Goal: Task Accomplishment & Management: Manage account settings

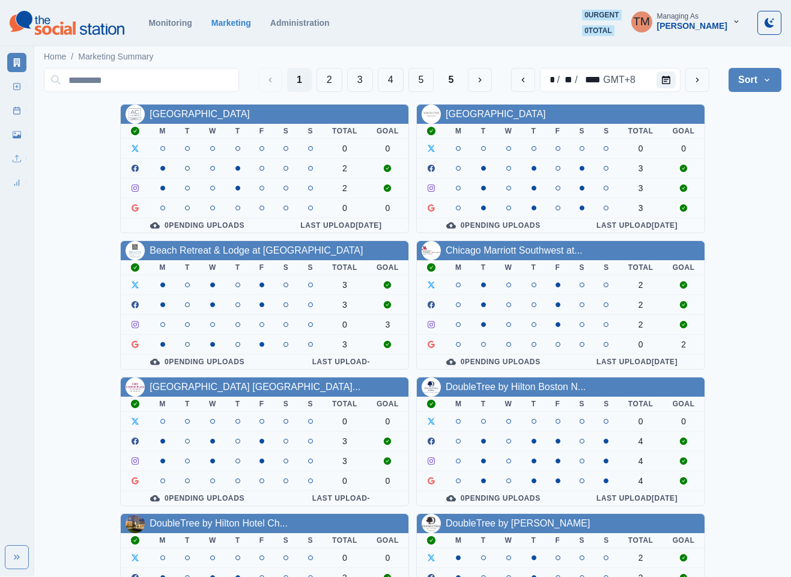
click at [748, 135] on div "AC Hotel Atlanta Downtown M T W T F S S Total Goal 0 0 2 2 0 0 0 Pending Upload…" at bounding box center [413, 509] width 738 height 811
click at [666, 83] on icon "Calendar" at bounding box center [666, 80] width 8 height 8
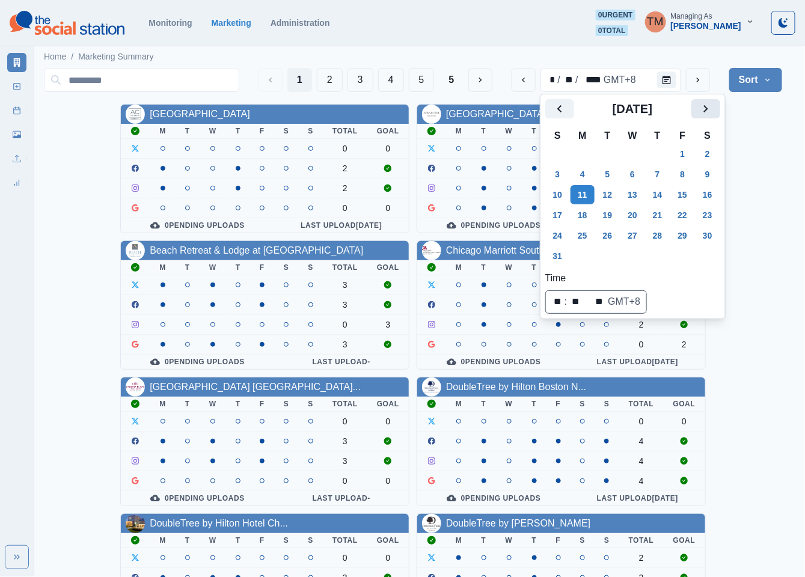
click at [716, 105] on button "Next" at bounding box center [705, 108] width 29 height 19
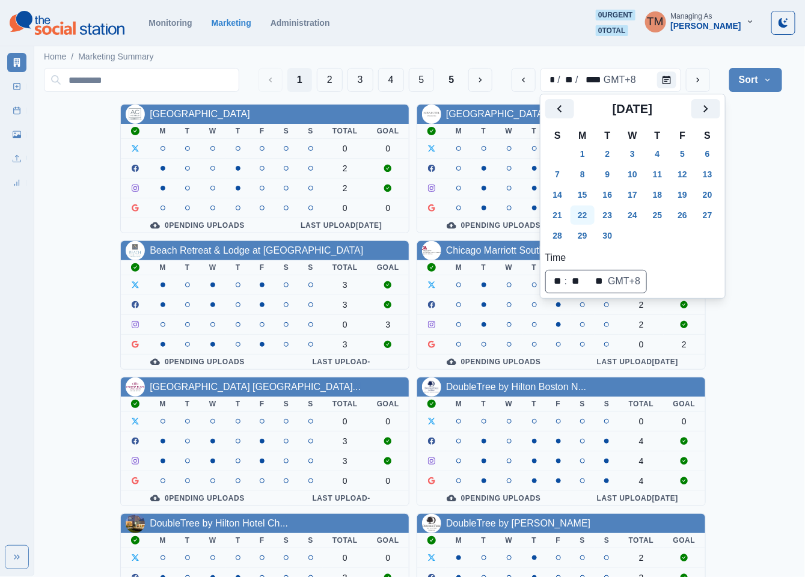
click at [586, 213] on button "22" at bounding box center [582, 215] width 24 height 19
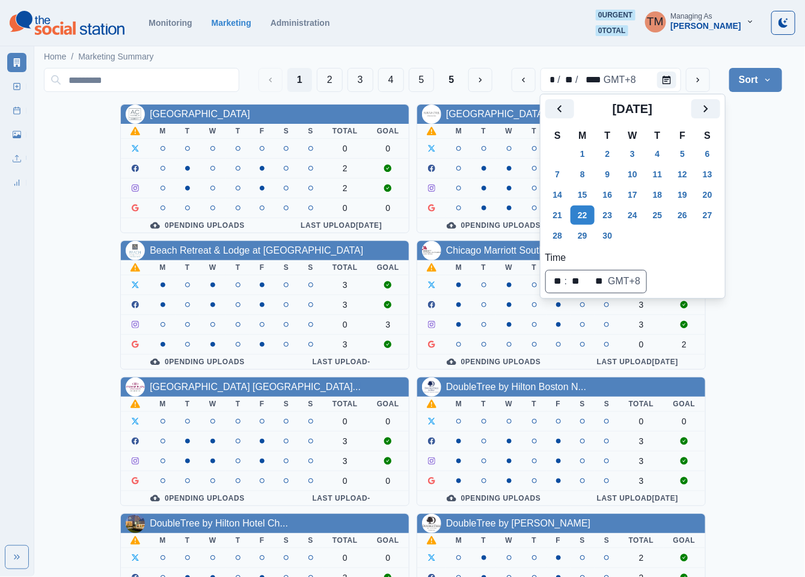
click at [774, 171] on div "AC Hotel Atlanta Downtown M T W T F S S Total Goal 0 0 2 2 0 0 0 Pending Upload…" at bounding box center [413, 509] width 738 height 811
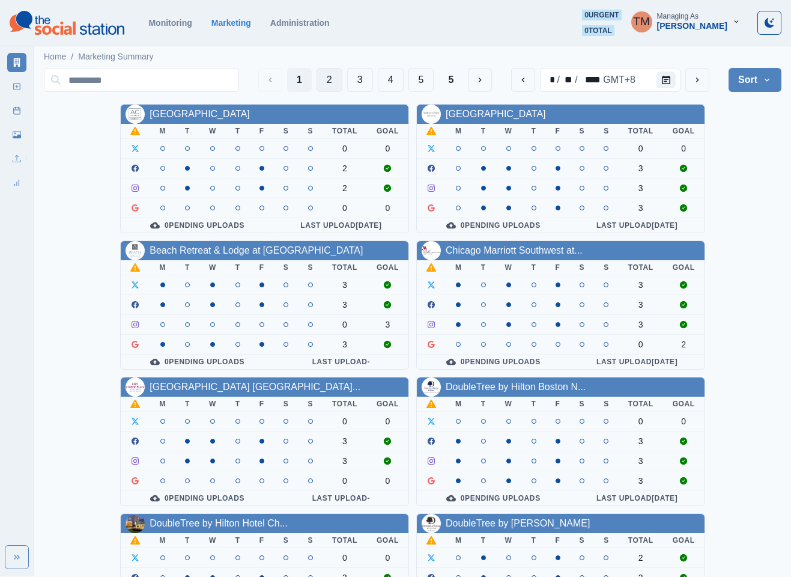
click at [326, 78] on button "2" at bounding box center [330, 80] width 26 height 24
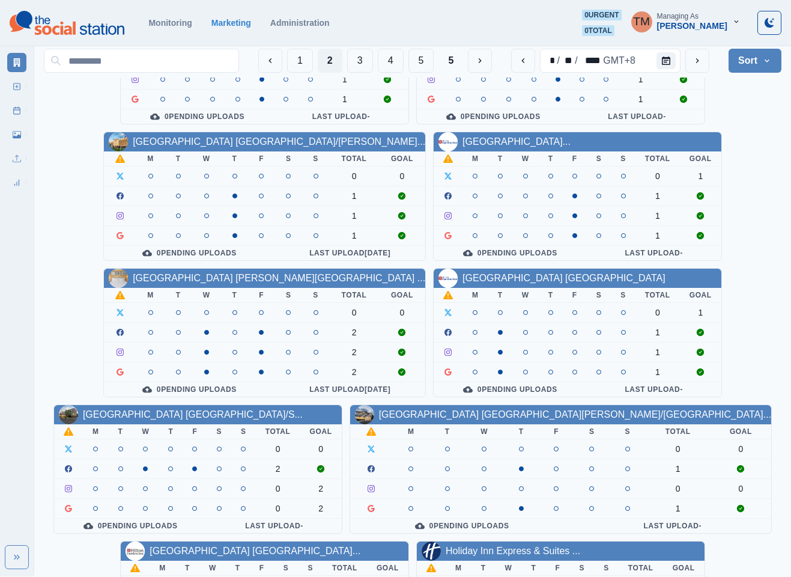
scroll to position [361, 0]
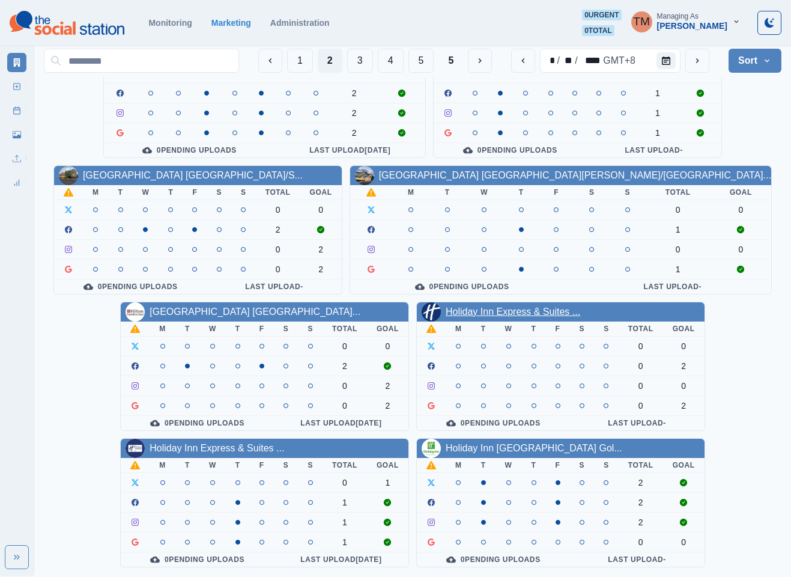
click at [526, 311] on link "Holiday Inn Express & Suites ..." at bounding box center [513, 311] width 135 height 10
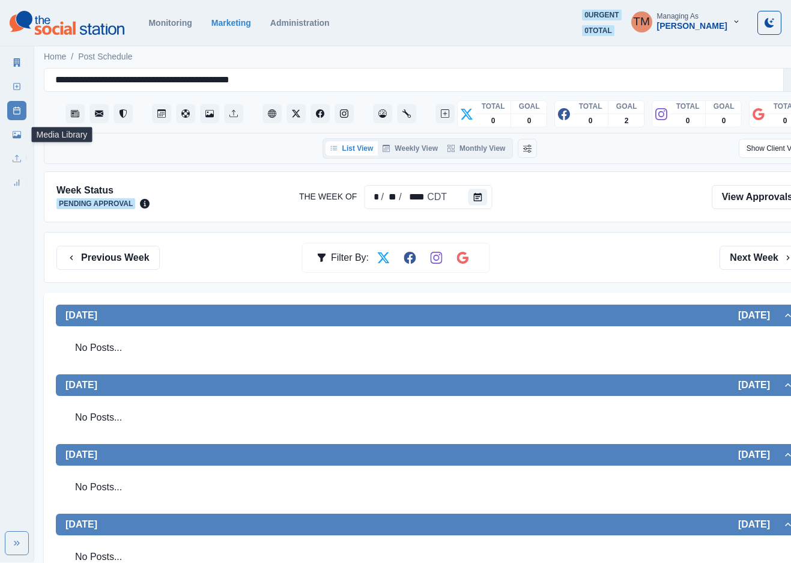
click at [13, 130] on icon at bounding box center [17, 134] width 8 height 8
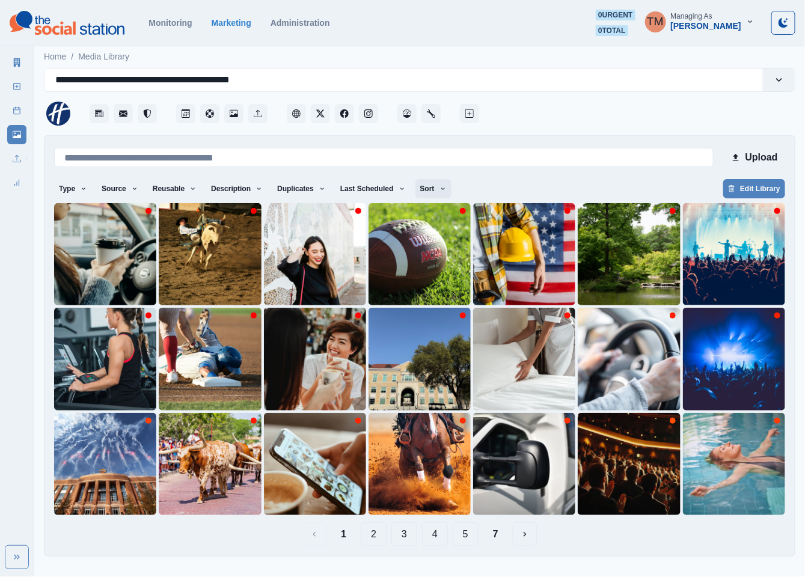
click at [430, 190] on button "Sort" at bounding box center [433, 188] width 36 height 19
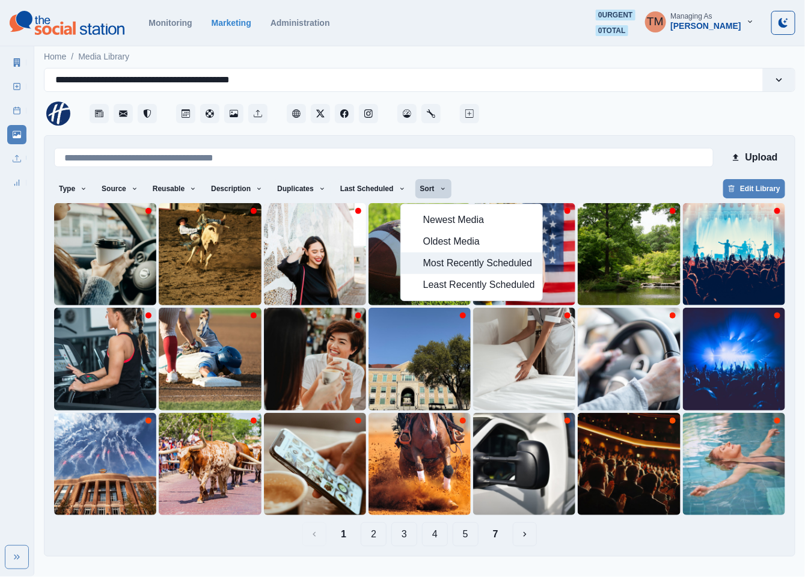
click at [460, 267] on span "Most Recently Scheduled" at bounding box center [479, 263] width 112 height 14
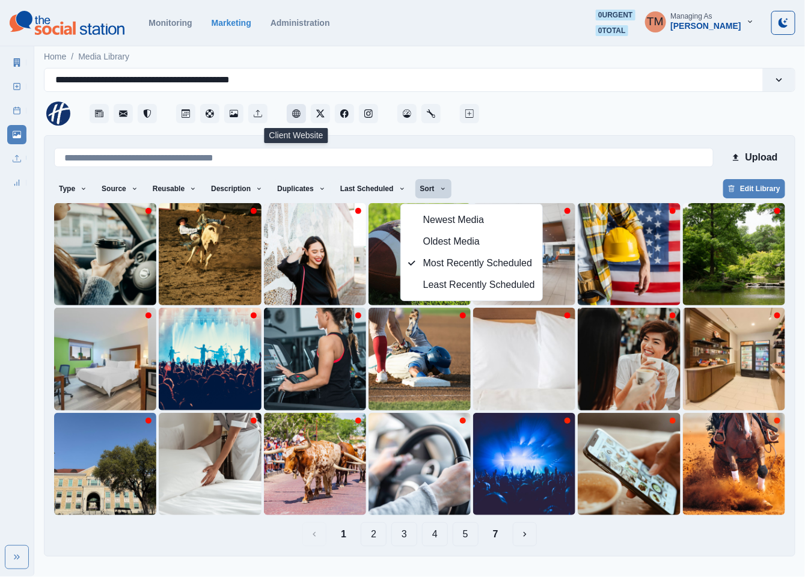
click at [298, 115] on icon "Client Website" at bounding box center [296, 113] width 8 height 8
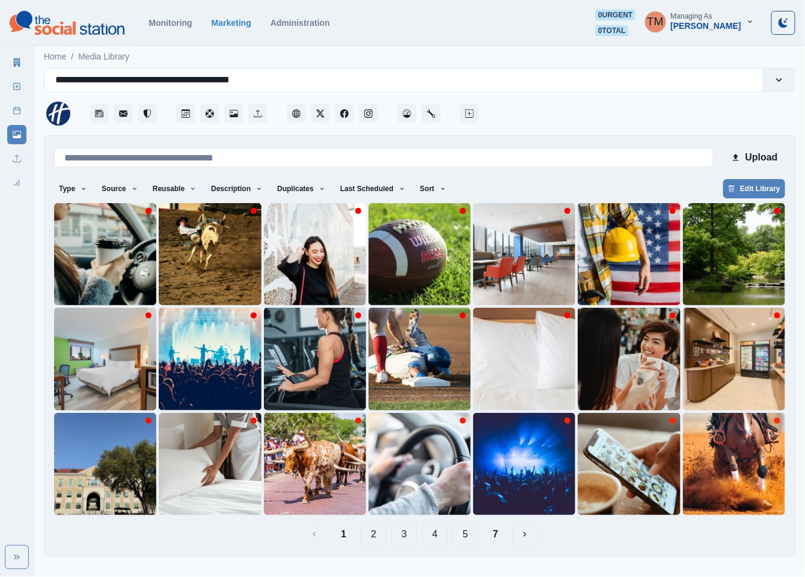
click at [496, 537] on button "7" at bounding box center [495, 534] width 25 height 24
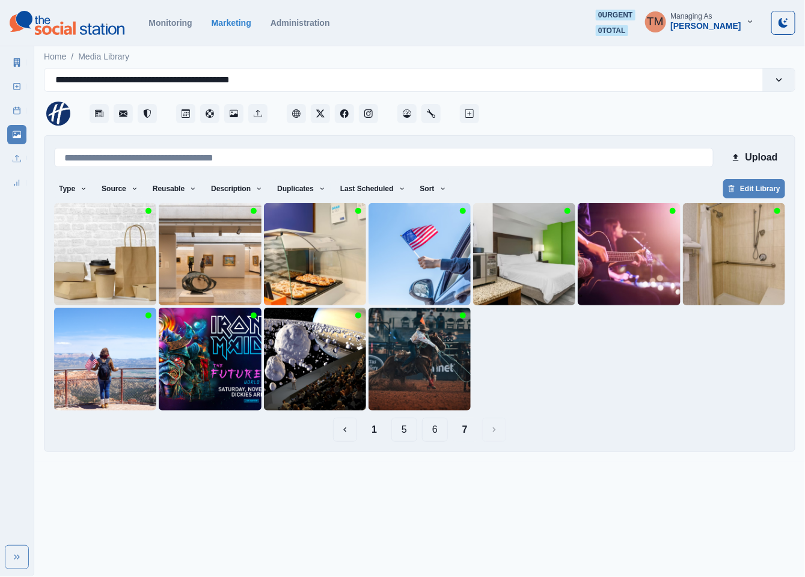
click at [429, 433] on button "6" at bounding box center [435, 430] width 26 height 24
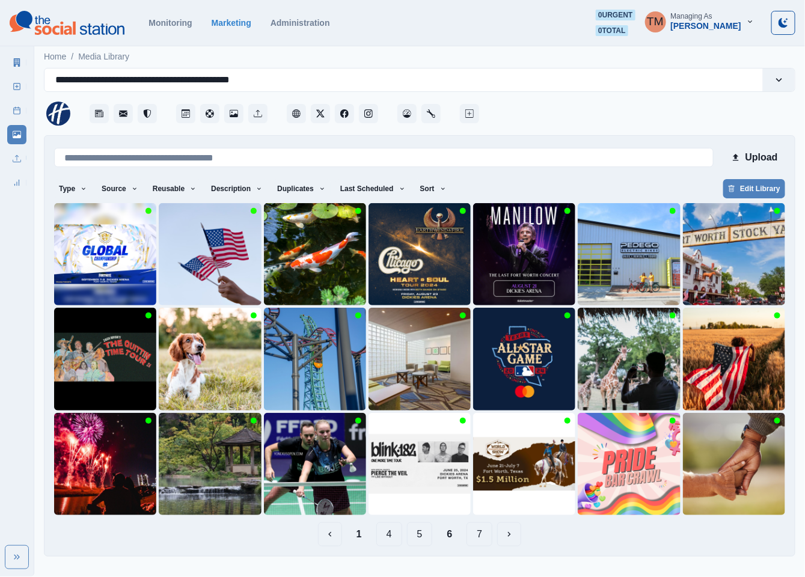
click at [415, 535] on button "5" at bounding box center [420, 534] width 26 height 24
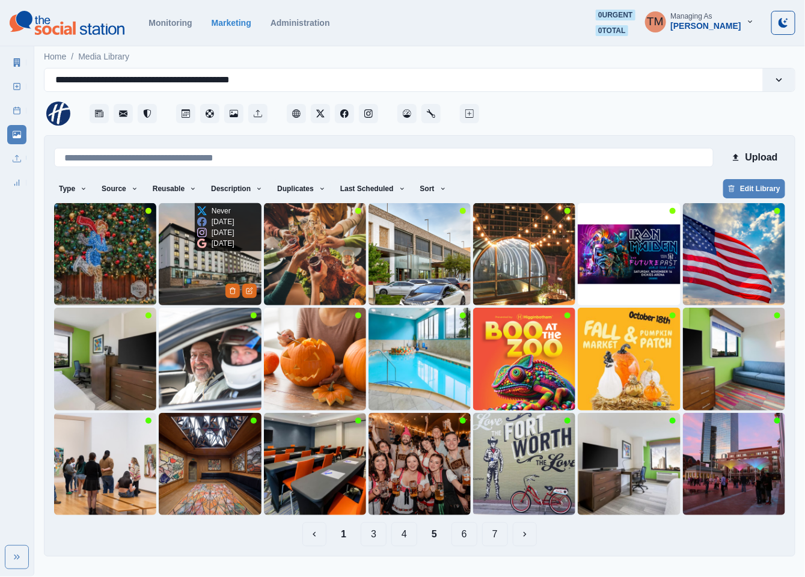
click at [186, 270] on img at bounding box center [210, 254] width 102 height 102
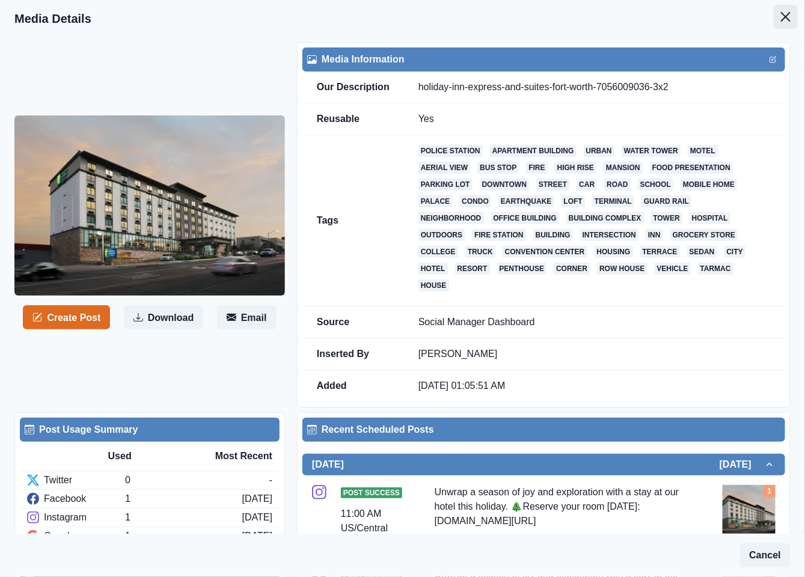
click at [773, 10] on button "Close" at bounding box center [785, 17] width 24 height 24
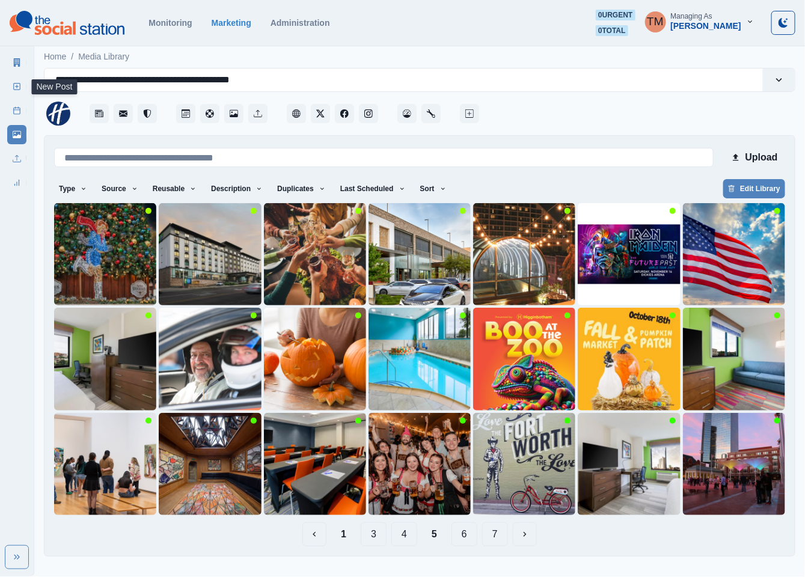
click at [15, 85] on icon at bounding box center [17, 86] width 8 height 8
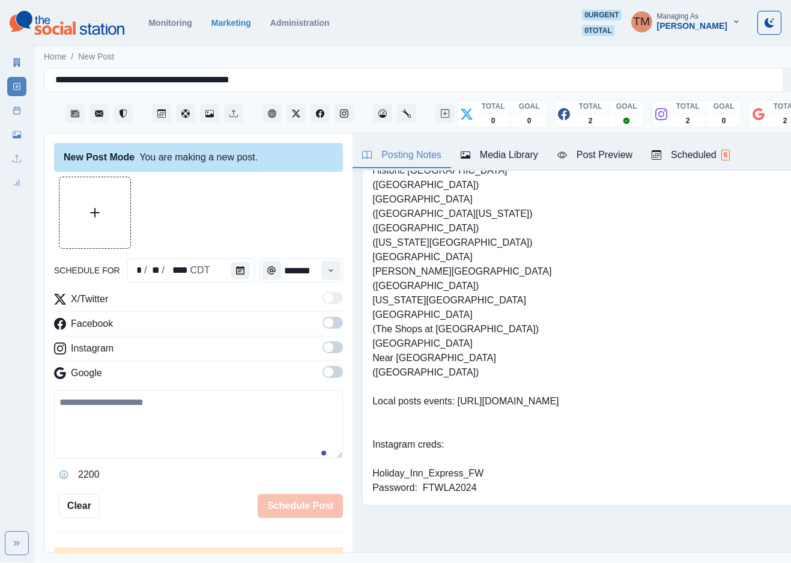
scroll to position [142, 0]
click at [16, 110] on line at bounding box center [17, 110] width 7 height 0
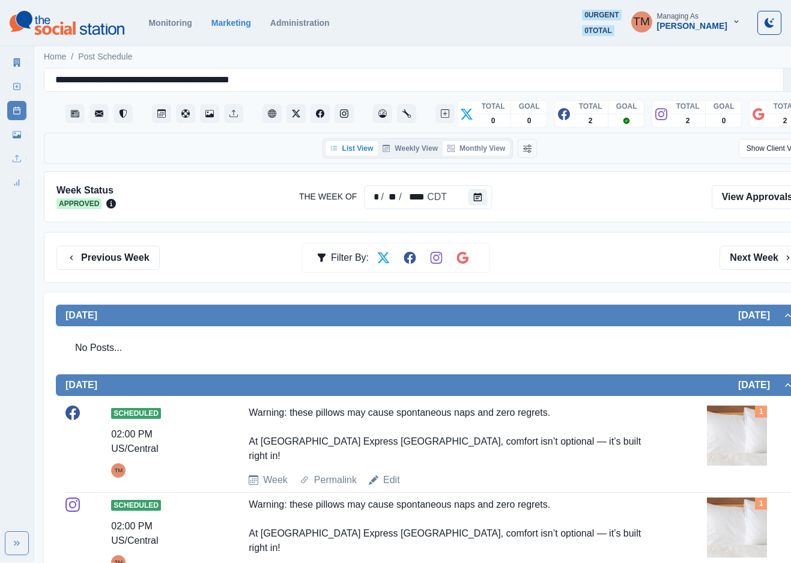
click at [489, 146] on button "Monthly View" at bounding box center [476, 148] width 67 height 14
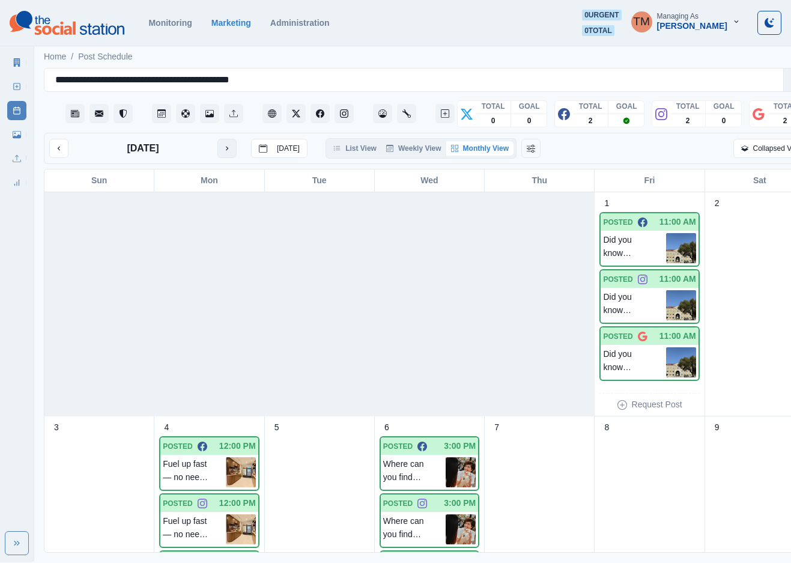
click at [223, 150] on icon "next month" at bounding box center [227, 148] width 8 height 8
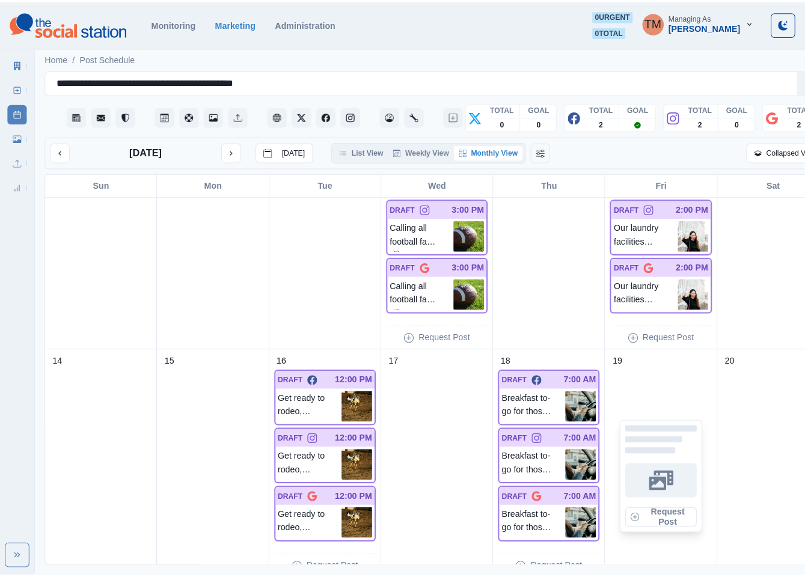
scroll to position [219, 0]
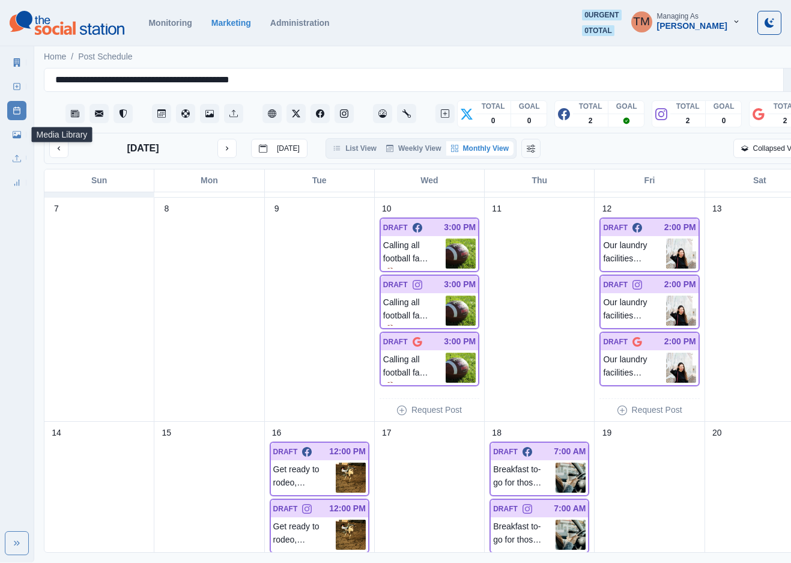
click at [22, 132] on link "Media Library" at bounding box center [16, 134] width 19 height 19
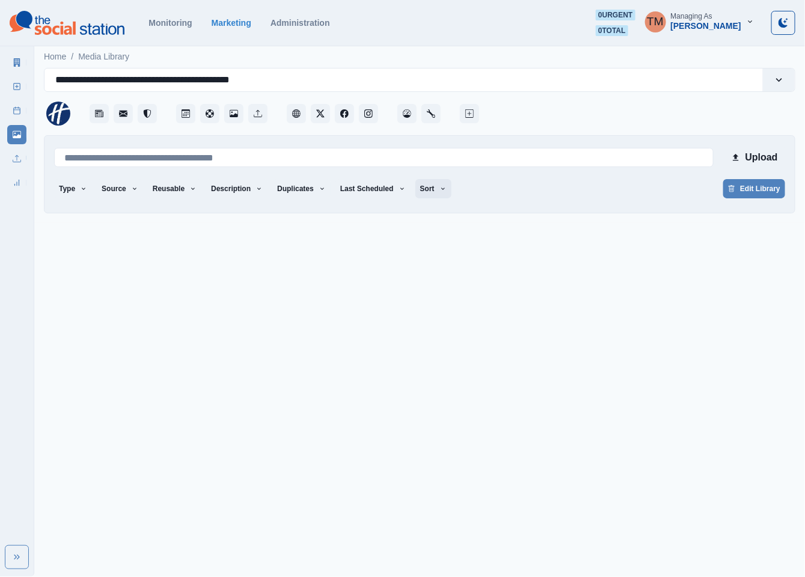
click at [421, 191] on button "Sort" at bounding box center [433, 188] width 36 height 19
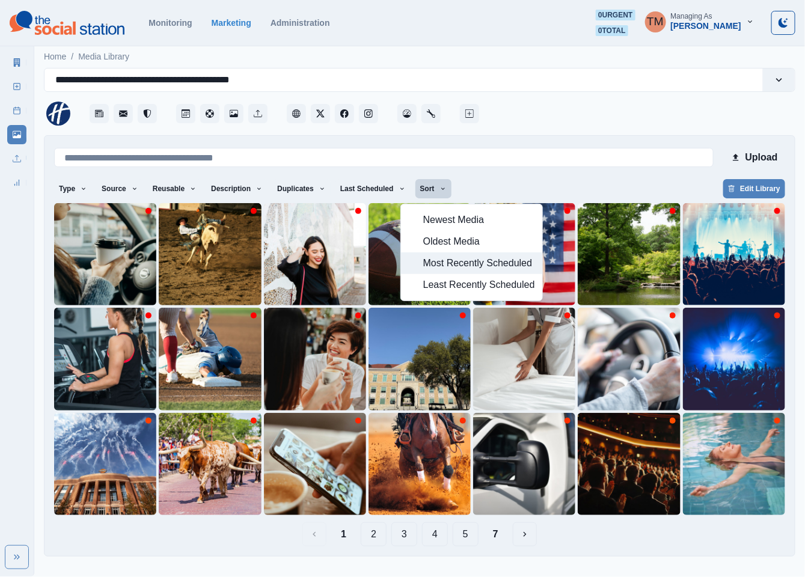
click at [462, 264] on span "Most Recently Scheduled" at bounding box center [479, 263] width 112 height 14
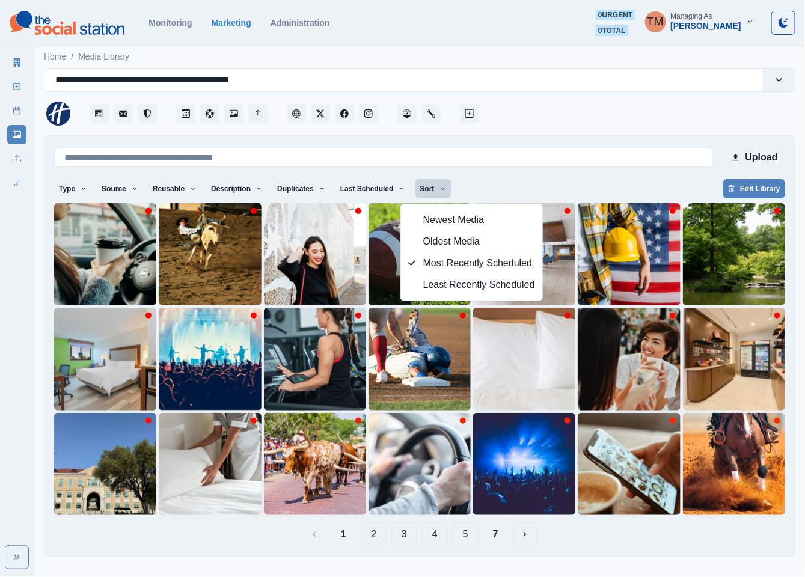
click at [465, 558] on main "**********" at bounding box center [419, 304] width 770 height 523
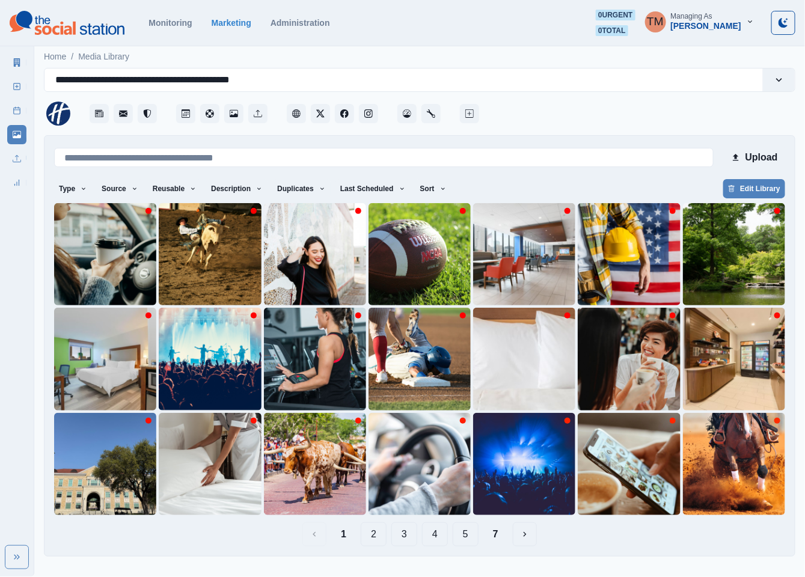
drag, startPoint x: 373, startPoint y: 536, endPoint x: 397, endPoint y: 440, distance: 99.0
click at [373, 531] on button "2" at bounding box center [374, 534] width 26 height 24
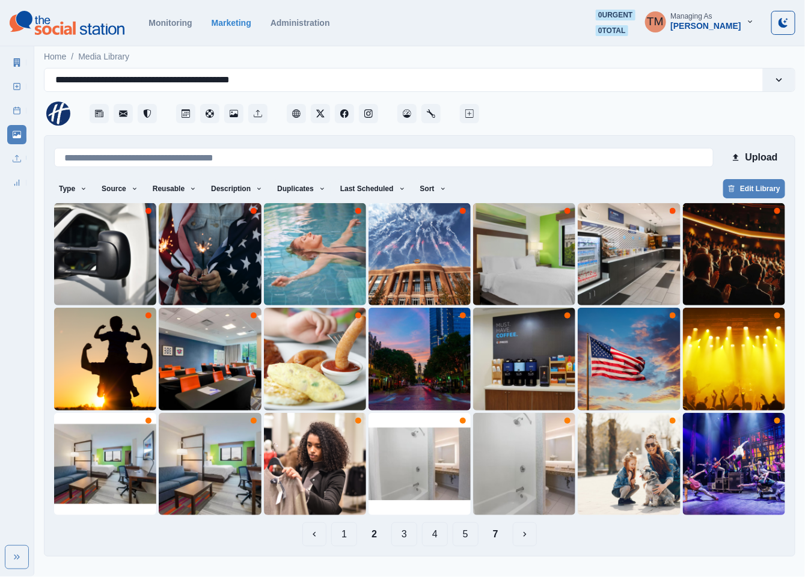
click at [343, 539] on button "1" at bounding box center [344, 534] width 26 height 24
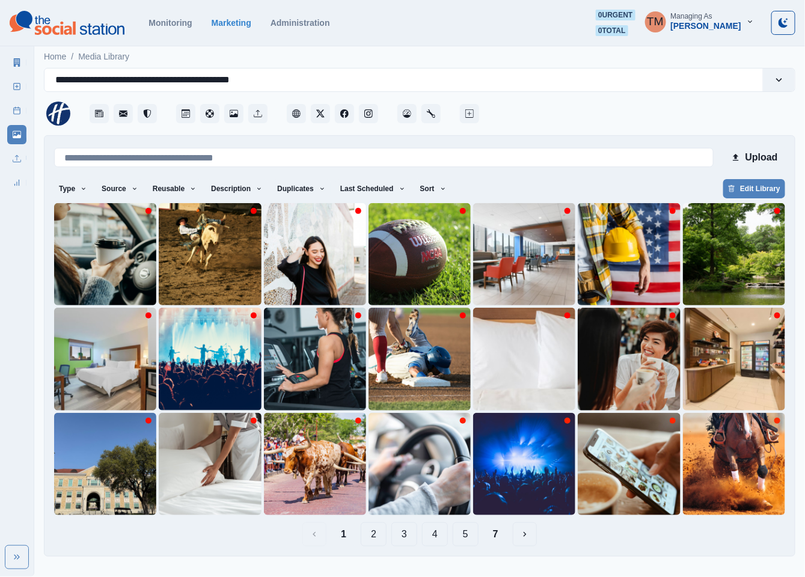
click at [431, 537] on button "4" at bounding box center [435, 534] width 26 height 24
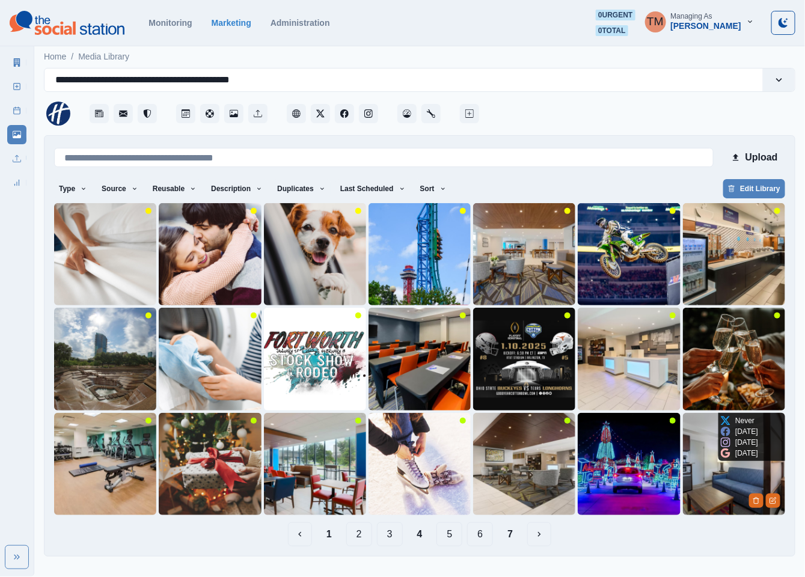
click at [705, 490] on img at bounding box center [734, 464] width 102 height 102
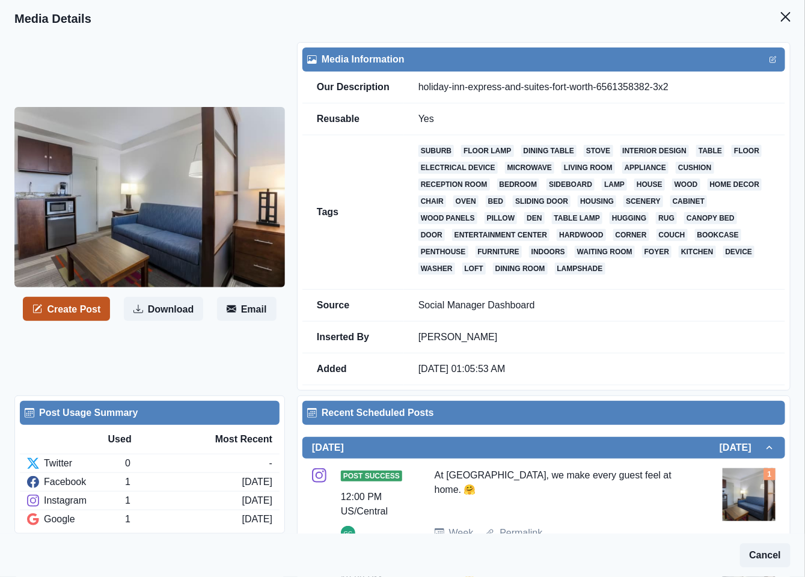
click at [70, 314] on button "Create Post" at bounding box center [66, 309] width 87 height 24
click at [781, 15] on icon "Close" at bounding box center [786, 17] width 10 height 10
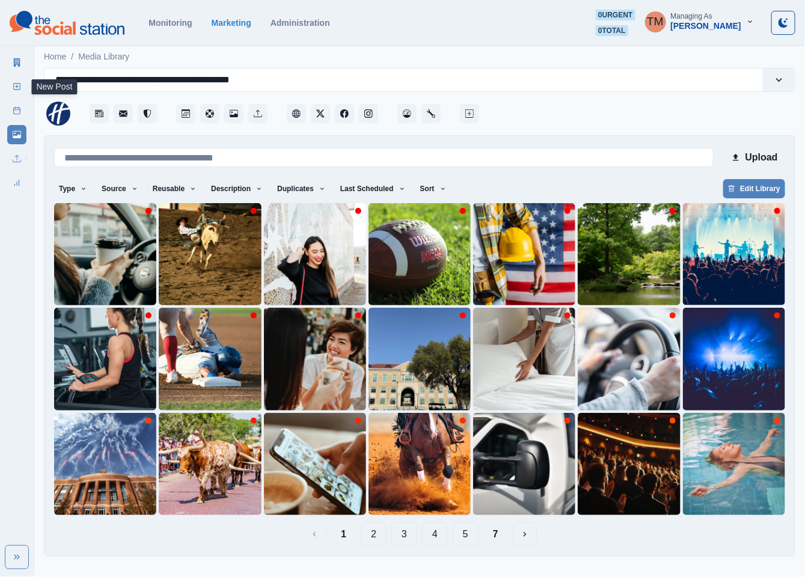
click at [13, 87] on icon at bounding box center [17, 86] width 8 height 8
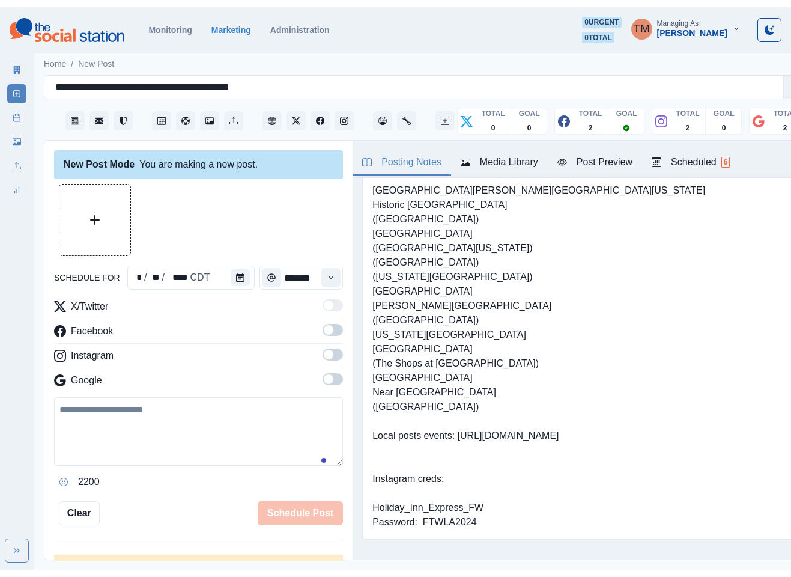
scroll to position [52, 0]
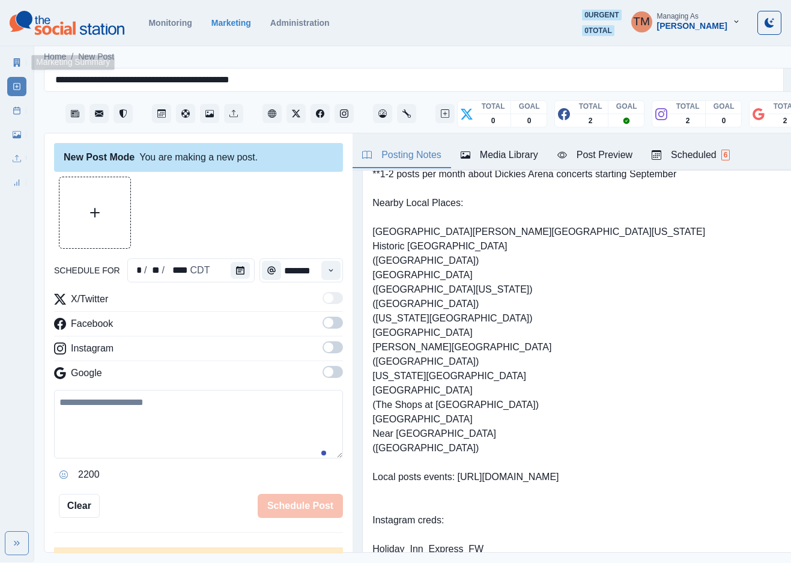
click at [9, 63] on link "Marketing Summary" at bounding box center [16, 62] width 19 height 19
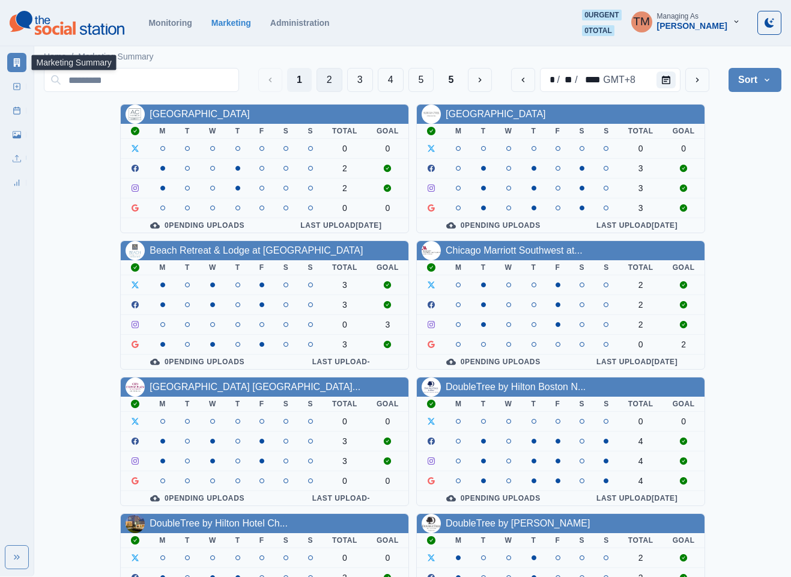
click at [330, 80] on button "2" at bounding box center [330, 80] width 26 height 24
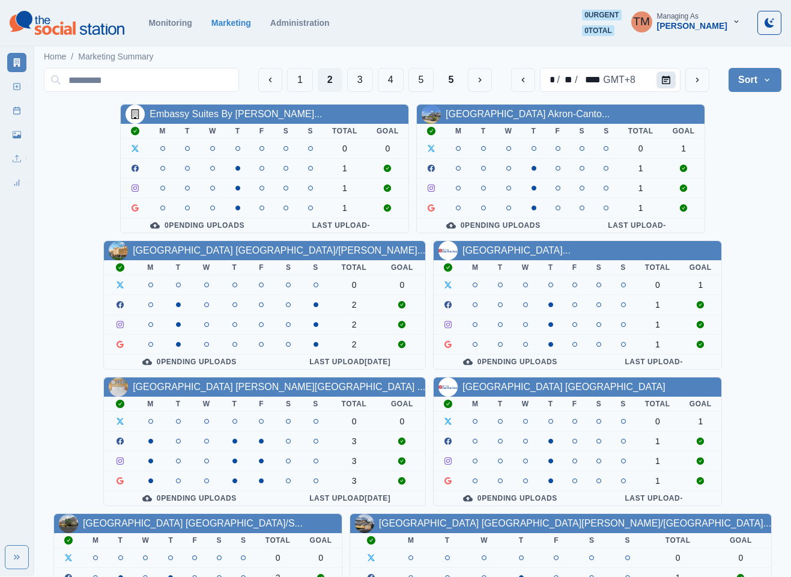
click at [669, 76] on icon "Calendar" at bounding box center [666, 80] width 8 height 8
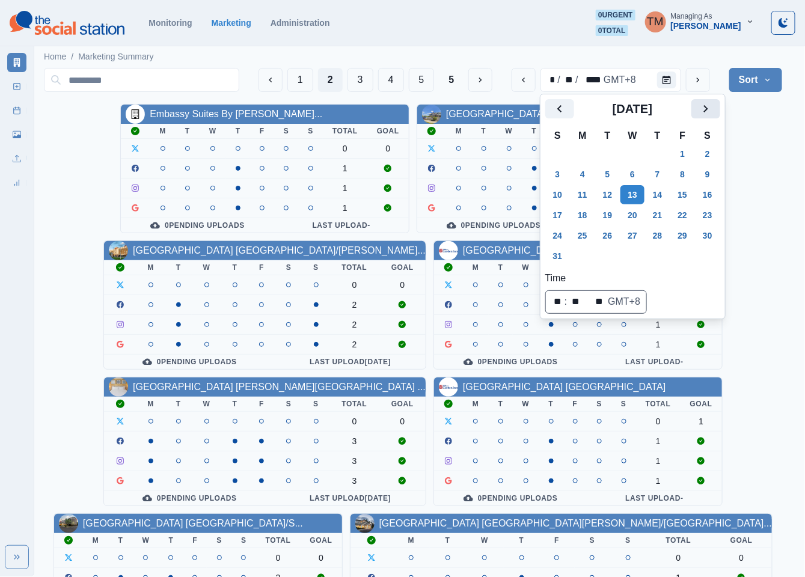
click at [707, 105] on icon "Next" at bounding box center [705, 109] width 14 height 14
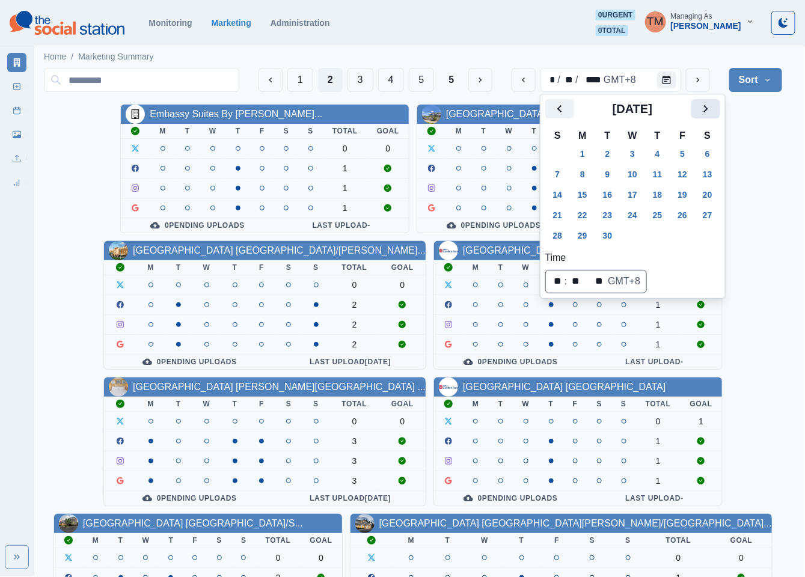
click at [707, 105] on icon "Next" at bounding box center [705, 109] width 14 height 14
click at [558, 111] on icon "Previous" at bounding box center [559, 109] width 14 height 14
click at [584, 213] on button "22" at bounding box center [582, 215] width 24 height 19
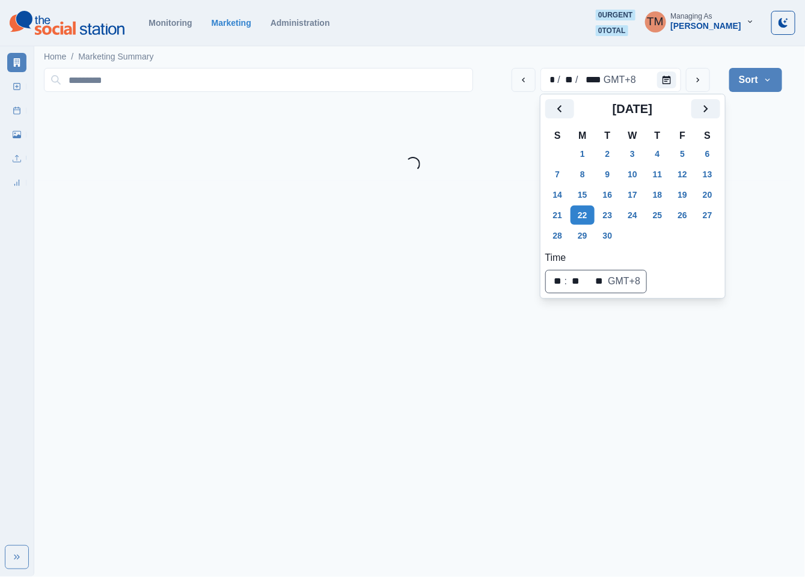
click at [761, 181] on html "September 2025 October 2025 September 2025 Selected Date: Monday, September 22,…" at bounding box center [402, 90] width 805 height 181
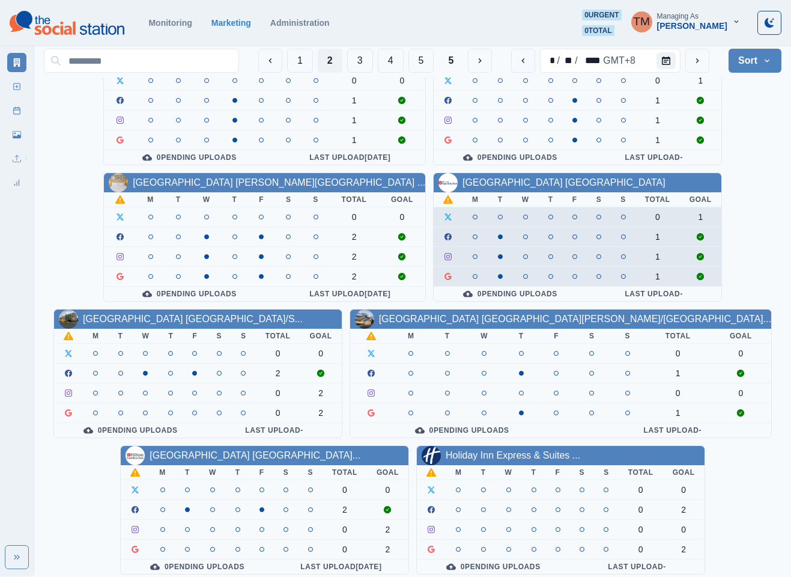
scroll to position [361, 0]
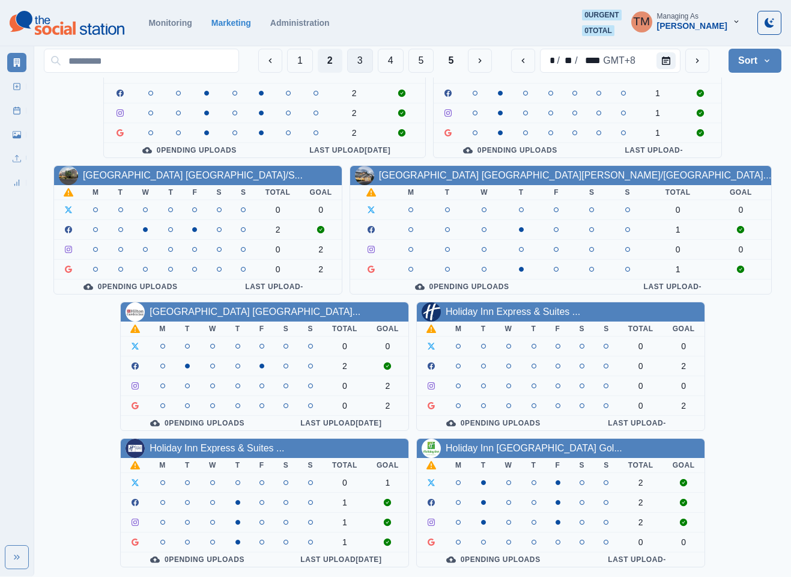
click at [356, 58] on button "3" at bounding box center [360, 61] width 26 height 24
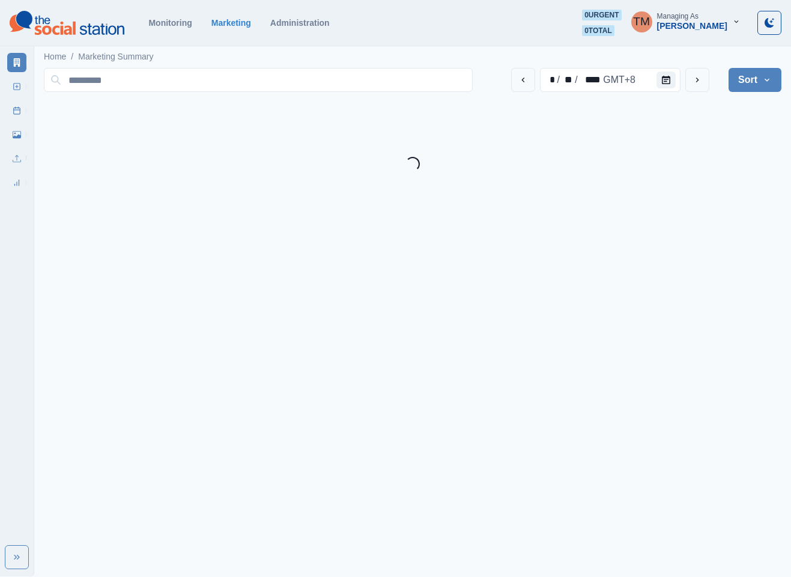
scroll to position [0, 0]
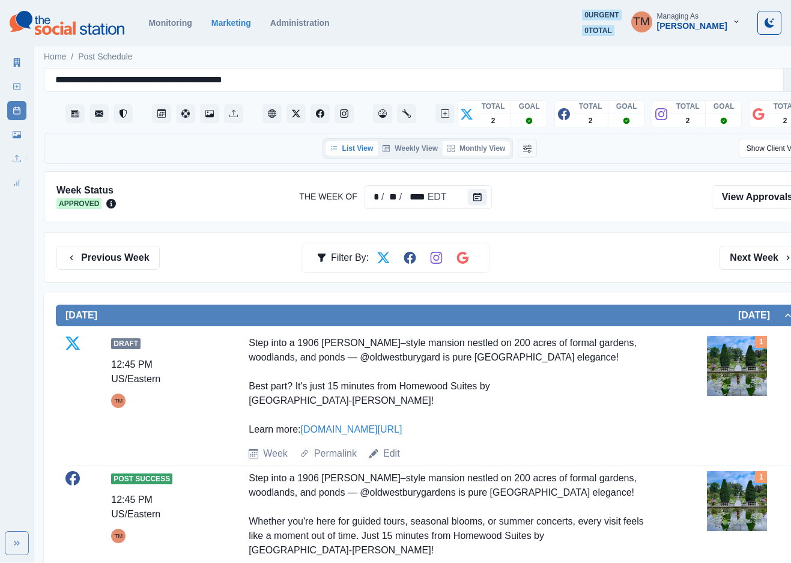
click at [486, 148] on button "Monthly View" at bounding box center [476, 148] width 67 height 14
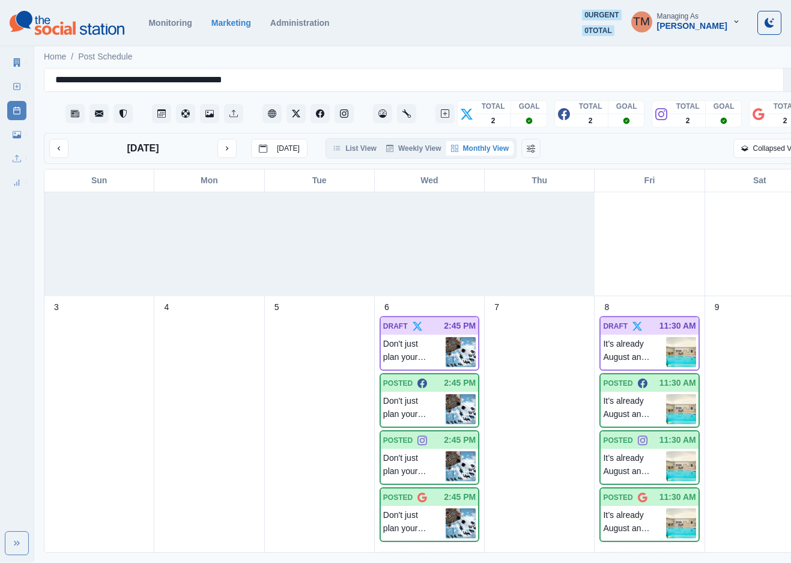
scroll to position [361, 0]
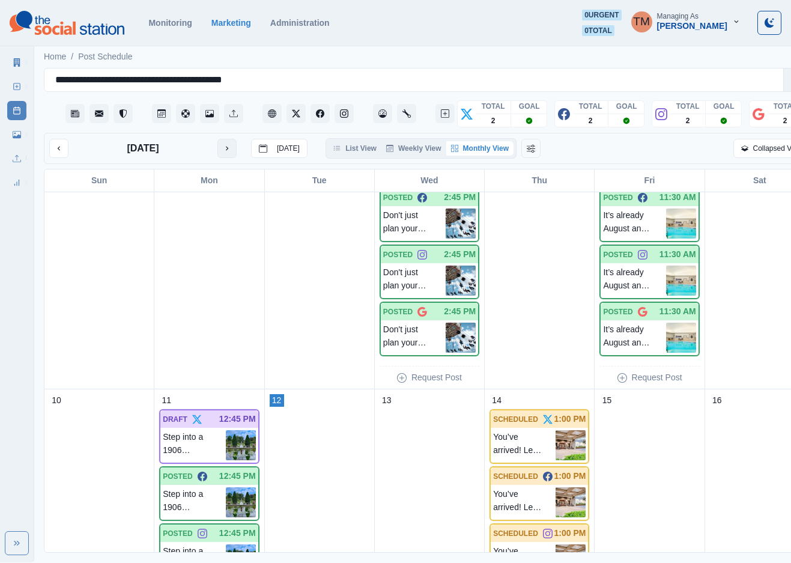
click at [233, 150] on button "next month" at bounding box center [227, 148] width 19 height 19
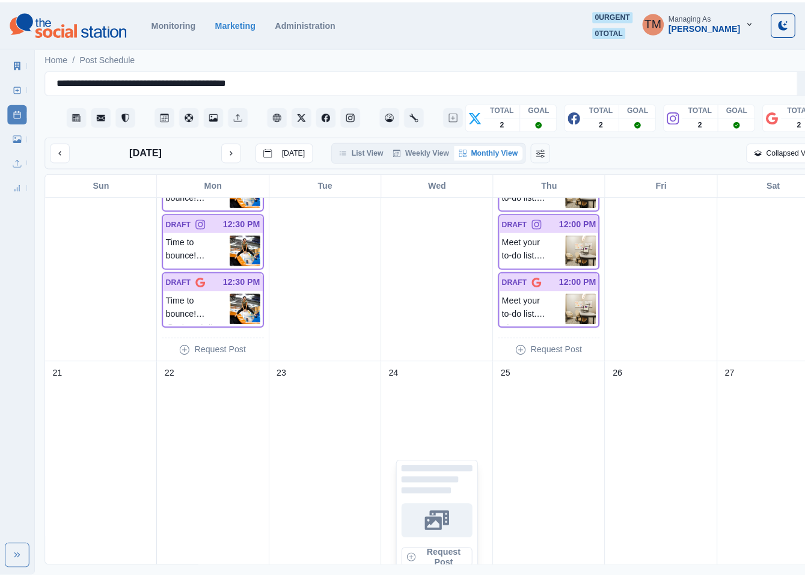
scroll to position [674, 0]
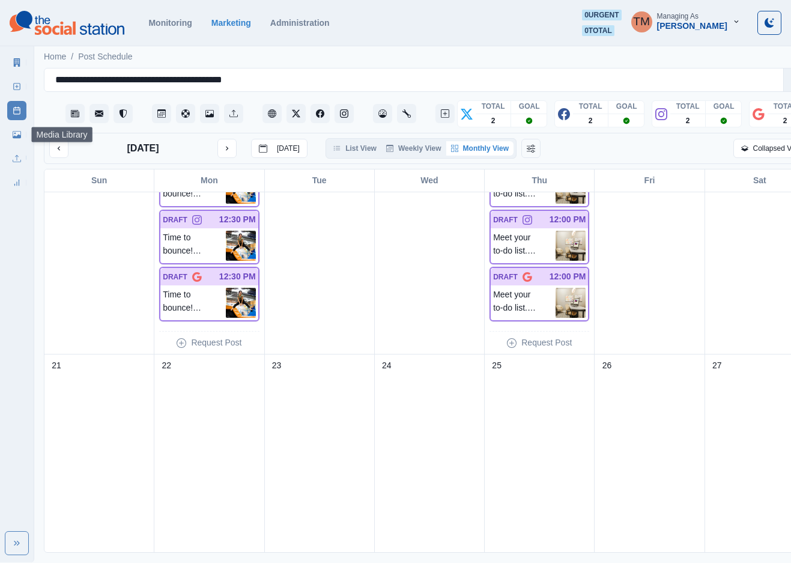
click at [17, 134] on icon at bounding box center [17, 134] width 8 height 8
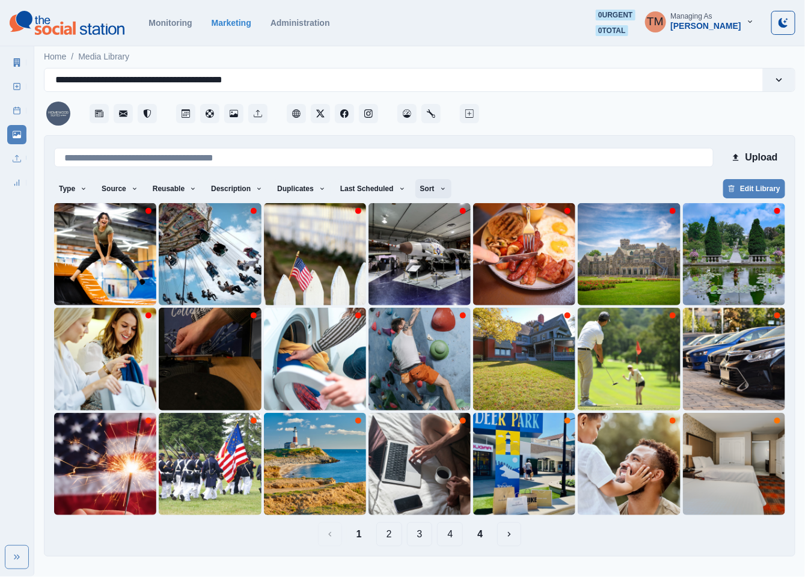
click at [420, 191] on button "Sort" at bounding box center [433, 188] width 36 height 19
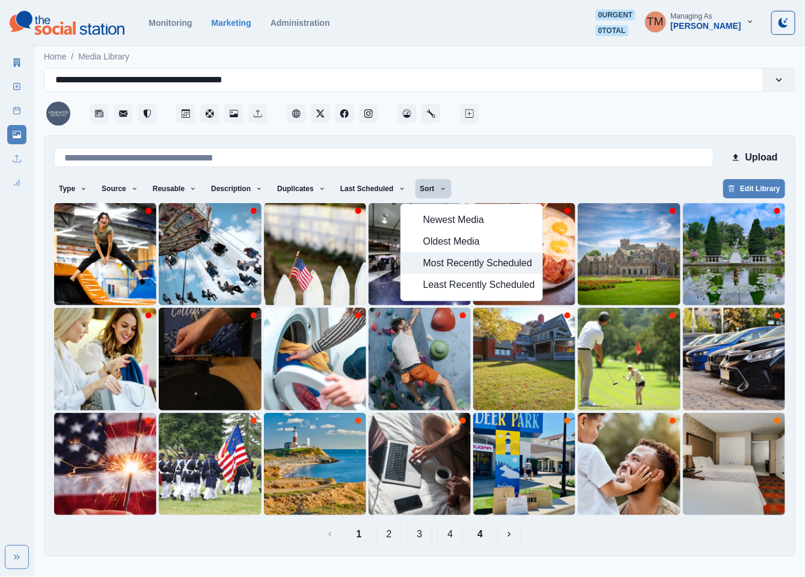
click at [451, 262] on span "Most Recently Scheduled" at bounding box center [479, 263] width 112 height 14
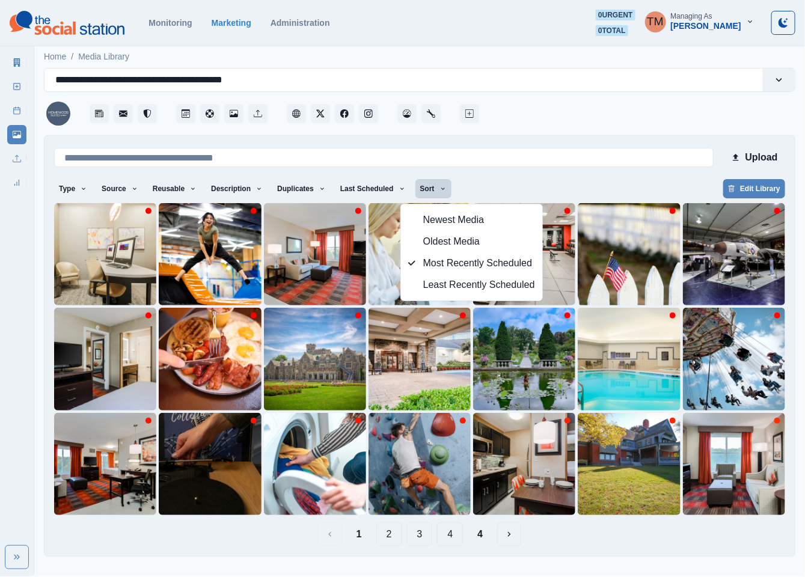
click at [516, 182] on div "Type Any Image Video Source Any Upload Social Manager Found: Instagram Found: G…" at bounding box center [419, 190] width 731 height 22
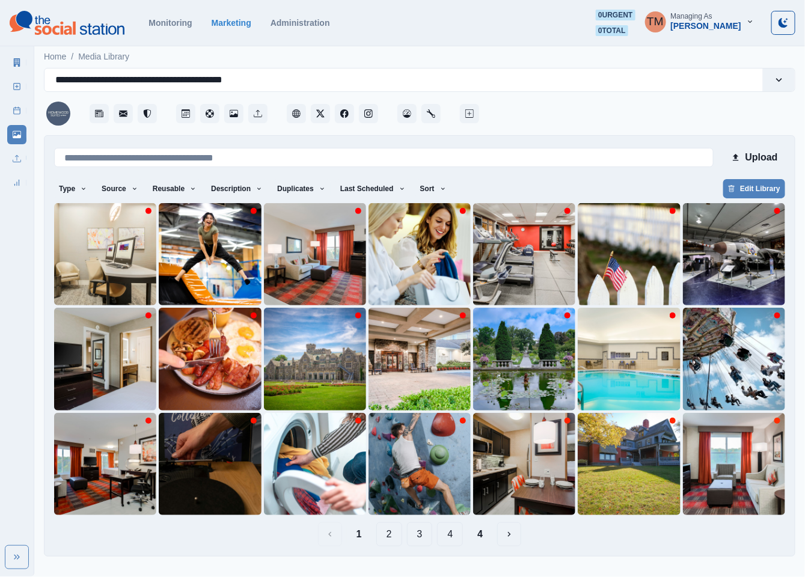
click at [483, 536] on button "4" at bounding box center [480, 534] width 25 height 24
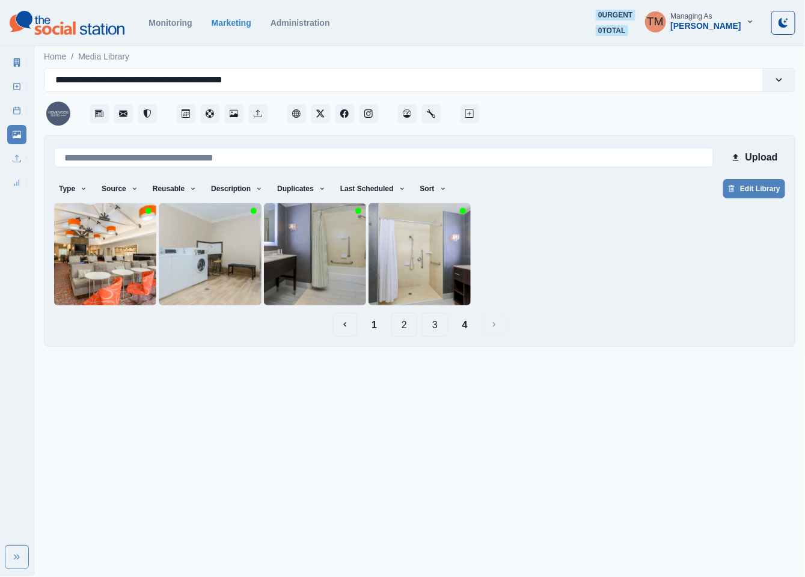
click at [517, 356] on html "**********" at bounding box center [402, 178] width 805 height 356
click at [619, 256] on div at bounding box center [419, 254] width 731 height 102
click at [443, 326] on button "3" at bounding box center [435, 324] width 26 height 24
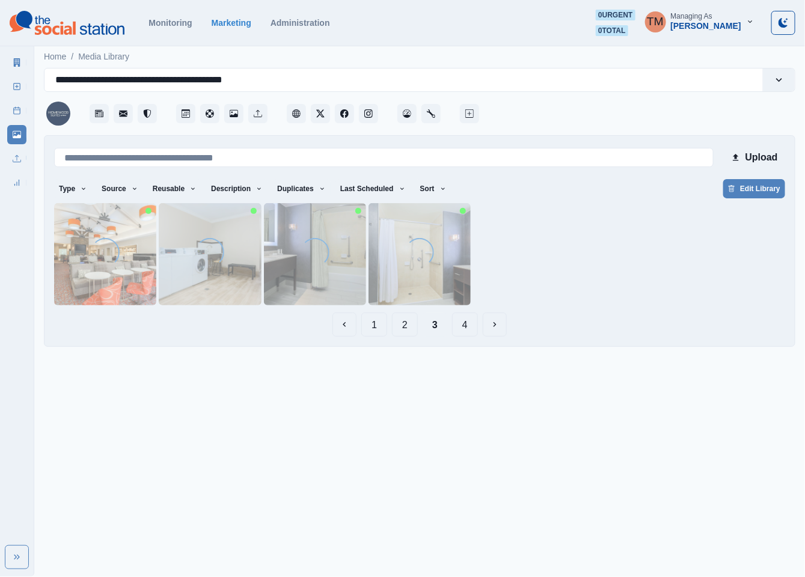
click at [374, 328] on button "1" at bounding box center [374, 324] width 26 height 24
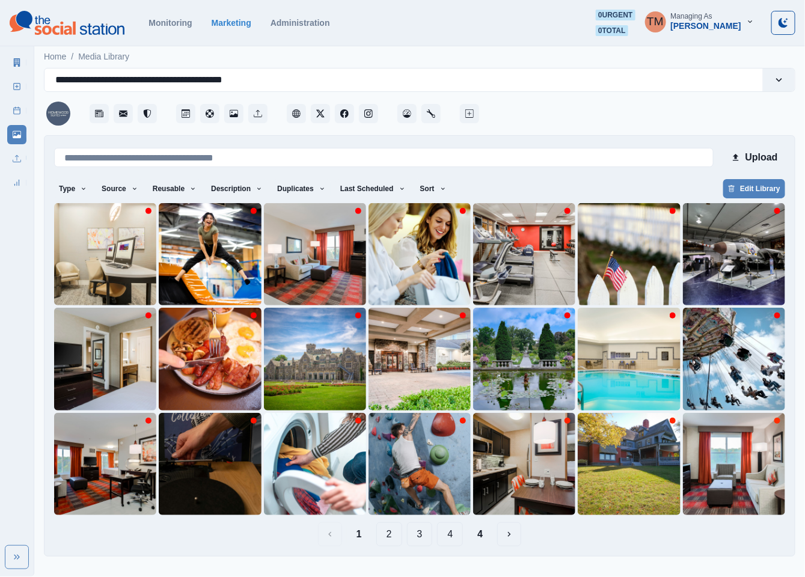
click at [390, 535] on button "2" at bounding box center [389, 534] width 26 height 24
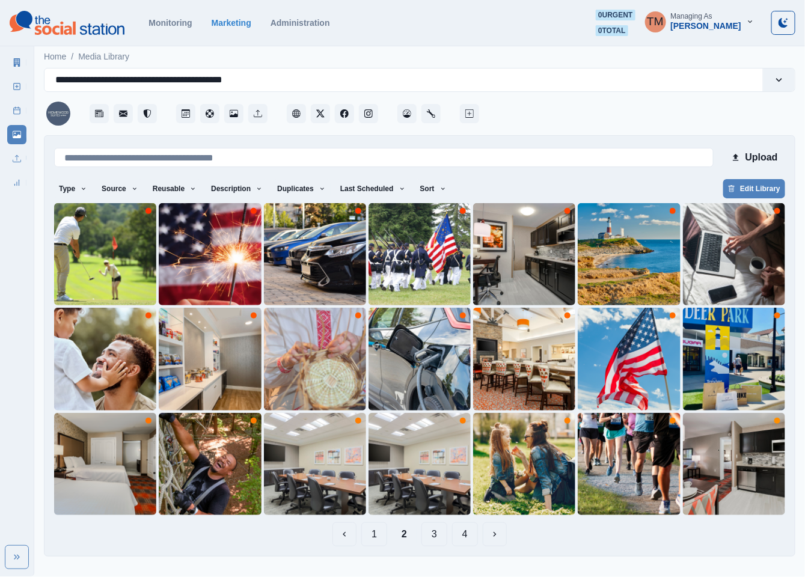
click at [468, 535] on button "4" at bounding box center [465, 534] width 26 height 24
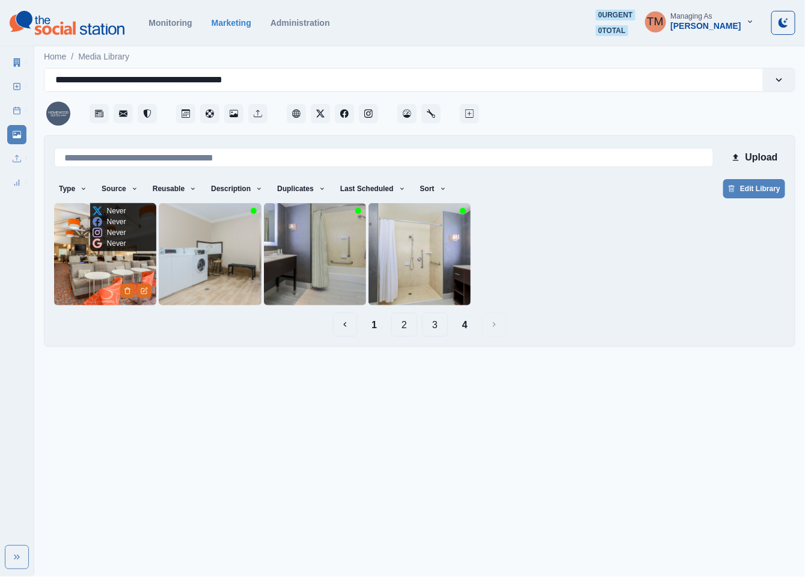
click at [99, 263] on img at bounding box center [105, 254] width 102 height 102
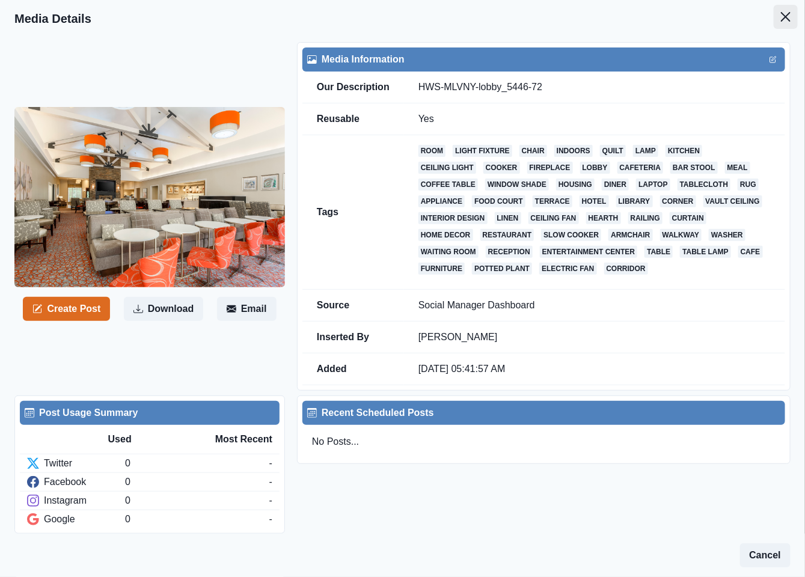
click at [781, 17] on icon "Close" at bounding box center [786, 17] width 10 height 10
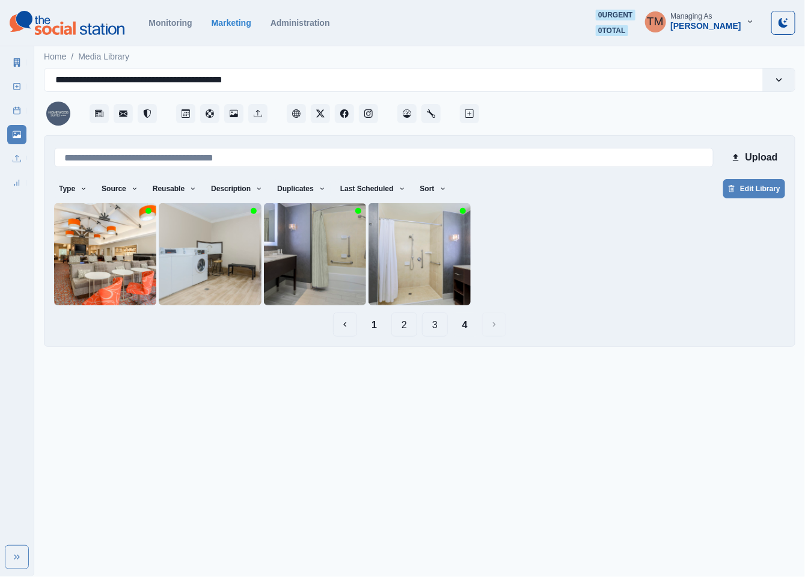
click at [435, 329] on button "3" at bounding box center [435, 324] width 26 height 24
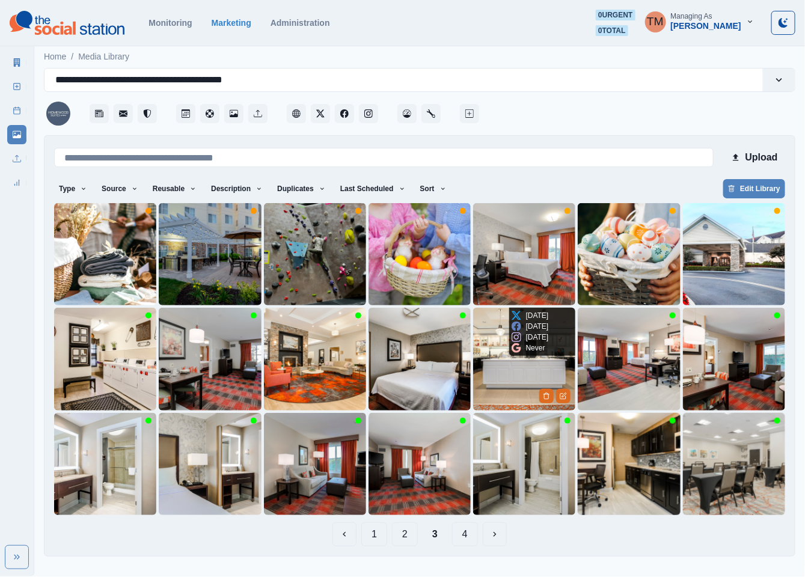
click at [514, 386] on img at bounding box center [524, 359] width 102 height 102
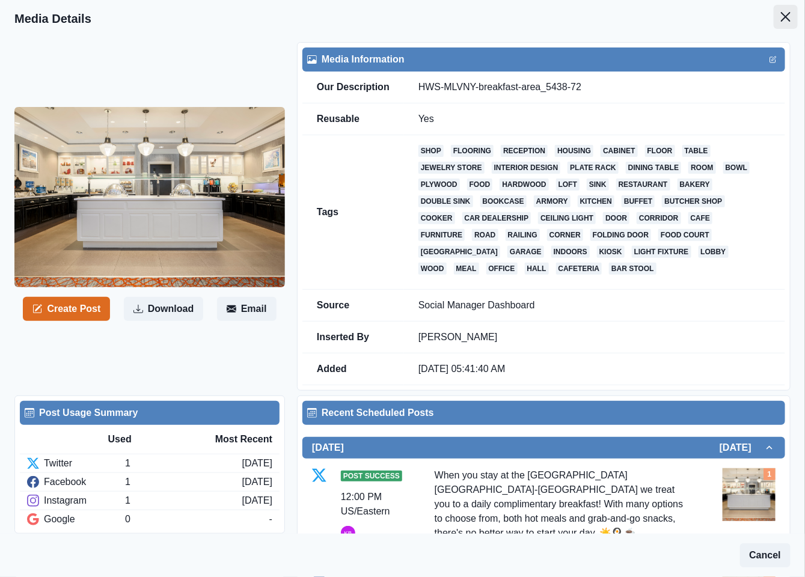
click at [773, 17] on button "Close" at bounding box center [785, 17] width 24 height 24
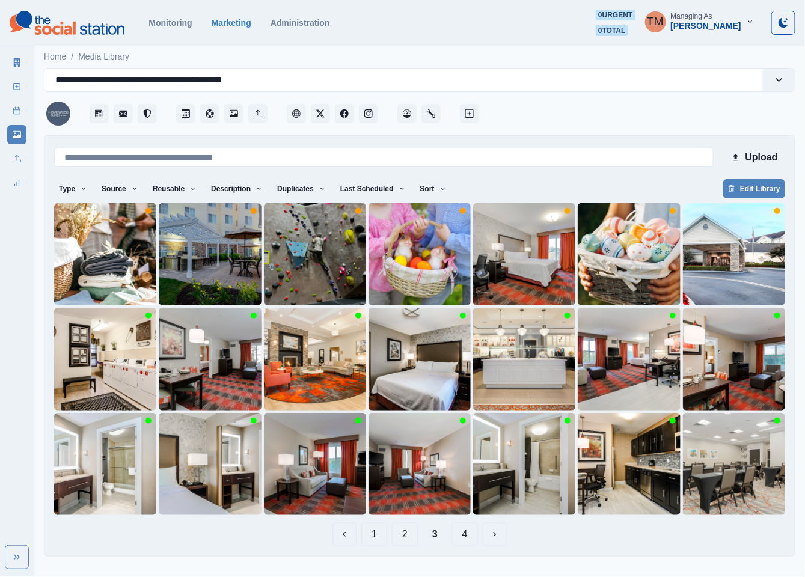
click at [377, 537] on button "1" at bounding box center [374, 534] width 26 height 24
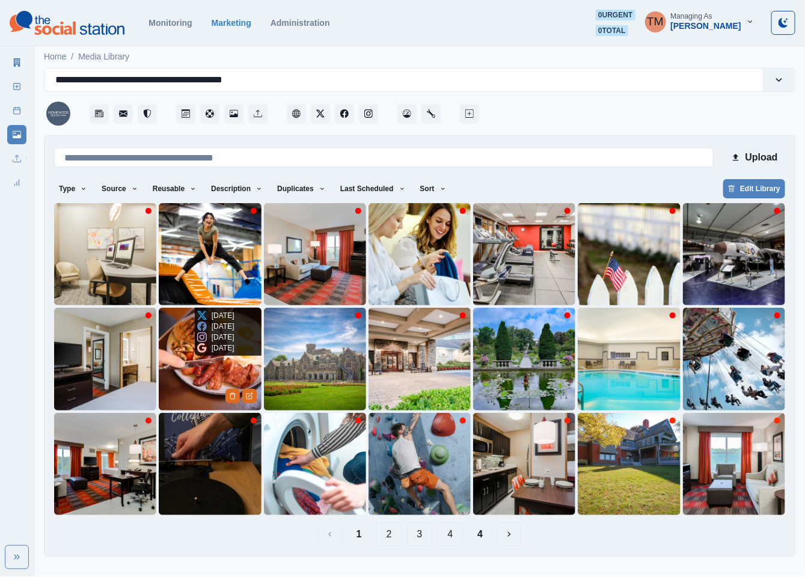
click at [209, 377] on img at bounding box center [210, 359] width 102 height 102
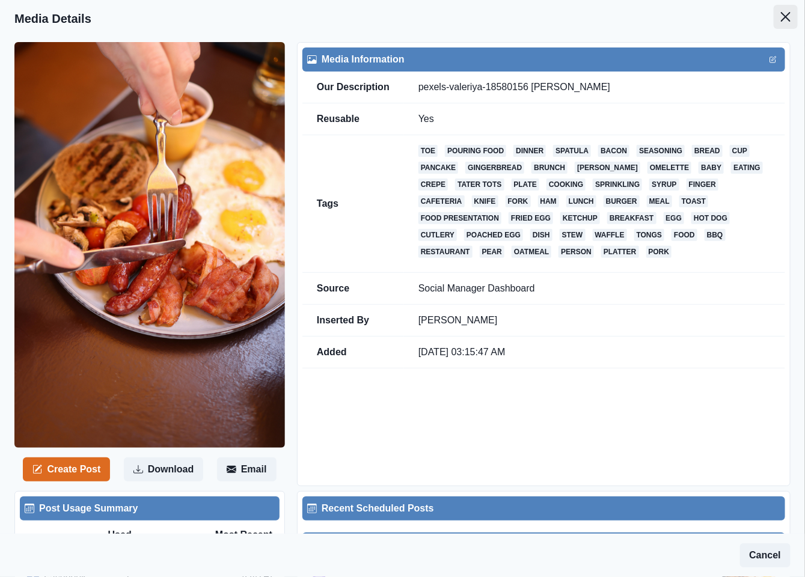
click at [781, 14] on icon "Close" at bounding box center [786, 17] width 10 height 10
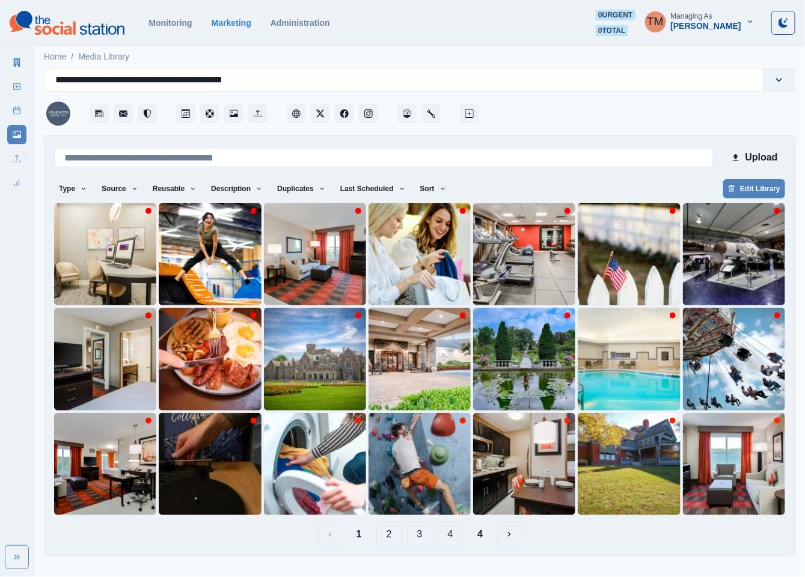
click at [456, 539] on button "4" at bounding box center [450, 534] width 26 height 24
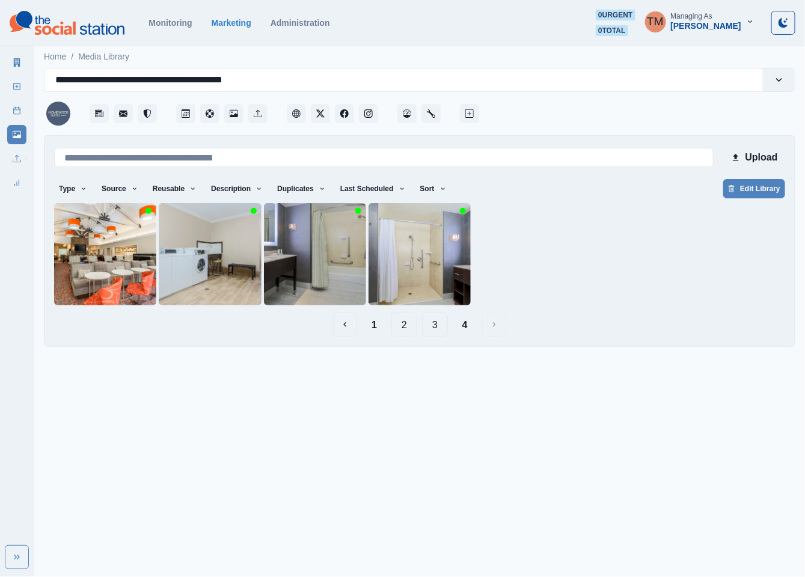
click at [435, 327] on button "3" at bounding box center [435, 324] width 26 height 24
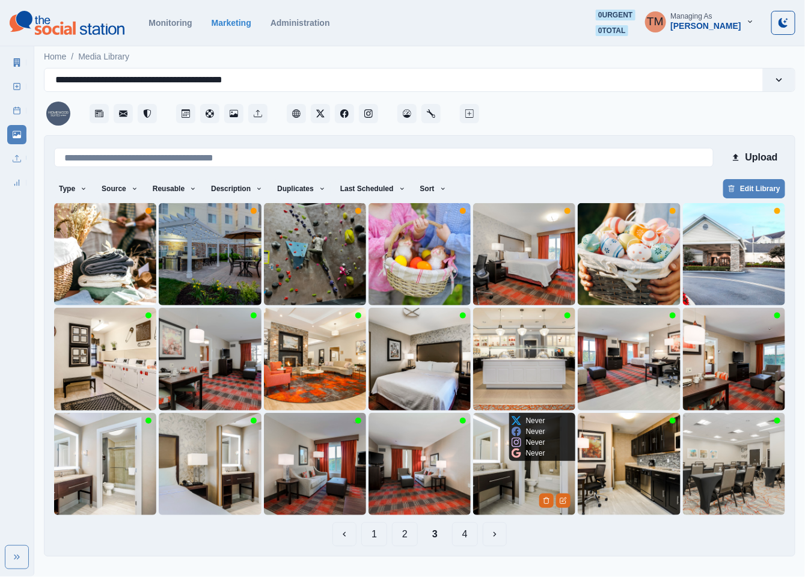
click at [509, 489] on img at bounding box center [524, 464] width 102 height 102
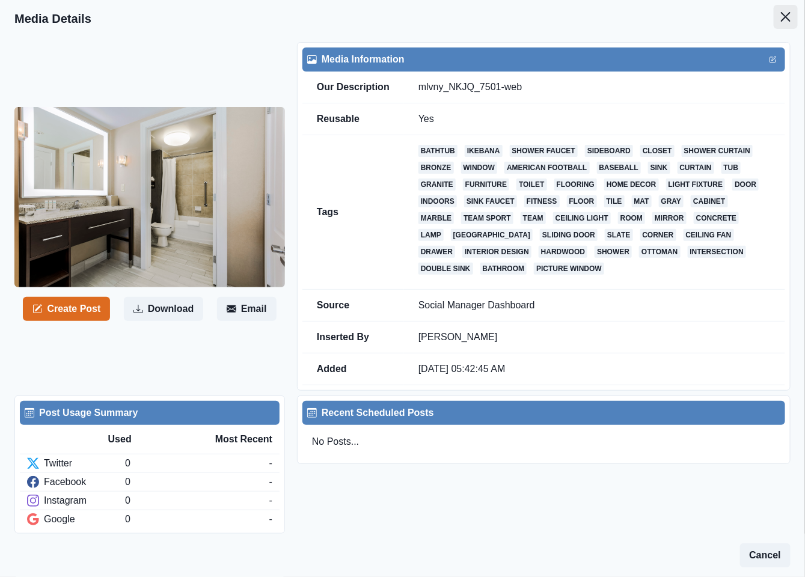
click at [781, 15] on icon "Close" at bounding box center [786, 17] width 10 height 10
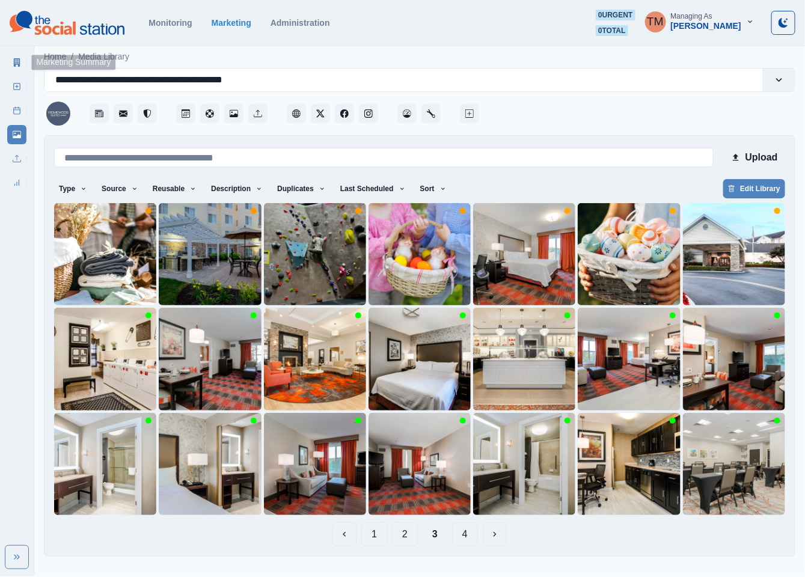
click at [19, 65] on icon at bounding box center [17, 62] width 7 height 8
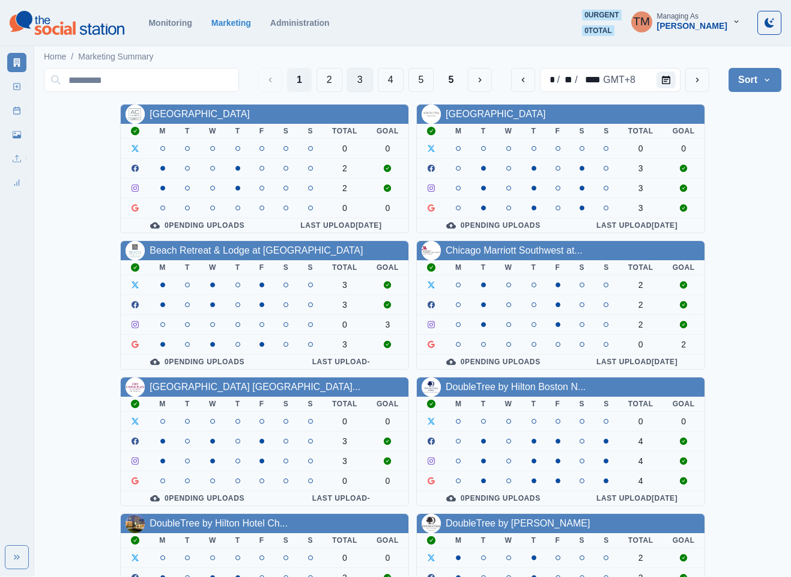
click at [352, 81] on button "3" at bounding box center [360, 80] width 26 height 24
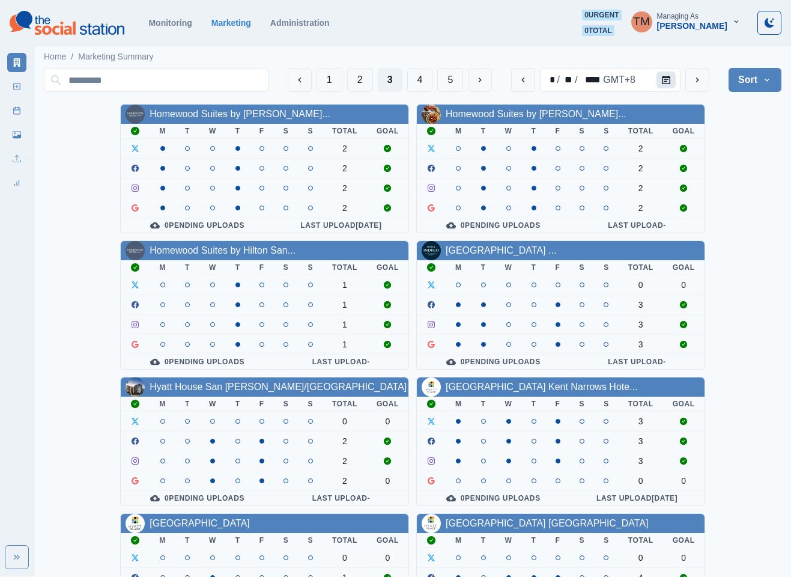
click at [671, 76] on icon "Calendar" at bounding box center [666, 80] width 8 height 8
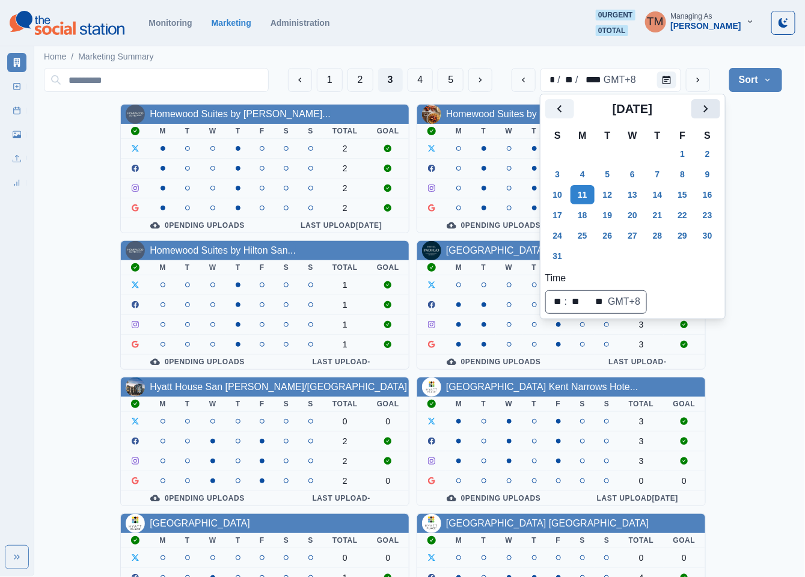
click at [714, 106] on button "Next" at bounding box center [705, 108] width 29 height 19
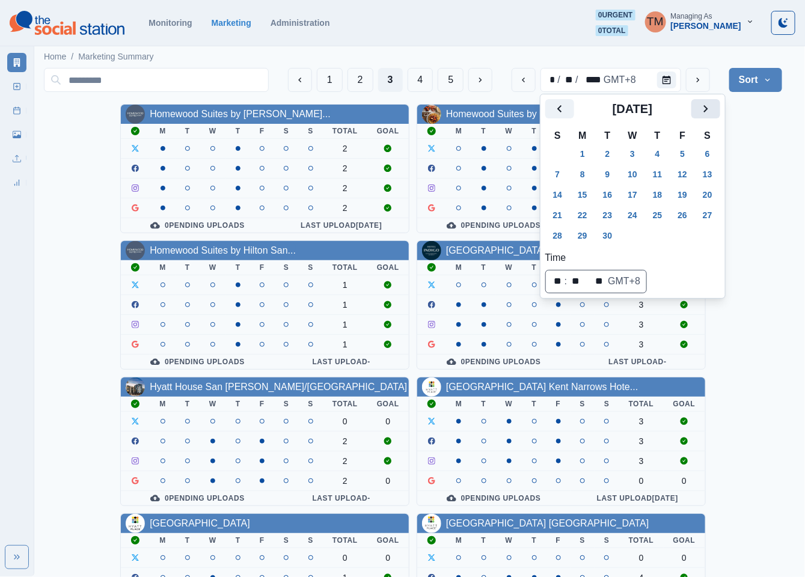
click at [714, 106] on button "Next" at bounding box center [705, 108] width 29 height 19
click at [550, 106] on button "Previous" at bounding box center [559, 108] width 29 height 19
click at [589, 215] on button "22" at bounding box center [582, 215] width 24 height 19
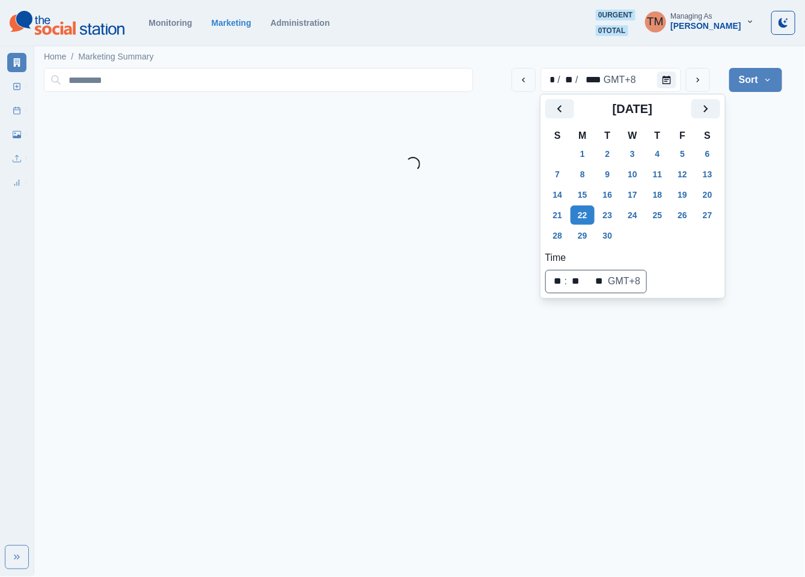
click at [755, 177] on main "Home / Marketing Summary * / ** / **** GMT+8 Sort Client Name Uploads Pending P…" at bounding box center [412, 112] width 757 height 138
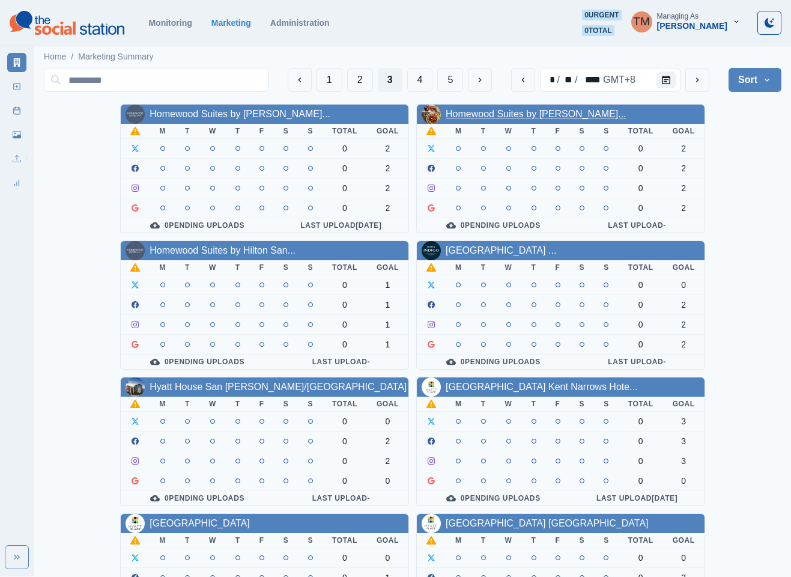
click at [503, 115] on link "Homewood Suites by Hilton Par..." at bounding box center [536, 114] width 181 height 10
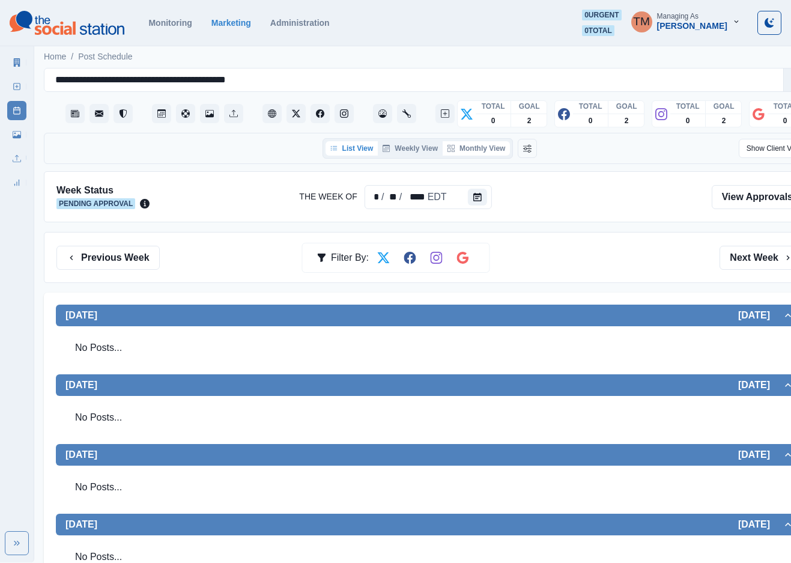
click at [478, 152] on button "Monthly View" at bounding box center [476, 148] width 67 height 14
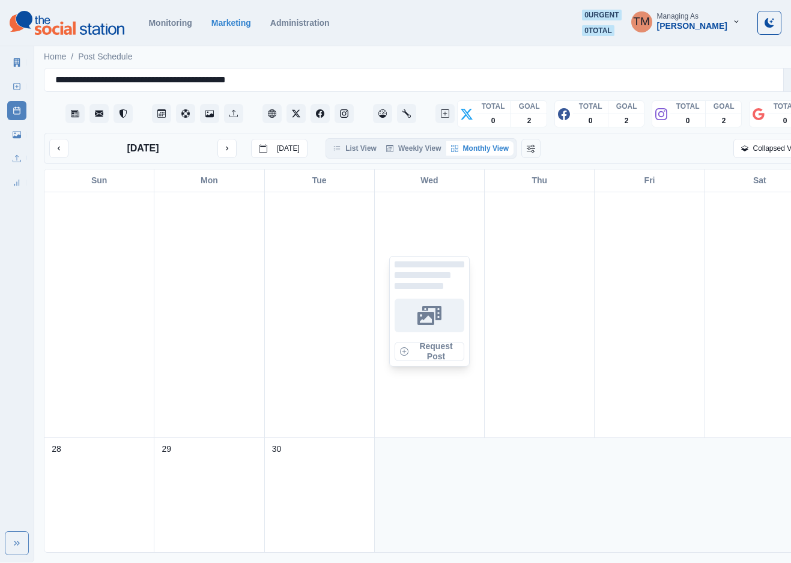
scroll to position [901, 0]
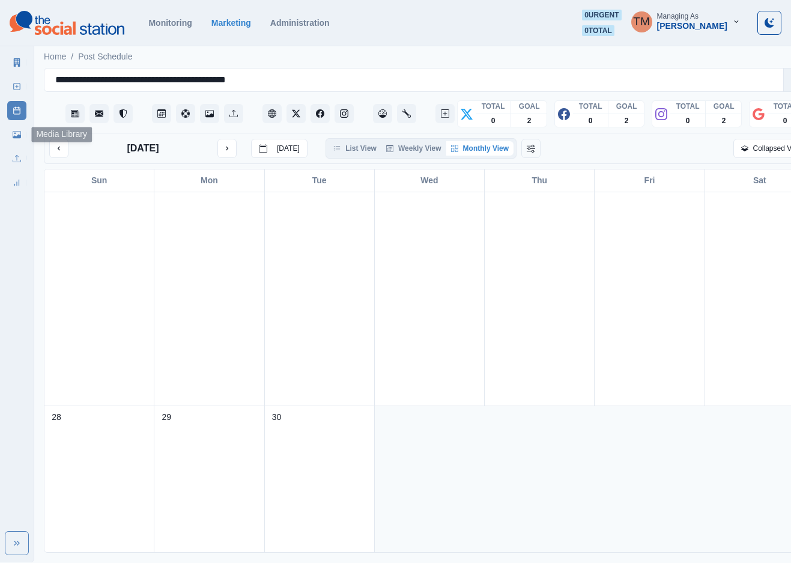
click at [22, 141] on link "Media Library" at bounding box center [16, 134] width 19 height 19
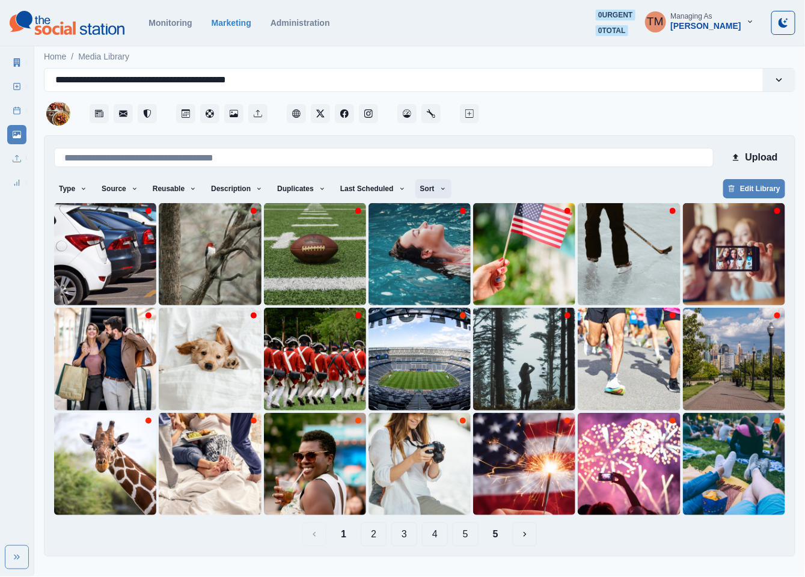
click at [419, 186] on button "Sort" at bounding box center [433, 188] width 36 height 19
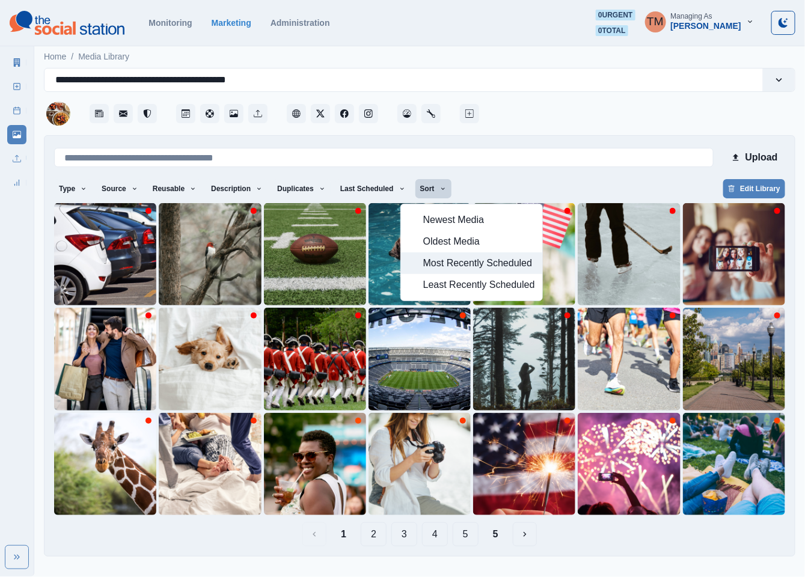
drag, startPoint x: 463, startPoint y: 269, endPoint x: 486, endPoint y: 233, distance: 42.4
click at [464, 267] on span "Most Recently Scheduled" at bounding box center [479, 263] width 112 height 14
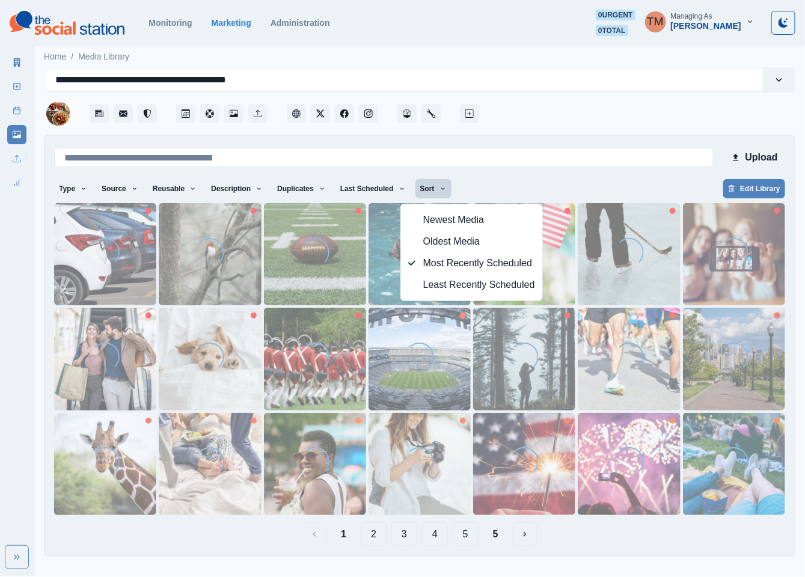
click at [534, 184] on div "Type Any Image Video Source Any Upload Social Manager Found: Instagram Found: G…" at bounding box center [419, 190] width 731 height 22
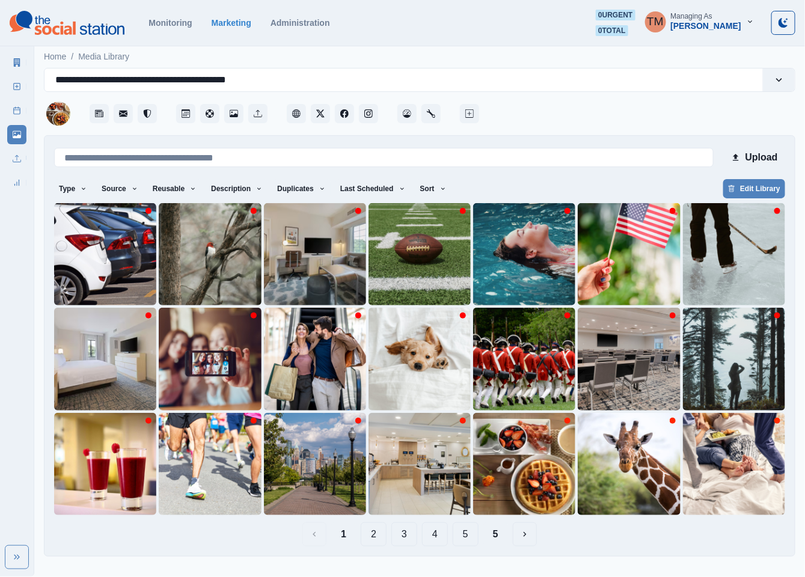
click at [501, 534] on button "5" at bounding box center [495, 534] width 25 height 24
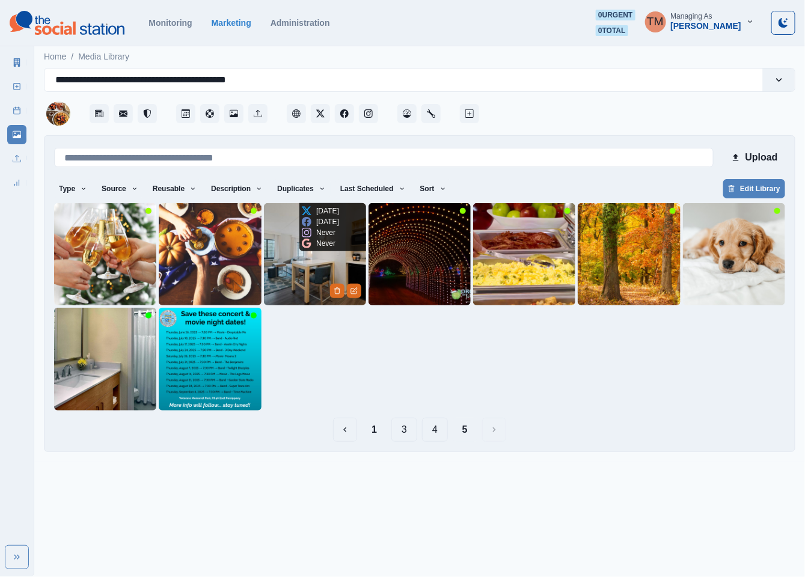
click at [287, 278] on img at bounding box center [315, 254] width 102 height 102
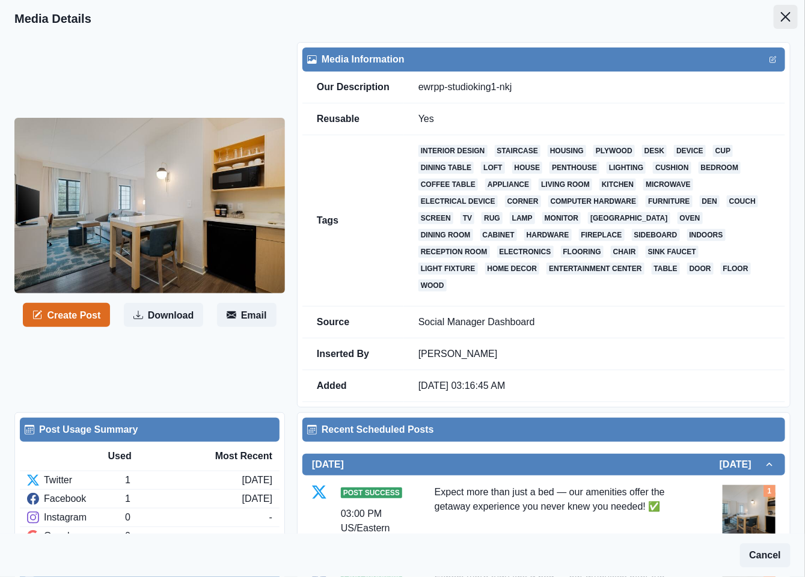
click at [781, 14] on icon "Close" at bounding box center [786, 17] width 10 height 10
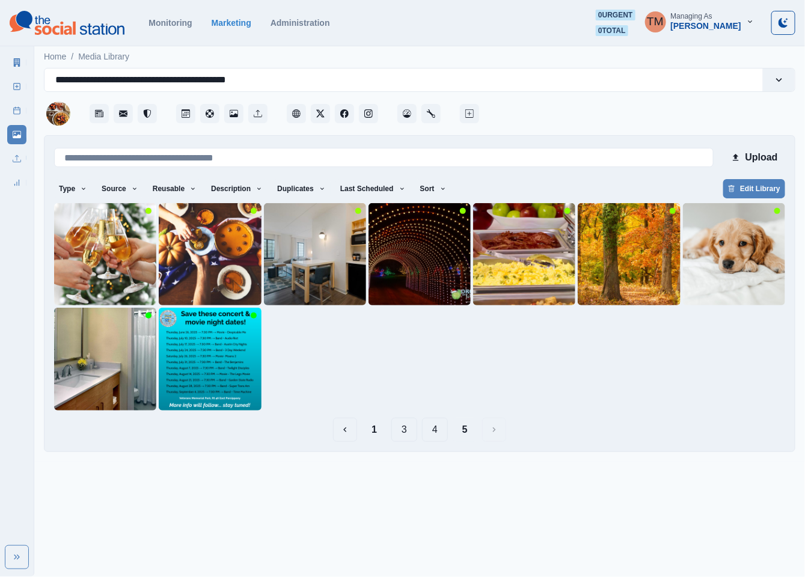
click at [436, 433] on button "4" at bounding box center [435, 430] width 26 height 24
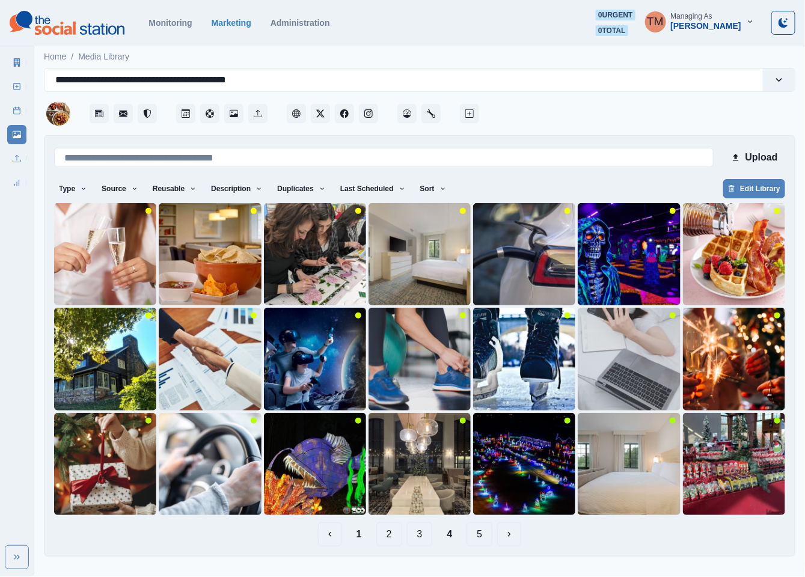
click at [357, 536] on button "1" at bounding box center [359, 534] width 25 height 24
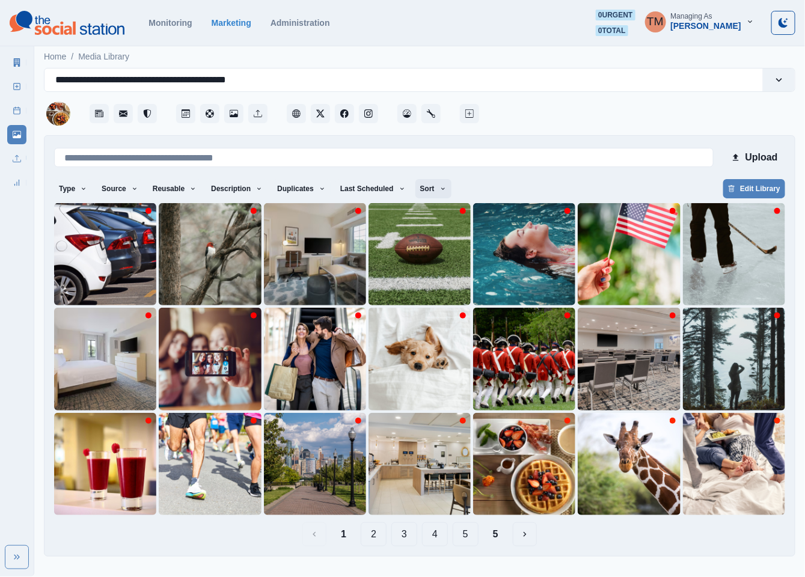
click at [415, 195] on button "Sort" at bounding box center [433, 188] width 36 height 19
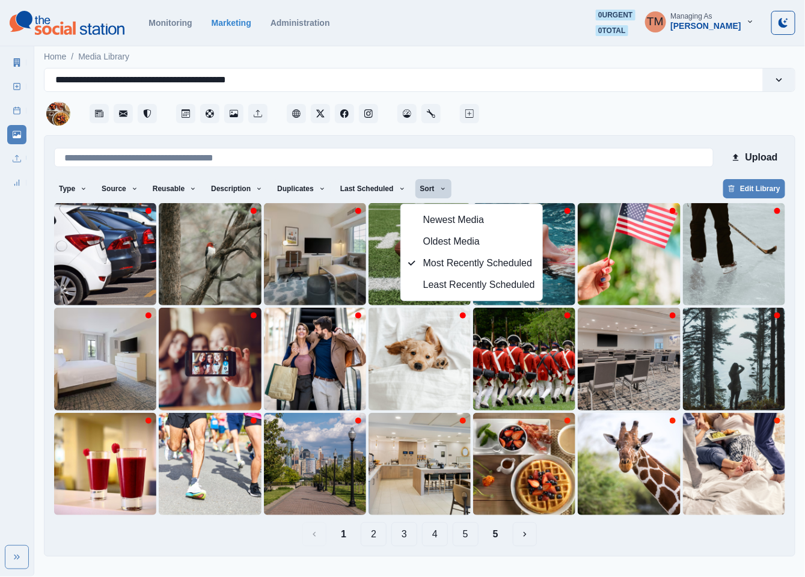
click at [521, 192] on div "Type Any Image Video Source Any Upload Social Manager Found: Instagram Found: G…" at bounding box center [419, 190] width 731 height 22
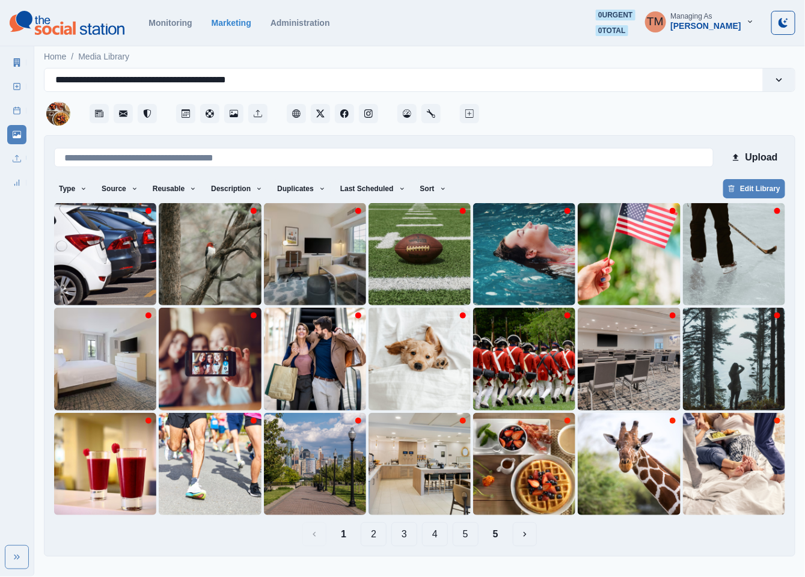
click at [379, 534] on button "2" at bounding box center [374, 534] width 26 height 24
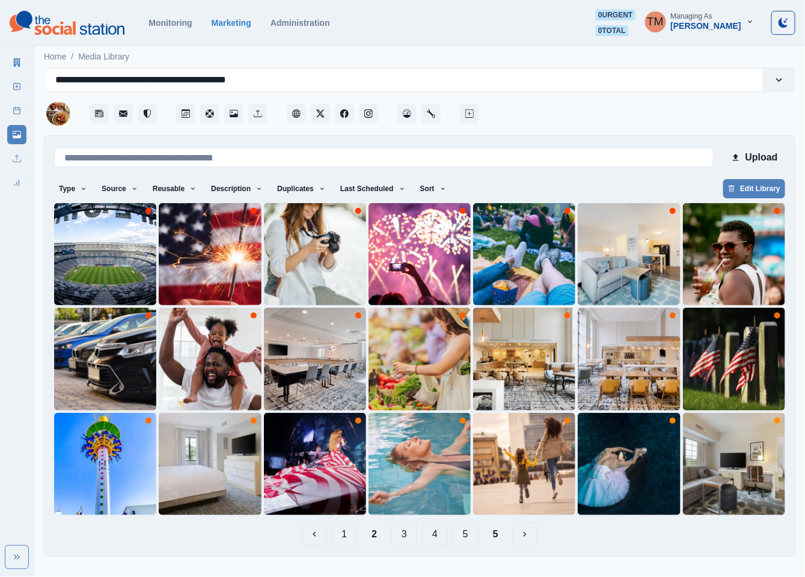
click at [401, 538] on button "3" at bounding box center [404, 534] width 26 height 24
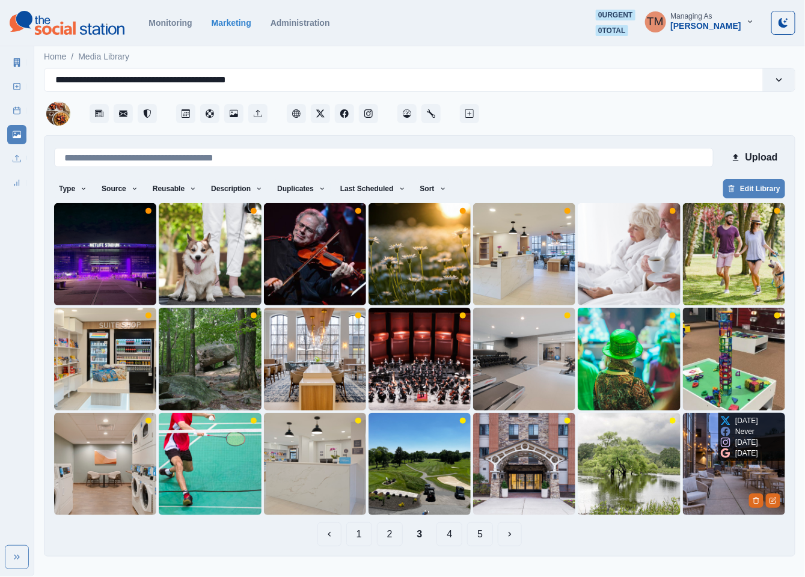
click at [723, 494] on img at bounding box center [734, 464] width 102 height 102
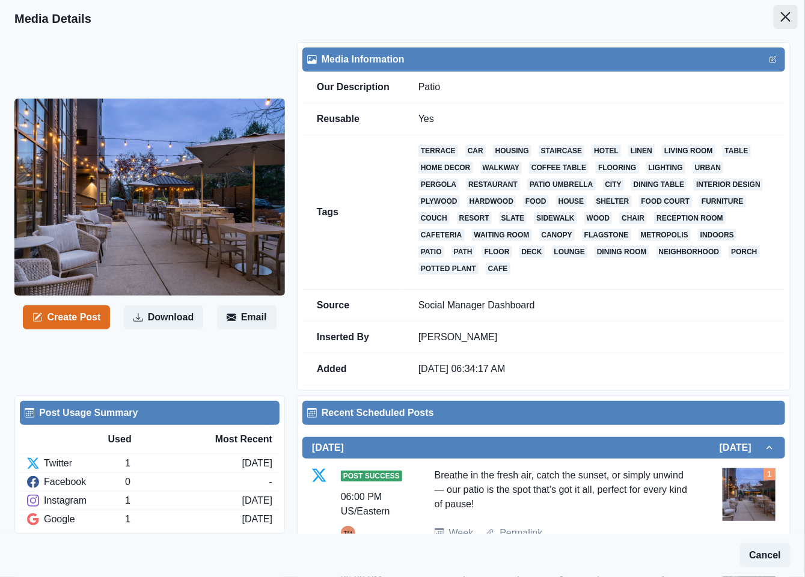
click at [781, 16] on icon "Close" at bounding box center [786, 17] width 10 height 10
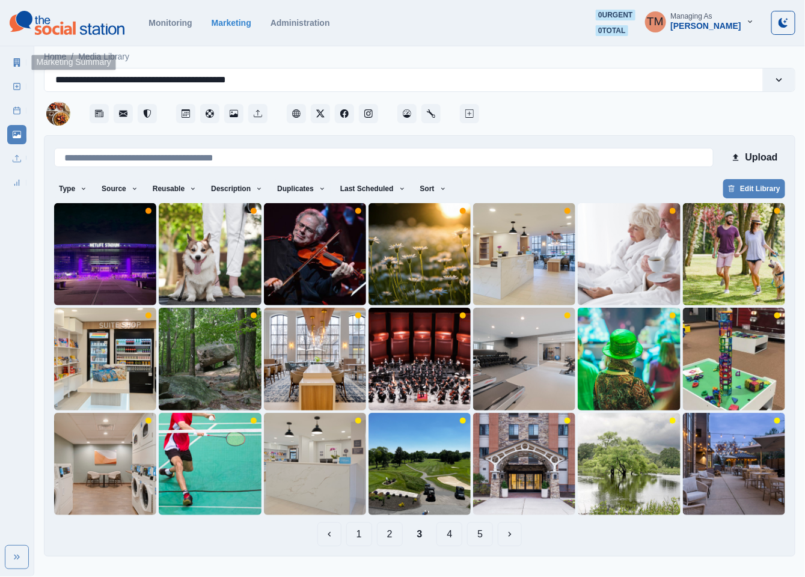
click at [8, 59] on link "Marketing Summary" at bounding box center [16, 62] width 19 height 19
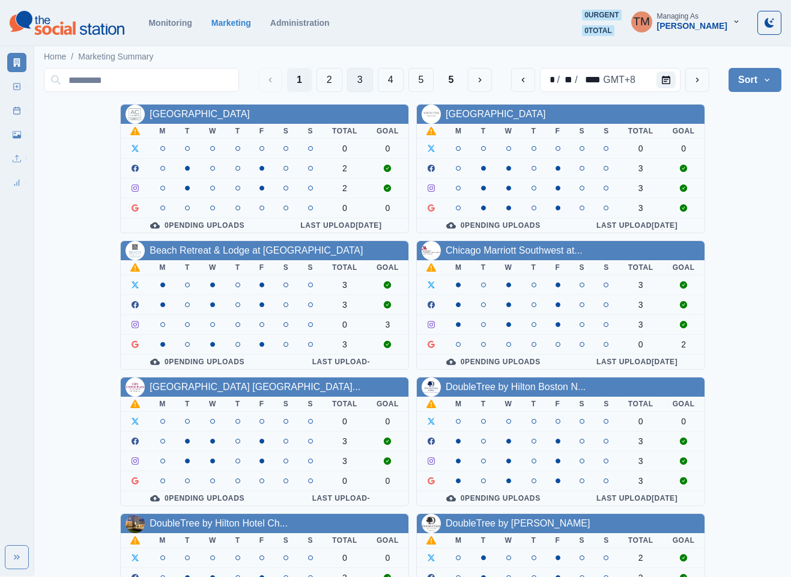
click at [355, 73] on button "3" at bounding box center [360, 80] width 26 height 24
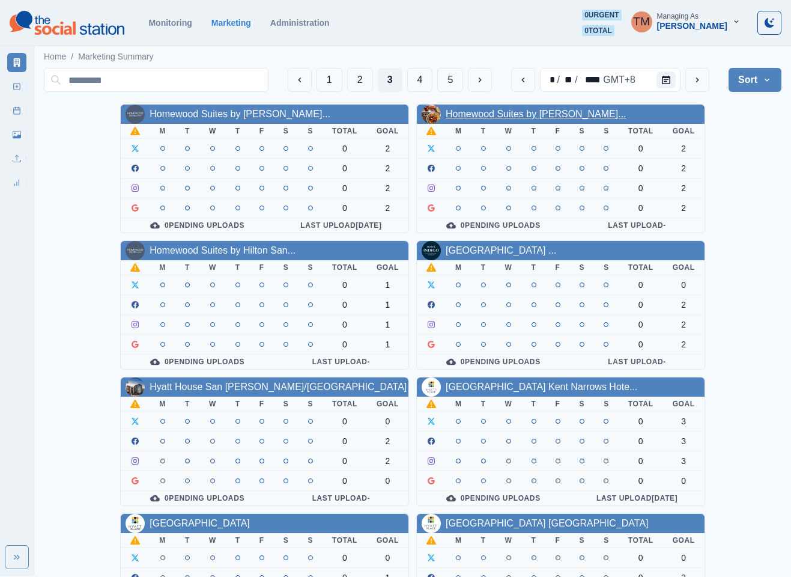
click at [546, 112] on link "Homewood Suites by Hilton Par..." at bounding box center [536, 114] width 181 height 10
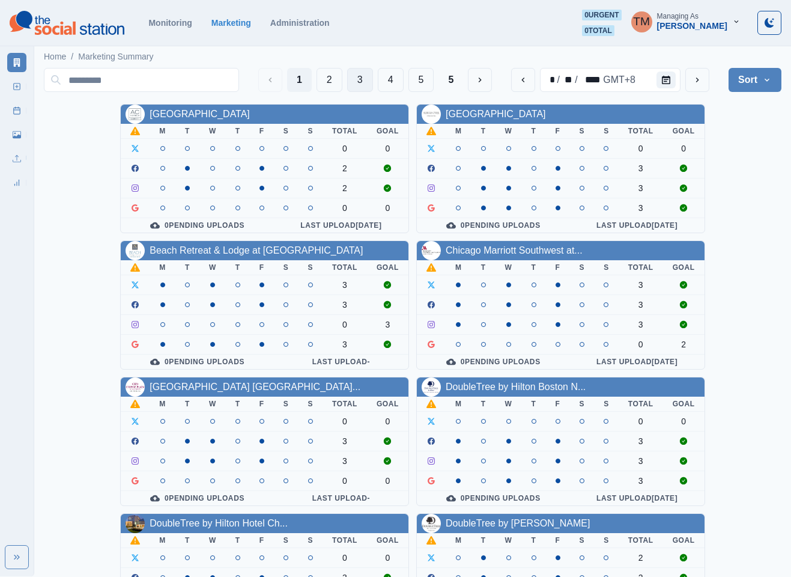
click at [366, 78] on button "3" at bounding box center [360, 80] width 26 height 24
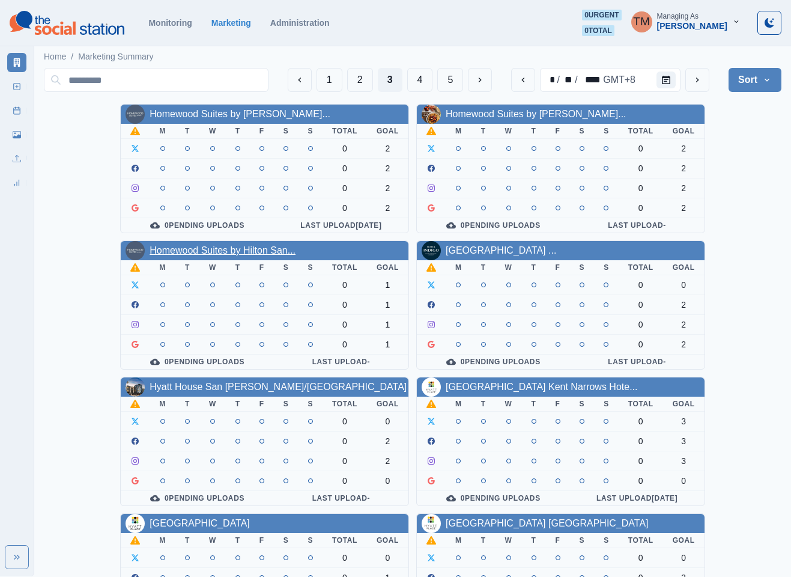
click at [221, 255] on link "Homewood Suites by Hilton San..." at bounding box center [223, 250] width 146 height 10
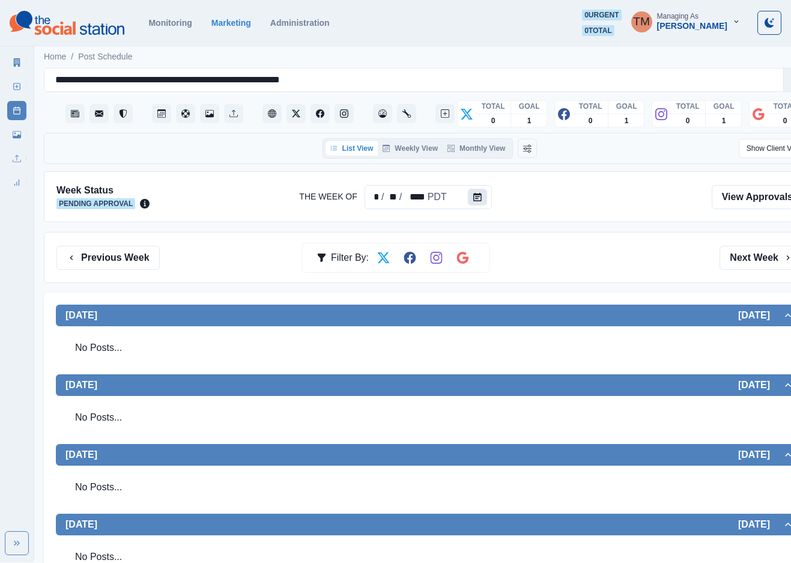
click at [474, 200] on icon "Calendar" at bounding box center [478, 197] width 8 height 8
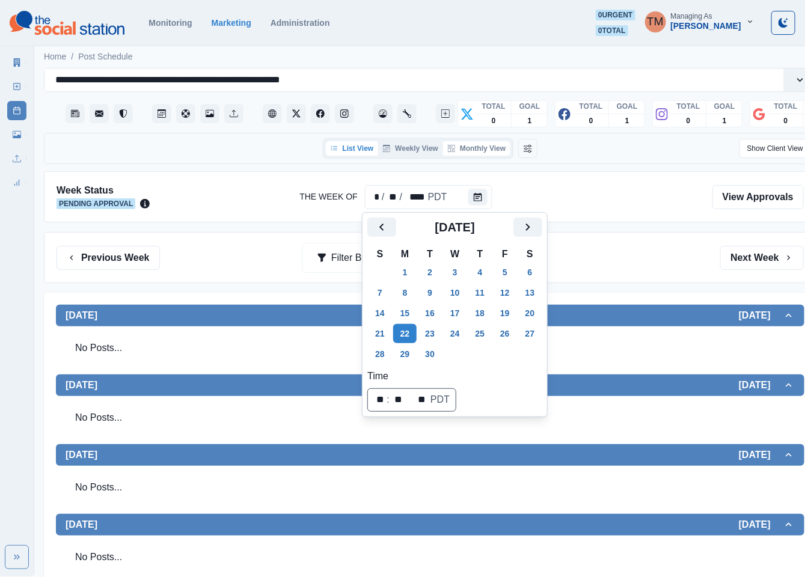
click at [494, 154] on button "Monthly View" at bounding box center [476, 148] width 67 height 14
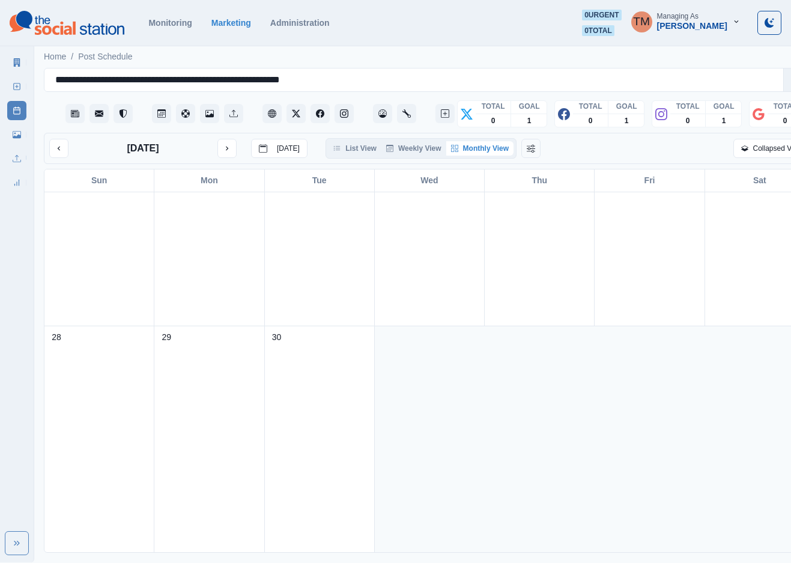
scroll to position [992, 0]
click at [231, 150] on icon "next month" at bounding box center [227, 148] width 8 height 8
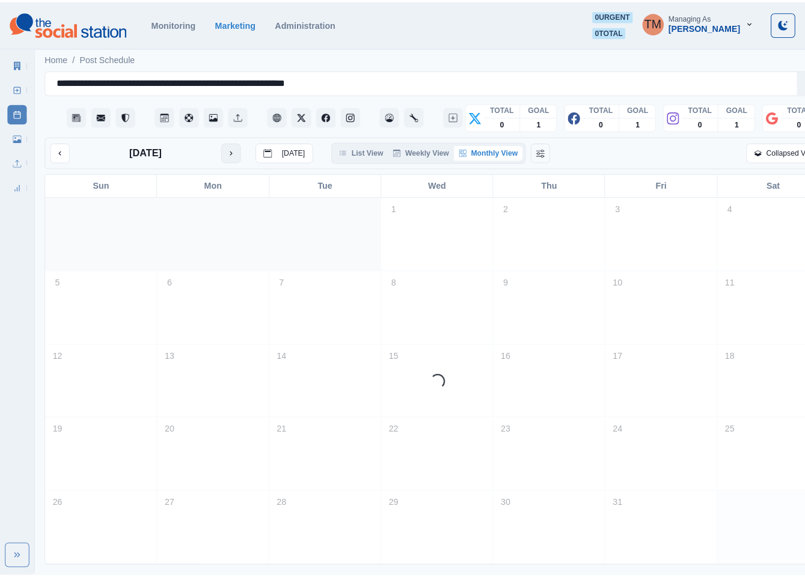
scroll to position [0, 0]
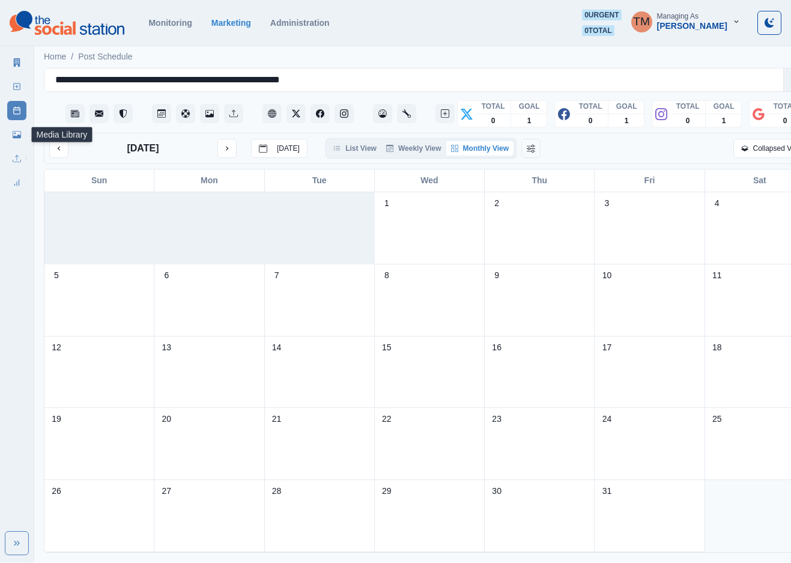
click at [11, 135] on link "Media Library" at bounding box center [16, 134] width 19 height 19
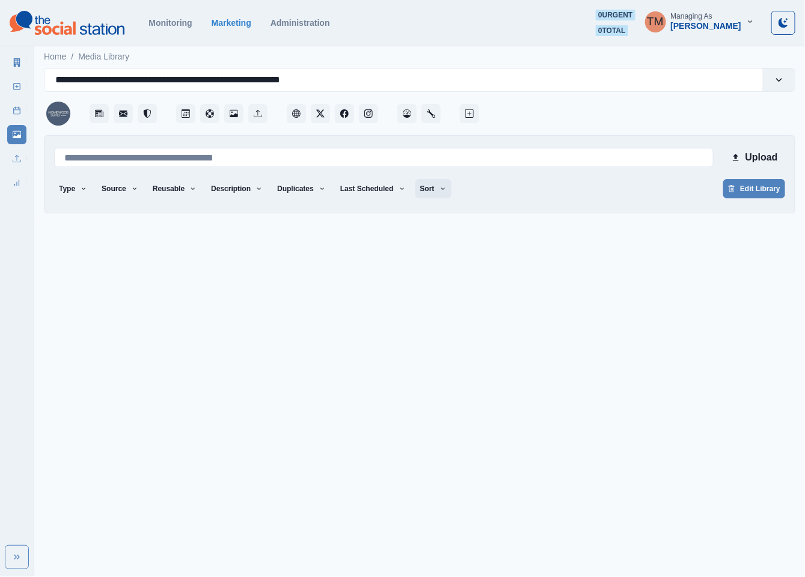
click at [415, 193] on button "Sort" at bounding box center [433, 188] width 36 height 19
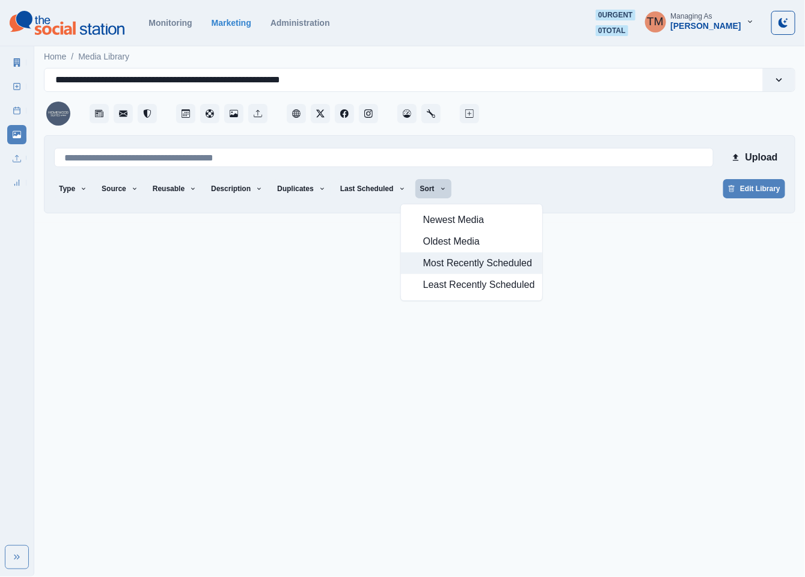
click at [442, 265] on span "Most Recently Scheduled" at bounding box center [479, 263] width 112 height 14
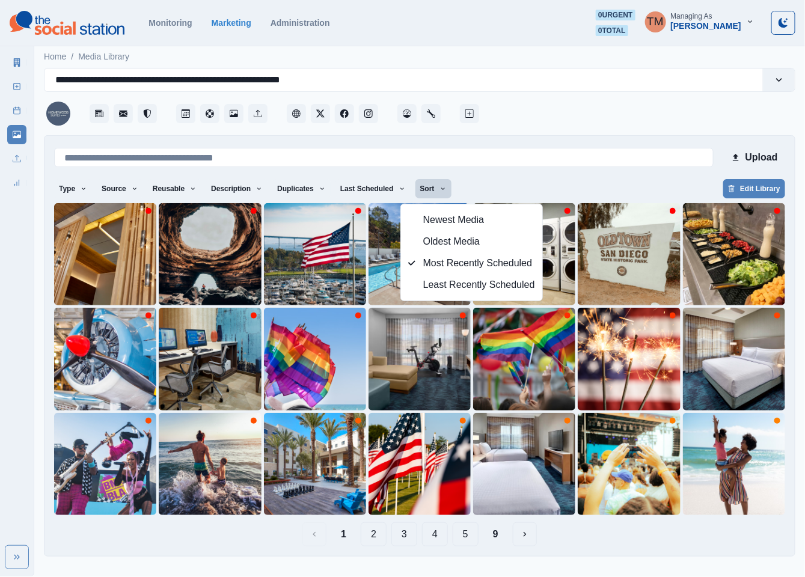
click at [570, 114] on div at bounding box center [638, 110] width 314 height 36
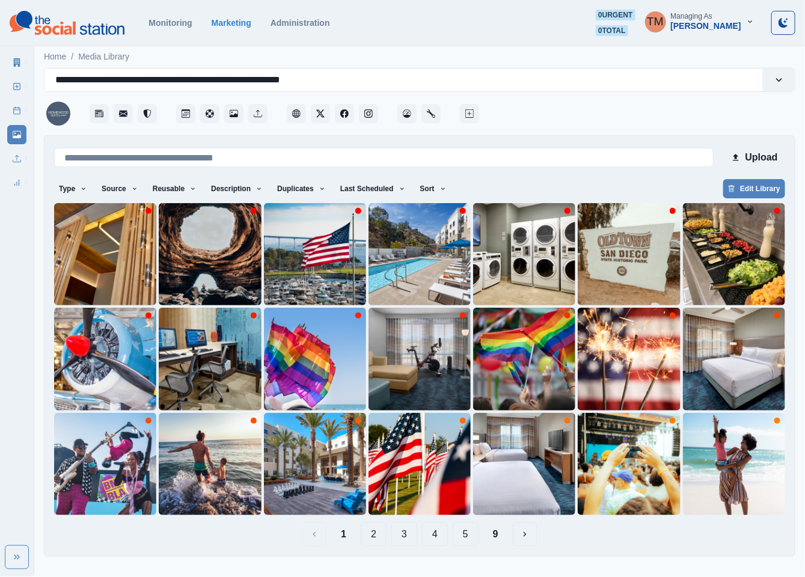
click at [500, 537] on button "9" at bounding box center [495, 534] width 25 height 24
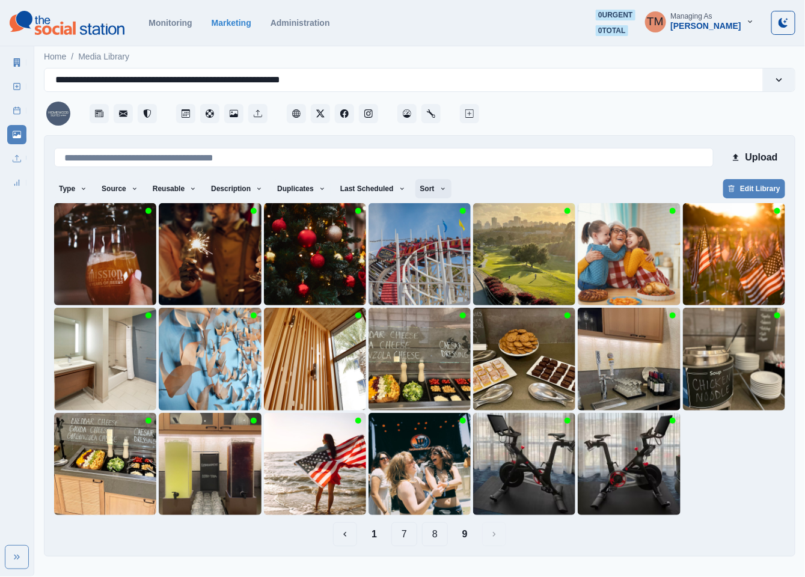
click at [420, 189] on button "Sort" at bounding box center [433, 188] width 36 height 19
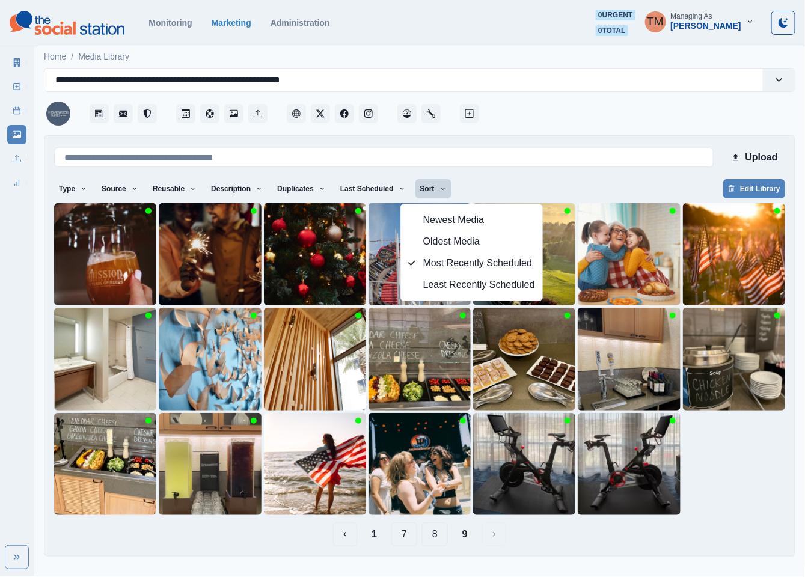
click at [745, 457] on div at bounding box center [419, 359] width 731 height 312
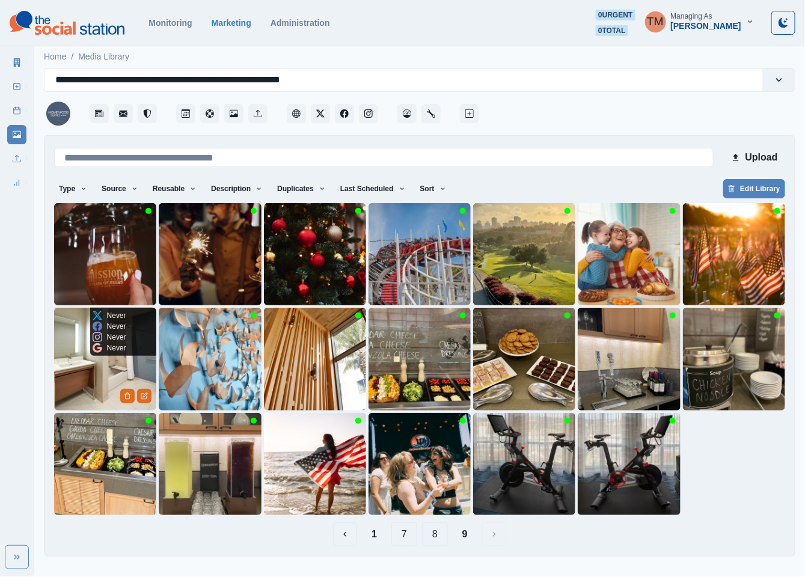
click at [111, 376] on img at bounding box center [105, 359] width 102 height 102
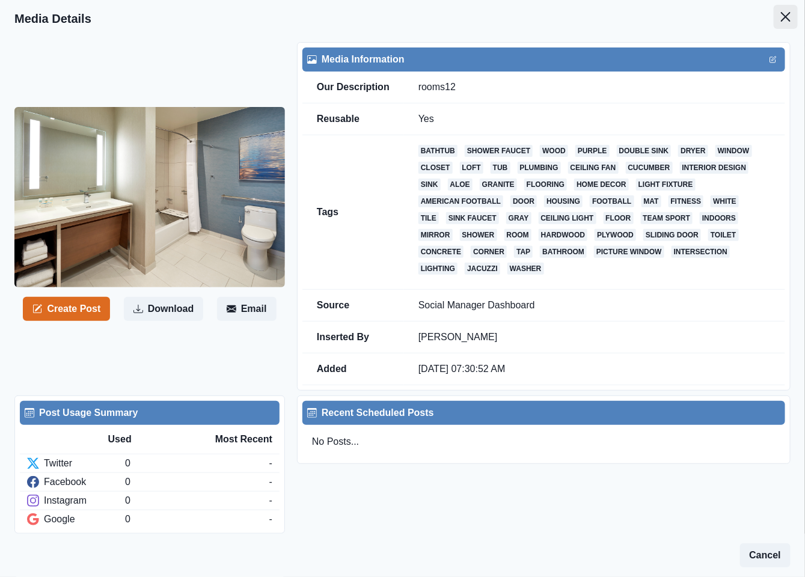
click at [777, 14] on button "Close" at bounding box center [785, 17] width 24 height 24
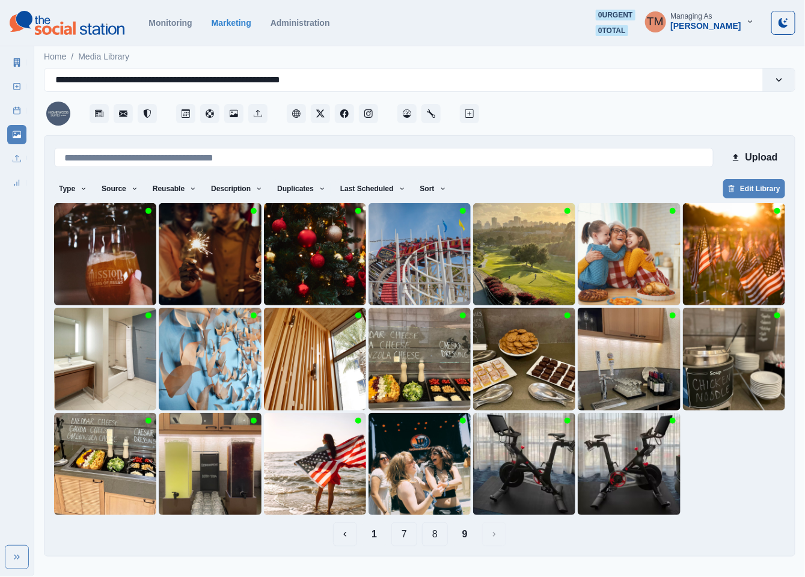
click at [379, 534] on button "1" at bounding box center [374, 534] width 25 height 24
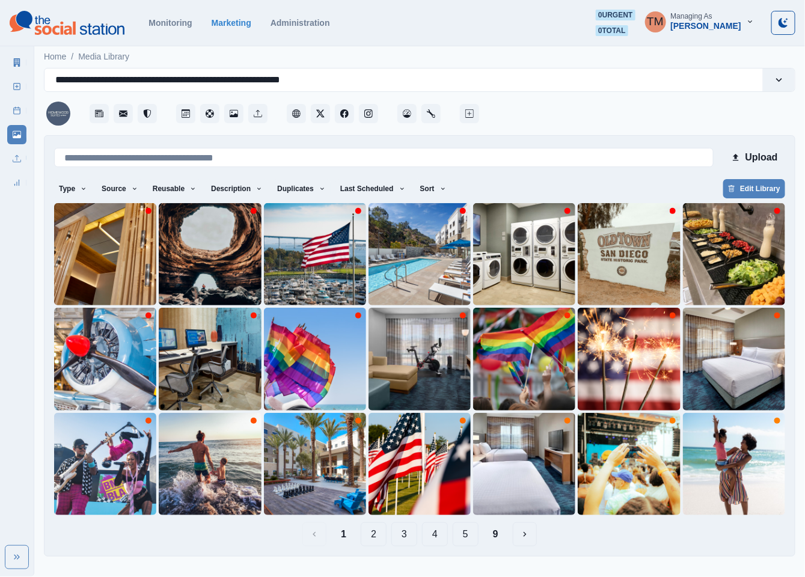
click at [379, 534] on button "2" at bounding box center [374, 534] width 26 height 24
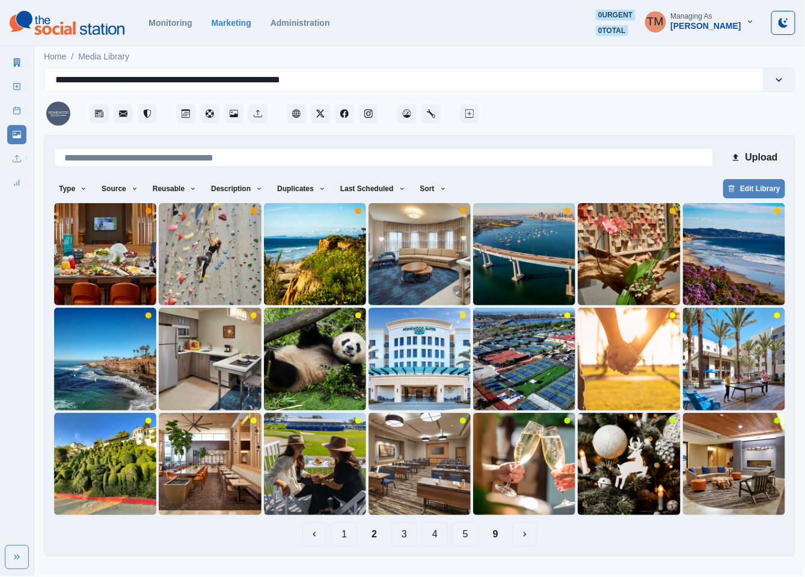
click at [401, 532] on button "3" at bounding box center [404, 534] width 26 height 24
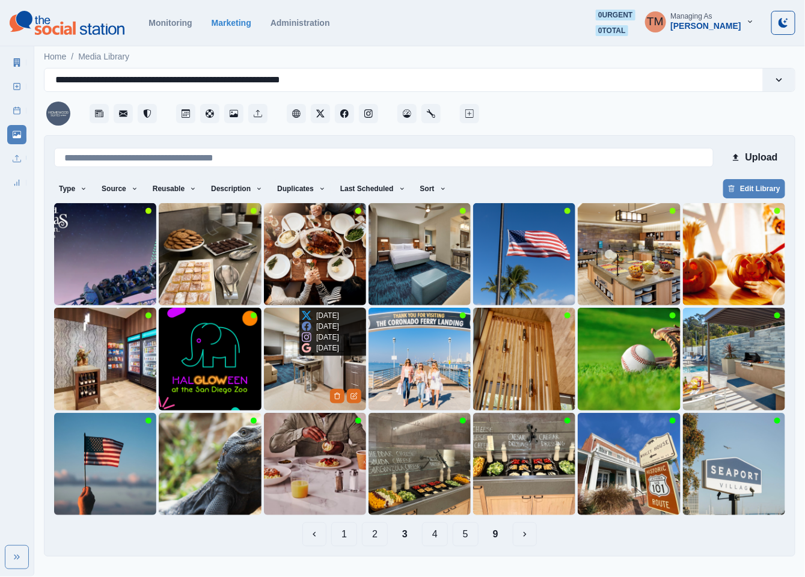
click at [276, 374] on img at bounding box center [315, 359] width 102 height 102
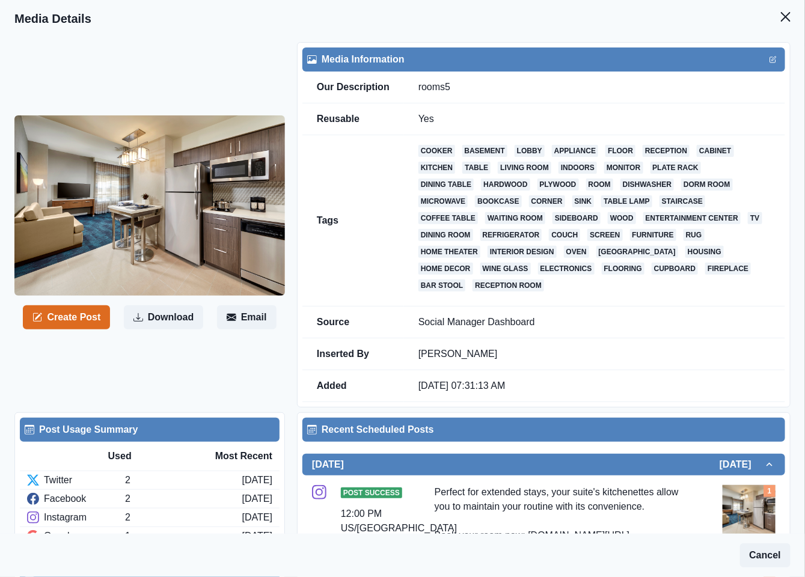
click at [781, 13] on icon "Close" at bounding box center [786, 17] width 10 height 10
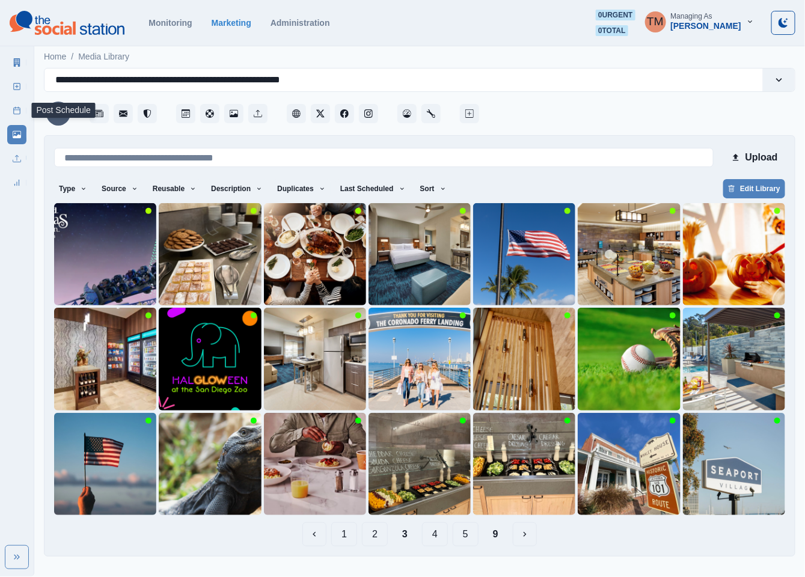
click at [10, 112] on link "Post Schedule" at bounding box center [16, 110] width 19 height 19
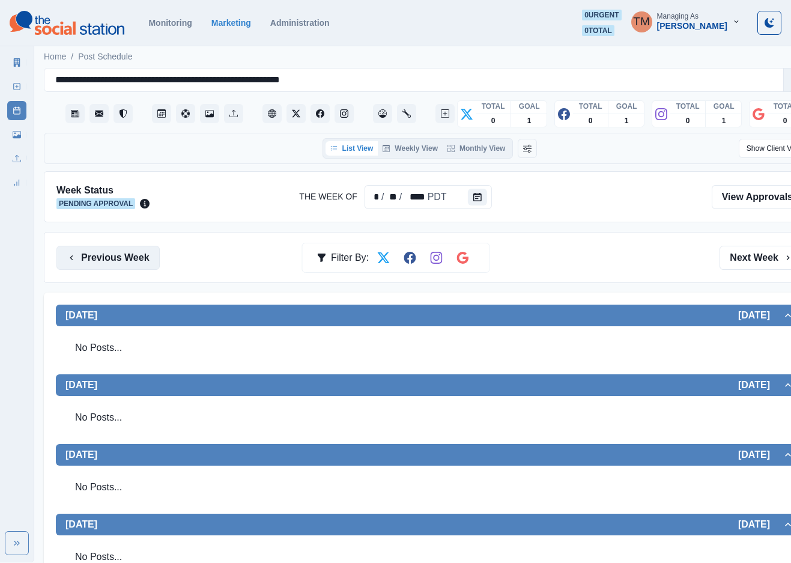
click at [105, 260] on button "Previous Week" at bounding box center [107, 258] width 103 height 24
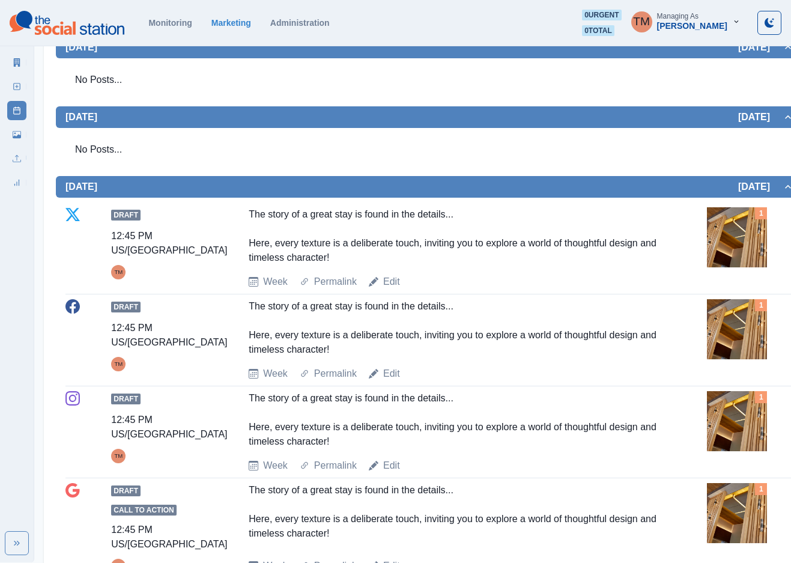
scroll to position [361, 0]
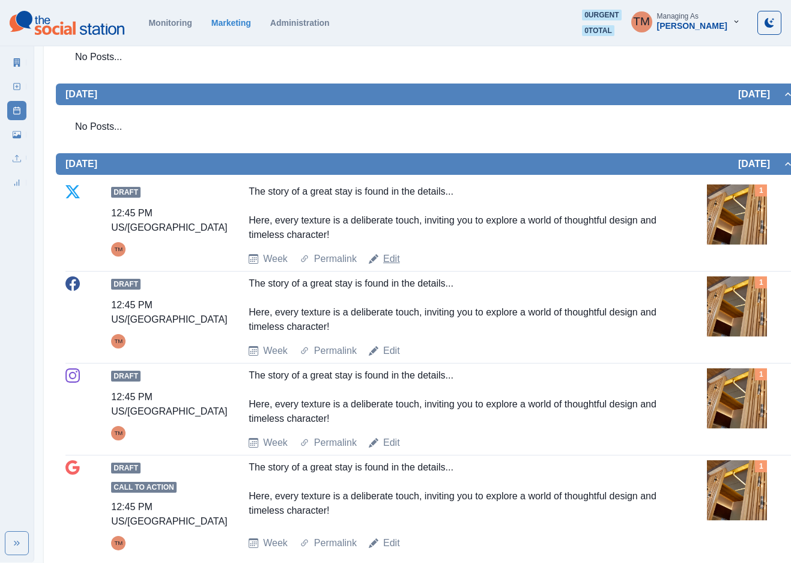
click at [394, 260] on link "Edit" at bounding box center [391, 259] width 17 height 14
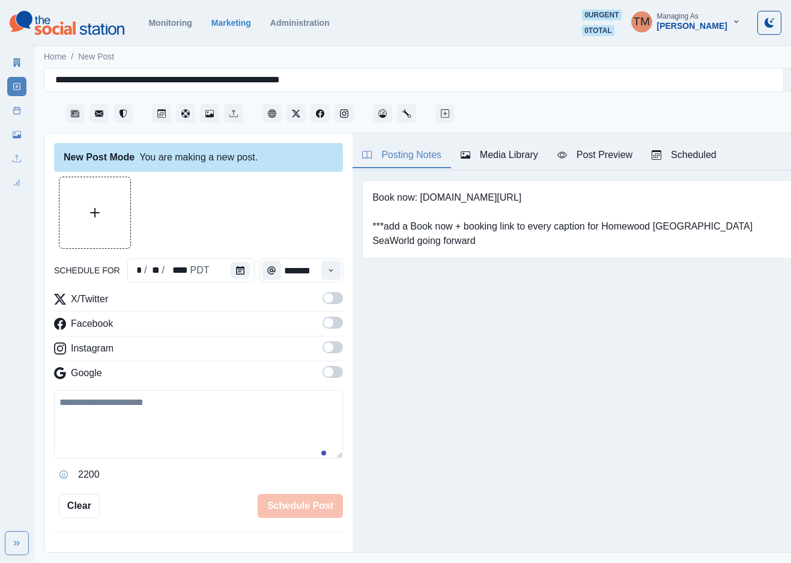
scroll to position [13, 0]
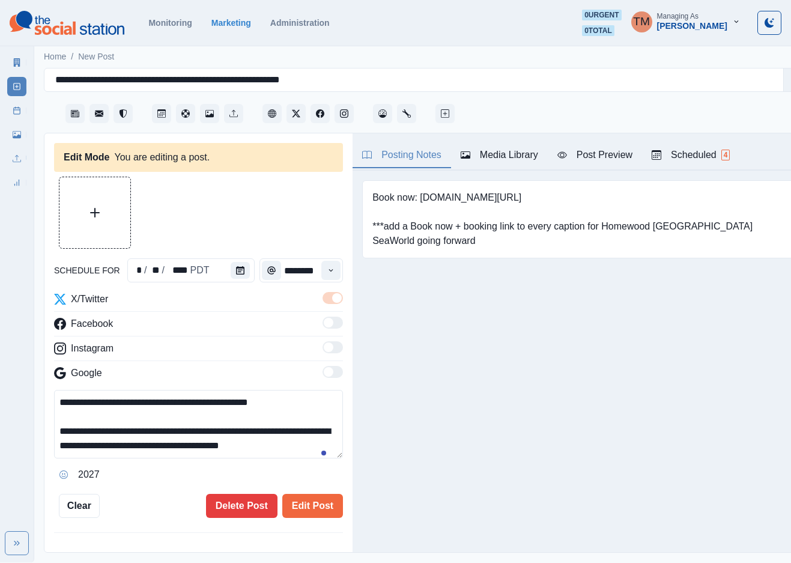
type input "********"
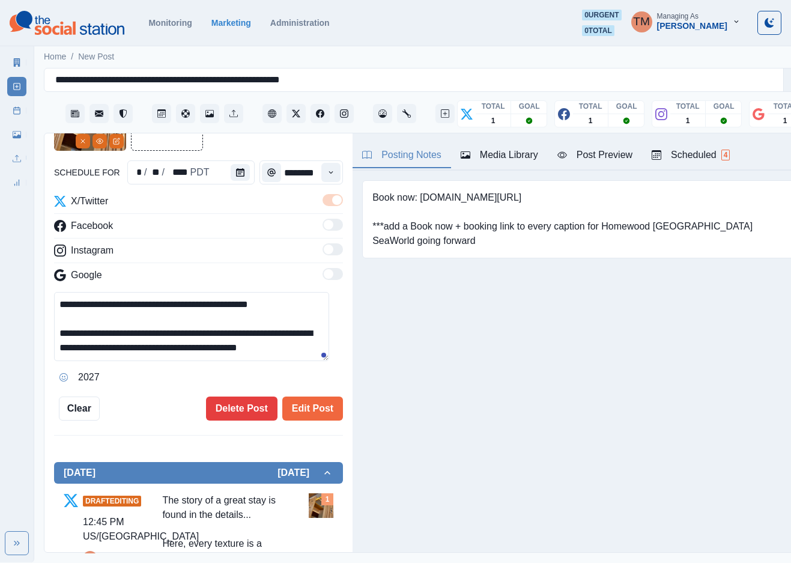
scroll to position [46, 0]
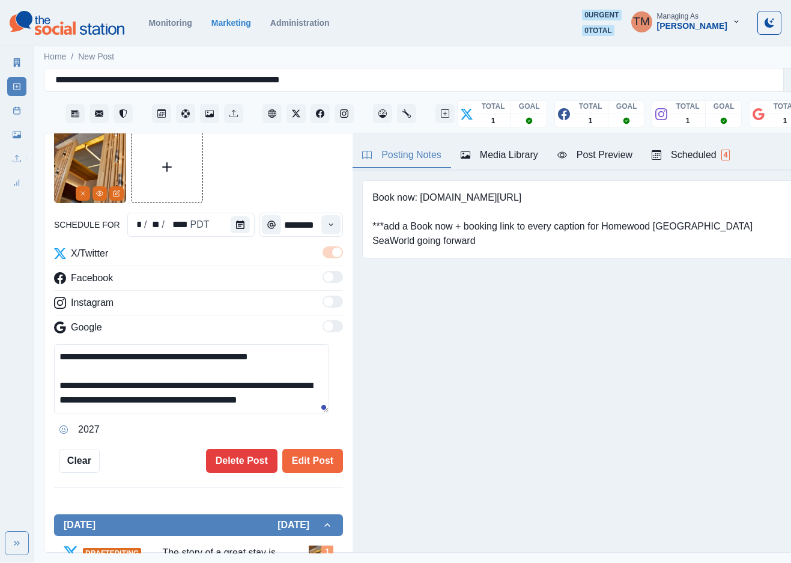
click at [321, 390] on textarea "**********" at bounding box center [191, 378] width 275 height 69
click at [318, 389] on textarea "**********" at bounding box center [191, 378] width 275 height 69
click at [310, 385] on textarea "**********" at bounding box center [191, 378] width 275 height 69
paste textarea "**********"
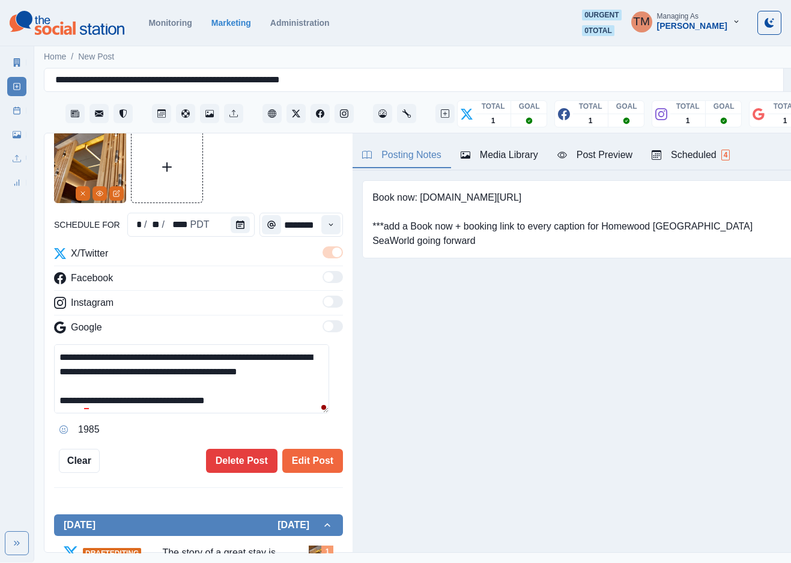
scroll to position [42, 0]
drag, startPoint x: 123, startPoint y: 365, endPoint x: 239, endPoint y: 397, distance: 120.3
click at [239, 397] on textarea "**********" at bounding box center [191, 378] width 275 height 69
type textarea "**********"
click at [159, 429] on div "**********" at bounding box center [198, 302] width 289 height 342
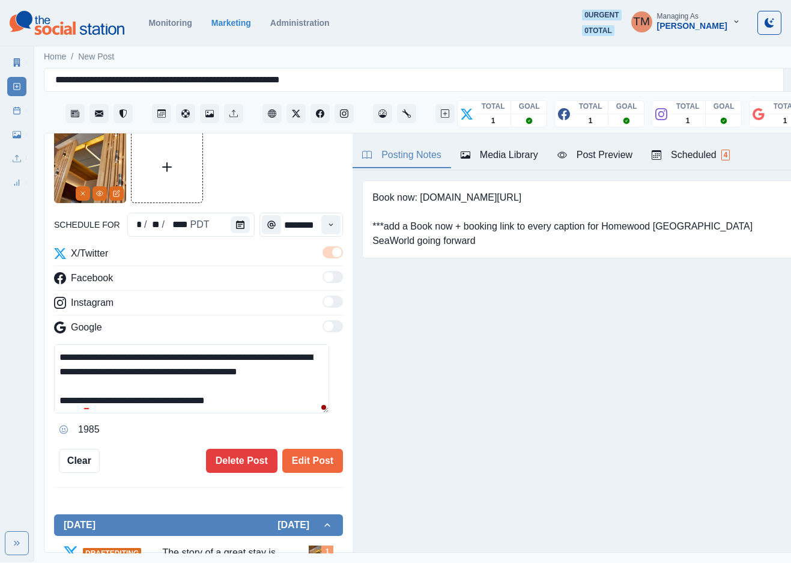
drag, startPoint x: 225, startPoint y: 391, endPoint x: 150, endPoint y: 391, distance: 75.1
click at [150, 391] on textarea "**********" at bounding box center [191, 378] width 275 height 69
click at [161, 368] on textarea "**********" at bounding box center [191, 378] width 275 height 69
drag, startPoint x: 121, startPoint y: 359, endPoint x: 254, endPoint y: 391, distance: 136.7
click at [254, 391] on textarea "**********" at bounding box center [191, 378] width 275 height 69
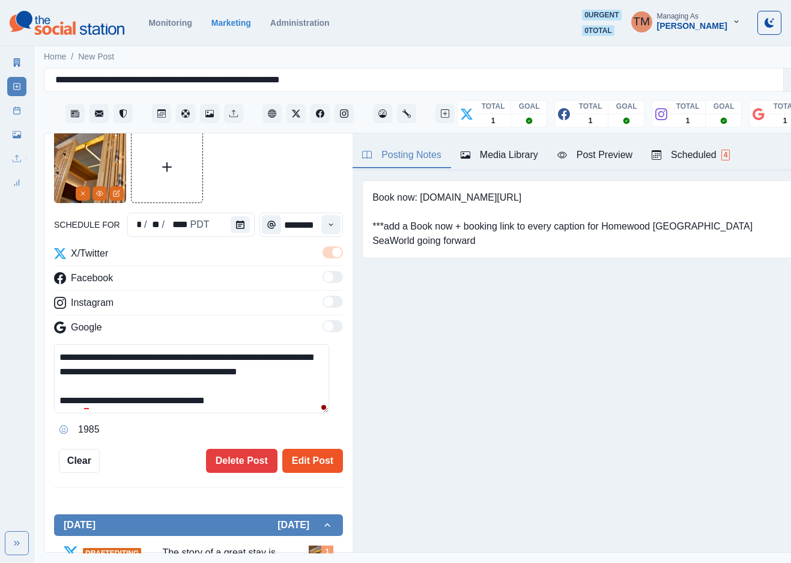
click at [294, 453] on button "Edit Post" at bounding box center [312, 461] width 61 height 24
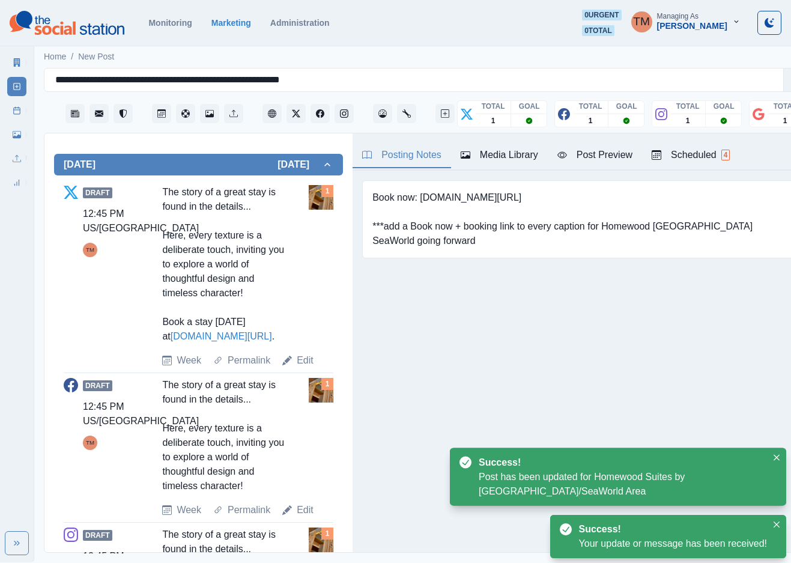
drag, startPoint x: 301, startPoint y: 500, endPoint x: 301, endPoint y: 484, distance: 16.2
click at [302, 503] on link "Edit" at bounding box center [305, 510] width 17 height 14
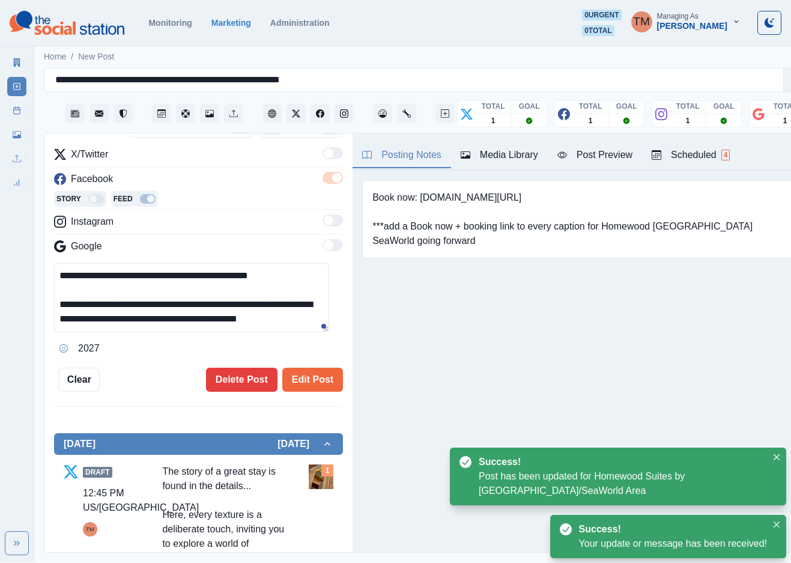
scroll to position [316, 0]
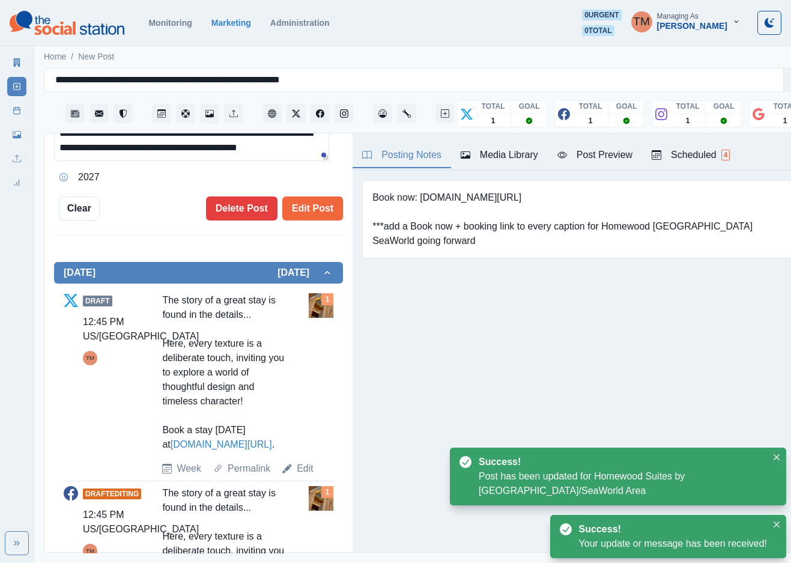
click at [312, 135] on textarea "**********" at bounding box center [191, 126] width 275 height 69
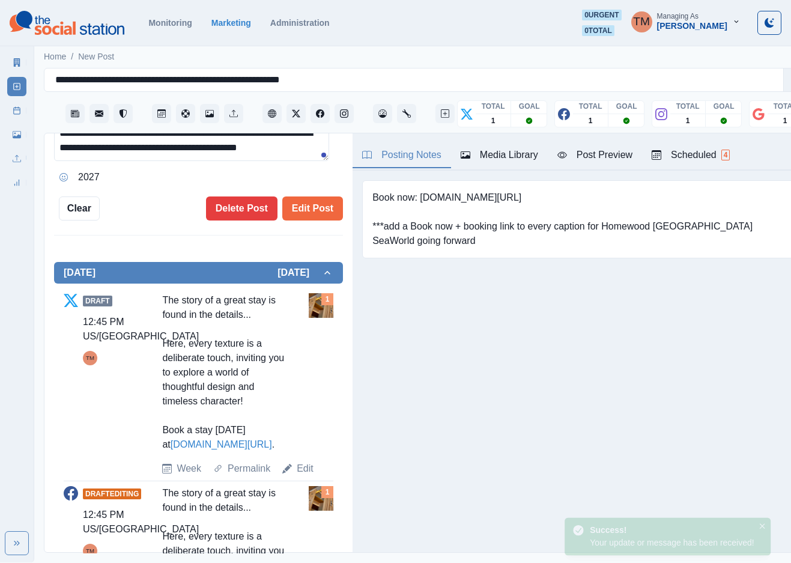
paste textarea "**********"
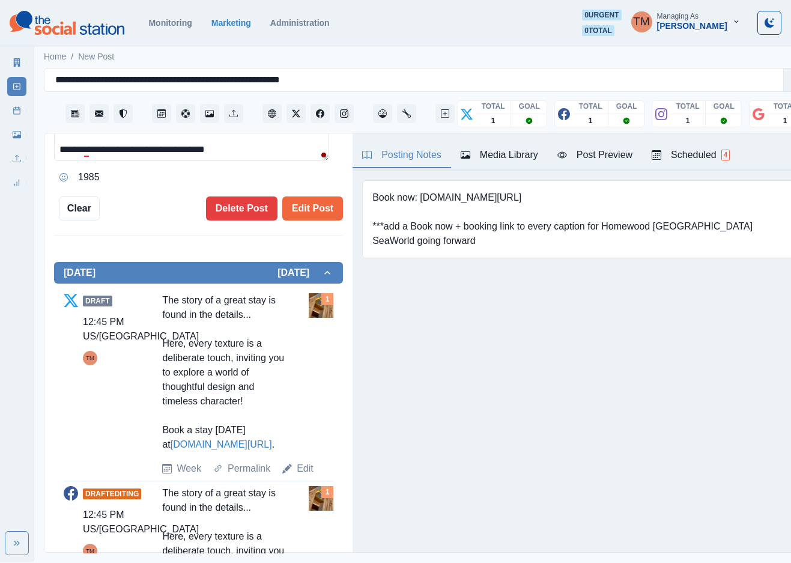
scroll to position [42, 0]
drag, startPoint x: 96, startPoint y: 169, endPoint x: 103, endPoint y: 173, distance: 8.6
click at [96, 177] on div "Ignore" at bounding box center [112, 186] width 32 height 19
type textarea "**********"
click at [300, 196] on button "Edit Post" at bounding box center [312, 208] width 61 height 24
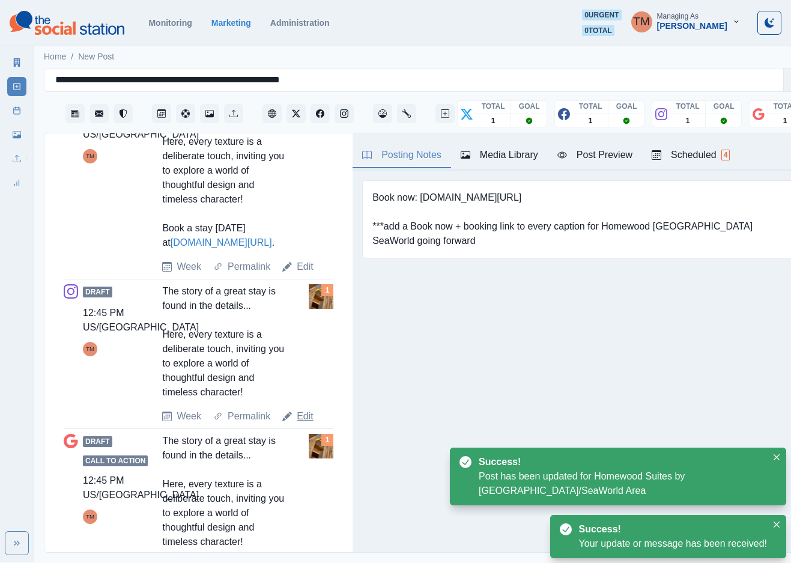
click at [301, 409] on link "Edit" at bounding box center [305, 416] width 17 height 14
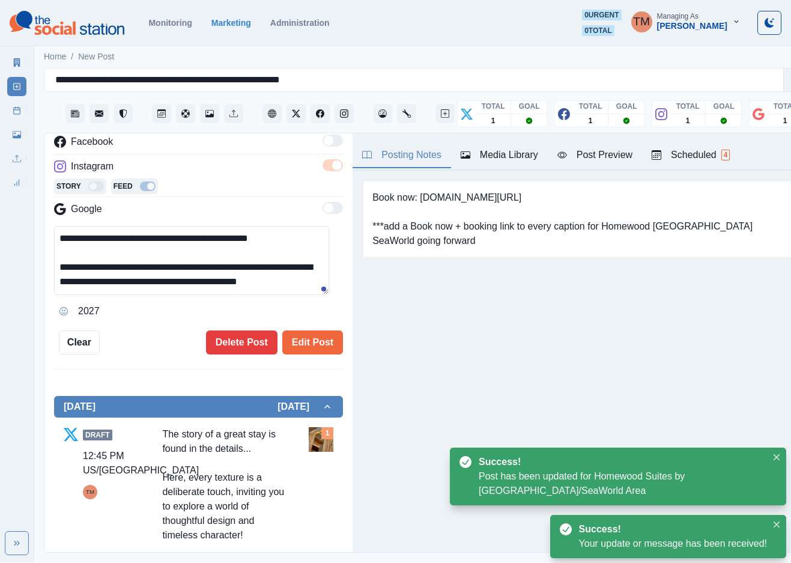
scroll to position [170, 0]
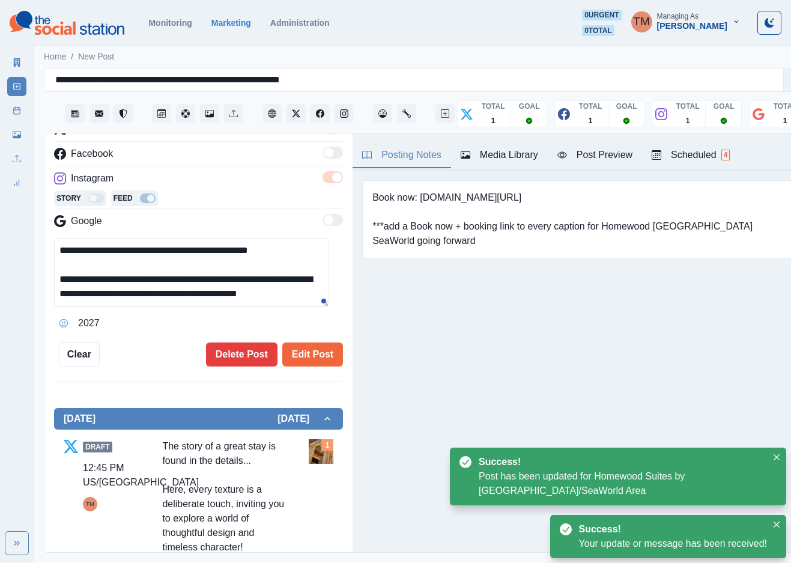
click at [314, 278] on textarea "**********" at bounding box center [191, 272] width 275 height 69
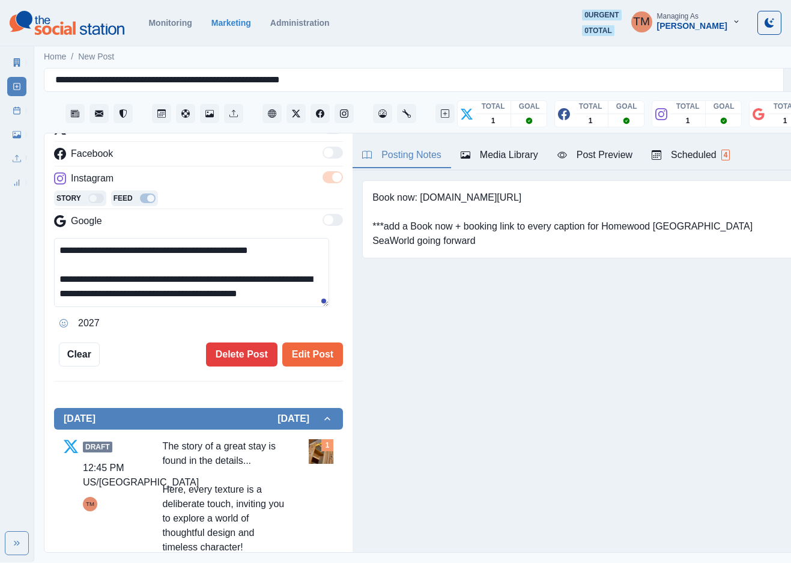
paste textarea "**********"
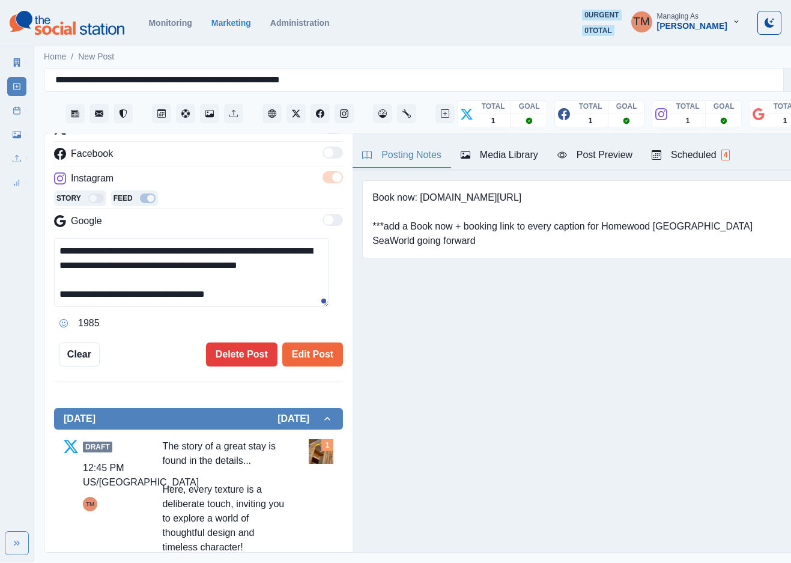
scroll to position [42, 0]
drag, startPoint x: 150, startPoint y: 288, endPoint x: 284, endPoint y: 288, distance: 134.0
click at [284, 288] on textarea "**********" at bounding box center [191, 272] width 275 height 69
type textarea "**********"
click at [300, 345] on button "Edit Post" at bounding box center [312, 355] width 61 height 24
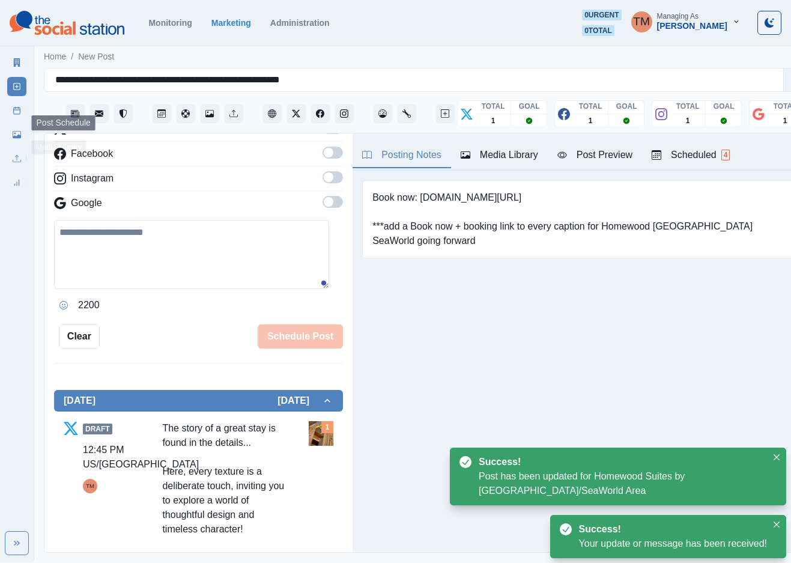
click at [19, 108] on icon at bounding box center [17, 110] width 8 height 8
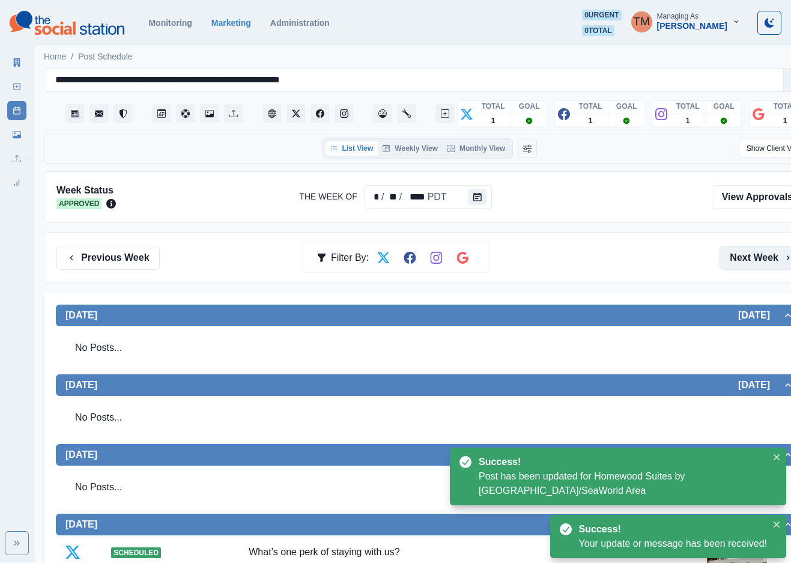
click at [733, 252] on button "Next Week" at bounding box center [762, 258] width 84 height 24
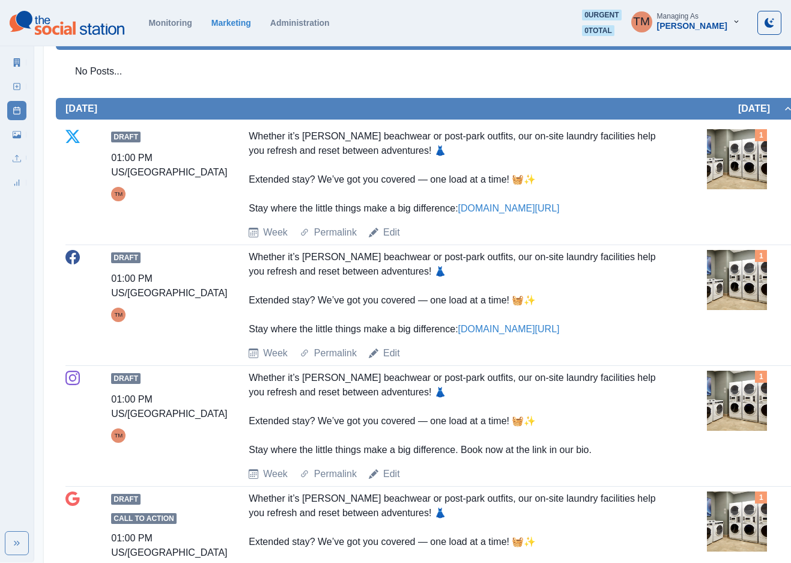
scroll to position [90, 0]
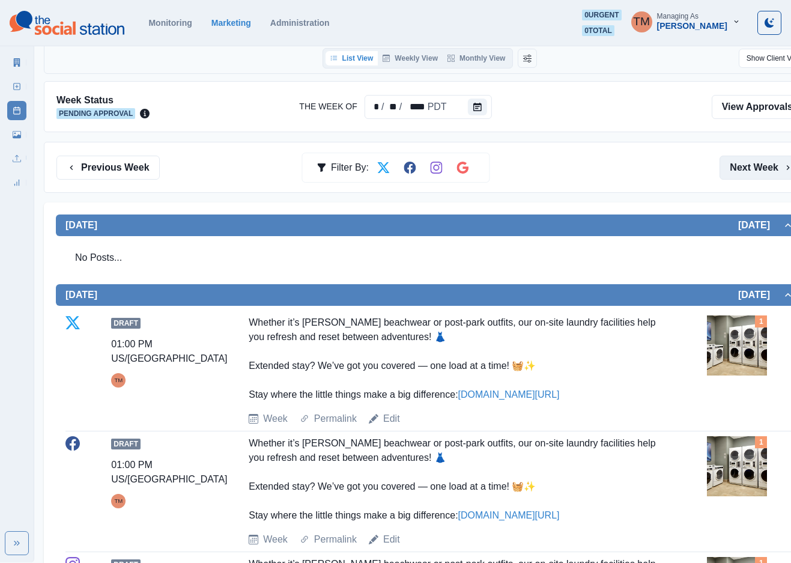
click at [755, 166] on button "Next Week" at bounding box center [762, 168] width 84 height 24
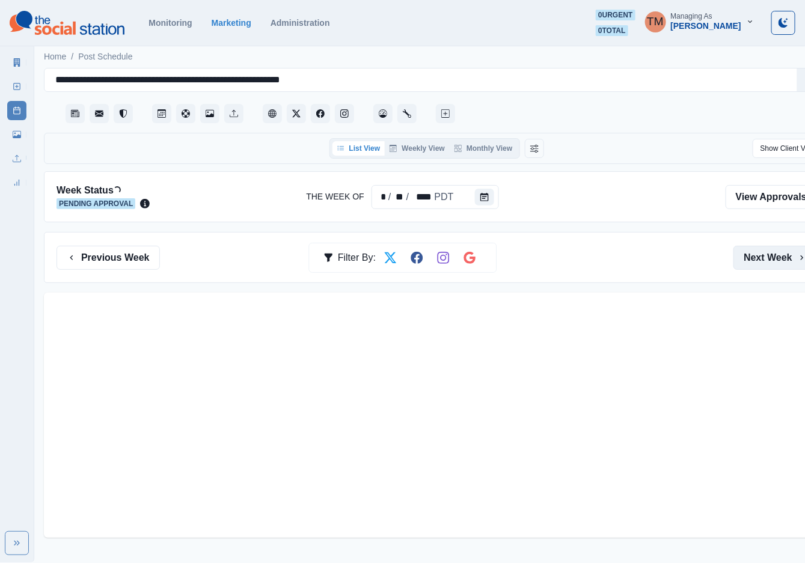
click at [757, 260] on button "Next Week" at bounding box center [775, 258] width 84 height 24
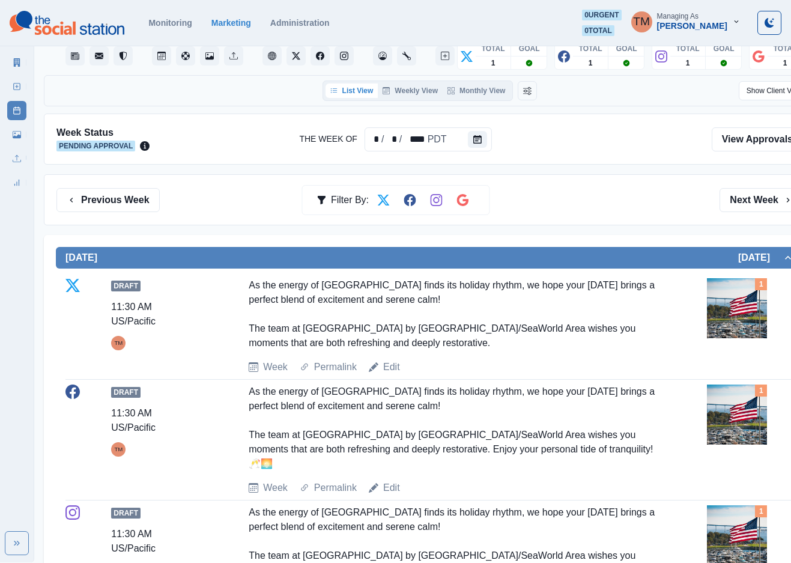
scroll to position [56, 0]
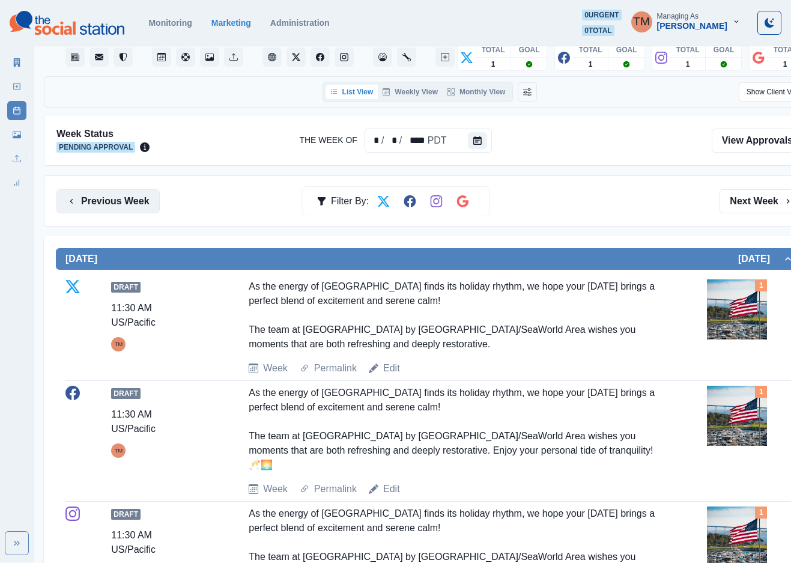
click at [121, 206] on button "Previous Week" at bounding box center [107, 201] width 103 height 24
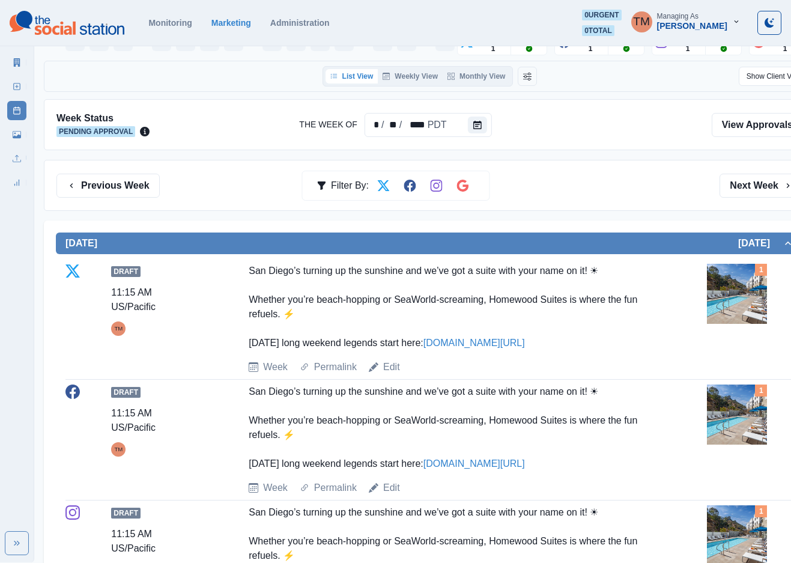
scroll to position [56, 0]
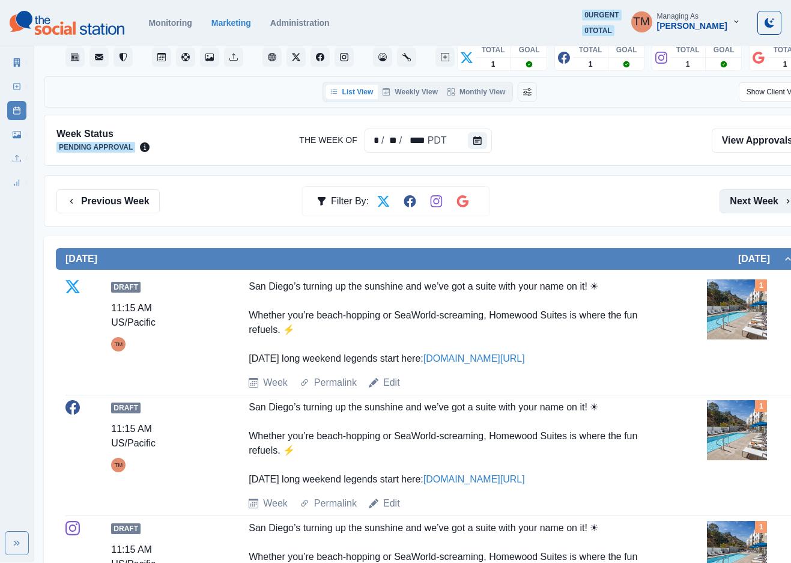
click at [761, 204] on button "Next Week" at bounding box center [762, 201] width 84 height 24
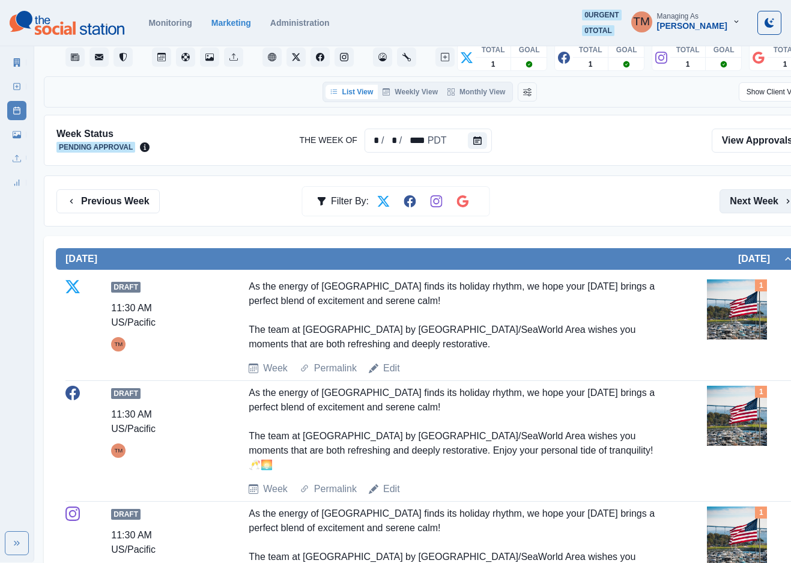
click at [761, 204] on button "Next Week" at bounding box center [762, 201] width 84 height 24
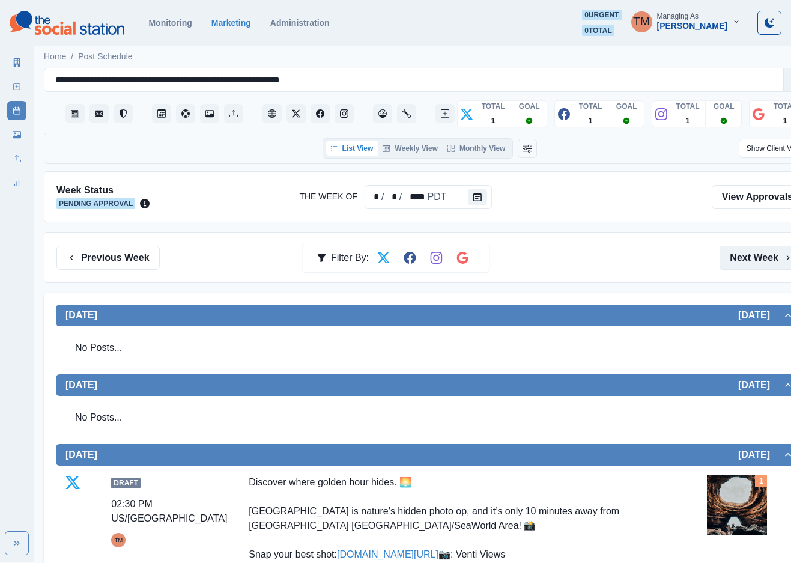
click at [758, 261] on button "Next Week" at bounding box center [762, 258] width 84 height 24
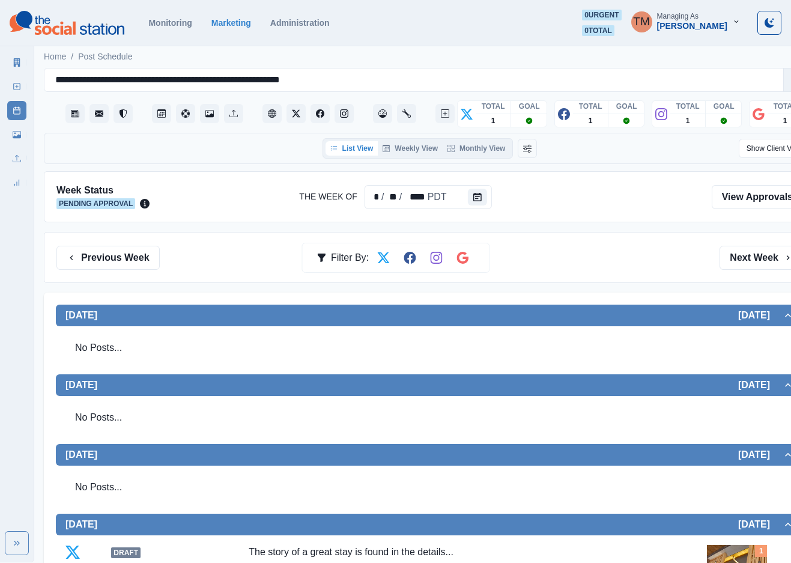
click at [761, 263] on button "Next Week" at bounding box center [762, 258] width 84 height 24
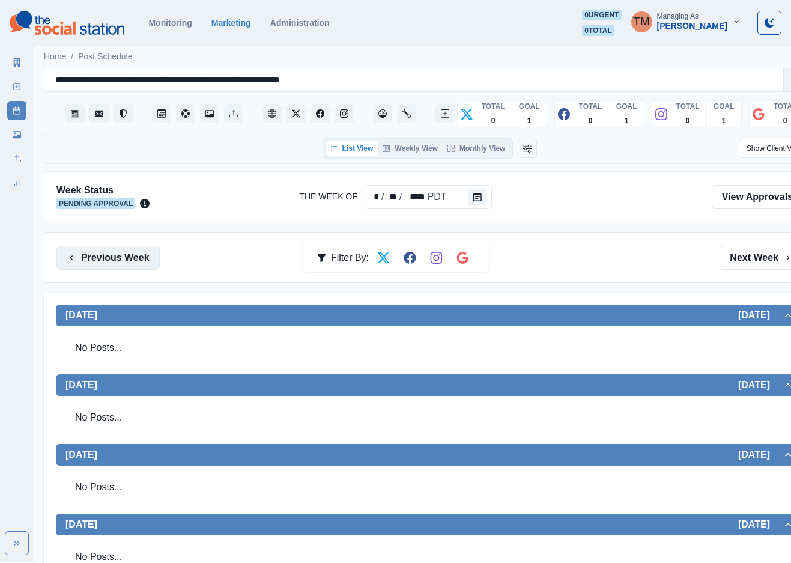
click at [144, 263] on button "Previous Week" at bounding box center [107, 258] width 103 height 24
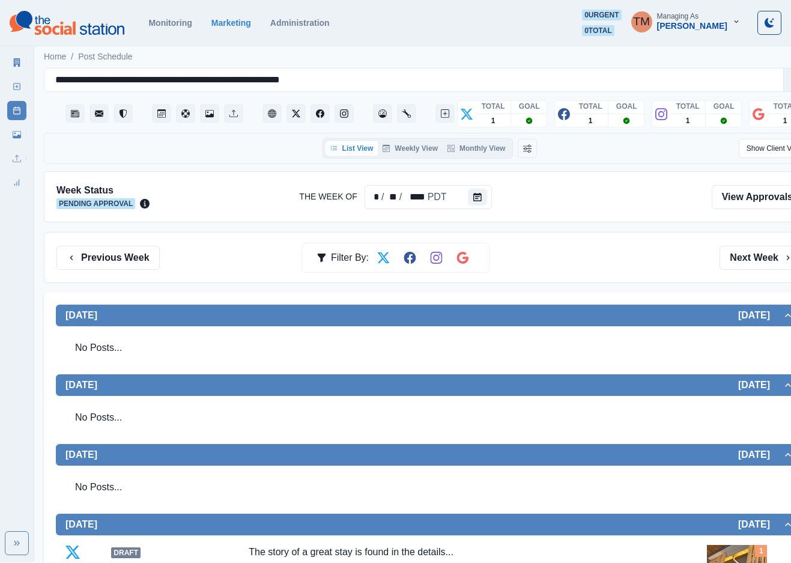
click at [552, 283] on div "Previous Week Filter By: Next Week" at bounding box center [430, 257] width 772 height 51
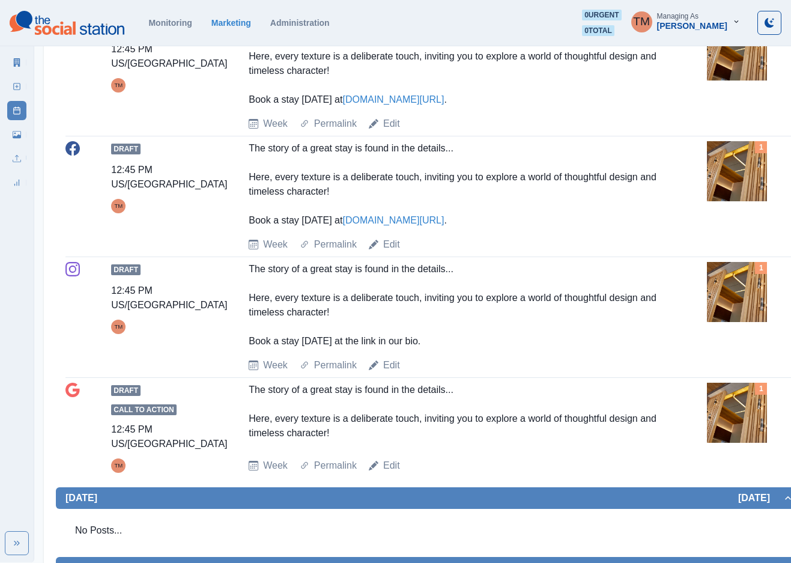
scroll to position [403, 0]
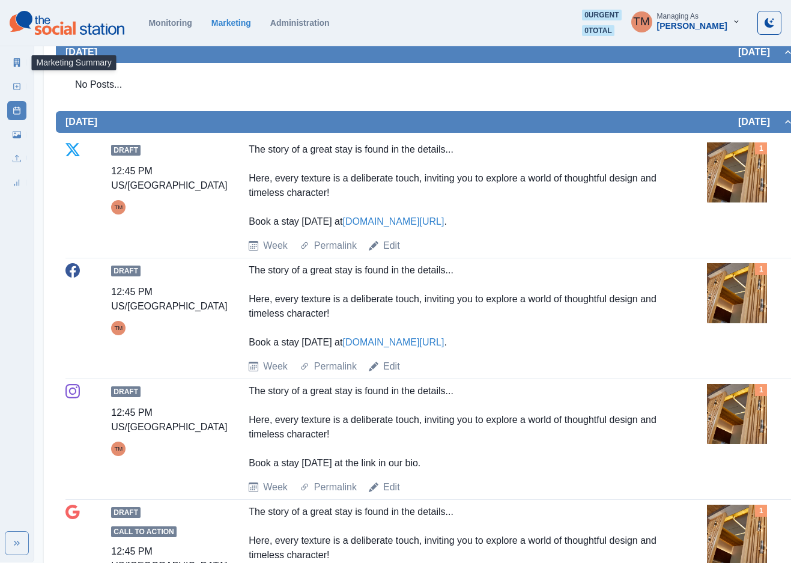
click at [17, 65] on icon at bounding box center [17, 62] width 8 height 8
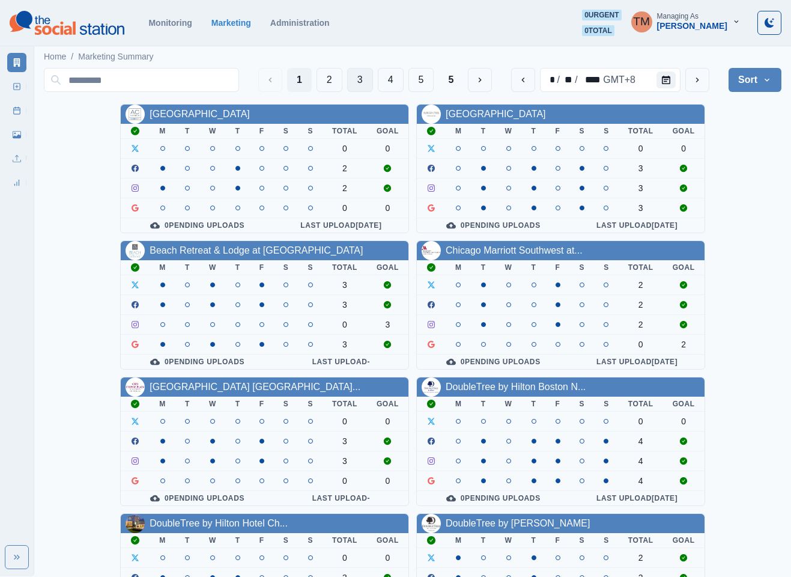
click at [359, 79] on button "3" at bounding box center [360, 80] width 26 height 24
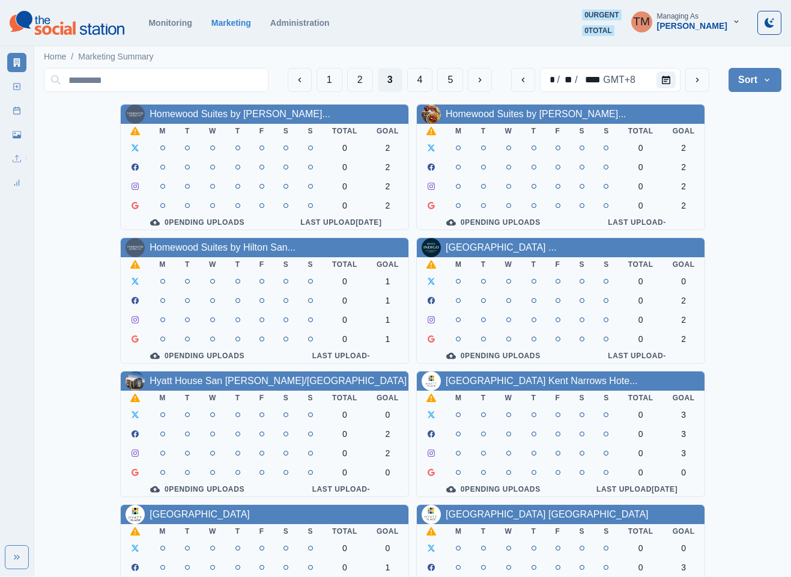
click at [761, 273] on div "Homewood Suites by Hilton Lon... M T W T F S S Total Goal 0 2 0 2 0 2 0 2 0 Pen…" at bounding box center [413, 500] width 738 height 793
click at [419, 84] on button "4" at bounding box center [420, 80] width 26 height 24
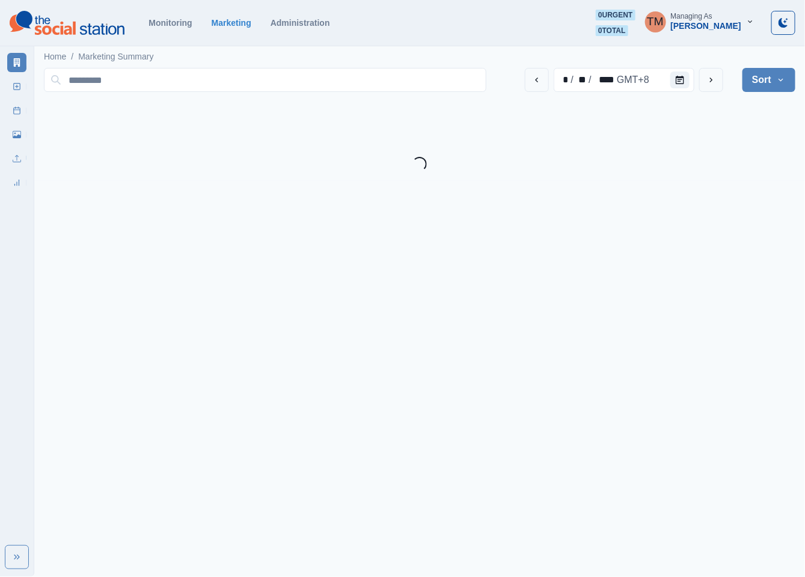
click at [419, 84] on input at bounding box center [265, 80] width 442 height 24
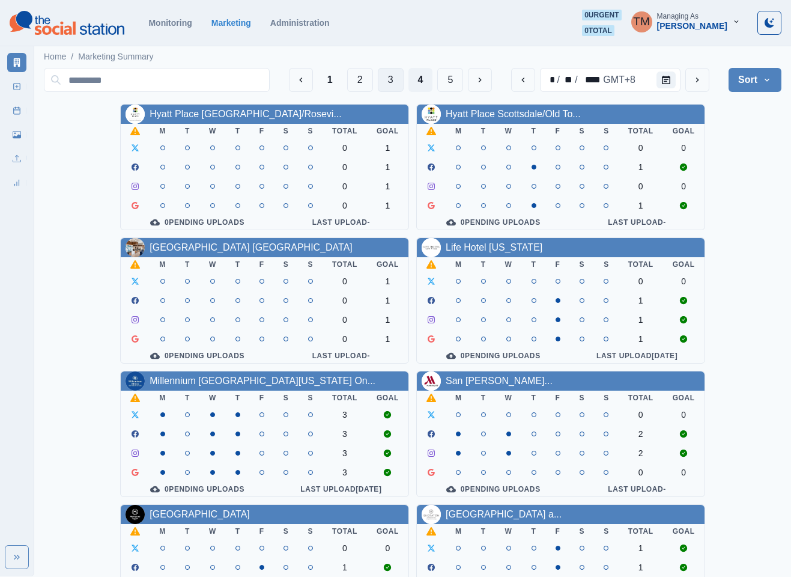
click at [395, 81] on button "3" at bounding box center [391, 80] width 26 height 24
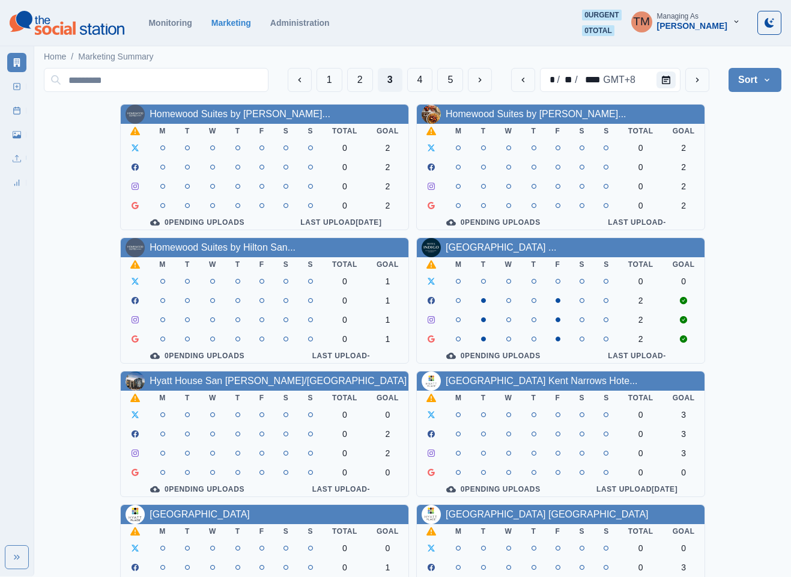
click at [757, 300] on div "Homewood Suites by Hilton Lon... M T W T F S S Total Goal 0 2 0 2 0 2 0 2 0 Pen…" at bounding box center [413, 500] width 738 height 793
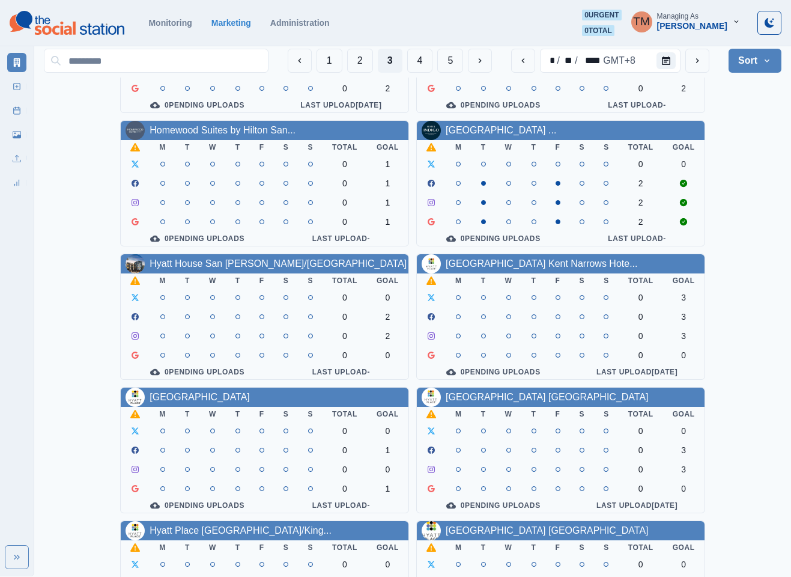
scroll to position [90, 0]
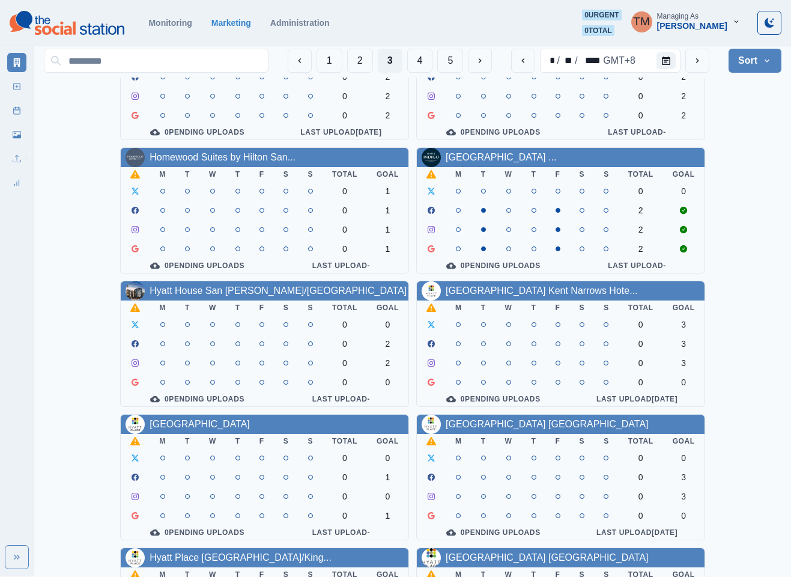
drag, startPoint x: 768, startPoint y: 233, endPoint x: 734, endPoint y: 234, distance: 34.3
click at [766, 234] on div "Homewood Suites by Hilton Lon... M T W T F S S Total Goal 0 2 0 2 0 2 0 2 0 Pen…" at bounding box center [413, 410] width 738 height 793
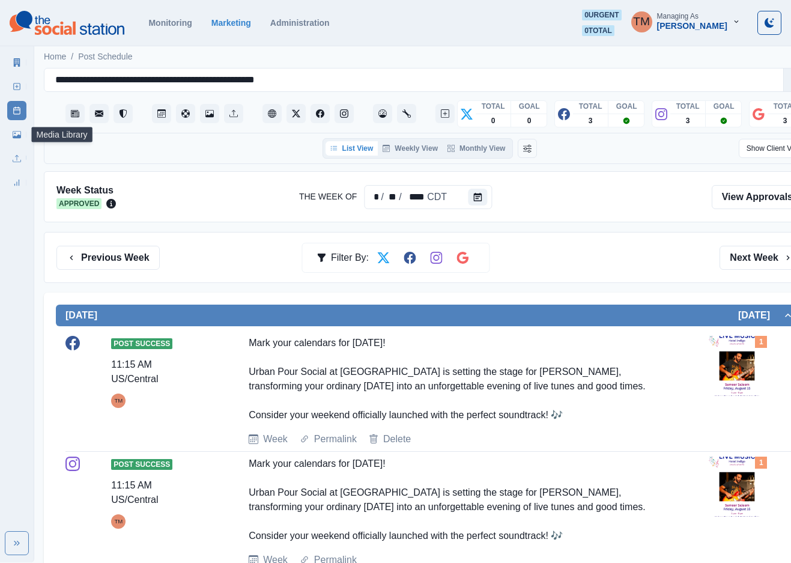
click at [11, 135] on link "Media Library" at bounding box center [16, 134] width 19 height 19
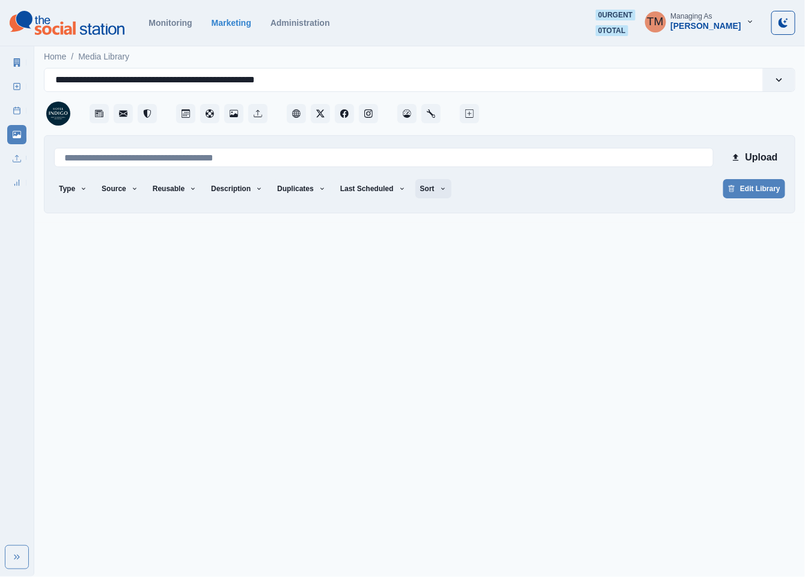
click at [415, 189] on button "Sort" at bounding box center [433, 188] width 36 height 19
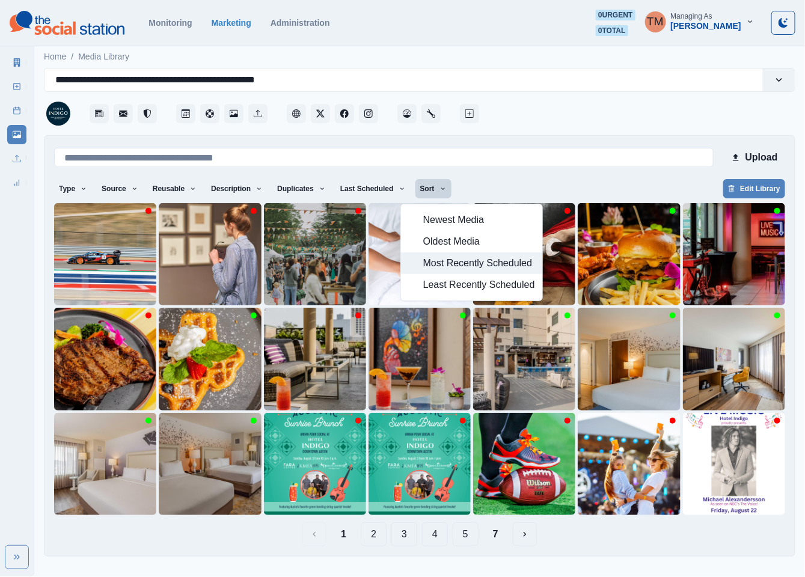
click at [443, 258] on span "Most Recently Scheduled" at bounding box center [479, 263] width 112 height 14
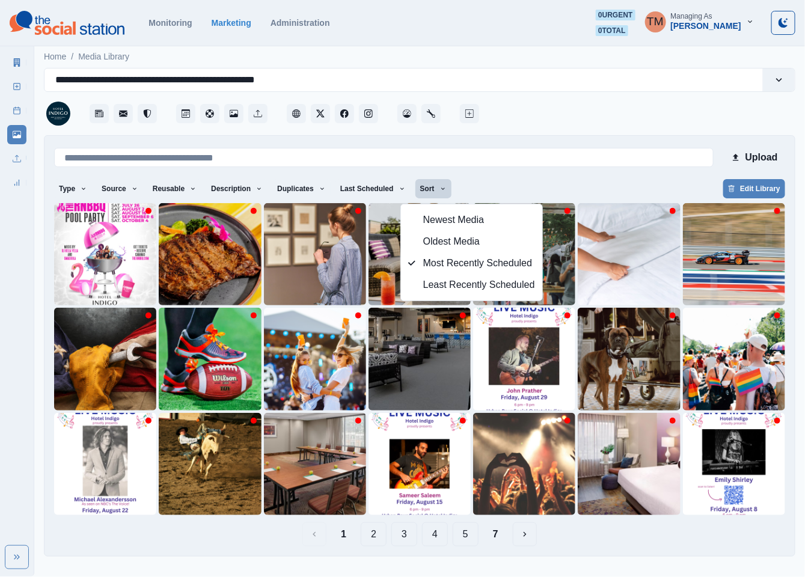
click at [528, 561] on main "**********" at bounding box center [419, 304] width 770 height 523
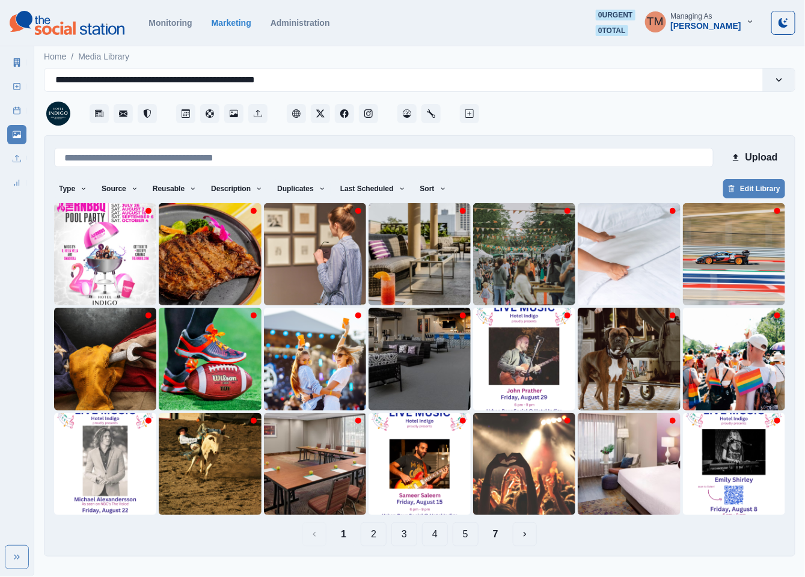
click at [439, 538] on button "4" at bounding box center [435, 534] width 26 height 24
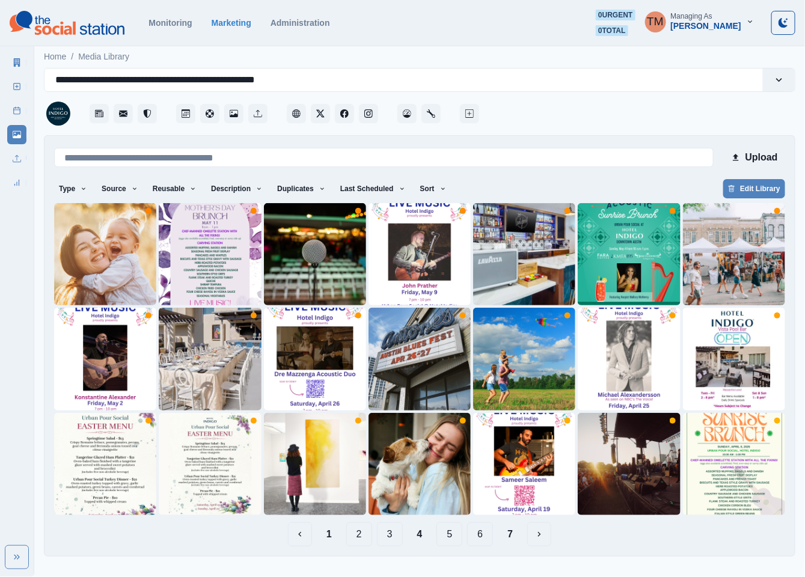
click at [507, 540] on button "7" at bounding box center [510, 534] width 25 height 24
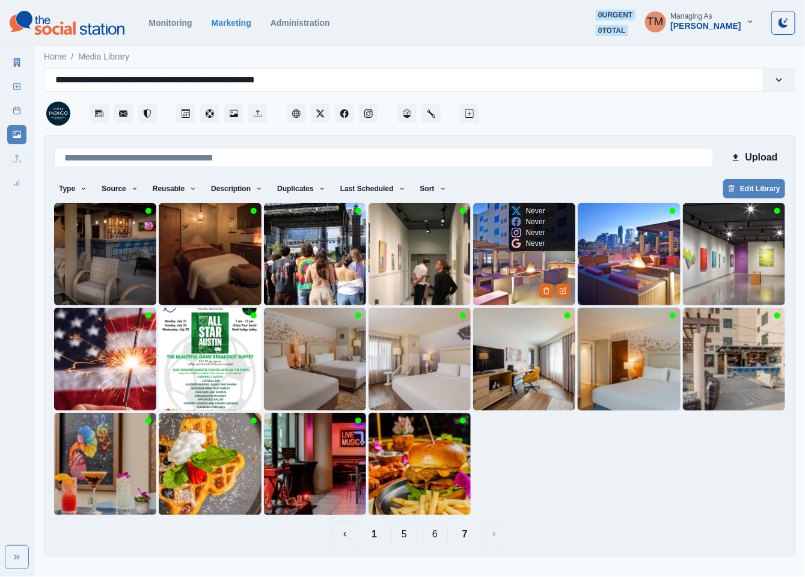
click at [514, 261] on img at bounding box center [524, 254] width 102 height 102
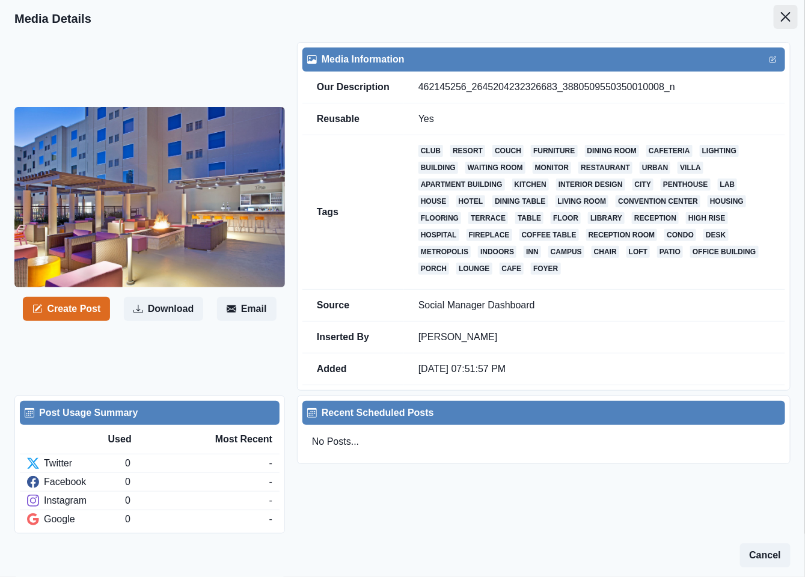
click at [781, 17] on icon "Close" at bounding box center [786, 17] width 10 height 10
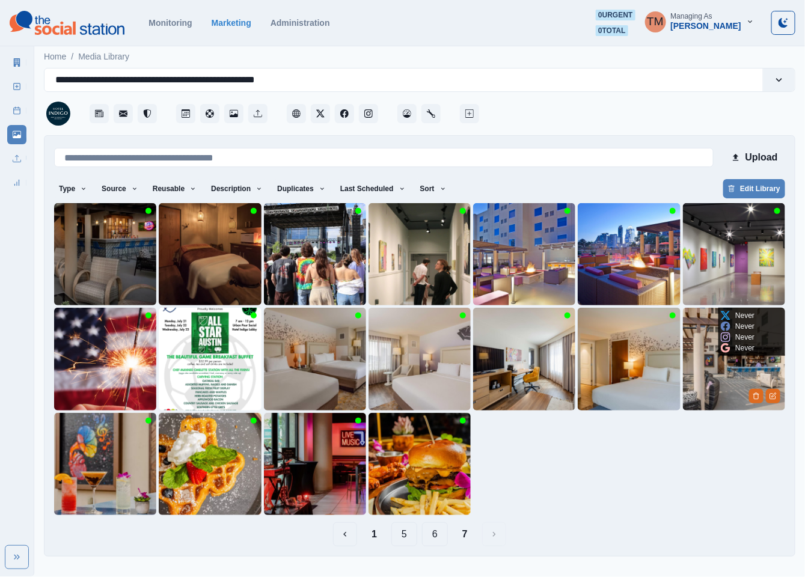
click at [733, 379] on img at bounding box center [734, 359] width 102 height 102
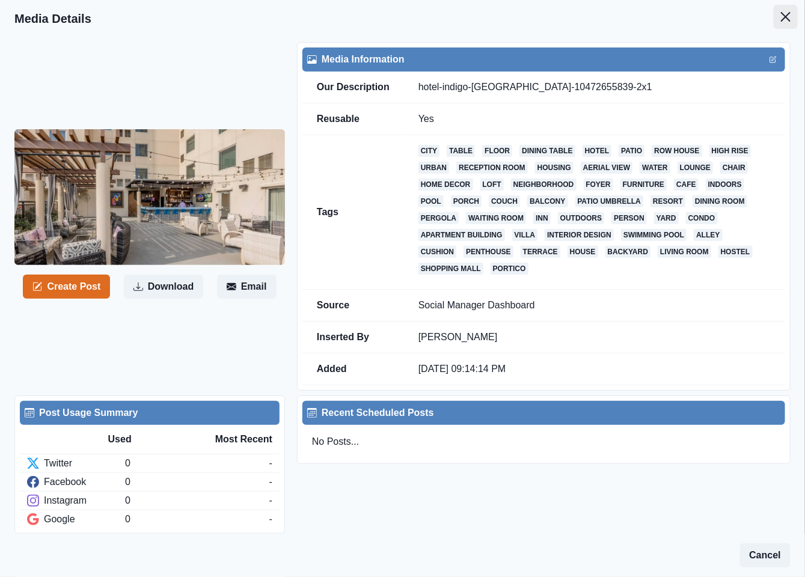
click at [781, 18] on icon "Close" at bounding box center [786, 17] width 10 height 10
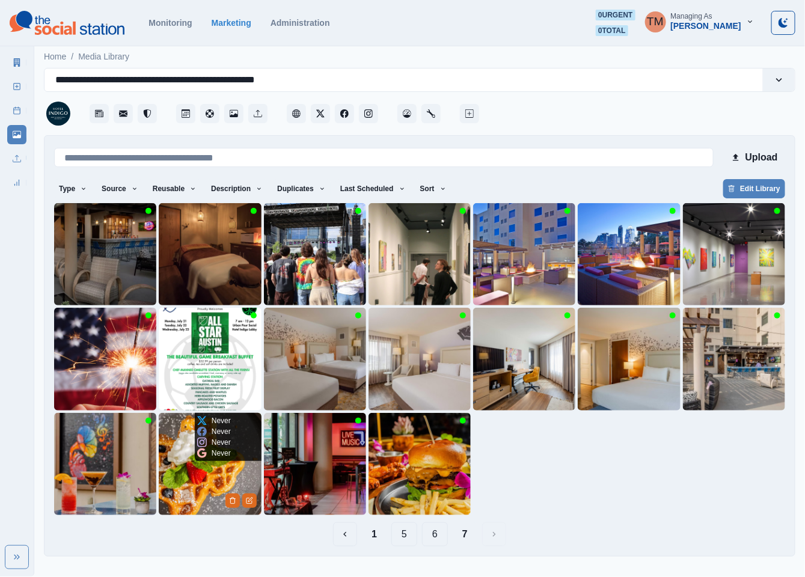
click at [204, 496] on img at bounding box center [210, 464] width 102 height 102
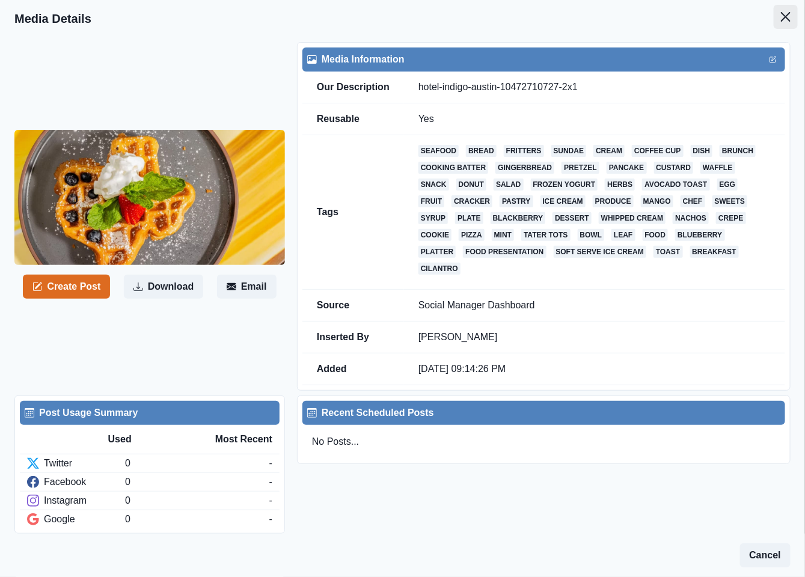
click at [781, 20] on icon "Close" at bounding box center [786, 17] width 10 height 10
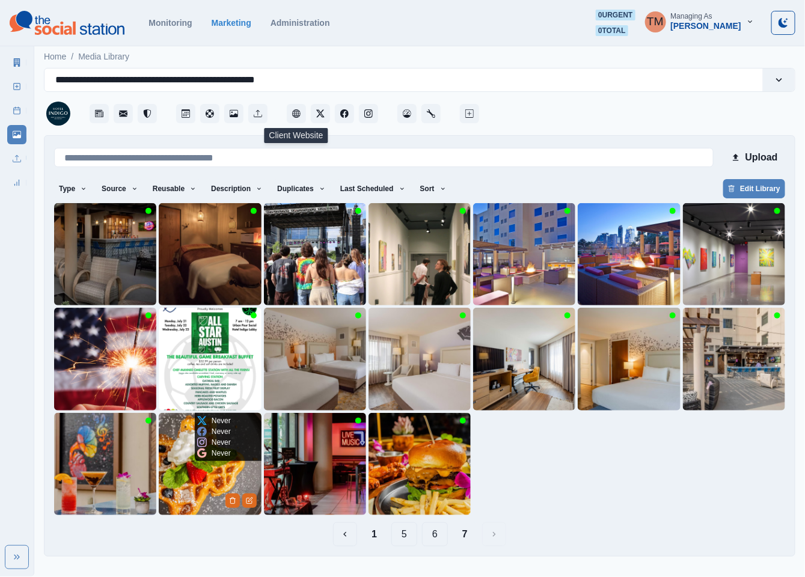
click at [202, 480] on img at bounding box center [210, 464] width 102 height 102
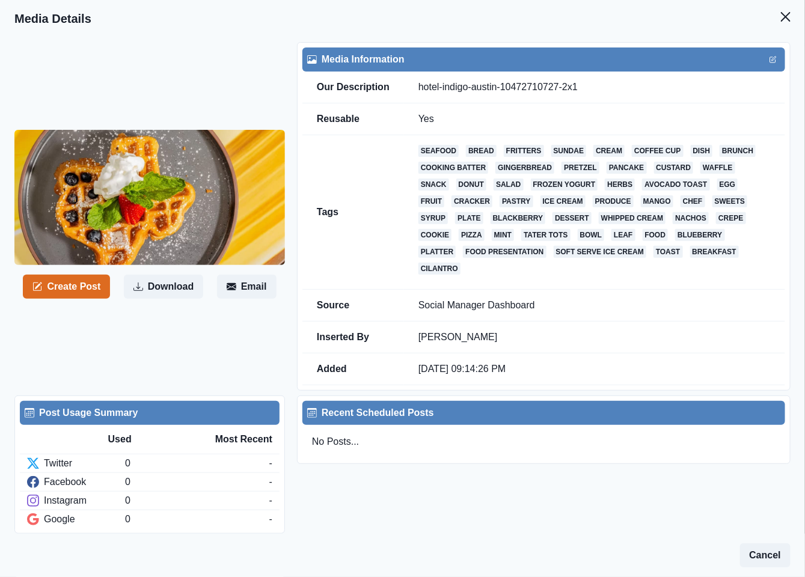
click at [781, 12] on icon "Close" at bounding box center [786, 17] width 10 height 10
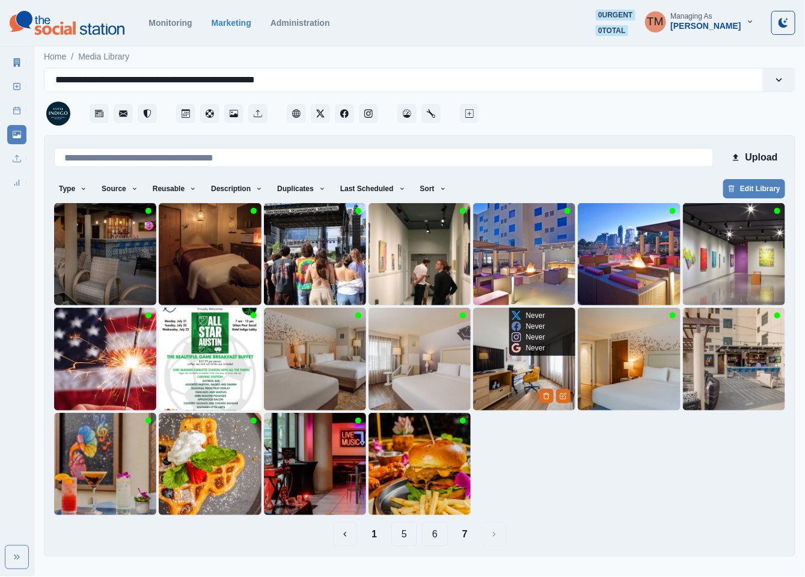
click at [493, 385] on img at bounding box center [524, 359] width 102 height 102
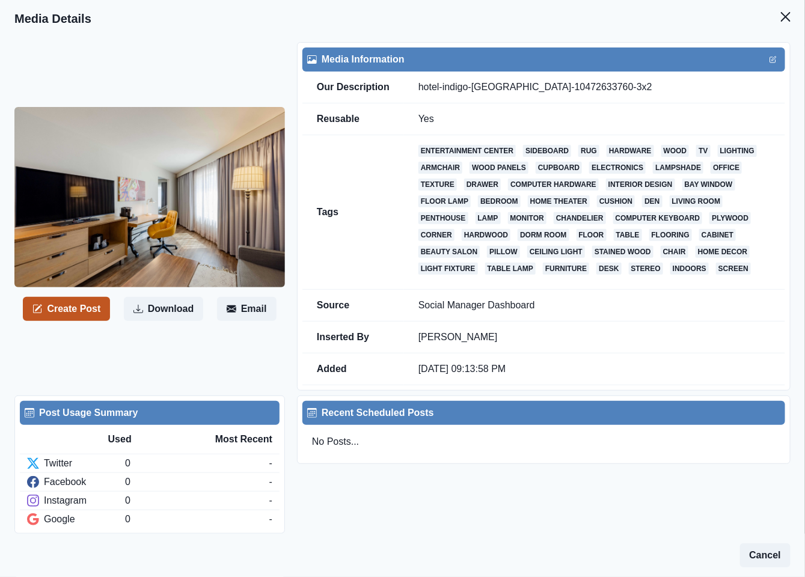
click at [62, 307] on button "Create Post" at bounding box center [66, 309] width 87 height 24
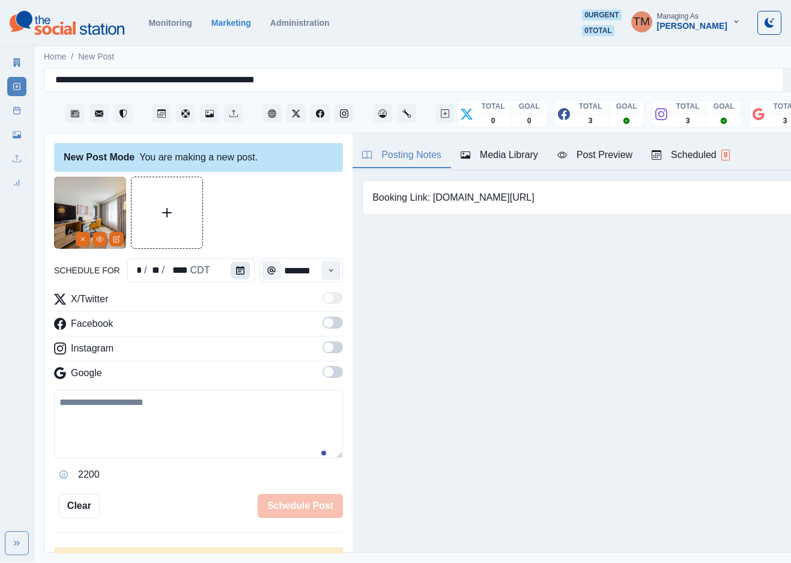
click at [236, 271] on icon "Calendar" at bounding box center [240, 270] width 8 height 8
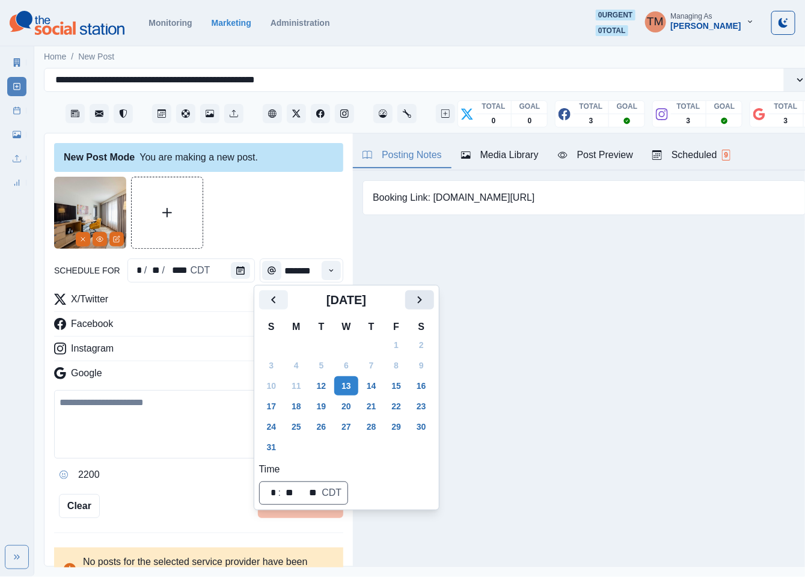
click at [422, 303] on icon "Next" at bounding box center [419, 300] width 14 height 14
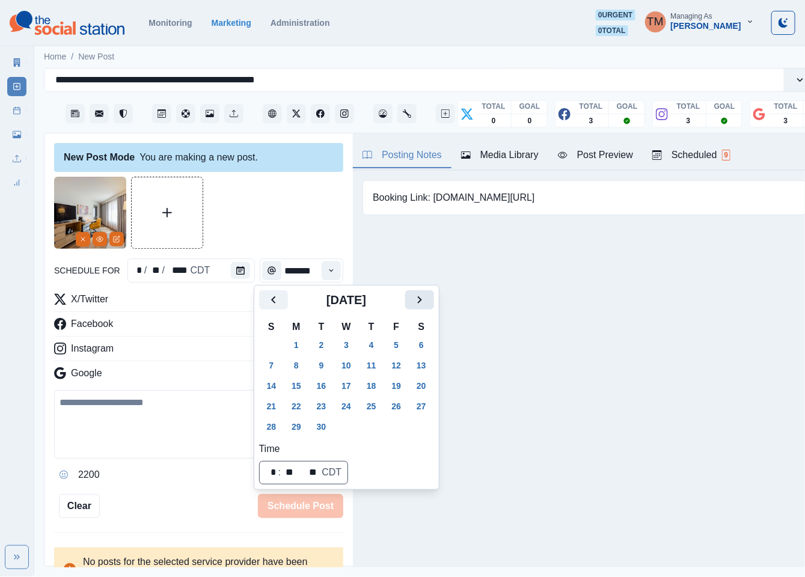
click at [422, 303] on icon "Next" at bounding box center [419, 300] width 14 height 14
click at [343, 347] on button "1" at bounding box center [346, 344] width 24 height 19
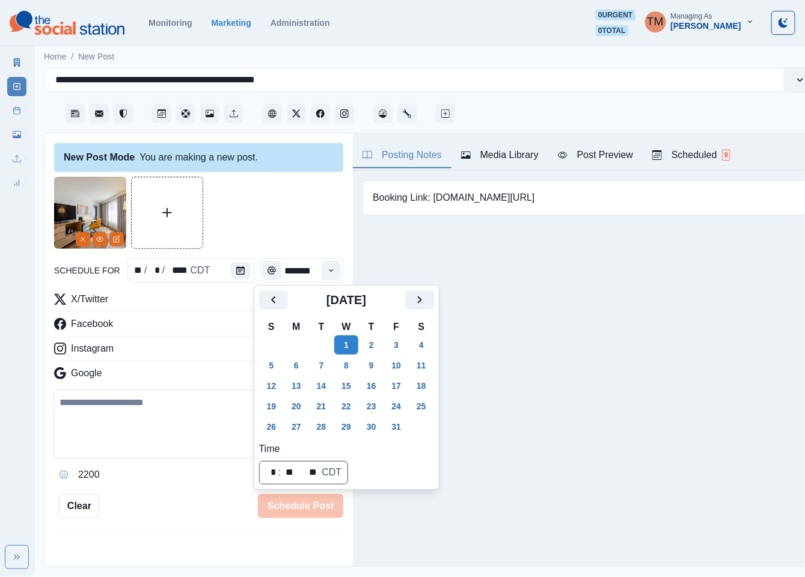
click at [244, 222] on div at bounding box center [198, 213] width 289 height 72
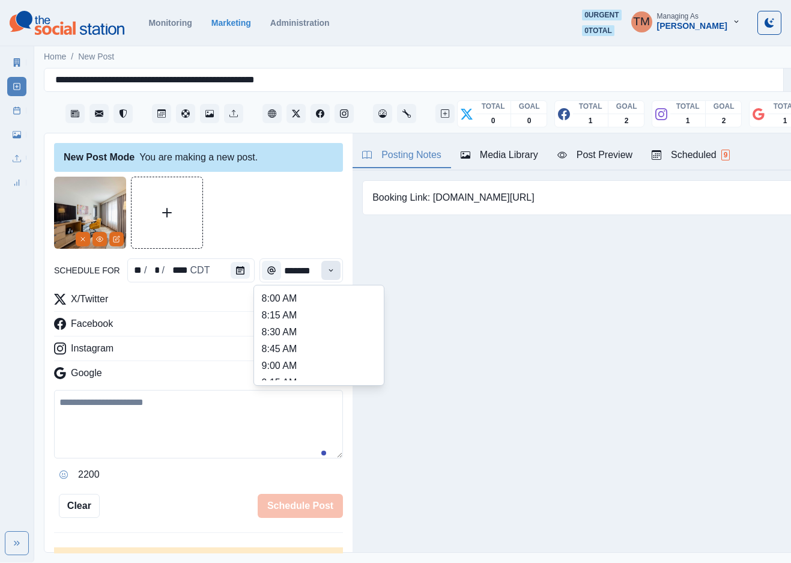
click at [327, 269] on icon "Time" at bounding box center [331, 270] width 8 height 8
click at [300, 368] on li "1:00 PM" at bounding box center [319, 364] width 120 height 17
type input "*******"
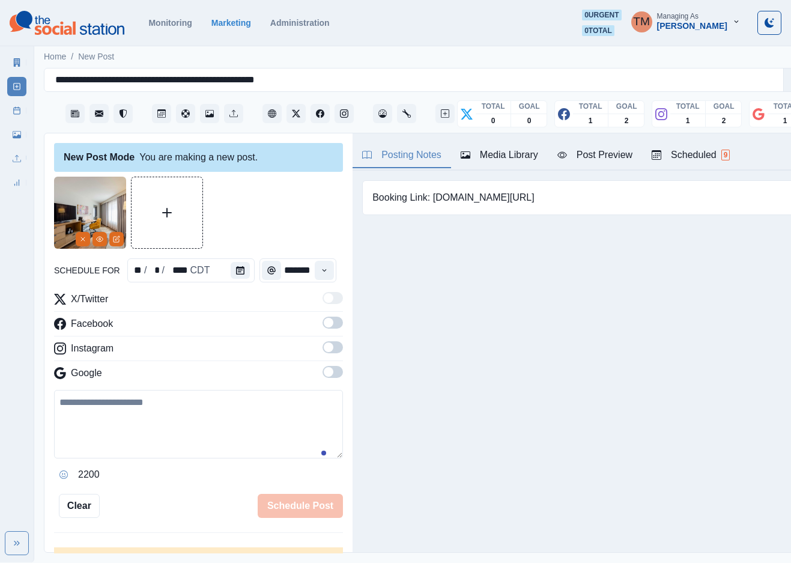
scroll to position [0, 7]
click at [323, 323] on span at bounding box center [333, 323] width 20 height 12
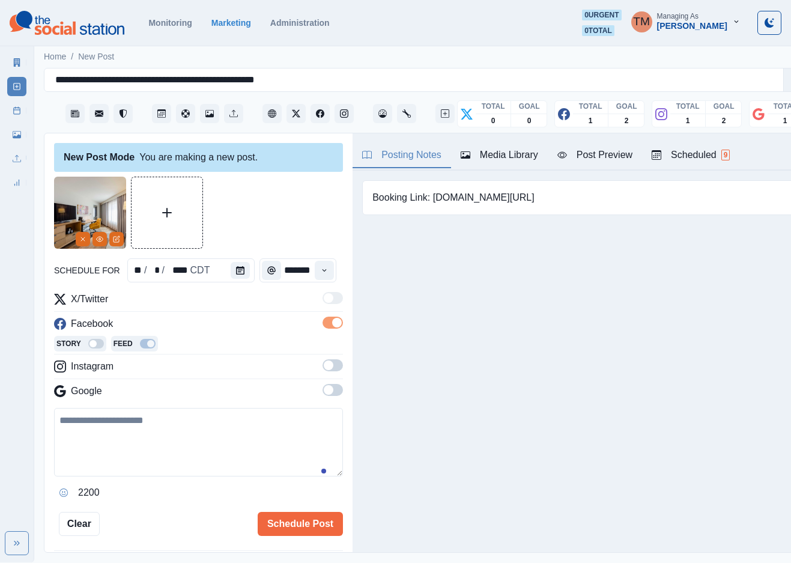
click at [323, 366] on span at bounding box center [333, 365] width 20 height 12
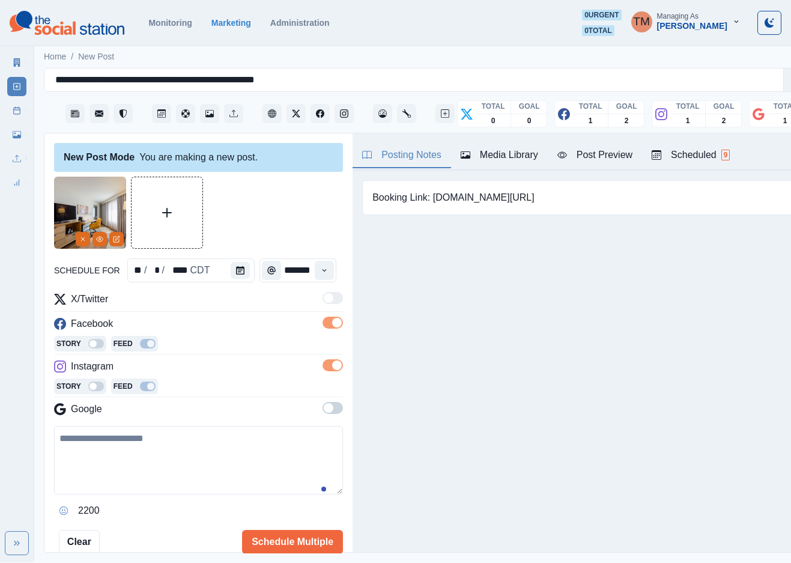
click at [324, 410] on span at bounding box center [329, 408] width 10 height 10
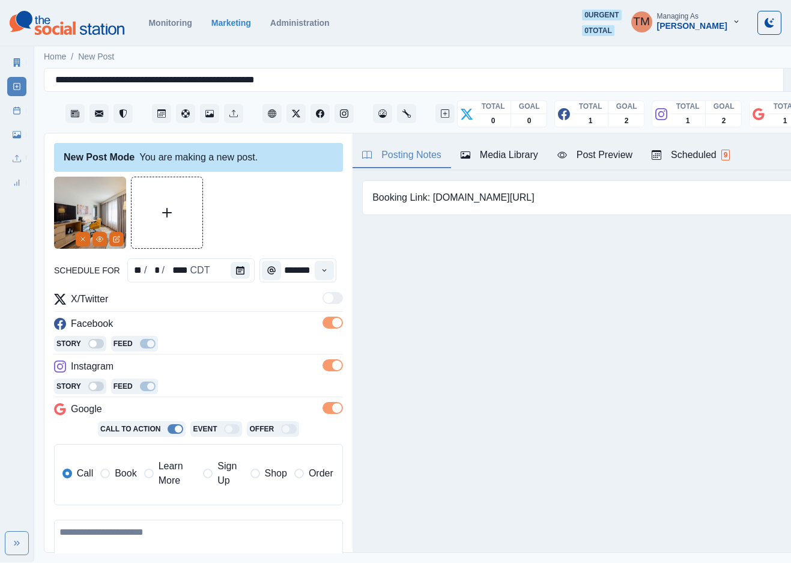
click at [120, 478] on span "Book" at bounding box center [126, 473] width 22 height 14
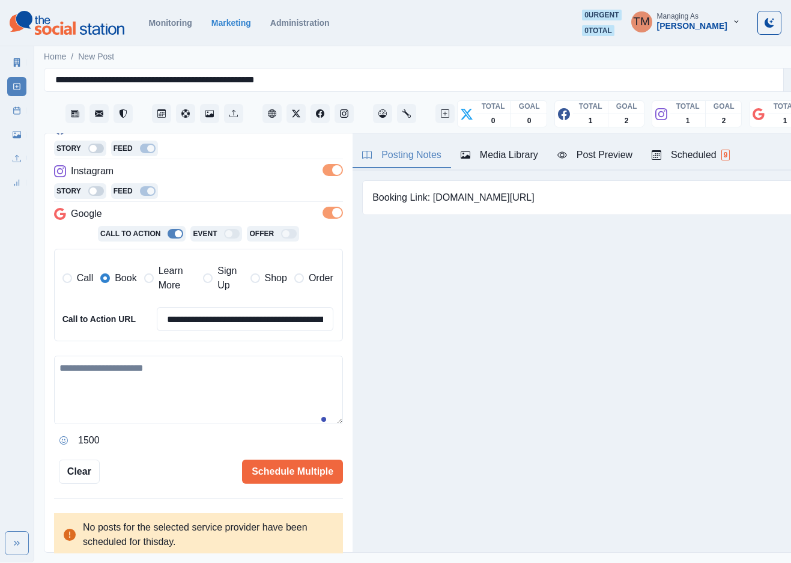
click at [159, 379] on textarea at bounding box center [198, 390] width 289 height 69
paste textarea "**********"
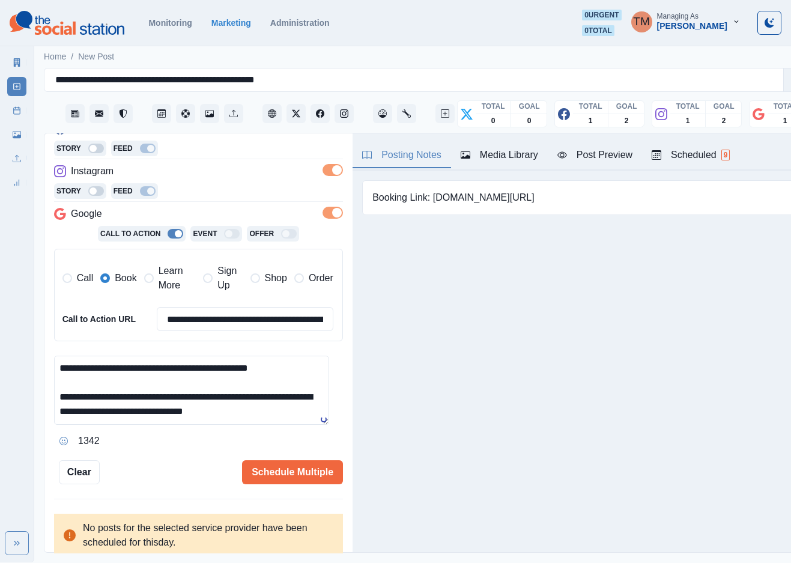
type textarea "**********"
click at [619, 154] on div "Post Preview" at bounding box center [595, 155] width 75 height 14
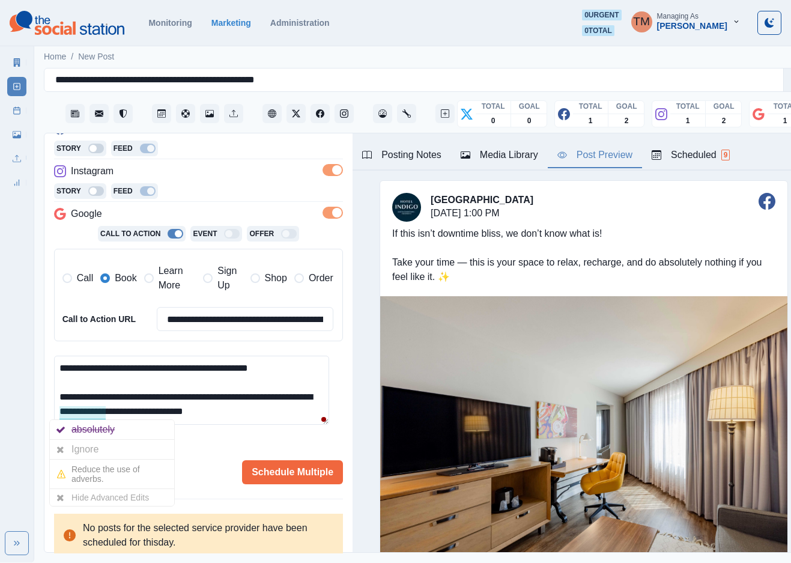
click at [84, 447] on div "Ignore" at bounding box center [88, 449] width 32 height 19
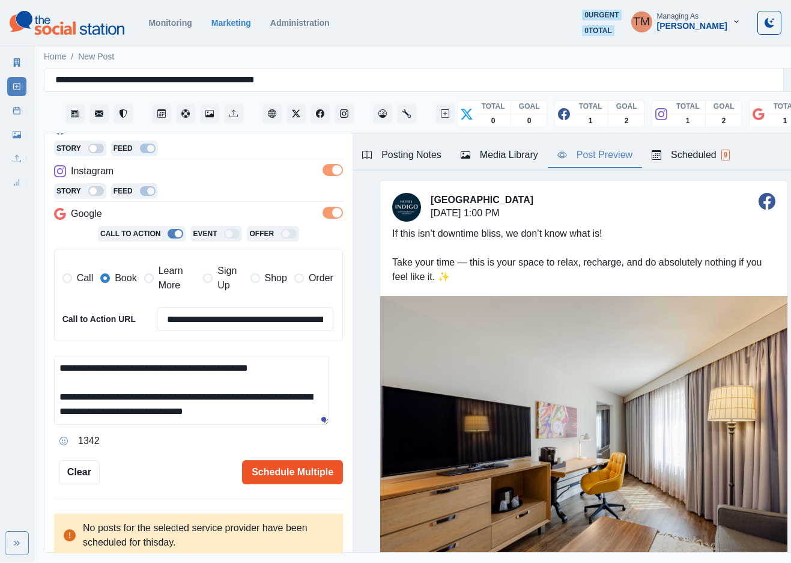
click at [285, 473] on button "Schedule Multiple" at bounding box center [292, 472] width 101 height 24
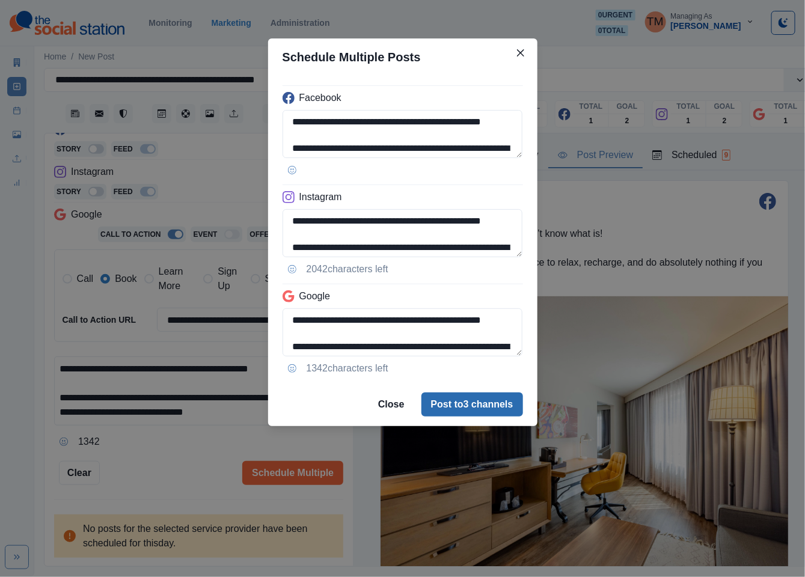
click at [466, 412] on button "Post to 3 channels" at bounding box center [472, 404] width 102 height 24
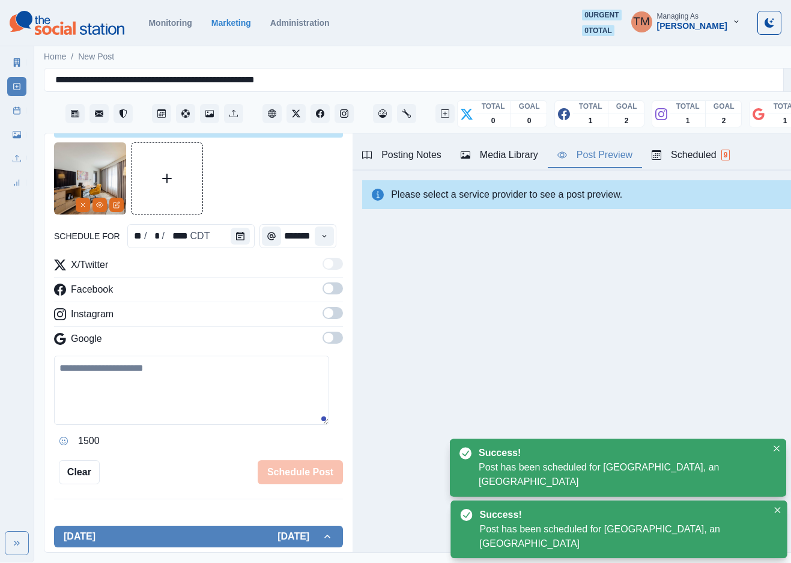
scroll to position [0, 0]
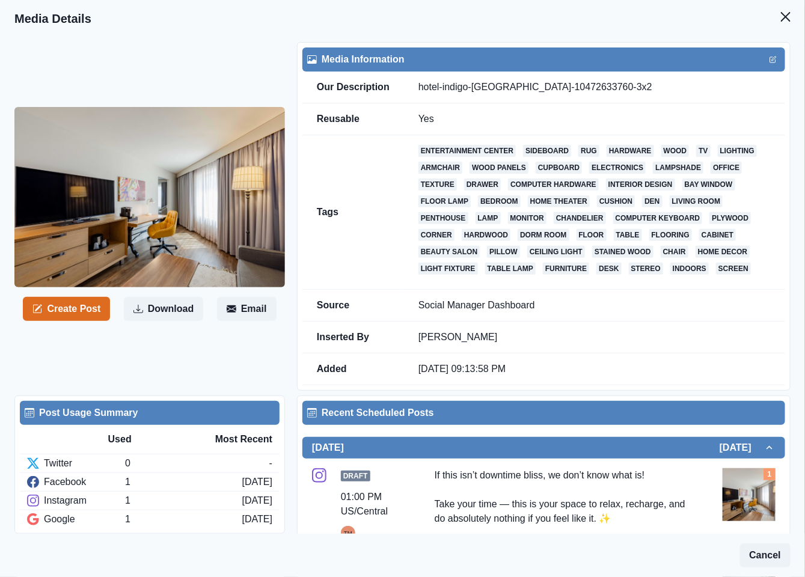
drag, startPoint x: 772, startPoint y: 20, endPoint x: 752, endPoint y: 20, distance: 20.4
click at [781, 20] on icon "Close" at bounding box center [786, 17] width 10 height 10
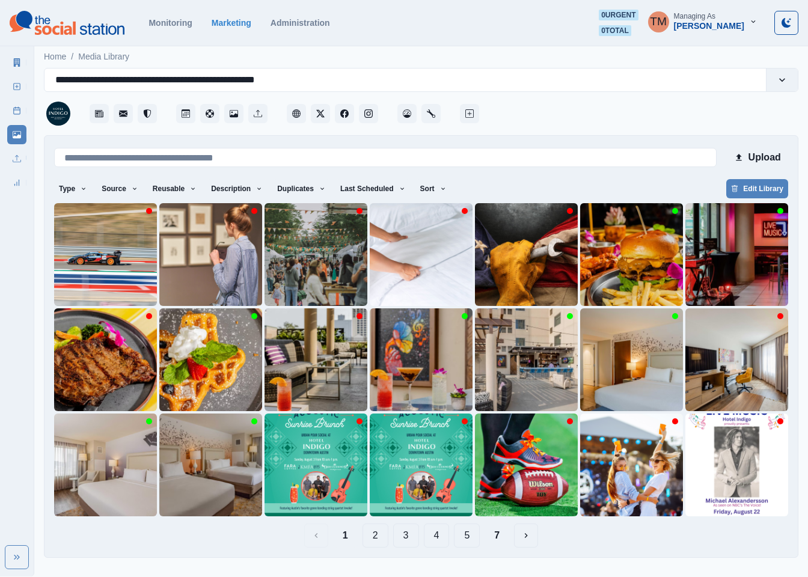
click at [1, 115] on div "Marketing Summary New Post Post Schedule Media Library Uploads Review Summary" at bounding box center [17, 120] width 34 height 144
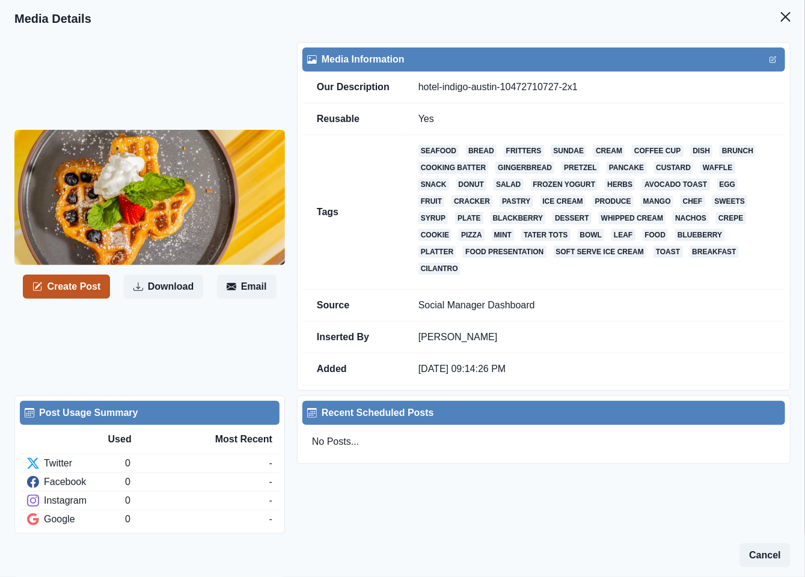
click at [87, 288] on button "Create Post" at bounding box center [66, 287] width 87 height 24
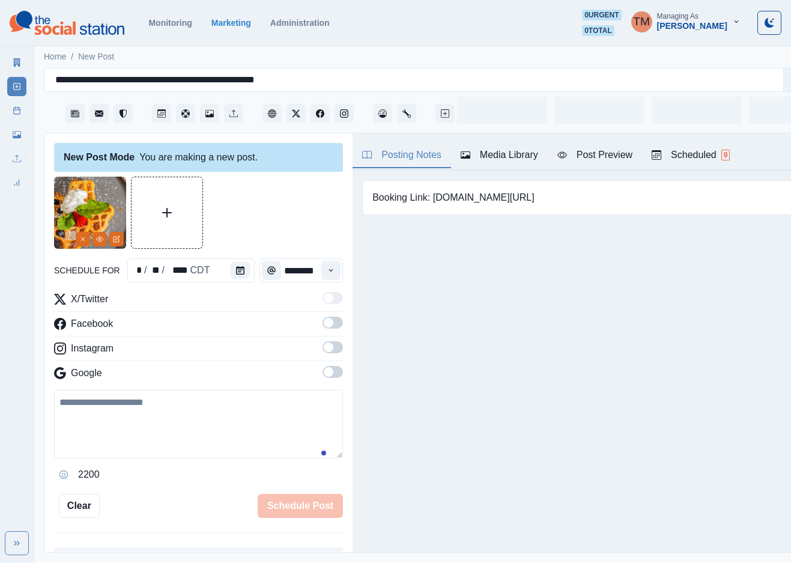
click at [141, 419] on textarea at bounding box center [198, 424] width 289 height 69
paste textarea "**********"
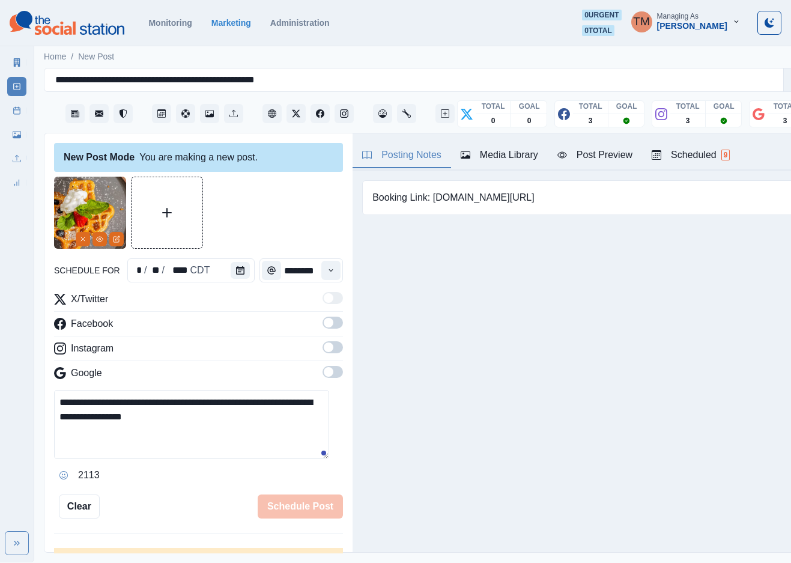
type textarea "**********"
click at [236, 274] on icon "Calendar" at bounding box center [240, 270] width 8 height 8
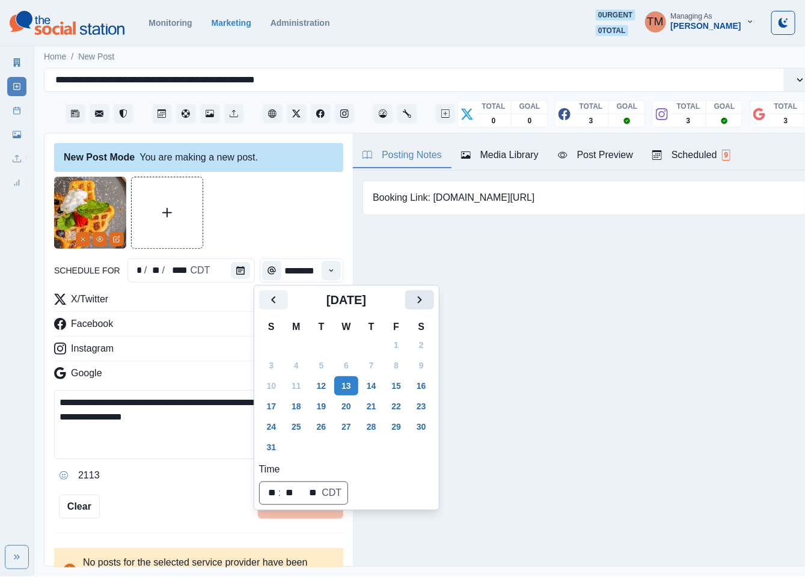
click at [424, 297] on icon "Next" at bounding box center [419, 300] width 14 height 14
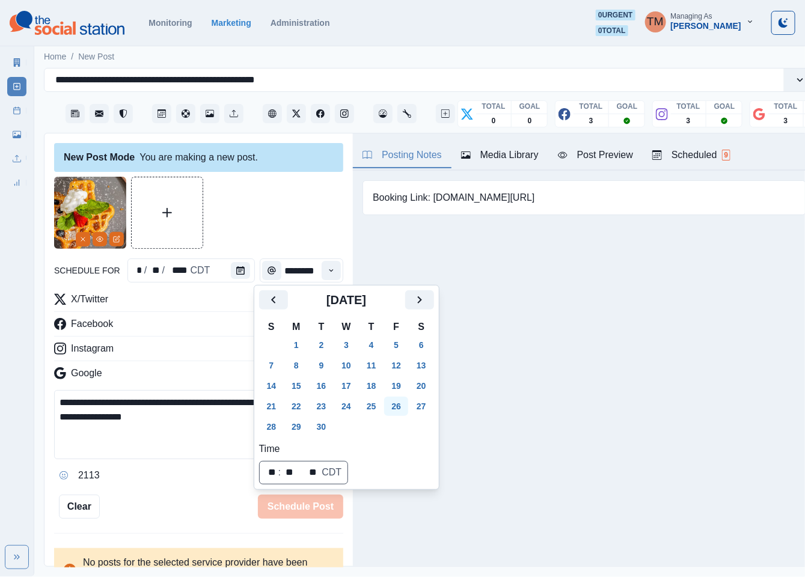
click at [395, 408] on button "26" at bounding box center [396, 406] width 24 height 19
click at [327, 269] on icon "Time" at bounding box center [331, 270] width 8 height 8
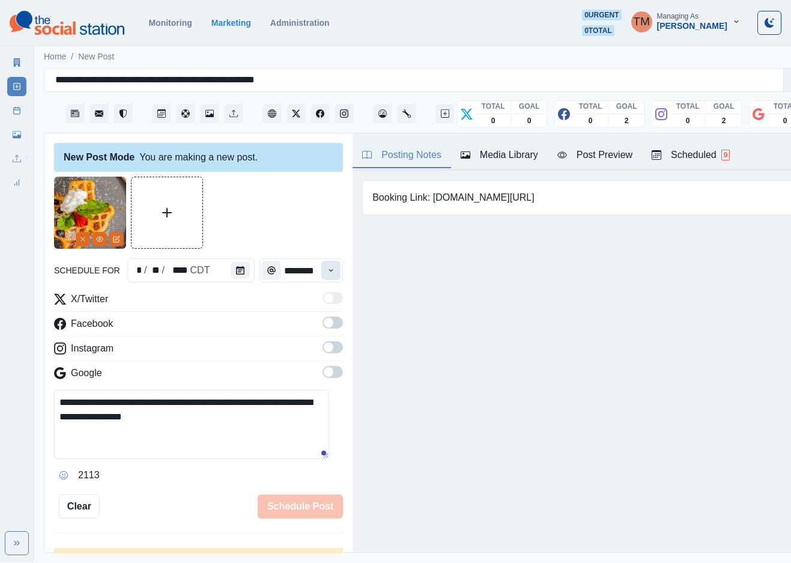
click at [327, 269] on icon "Time" at bounding box center [331, 270] width 8 height 8
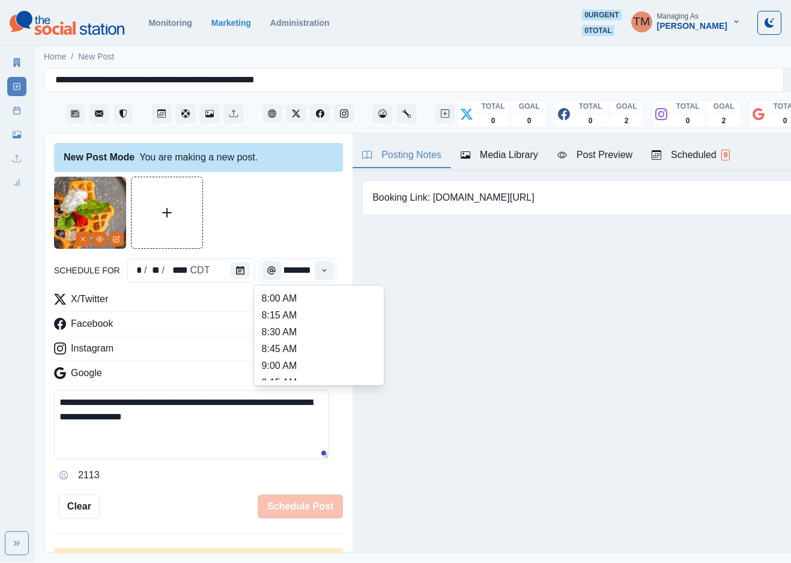
scroll to position [180, 0]
click at [305, 312] on li "11:00 AM" at bounding box center [319, 320] width 120 height 17
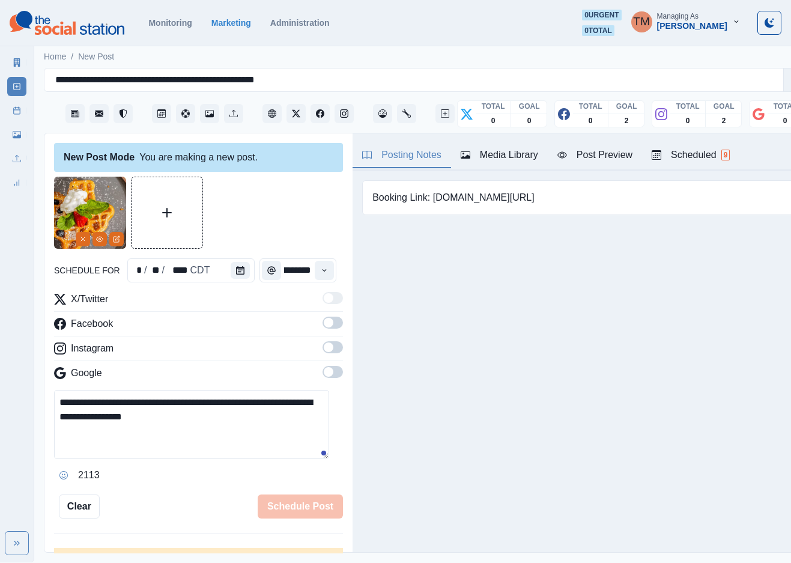
type input "********"
click at [300, 210] on div at bounding box center [198, 213] width 289 height 72
click at [323, 317] on span at bounding box center [333, 323] width 20 height 12
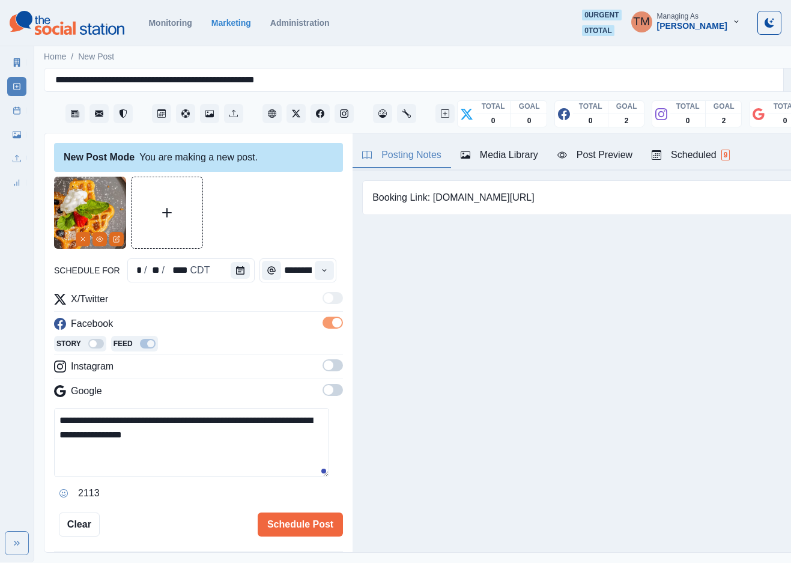
click at [324, 359] on span at bounding box center [333, 365] width 20 height 12
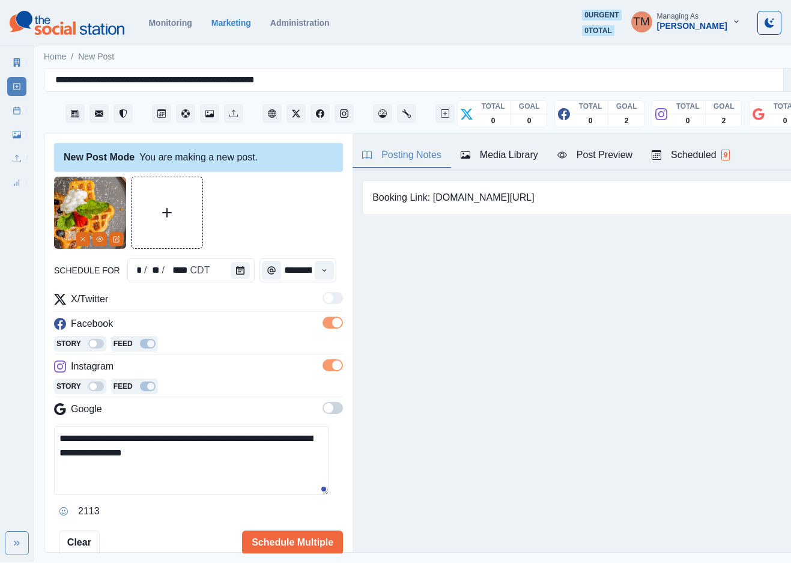
click at [323, 402] on span at bounding box center [333, 408] width 20 height 12
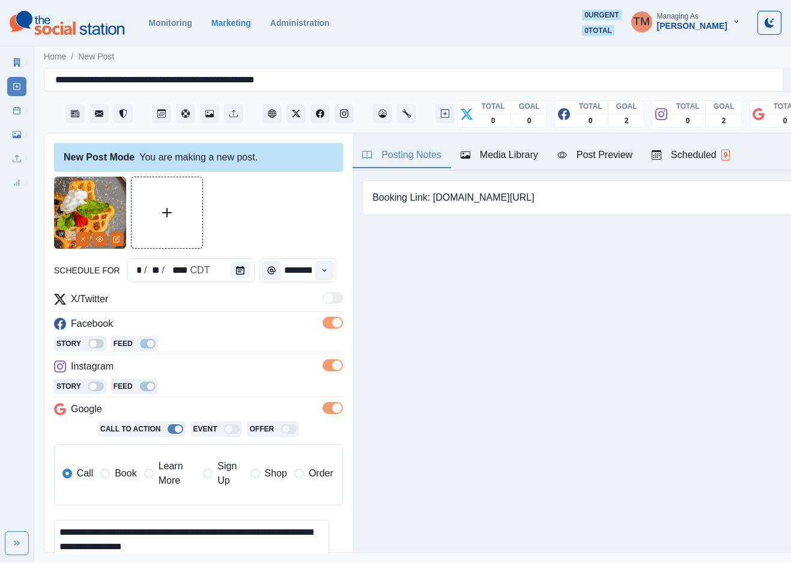
click at [128, 467] on span "Book" at bounding box center [126, 473] width 22 height 14
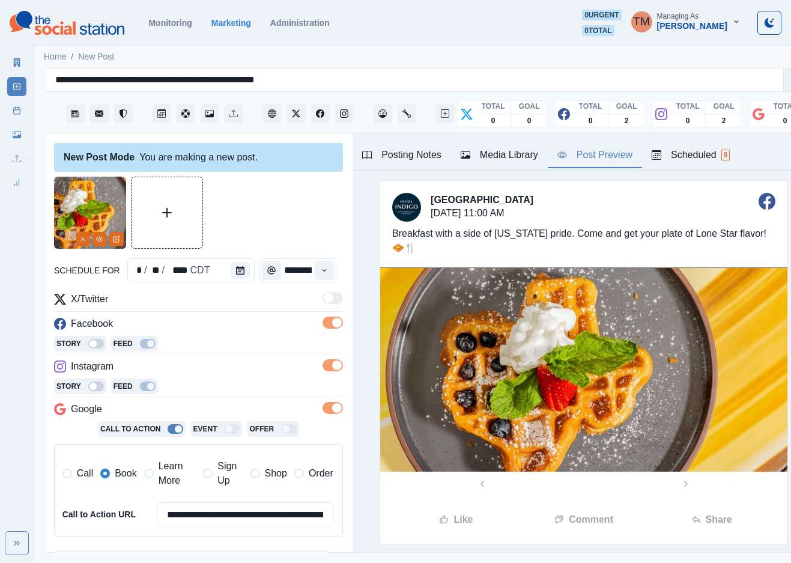
click at [599, 148] on div "Post Preview" at bounding box center [595, 155] width 75 height 14
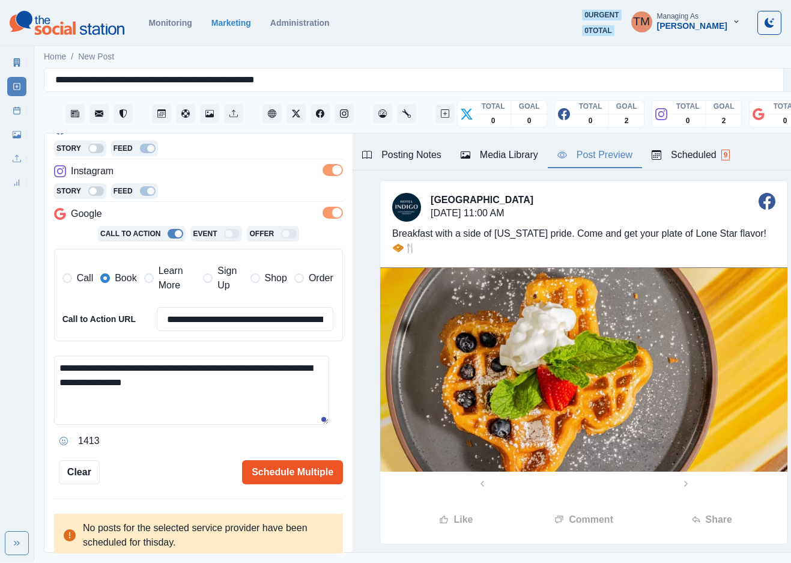
click at [269, 462] on button "Schedule Multiple" at bounding box center [292, 472] width 101 height 24
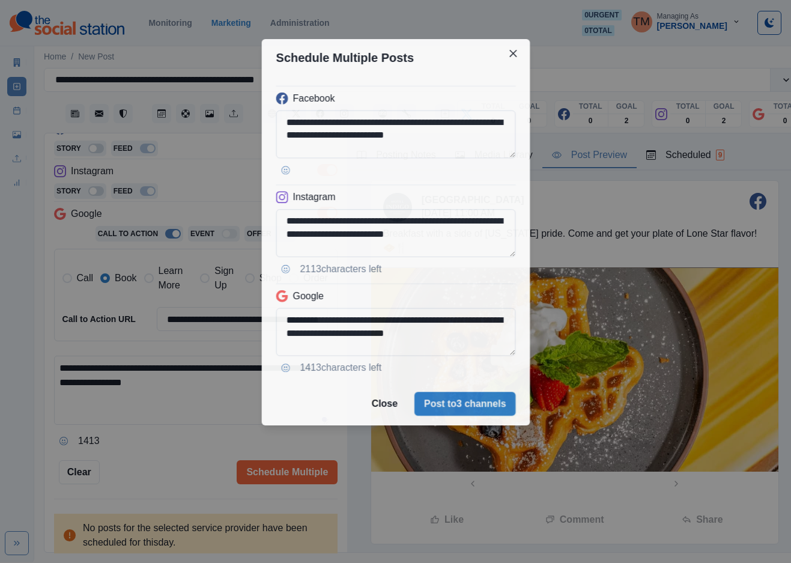
scroll to position [0, 0]
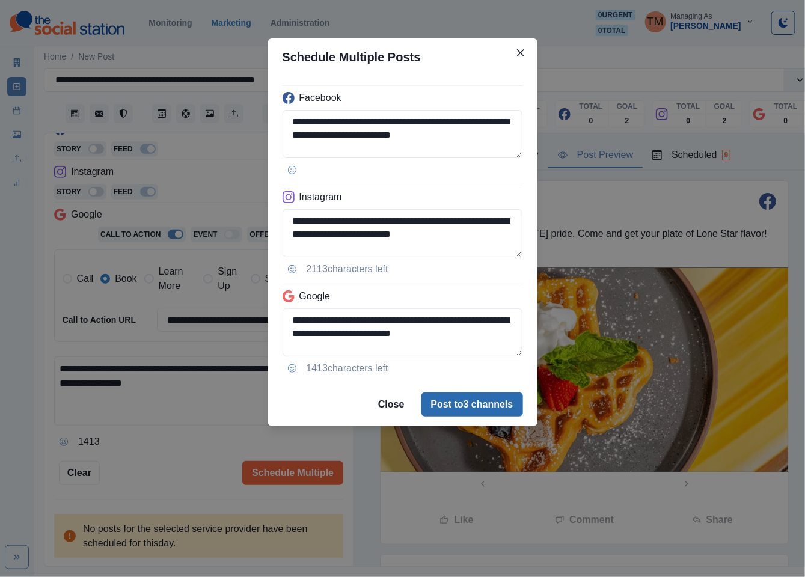
click at [491, 402] on button "Post to 3 channels" at bounding box center [472, 404] width 102 height 24
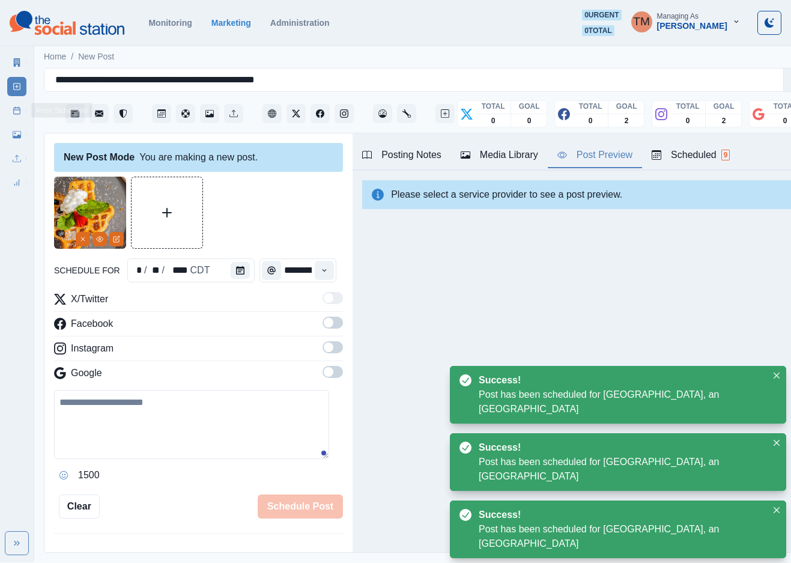
click at [14, 114] on rect at bounding box center [17, 111] width 7 height 7
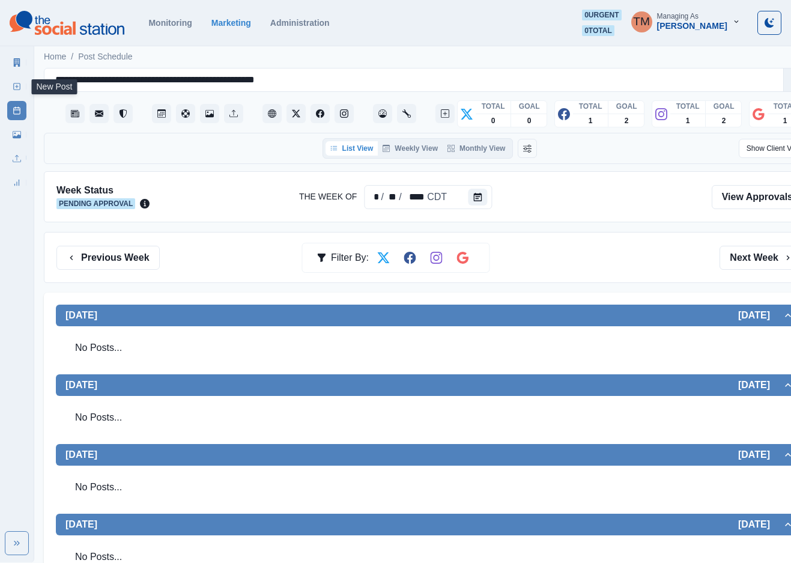
click at [19, 88] on icon at bounding box center [17, 86] width 8 height 8
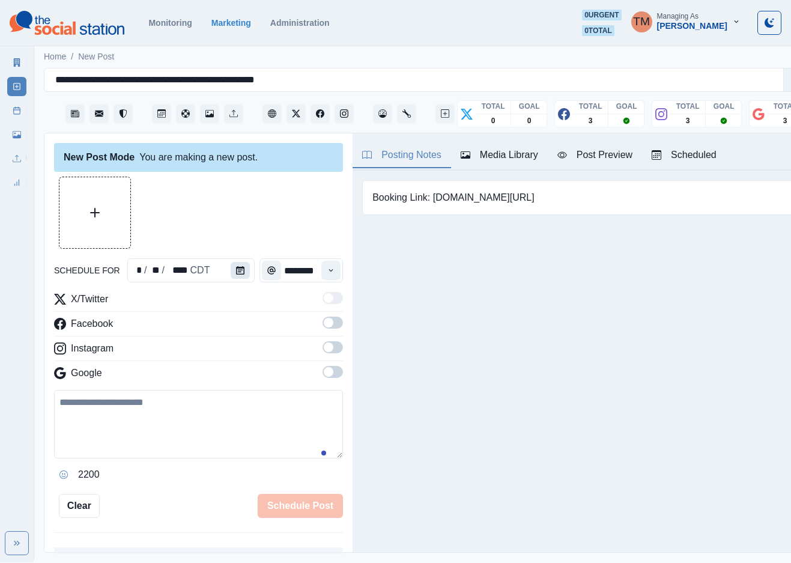
click at [240, 276] on button "Calendar" at bounding box center [240, 270] width 19 height 17
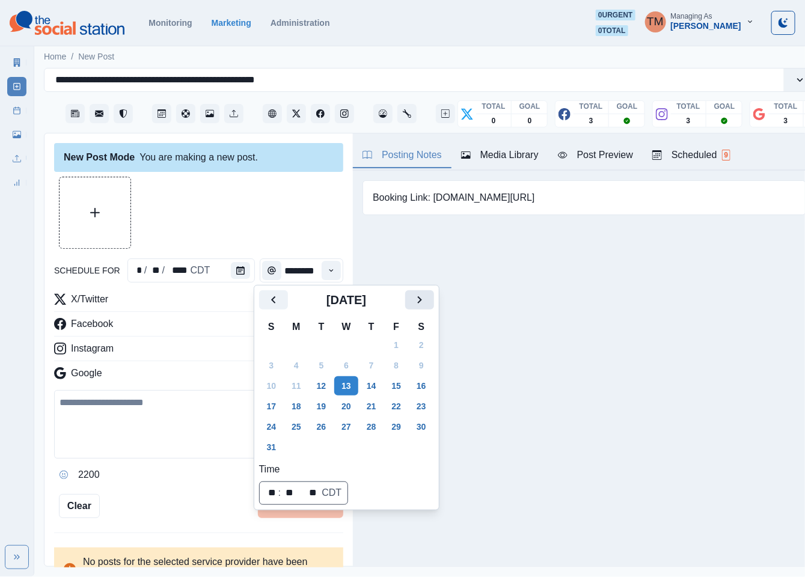
click at [426, 300] on icon "Next" at bounding box center [419, 300] width 14 height 14
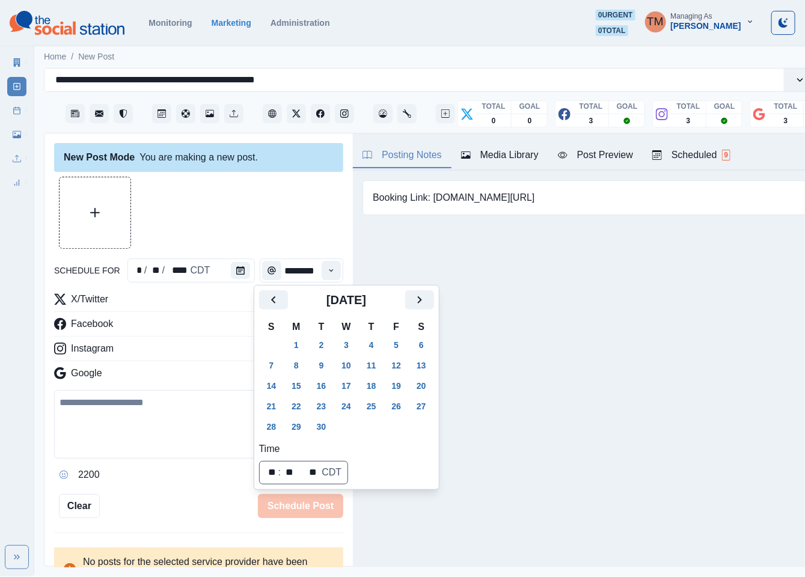
click at [317, 397] on button "23" at bounding box center [321, 406] width 24 height 19
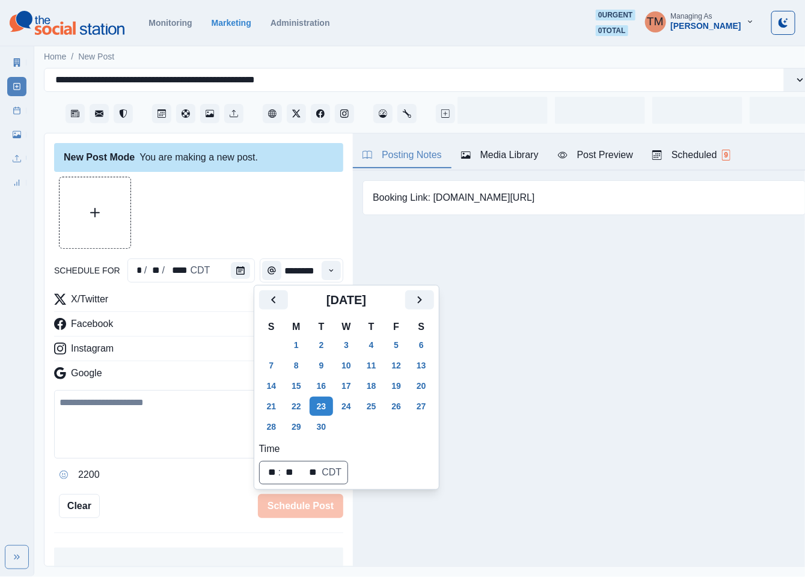
click at [252, 224] on div at bounding box center [198, 213] width 289 height 72
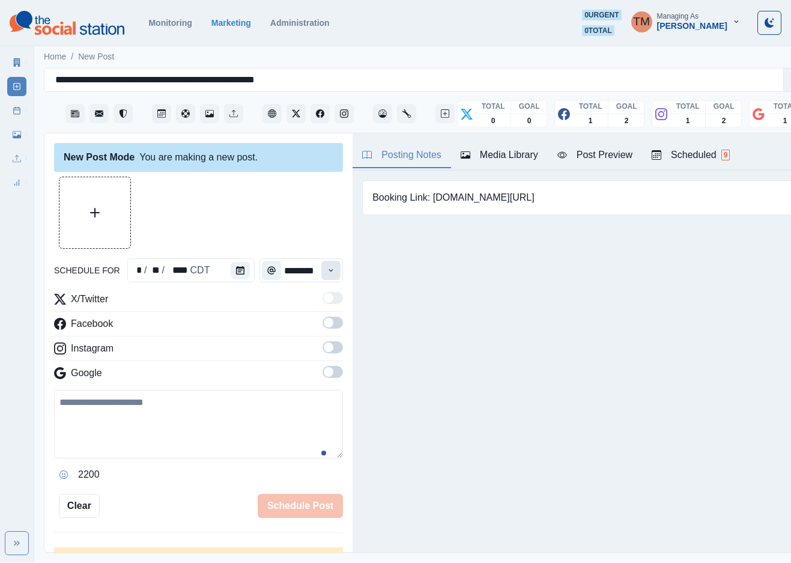
click at [327, 267] on icon "Time" at bounding box center [331, 270] width 8 height 8
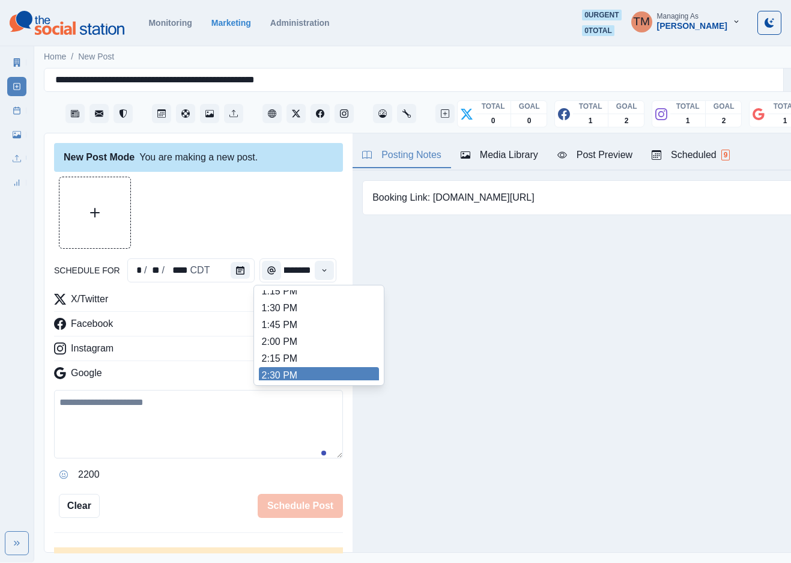
scroll to position [364, 0]
click at [299, 370] on li "2:30 PM" at bounding box center [319, 372] width 120 height 17
type input "*******"
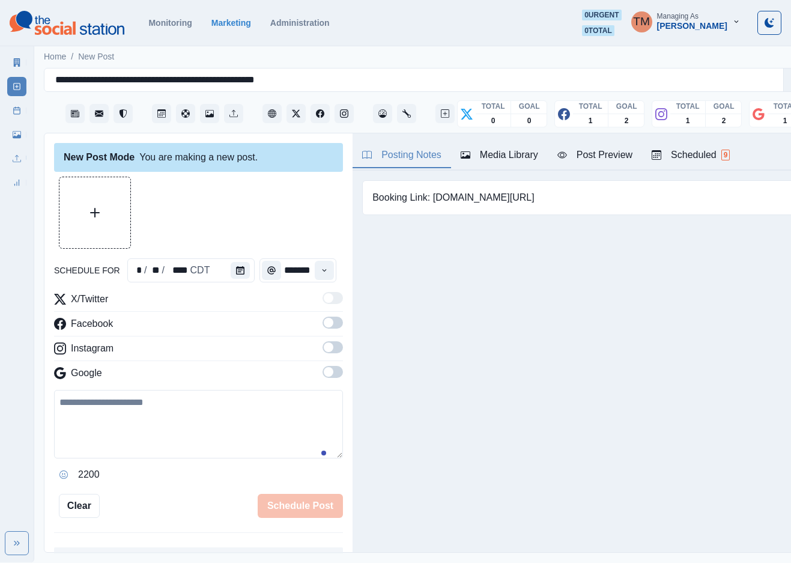
scroll to position [0, 7]
click at [324, 326] on span at bounding box center [329, 323] width 10 height 10
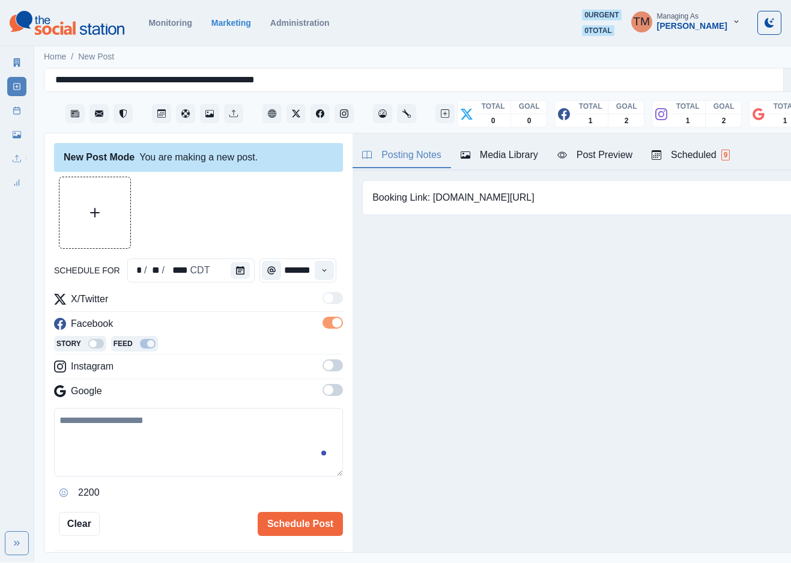
click at [323, 366] on span at bounding box center [333, 365] width 20 height 12
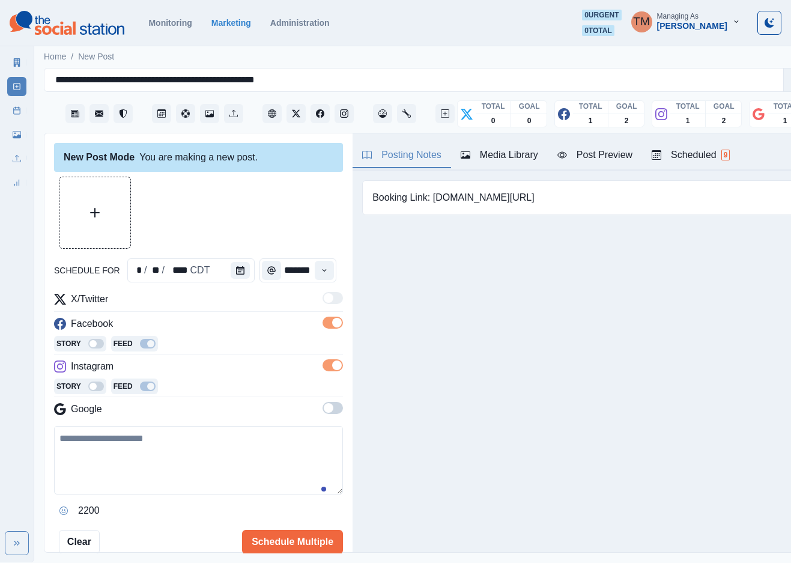
click at [324, 408] on span at bounding box center [329, 408] width 10 height 10
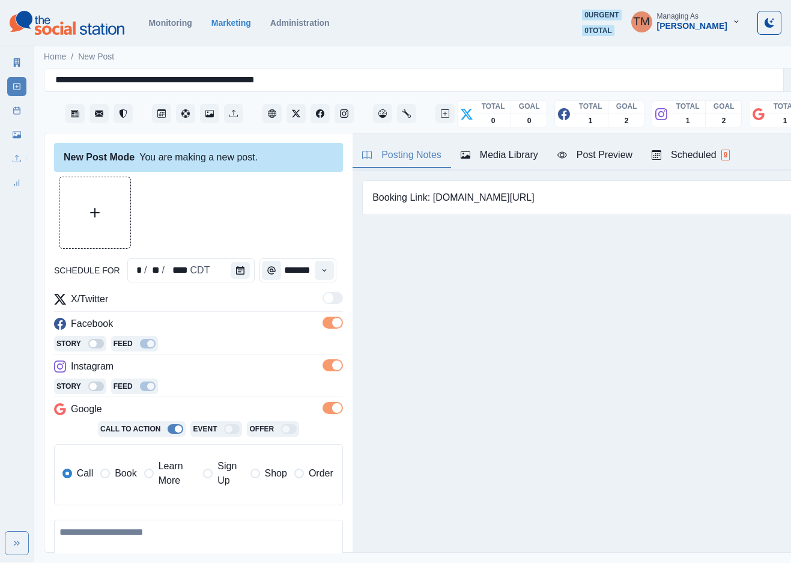
click at [116, 472] on span "Book" at bounding box center [126, 473] width 22 height 14
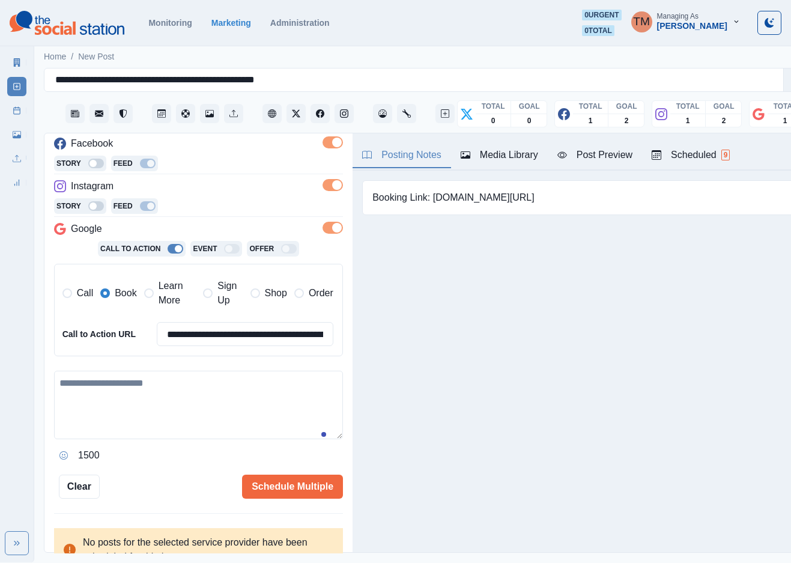
click at [150, 411] on textarea at bounding box center [198, 405] width 289 height 69
paste textarea "**********"
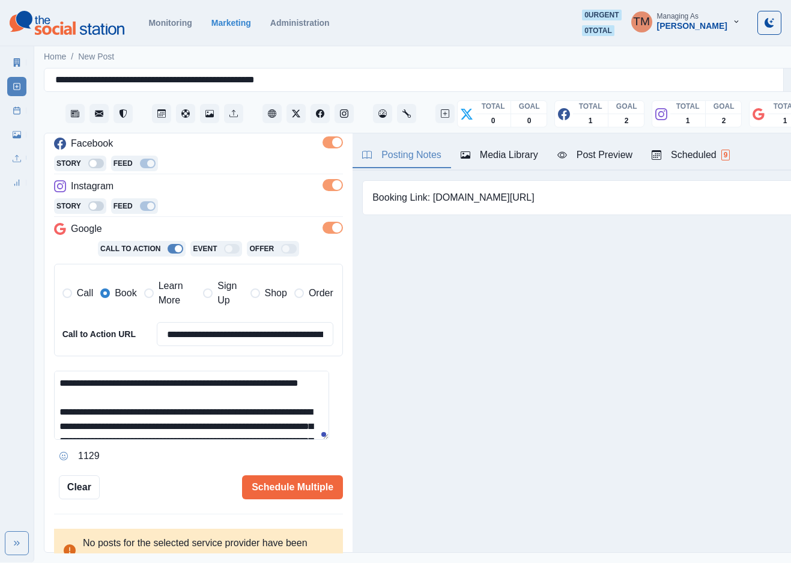
scroll to position [124, 0]
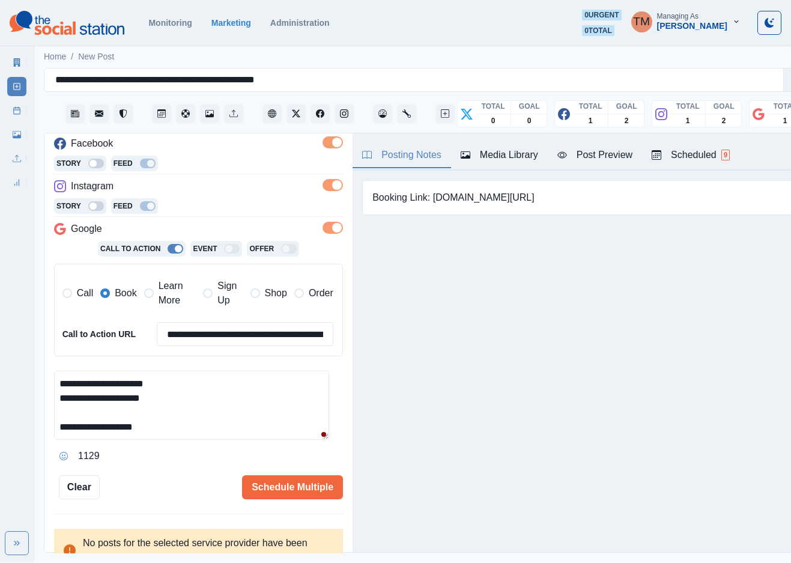
type textarea "**********"
click at [608, 159] on div "Post Preview" at bounding box center [595, 155] width 75 height 14
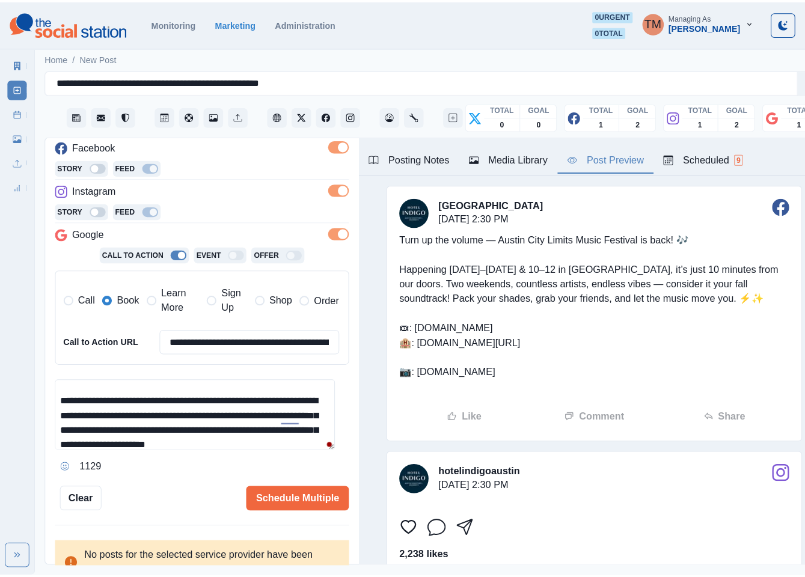
scroll to position [0, 0]
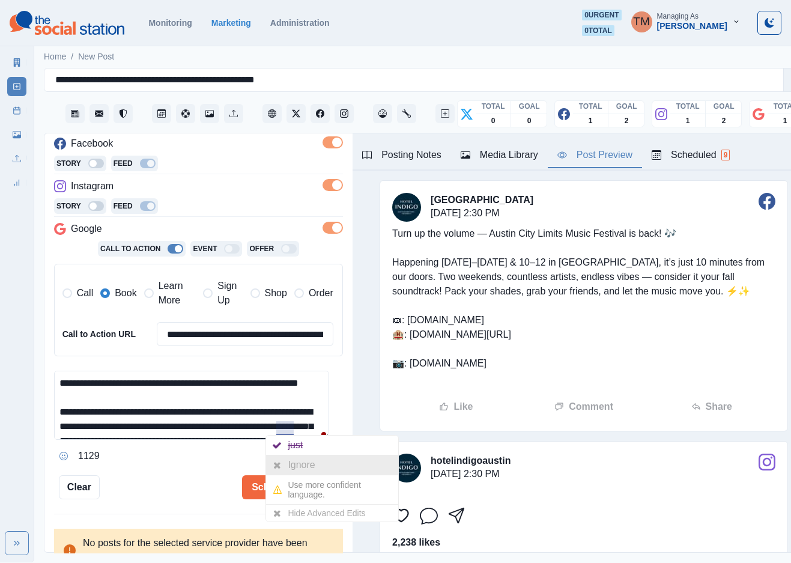
click at [294, 460] on div "Ignore" at bounding box center [304, 464] width 32 height 19
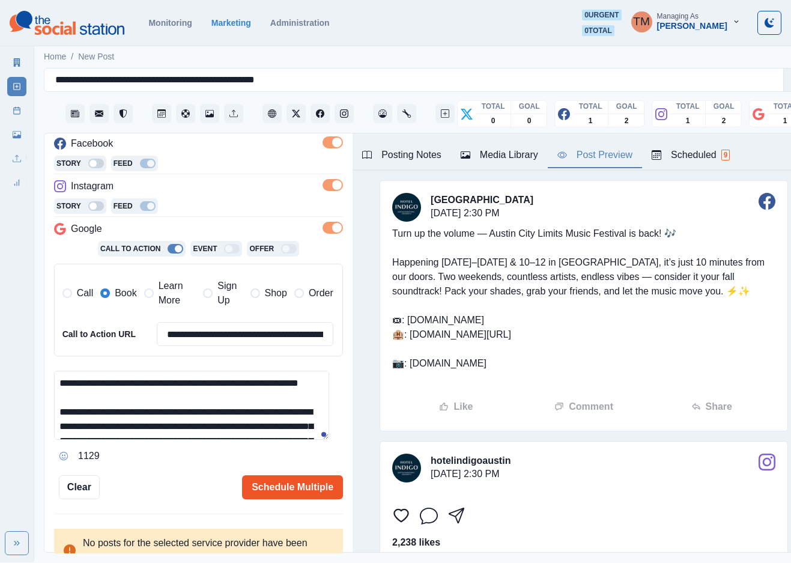
click at [256, 492] on button "Schedule Multiple" at bounding box center [292, 487] width 101 height 24
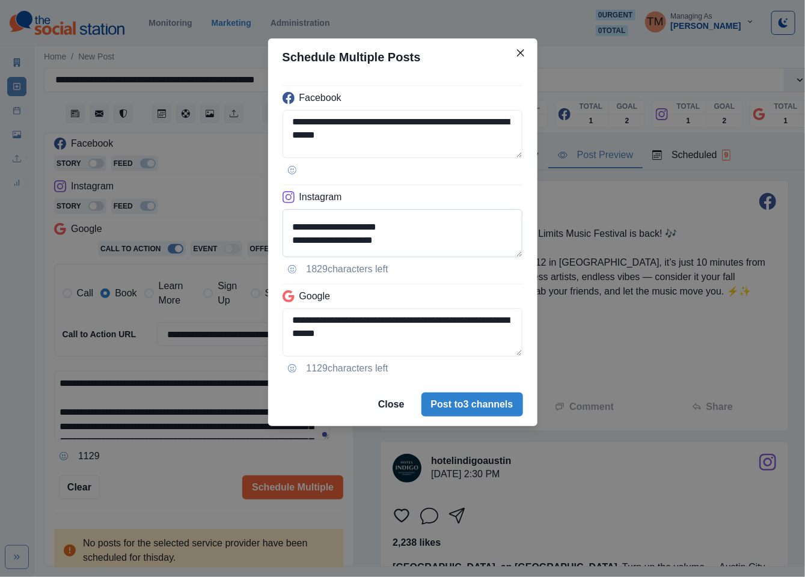
scroll to position [148, 0]
click at [311, 222] on textarea "**********" at bounding box center [402, 233] width 240 height 48
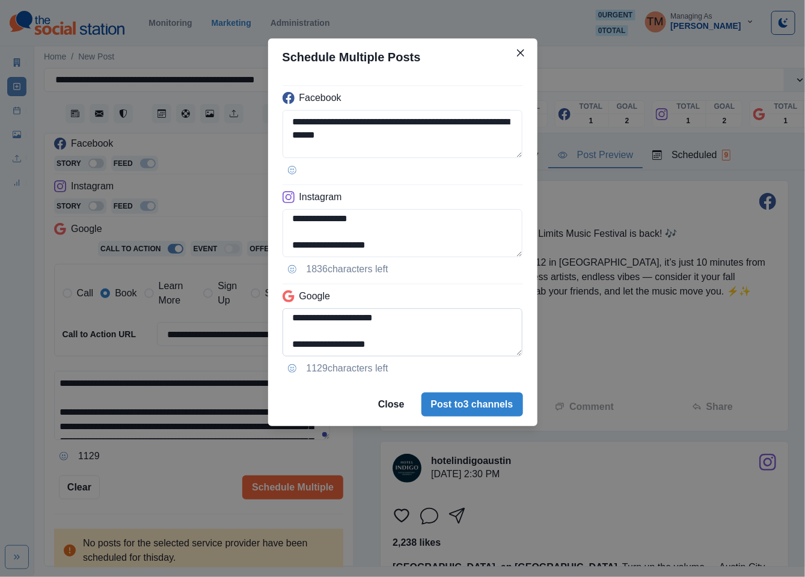
type textarea "**********"
click at [288, 326] on textarea "**********" at bounding box center [402, 332] width 240 height 48
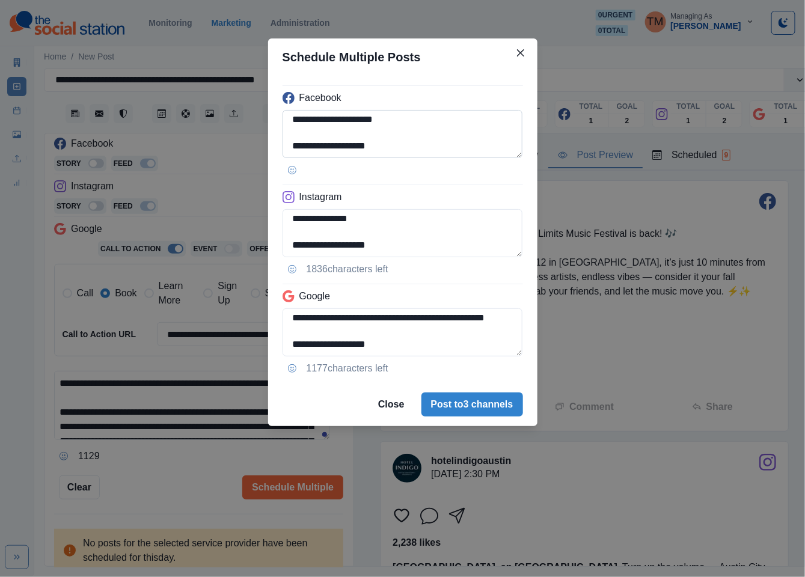
scroll to position [148, 0]
type textarea "**********"
click at [177, 460] on div "**********" at bounding box center [402, 288] width 805 height 577
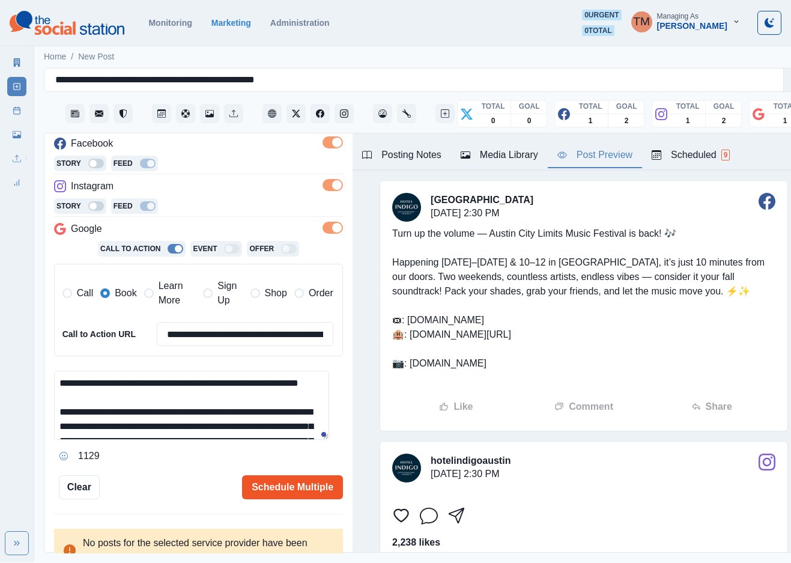
click at [282, 493] on button "Schedule Multiple" at bounding box center [292, 487] width 101 height 24
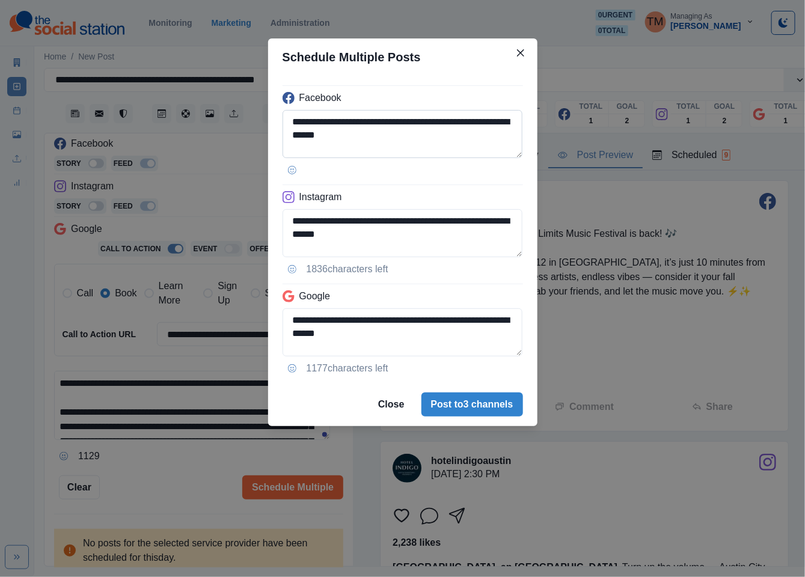
click at [391, 125] on textarea "**********" at bounding box center [402, 134] width 240 height 48
drag, startPoint x: 391, startPoint y: 125, endPoint x: 326, endPoint y: 137, distance: 66.0
click at [326, 137] on textarea "**********" at bounding box center [402, 134] width 240 height 48
click at [323, 138] on textarea "**********" at bounding box center [402, 134] width 240 height 48
click at [323, 139] on textarea "**********" at bounding box center [402, 134] width 240 height 48
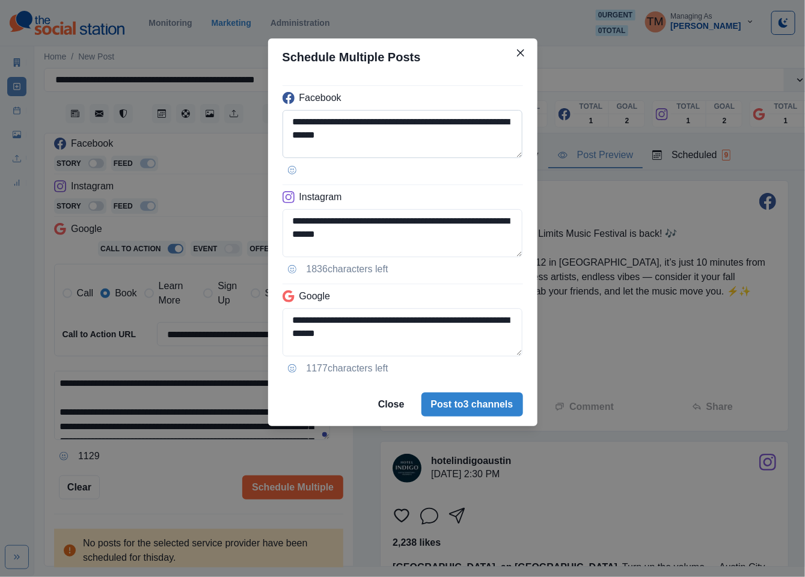
paste textarea
drag, startPoint x: 501, startPoint y: 123, endPoint x: 262, endPoint y: 121, distance: 239.2
click at [265, 121] on div "**********" at bounding box center [402, 288] width 805 height 577
type textarea "**********"
drag, startPoint x: 391, startPoint y: 231, endPoint x: 215, endPoint y: 209, distance: 177.5
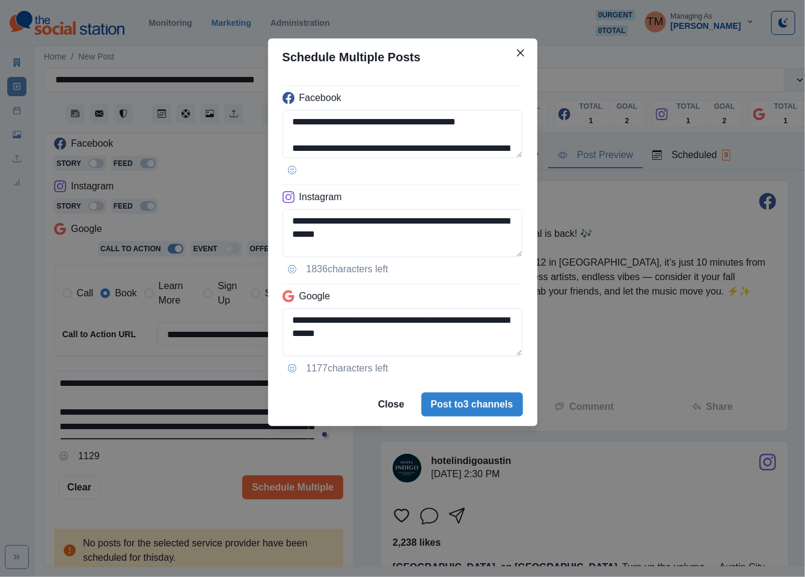
click at [215, 209] on div "**********" at bounding box center [402, 288] width 805 height 577
paste textarea
drag, startPoint x: 291, startPoint y: 222, endPoint x: 262, endPoint y: 222, distance: 28.8
click at [262, 222] on div "**********" at bounding box center [402, 288] width 805 height 577
type textarea "**********"
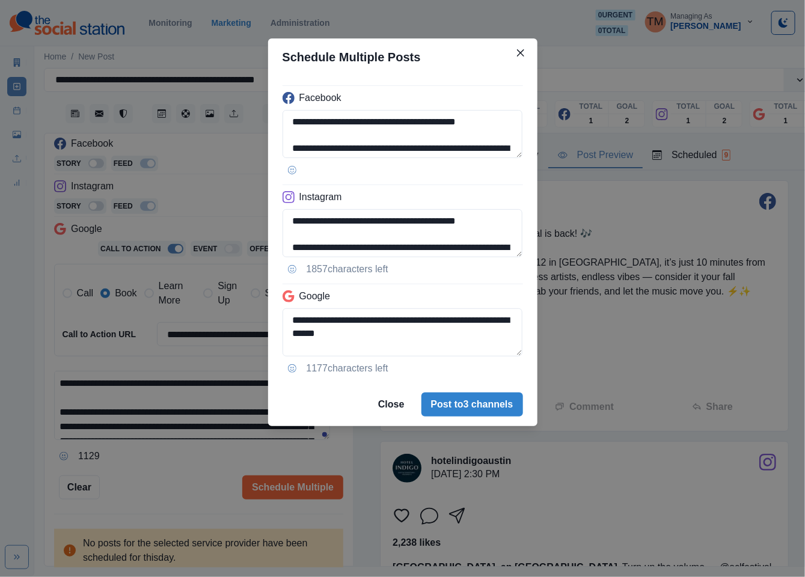
drag, startPoint x: 388, startPoint y: 331, endPoint x: 251, endPoint y: 316, distance: 138.4
click at [251, 316] on div "**********" at bounding box center [402, 288] width 805 height 577
paste textarea
type textarea "**********"
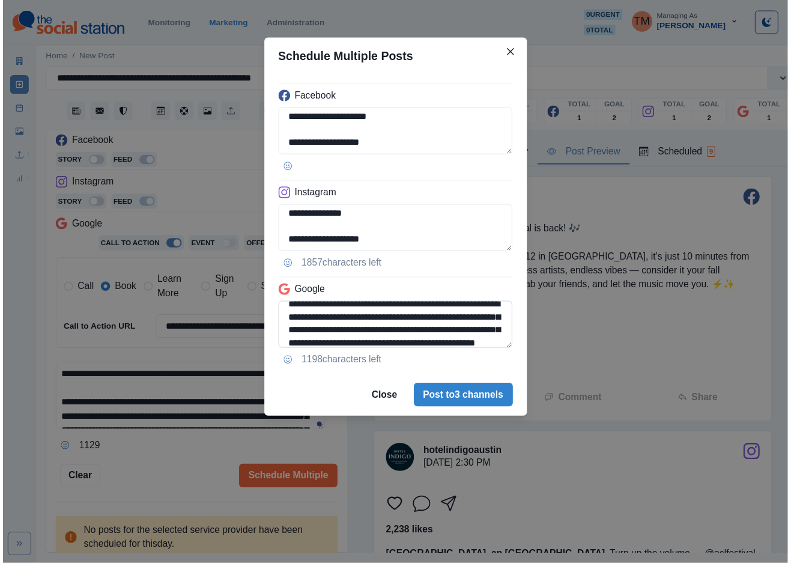
scroll to position [96, 0]
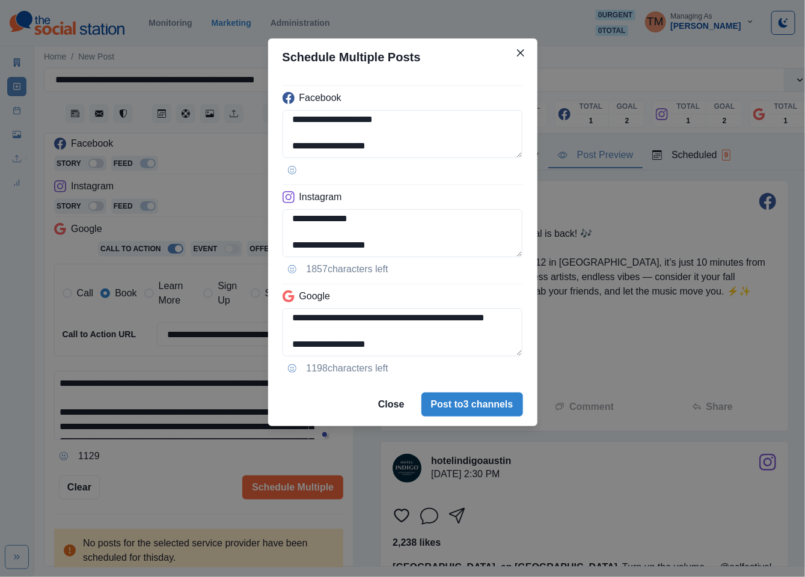
click at [169, 478] on div "**********" at bounding box center [402, 288] width 805 height 577
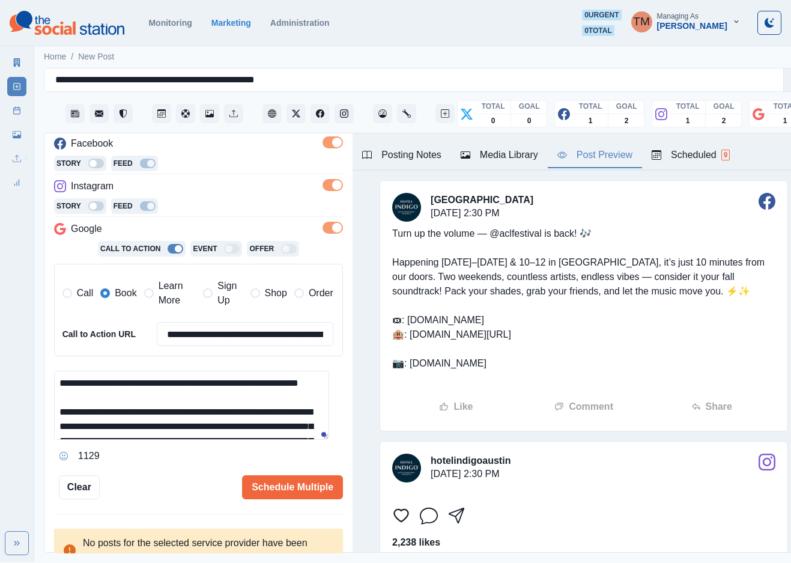
scroll to position [0, 0]
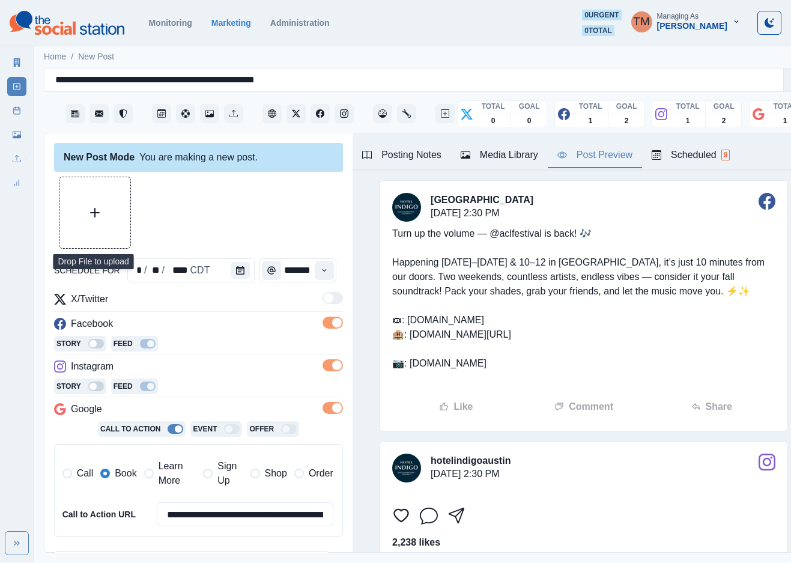
click at [99, 224] on button "Upload Media" at bounding box center [94, 212] width 71 height 71
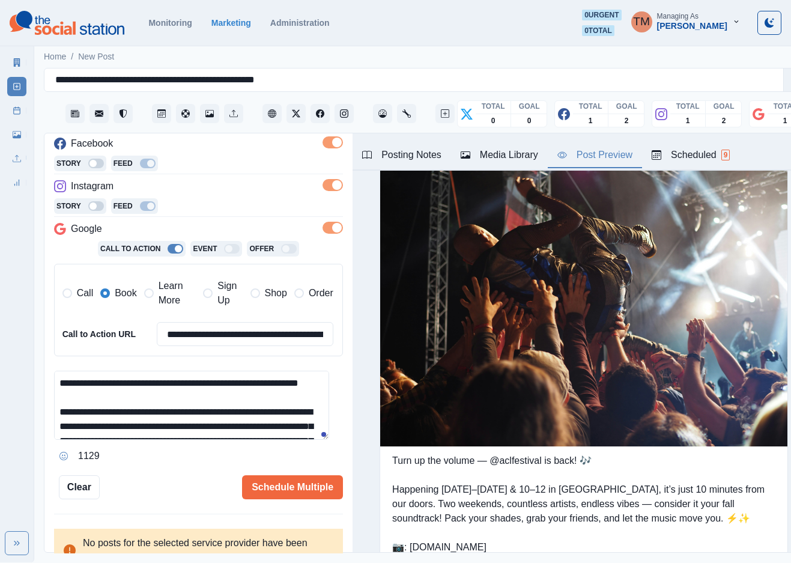
scroll to position [1394, 0]
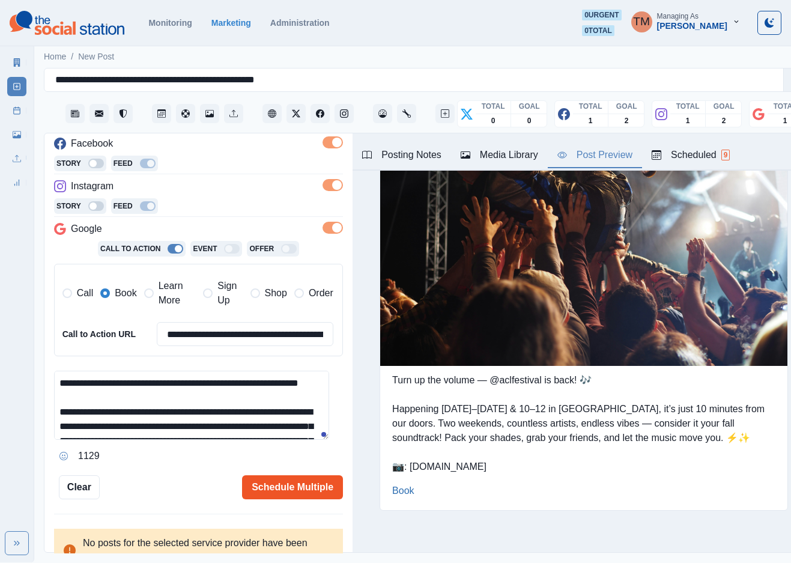
click at [274, 486] on button "Schedule Multiple" at bounding box center [292, 487] width 101 height 24
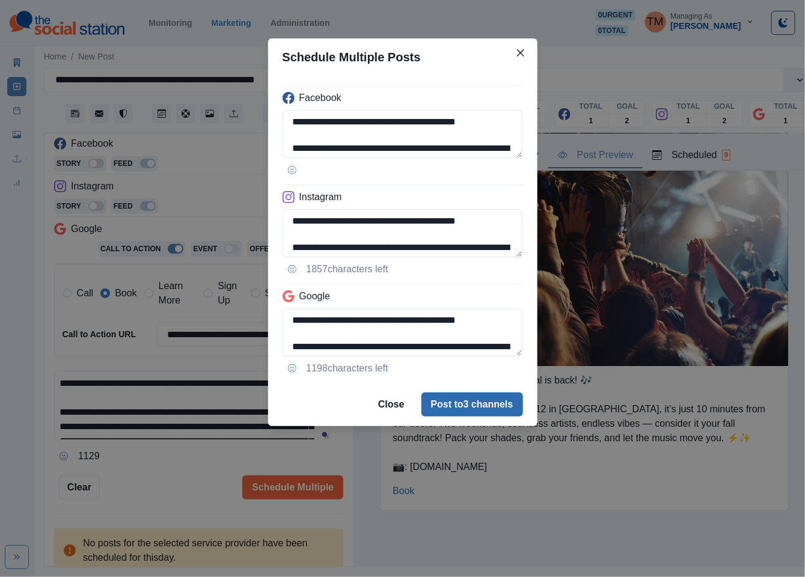
click at [476, 408] on button "Post to 3 channels" at bounding box center [472, 404] width 102 height 24
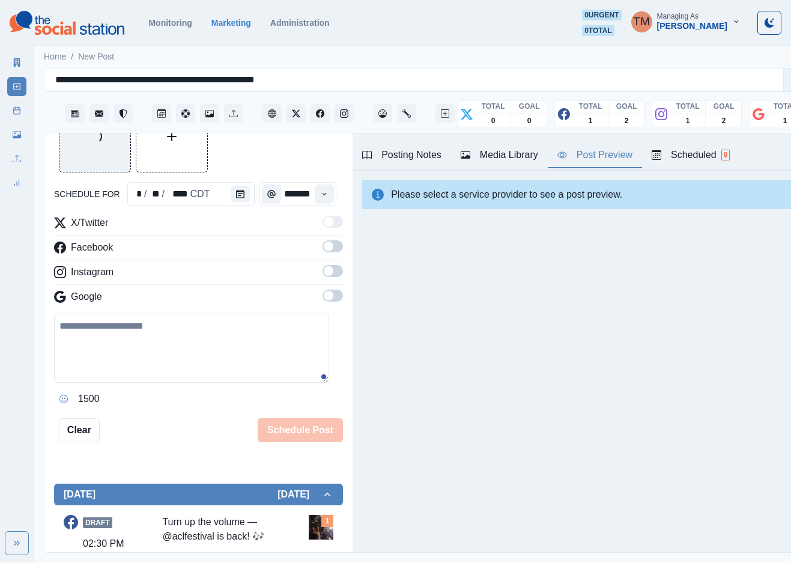
scroll to position [0, 0]
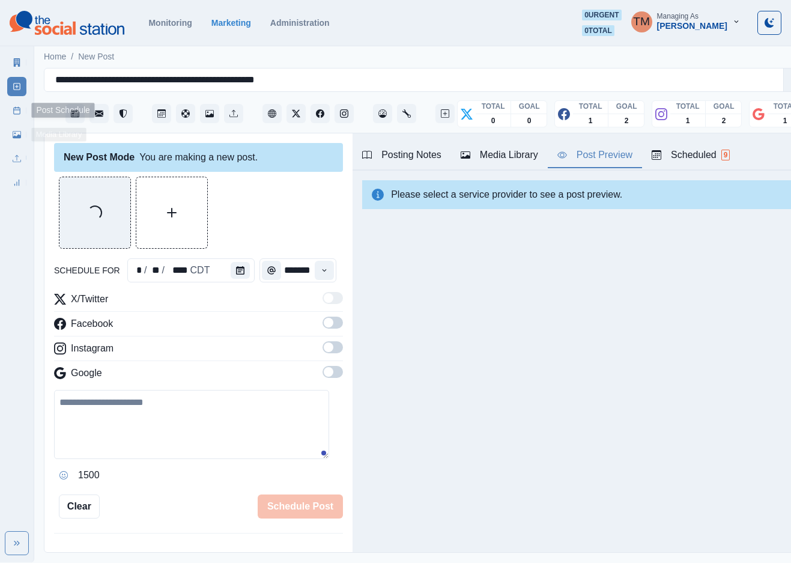
click at [17, 112] on icon at bounding box center [17, 110] width 8 height 8
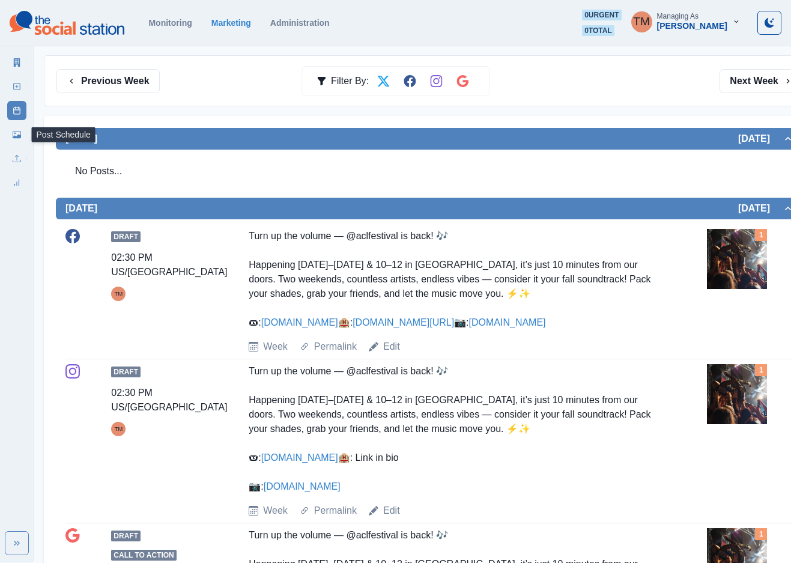
scroll to position [145, 0]
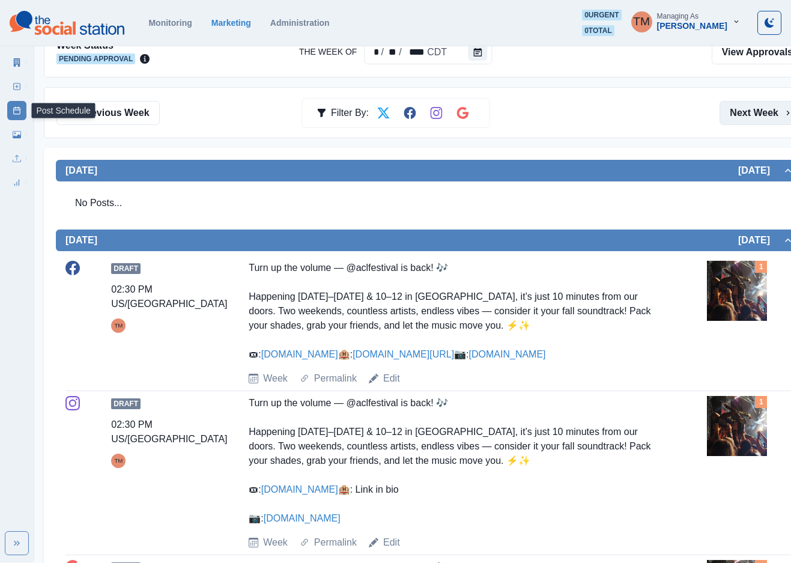
click at [754, 115] on button "Next Week" at bounding box center [762, 113] width 84 height 24
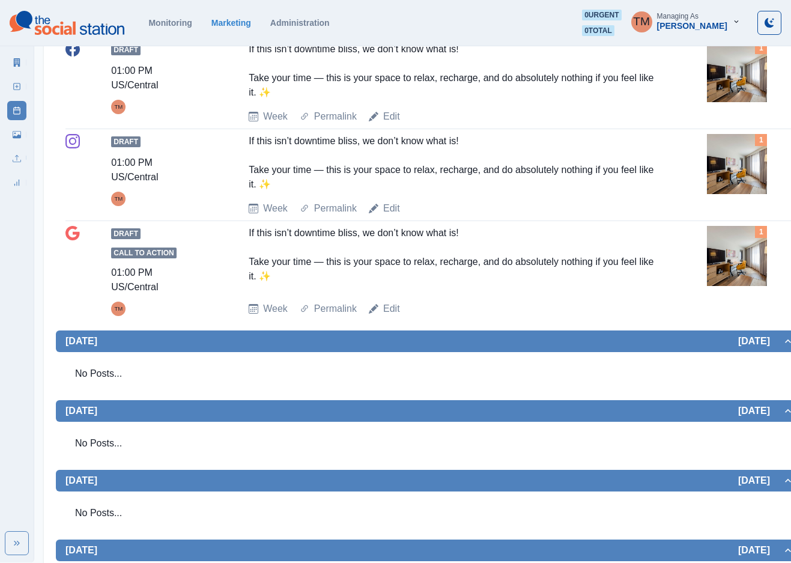
scroll to position [811, 0]
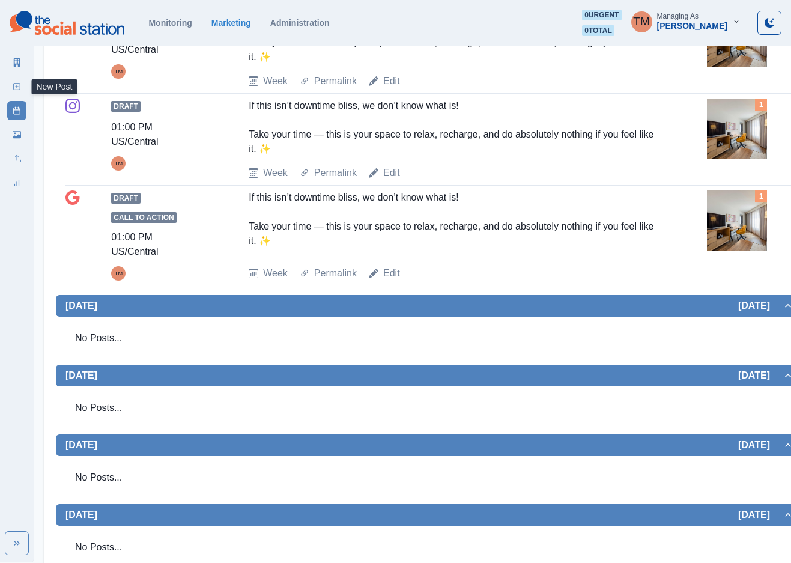
drag, startPoint x: 15, startPoint y: 89, endPoint x: 1, endPoint y: 145, distance: 57.7
click at [14, 90] on icon at bounding box center [17, 86] width 8 height 8
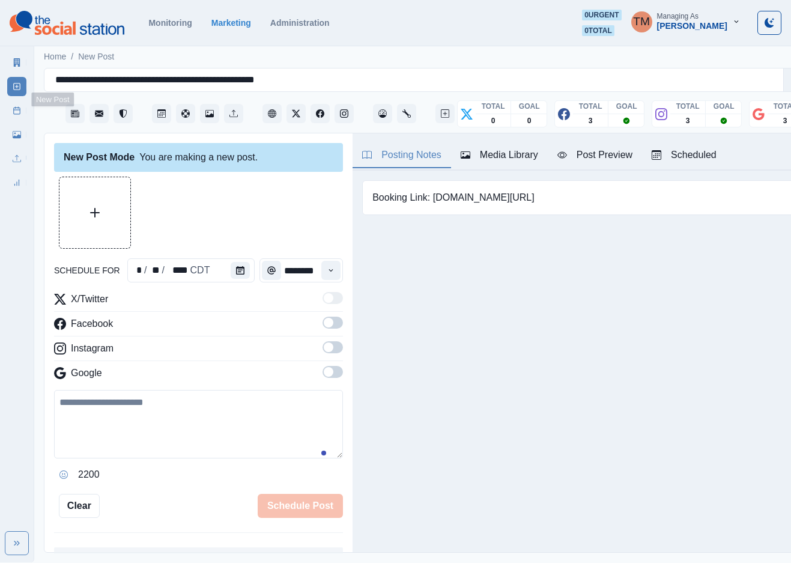
scroll to position [13, 0]
click at [236, 266] on icon "Calendar" at bounding box center [240, 270] width 8 height 8
click at [231, 260] on div at bounding box center [243, 270] width 24 height 24
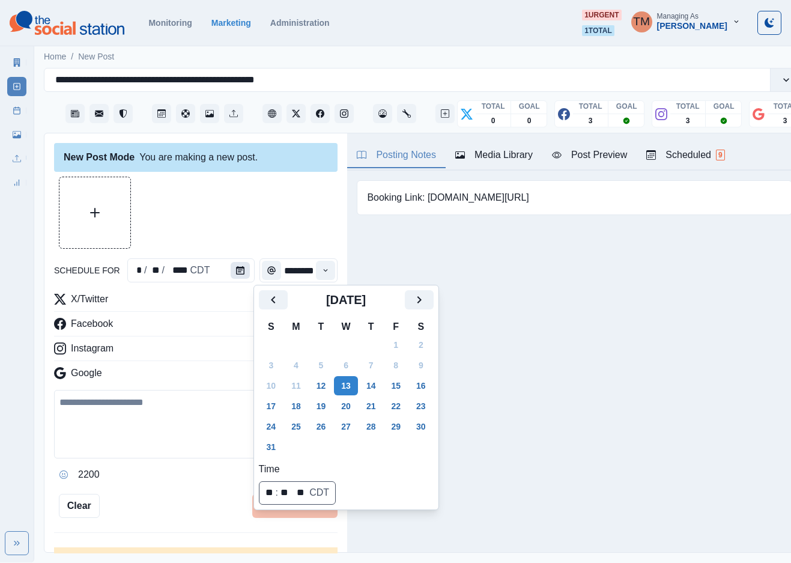
scroll to position [0, 0]
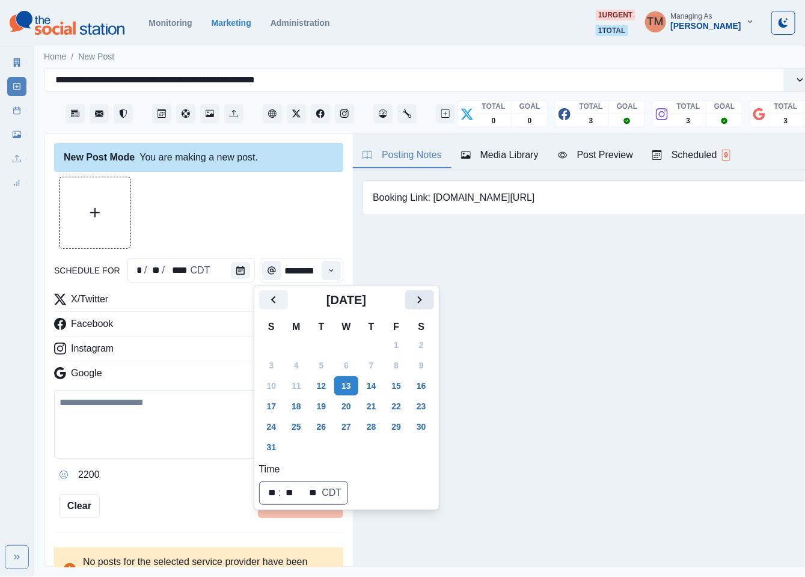
click at [421, 303] on icon "Next" at bounding box center [419, 300] width 14 height 14
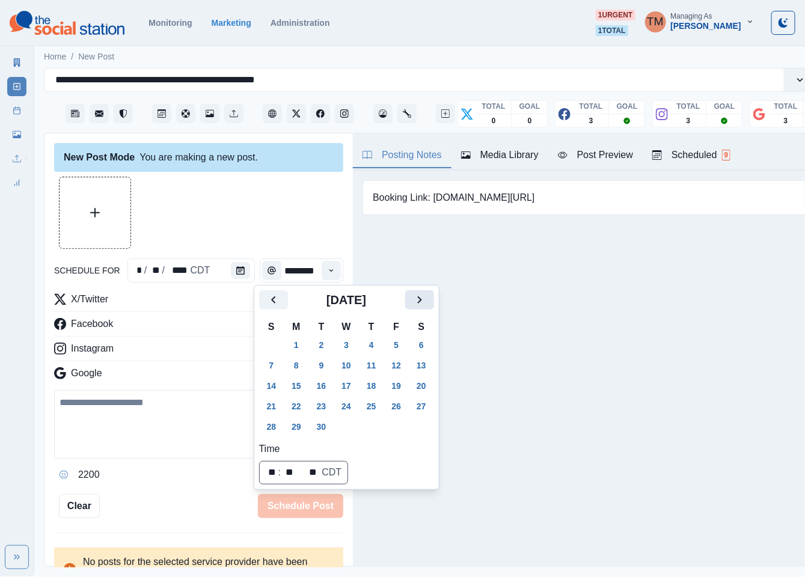
click at [421, 303] on icon "Next" at bounding box center [419, 300] width 14 height 14
click at [367, 347] on button "2" at bounding box center [371, 344] width 24 height 19
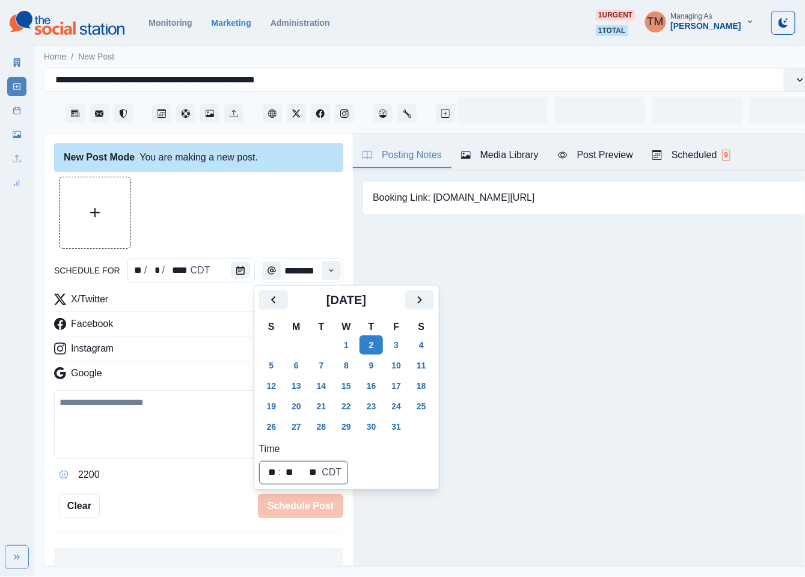
click at [260, 219] on div at bounding box center [198, 213] width 289 height 72
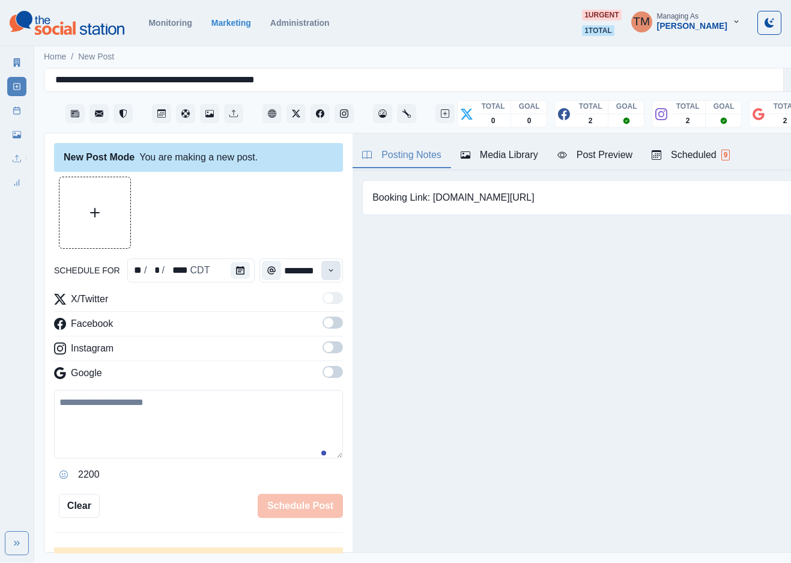
click at [327, 271] on icon "Time" at bounding box center [331, 270] width 8 height 8
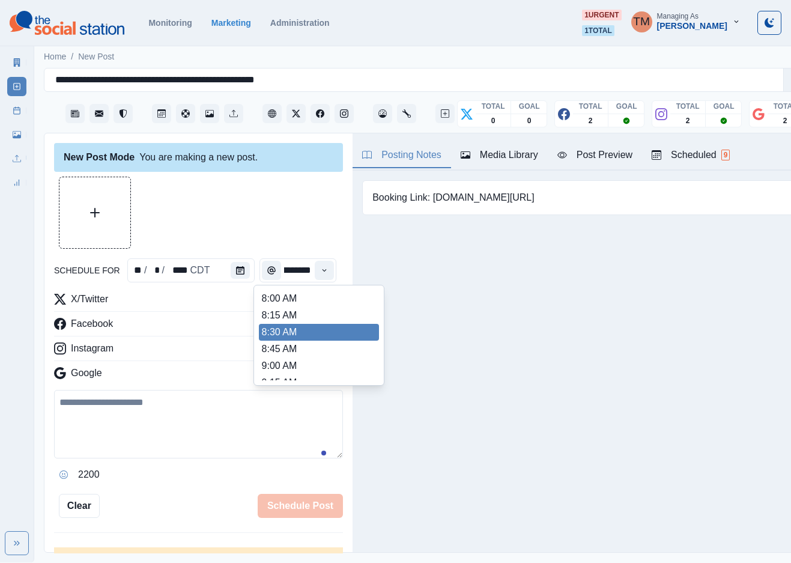
scroll to position [180, 0]
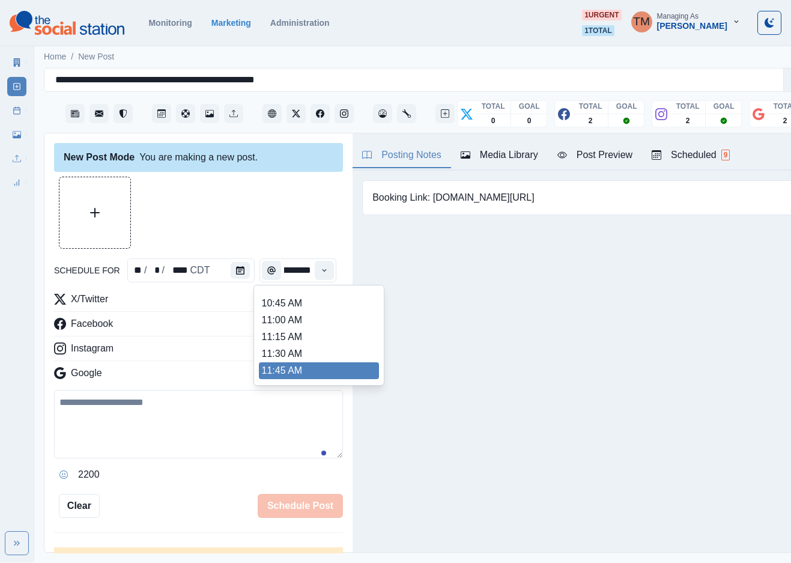
click at [285, 370] on li "11:45 AM" at bounding box center [319, 370] width 120 height 17
type input "********"
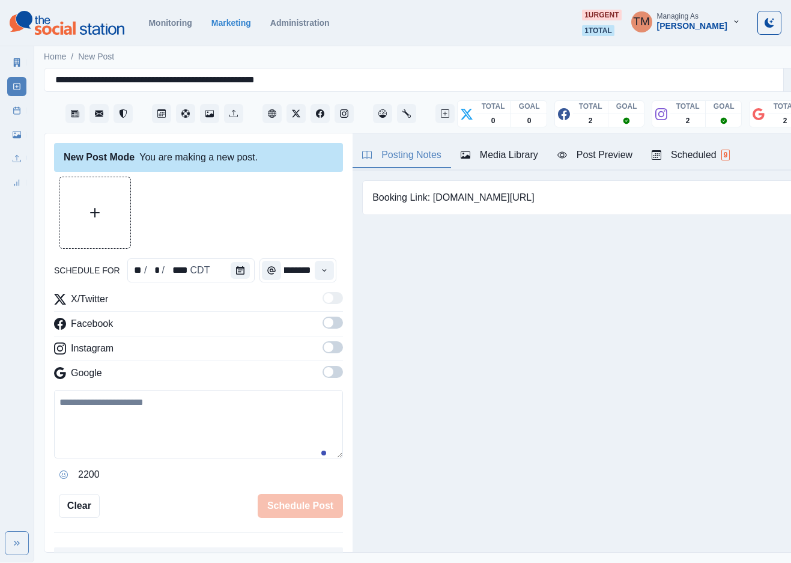
click at [325, 321] on span at bounding box center [333, 323] width 20 height 12
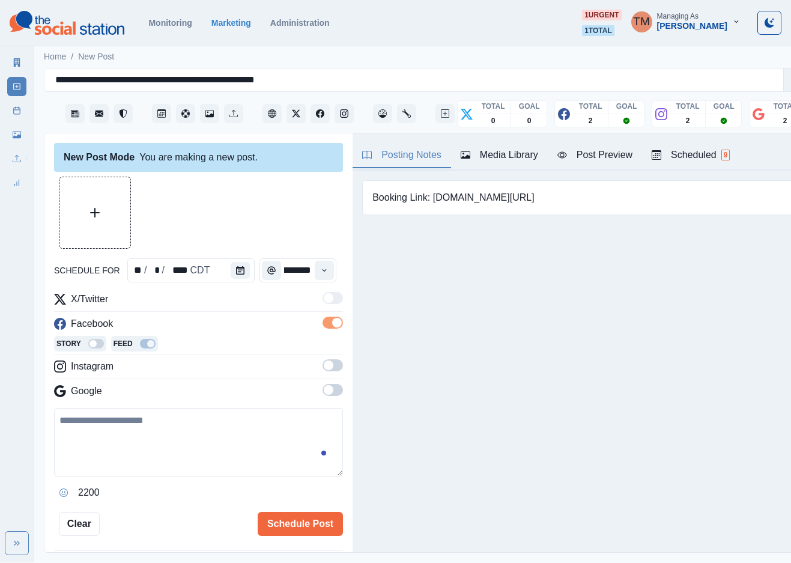
scroll to position [0, 0]
click at [323, 368] on span at bounding box center [333, 365] width 20 height 12
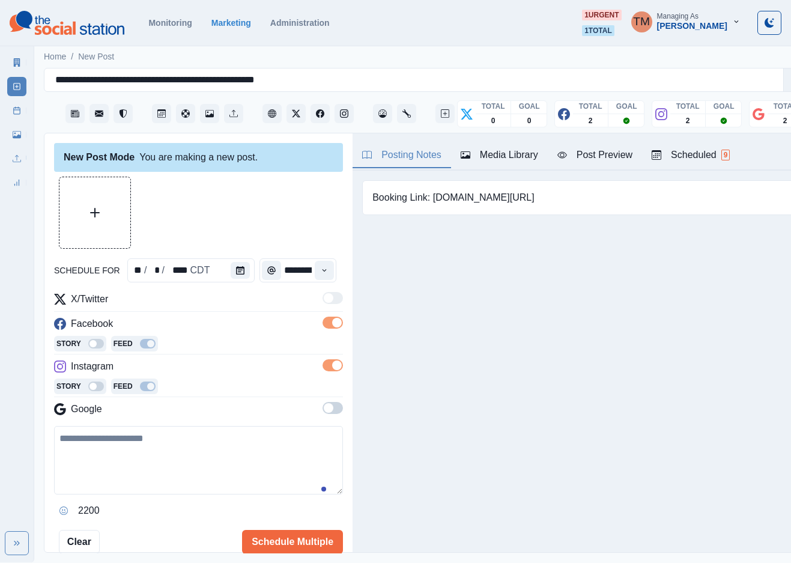
click at [323, 414] on span at bounding box center [333, 408] width 20 height 12
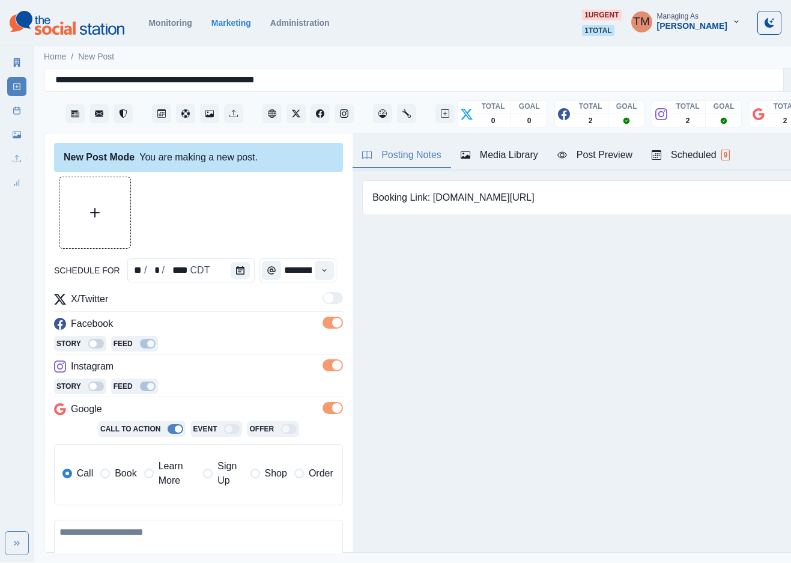
click at [125, 472] on span "Book" at bounding box center [126, 473] width 22 height 14
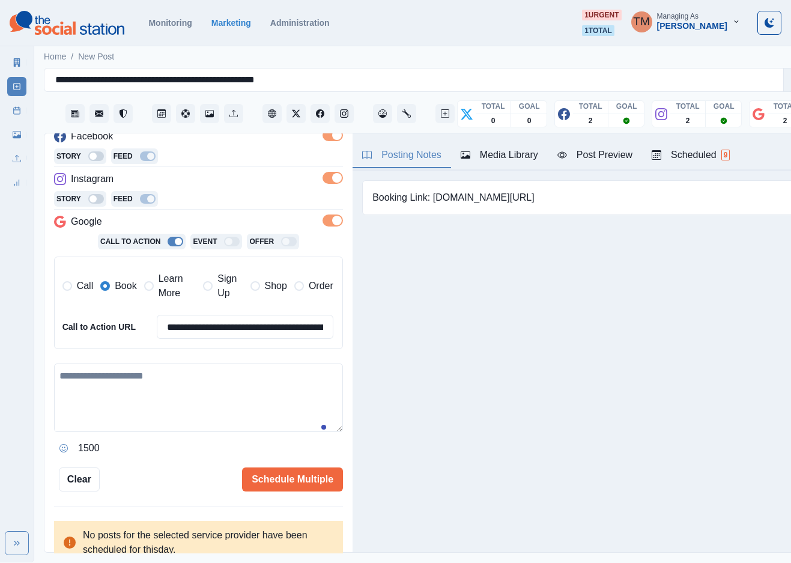
scroll to position [195, 0]
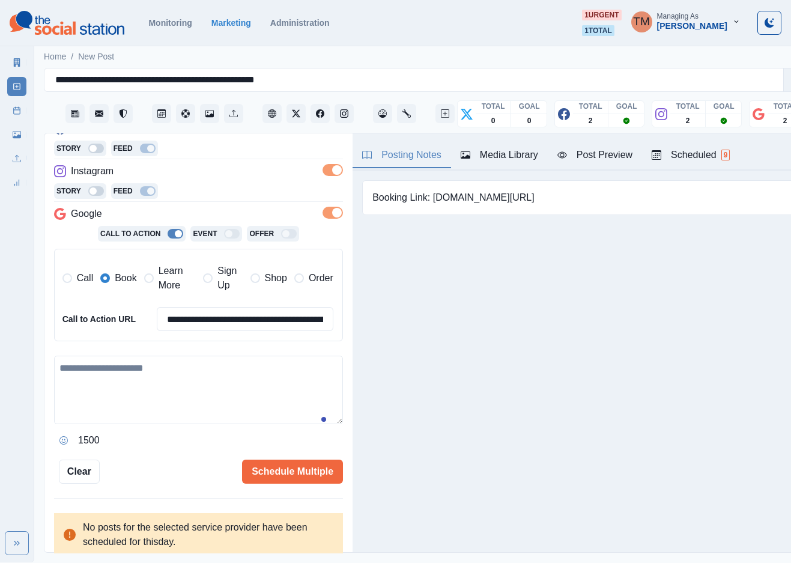
click at [166, 406] on textarea at bounding box center [198, 390] width 289 height 69
paste textarea "**********"
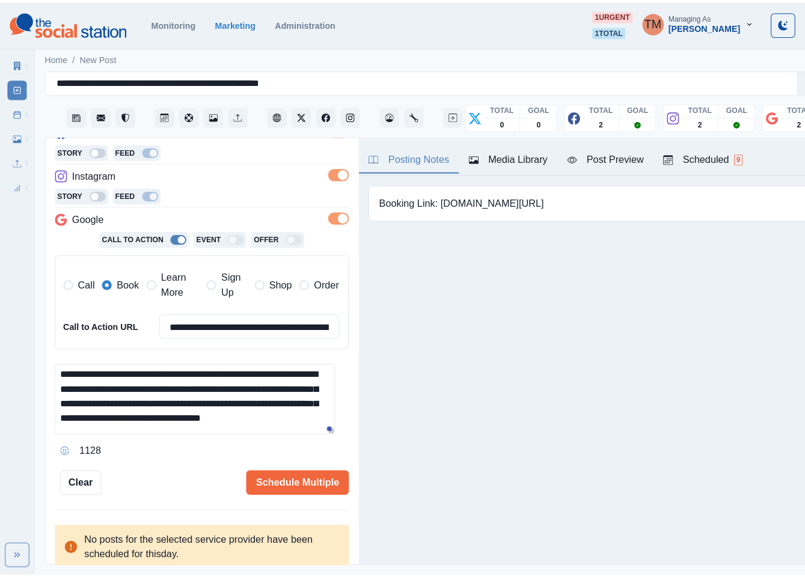
scroll to position [20, 0]
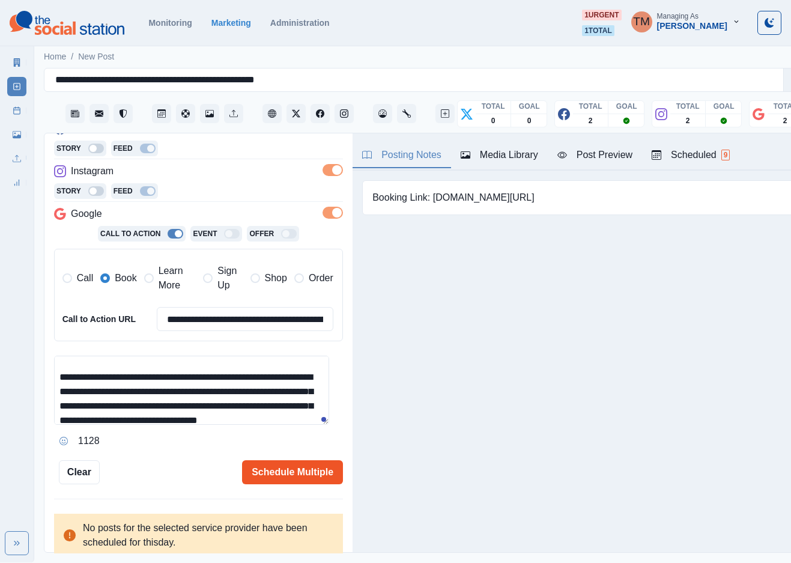
type textarea "**********"
click at [260, 471] on button "Schedule Multiple" at bounding box center [292, 472] width 101 height 24
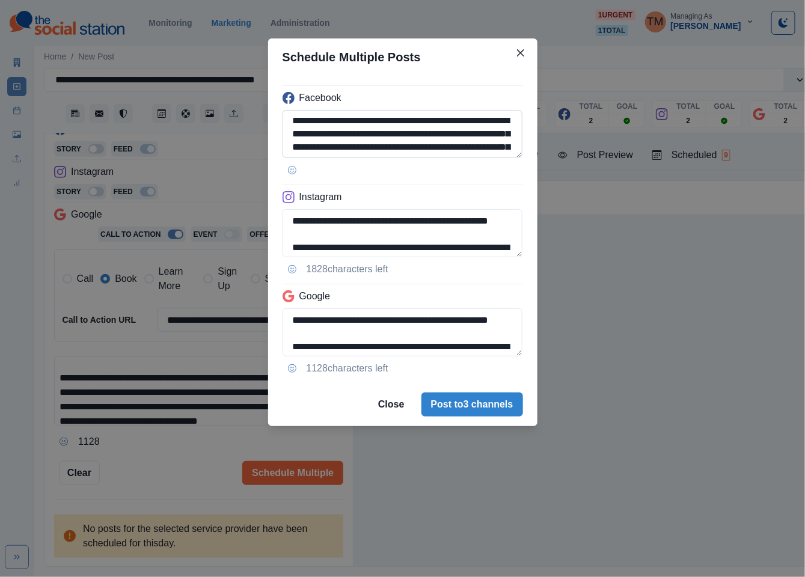
scroll to position [36, 0]
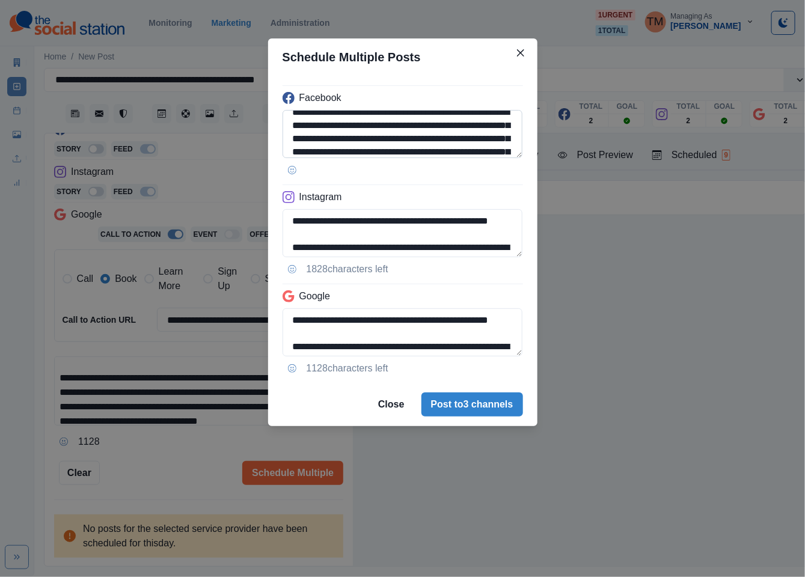
click at [390, 129] on textarea "**********" at bounding box center [402, 134] width 240 height 48
click at [393, 127] on textarea "**********" at bounding box center [402, 134] width 240 height 48
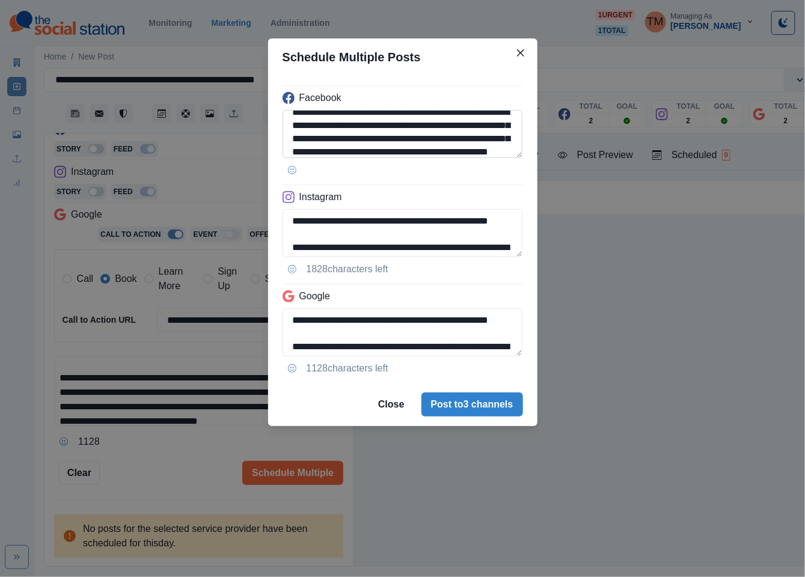
paste textarea "**********"
click at [424, 124] on textarea "**********" at bounding box center [402, 134] width 240 height 48
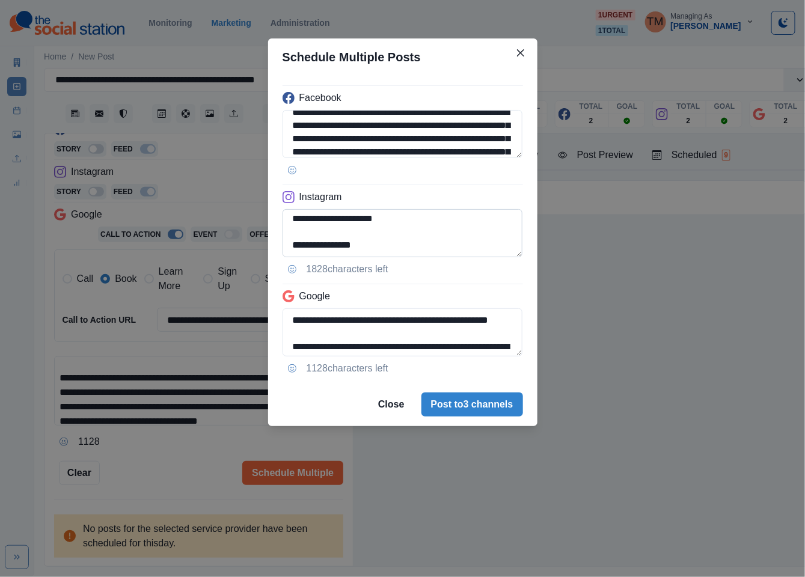
scroll to position [148, 0]
type textarea "**********"
click at [311, 218] on textarea "**********" at bounding box center [402, 233] width 240 height 48
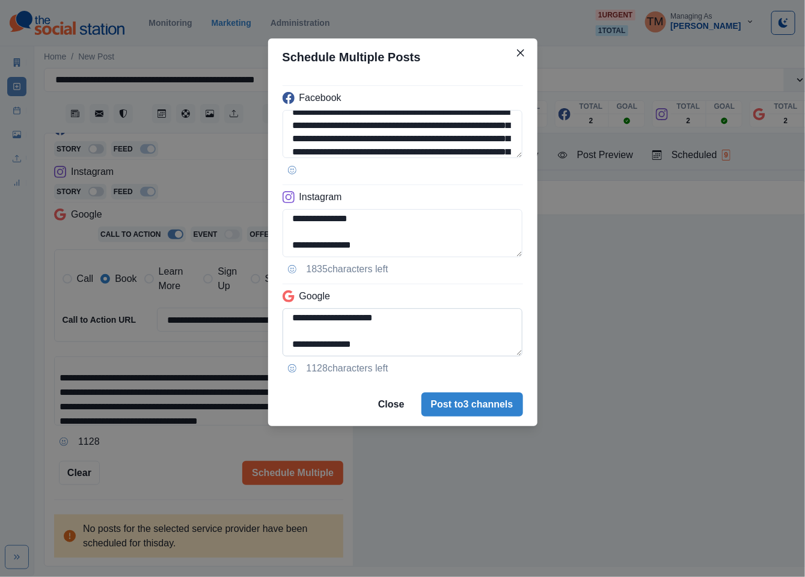
type textarea "**********"
click at [299, 327] on textarea "**********" at bounding box center [402, 332] width 240 height 48
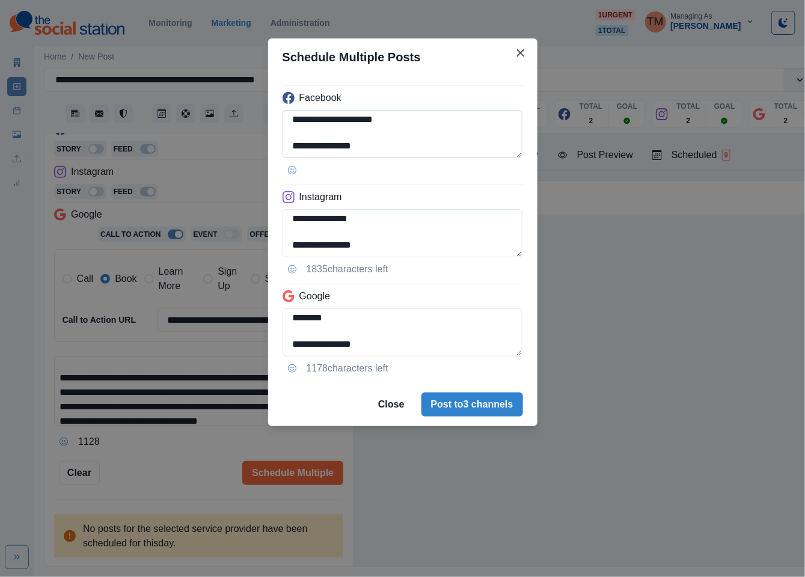
scroll to position [161, 0]
type textarea "**********"
click at [169, 458] on div "**********" at bounding box center [402, 288] width 805 height 577
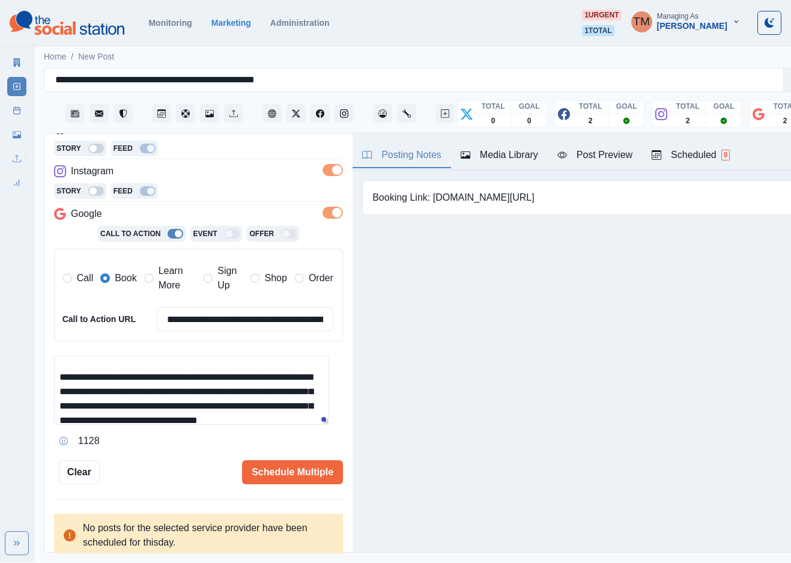
click at [603, 160] on div "Post Preview" at bounding box center [595, 155] width 75 height 14
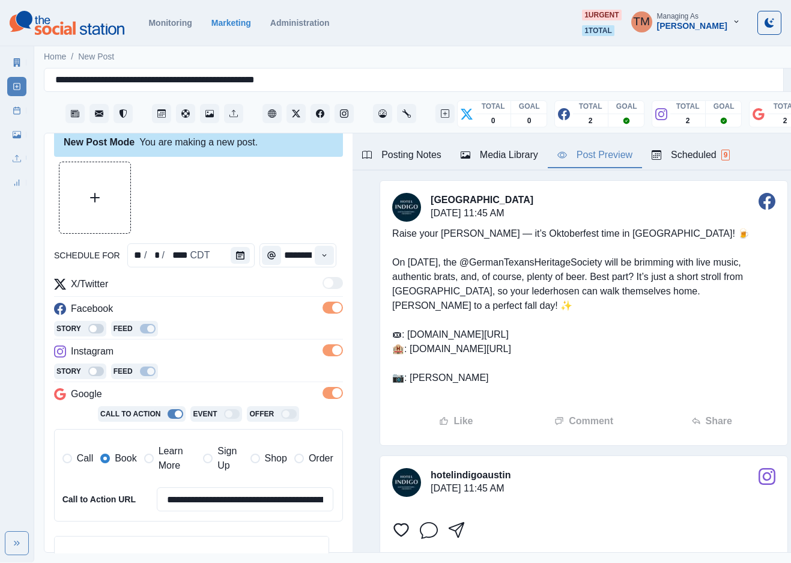
scroll to position [0, 0]
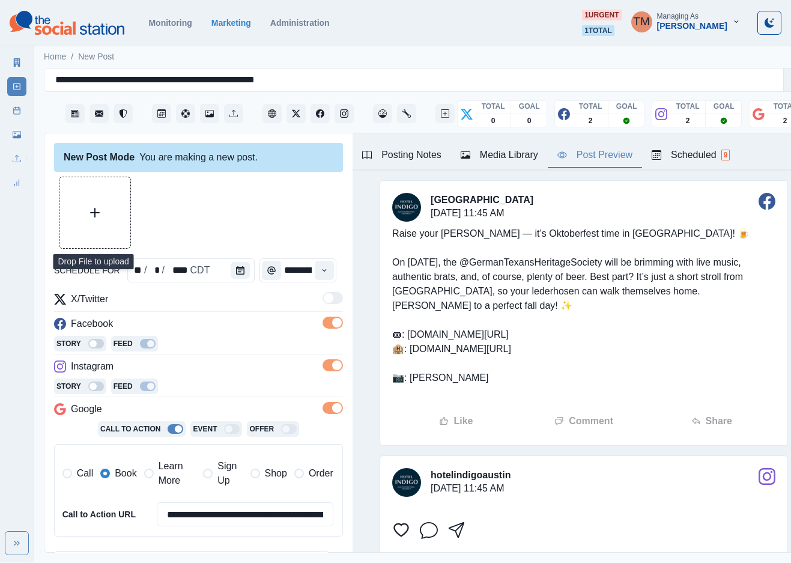
click at [106, 215] on button "Upload Media" at bounding box center [94, 212] width 71 height 71
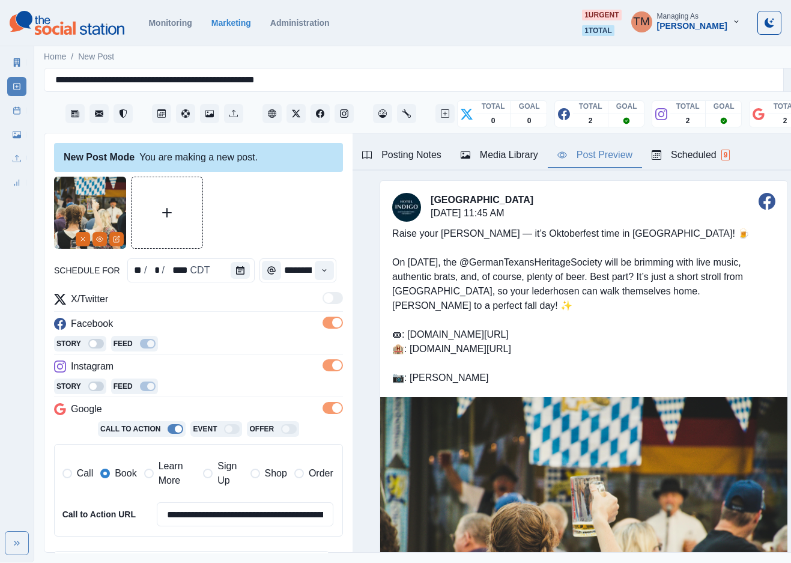
click at [520, 41] on section "Monitoring Marketing Administration 1 urgent 1 total TM Managing As Tony Manalo" at bounding box center [395, 23] width 791 height 46
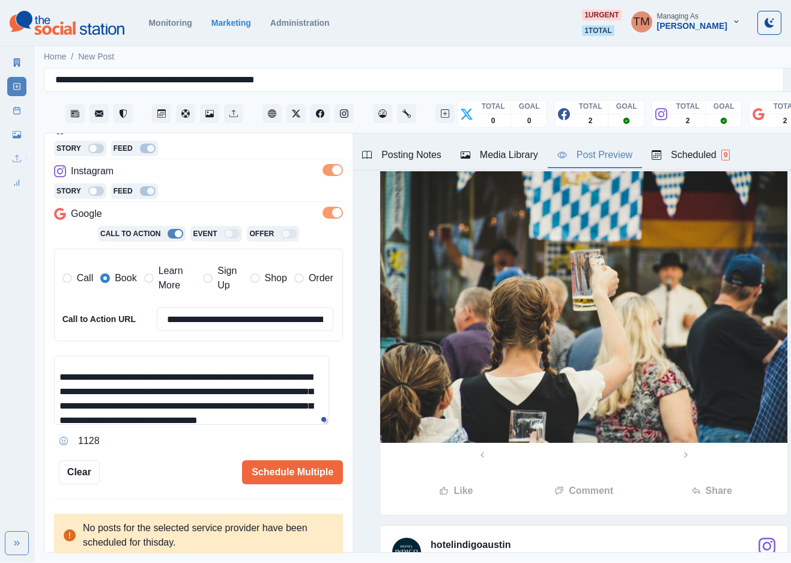
scroll to position [210, 0]
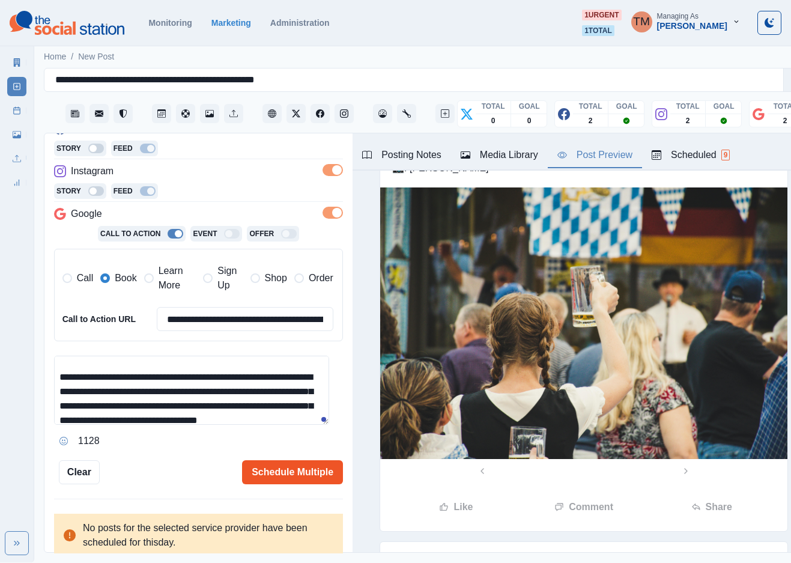
click at [276, 469] on button "Schedule Multiple" at bounding box center [292, 472] width 101 height 24
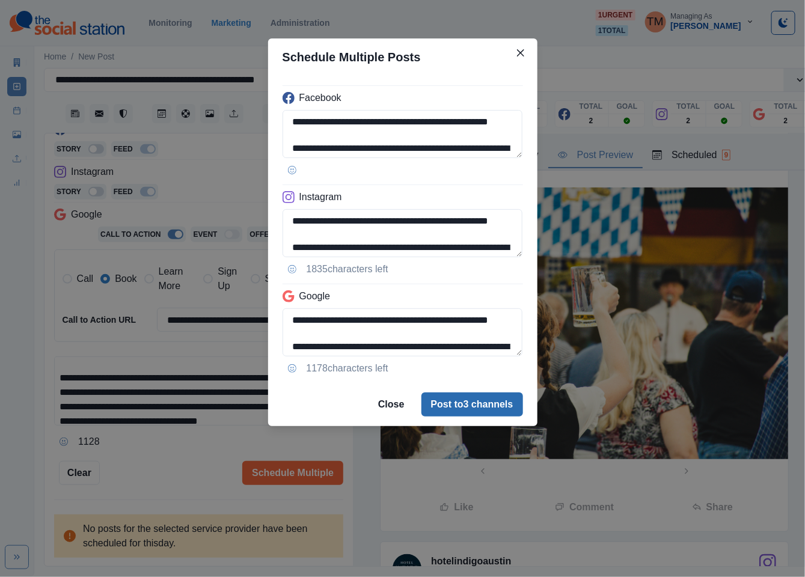
click at [480, 407] on button "Post to 3 channels" at bounding box center [472, 404] width 102 height 24
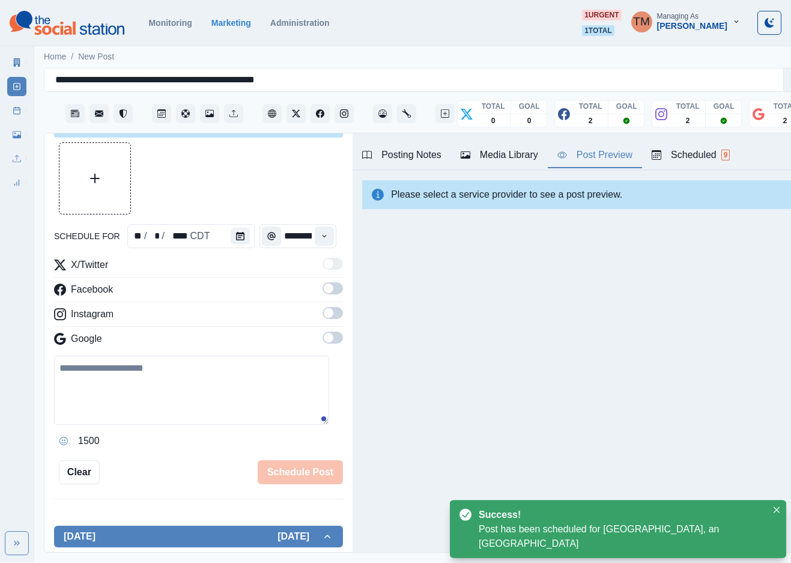
scroll to position [195, 0]
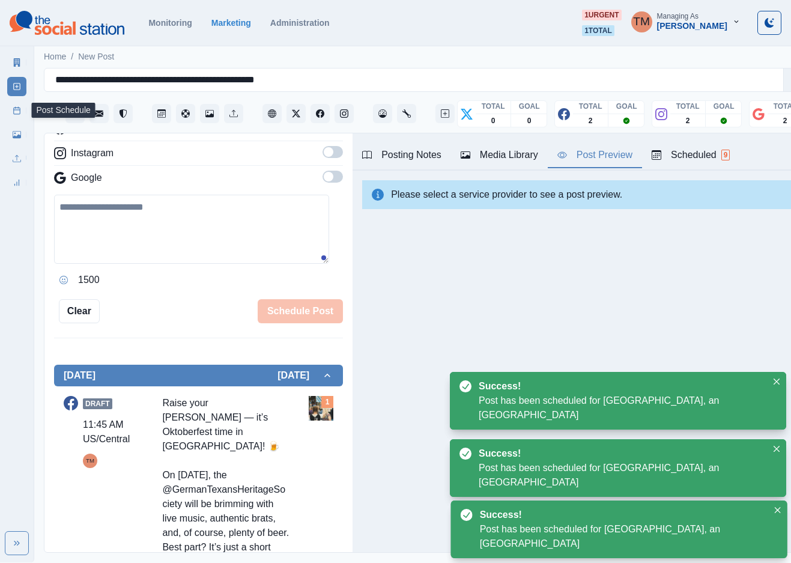
click at [15, 115] on link "Post Schedule" at bounding box center [16, 110] width 19 height 19
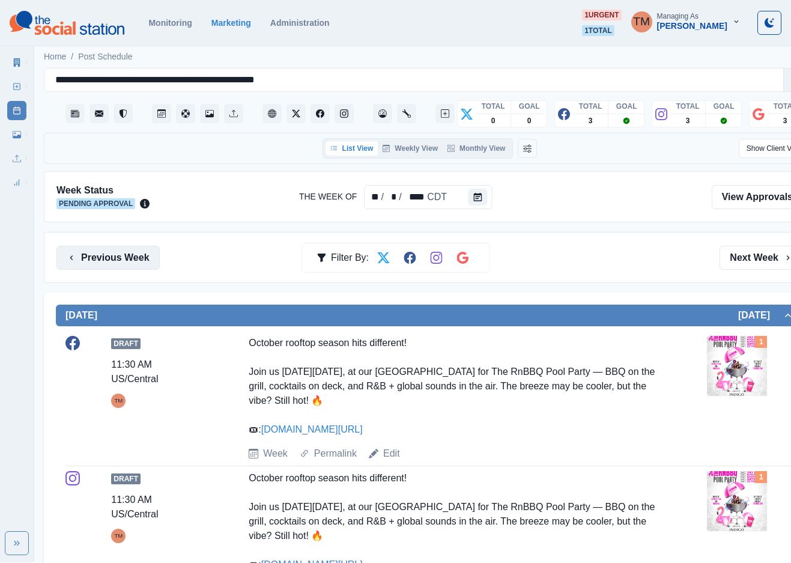
click at [85, 260] on button "Previous Week" at bounding box center [107, 258] width 103 height 24
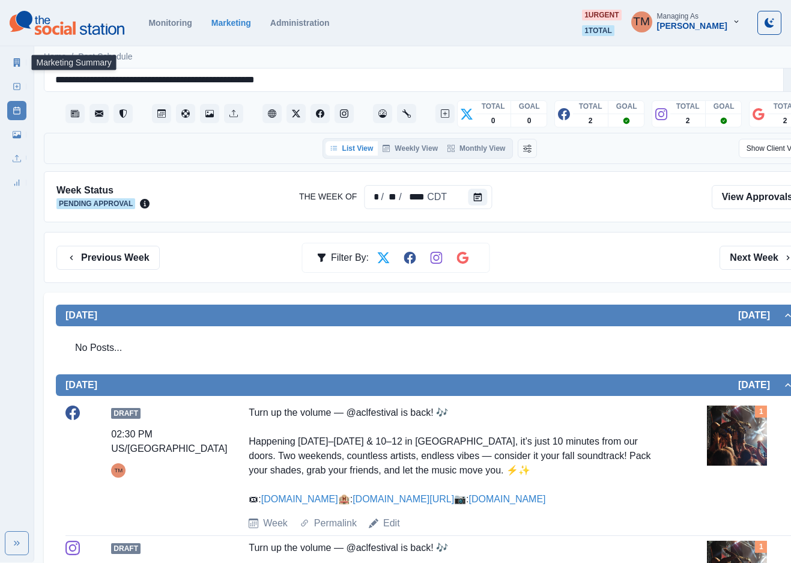
click at [19, 61] on icon at bounding box center [17, 62] width 7 height 8
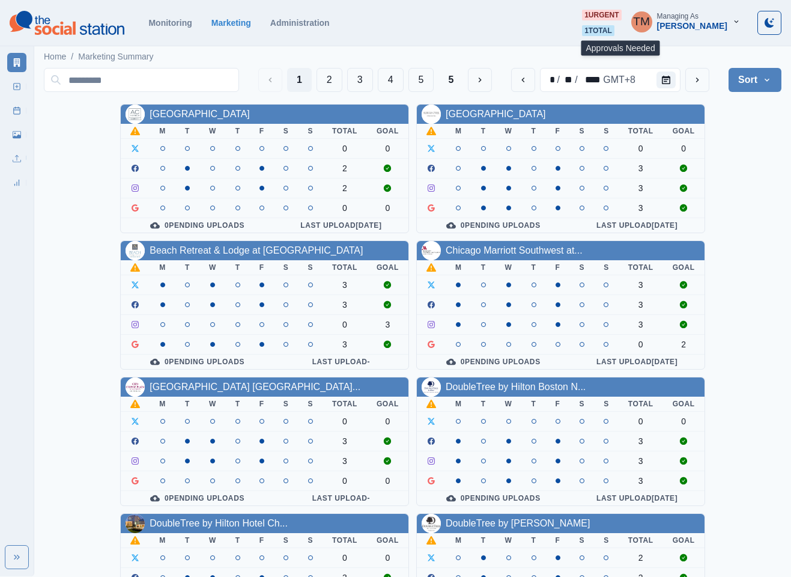
click at [615, 17] on span "1 urgent" at bounding box center [601, 15] width 39 height 11
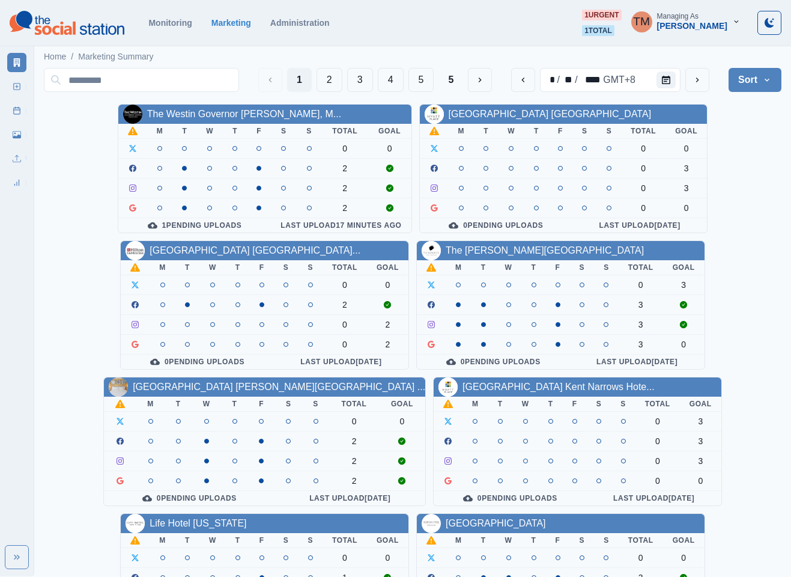
click at [204, 222] on div "1 Pending Uploads" at bounding box center [195, 226] width 134 height 10
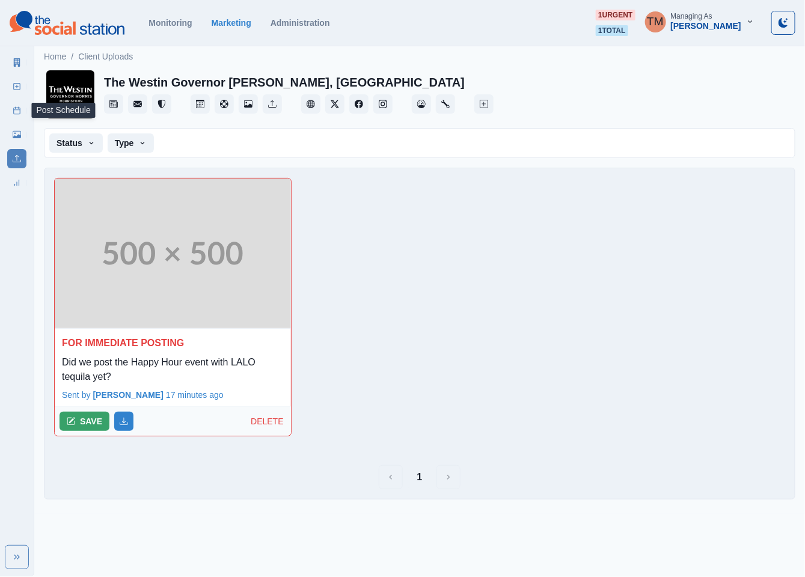
click at [14, 110] on line at bounding box center [17, 110] width 7 height 0
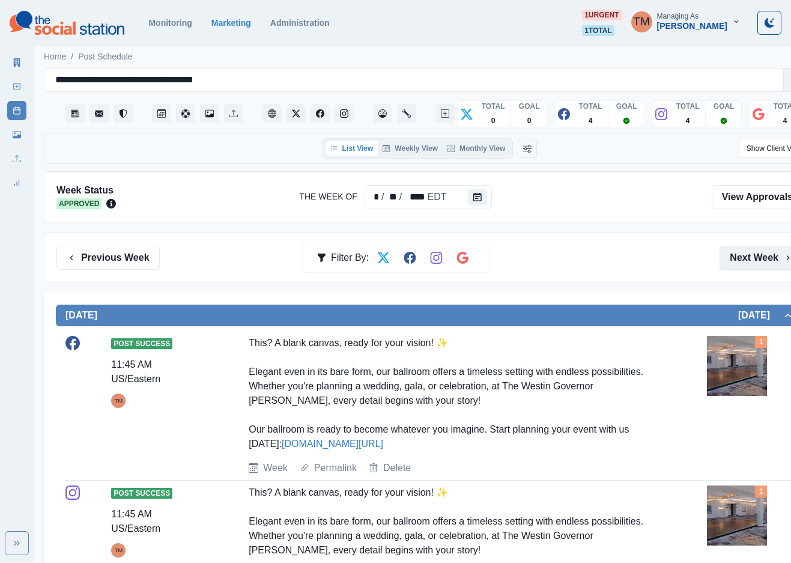
click at [764, 260] on button "Next Week" at bounding box center [762, 258] width 84 height 24
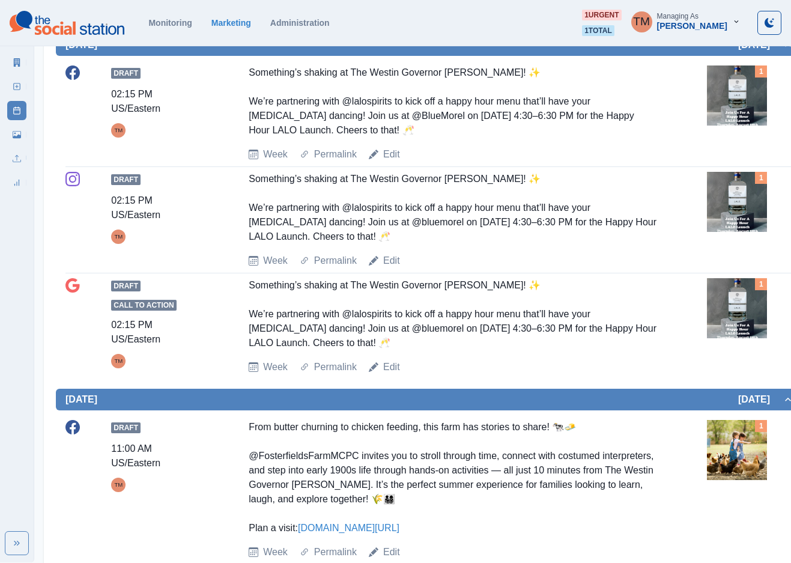
scroll to position [180, 0]
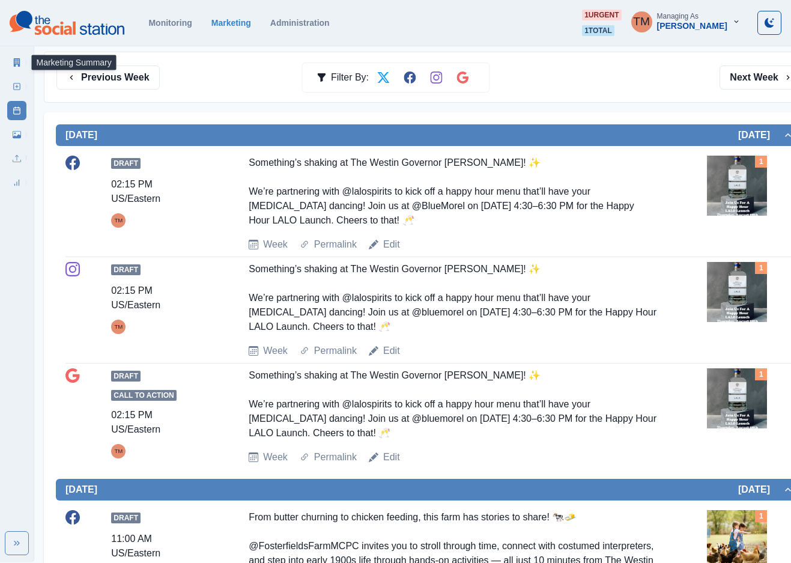
click at [19, 62] on icon at bounding box center [17, 62] width 7 height 8
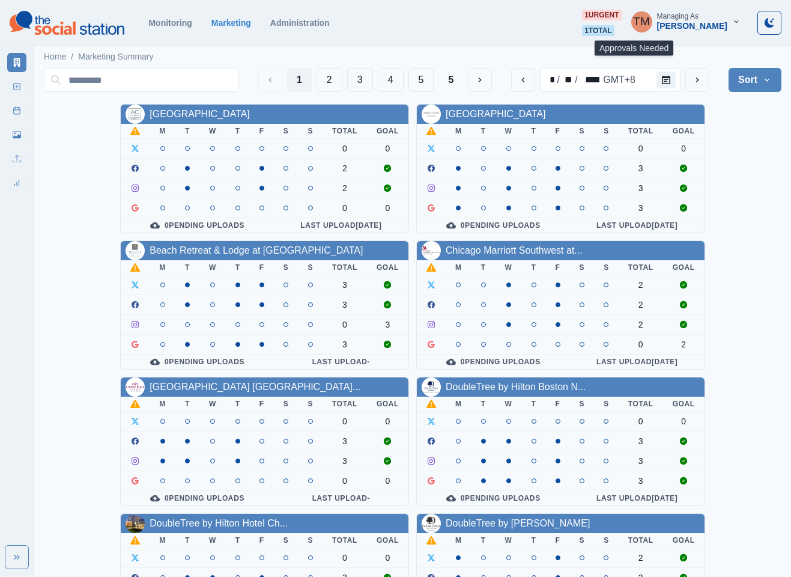
click at [615, 28] on span "1 total" at bounding box center [598, 30] width 32 height 11
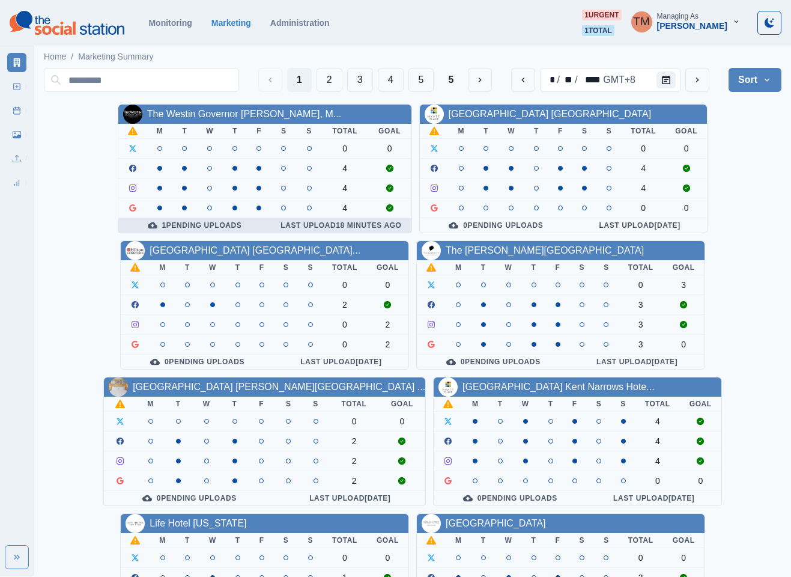
click at [183, 229] on div "1 Pending Uploads" at bounding box center [195, 226] width 134 height 10
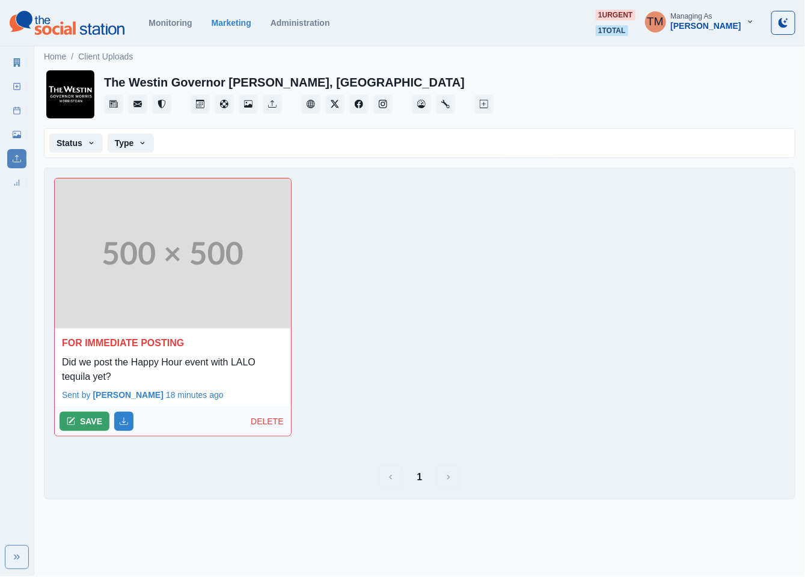
click at [525, 231] on div "FOR IMMEDIATE POSTING Did we post the Happy Hour event with LALO tequila yet? S…" at bounding box center [419, 311] width 750 height 287
click at [13, 112] on icon at bounding box center [17, 110] width 8 height 8
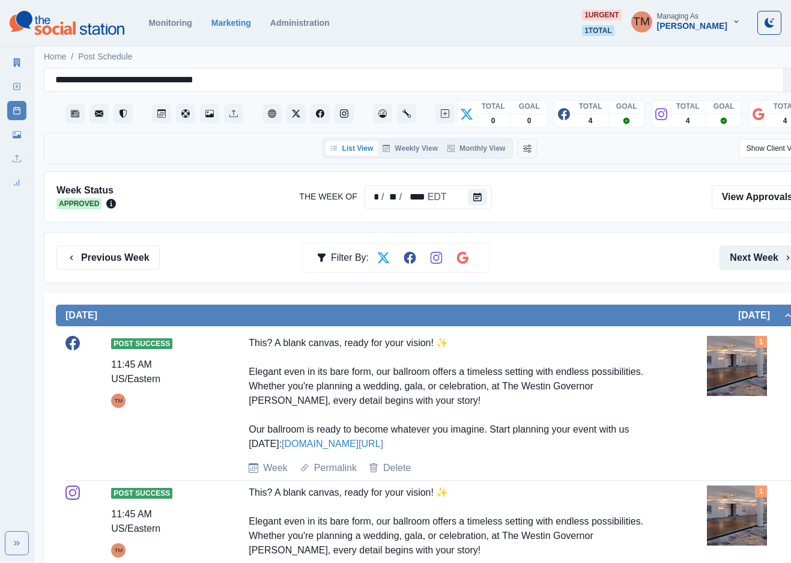
click at [752, 260] on button "Next Week" at bounding box center [762, 258] width 84 height 24
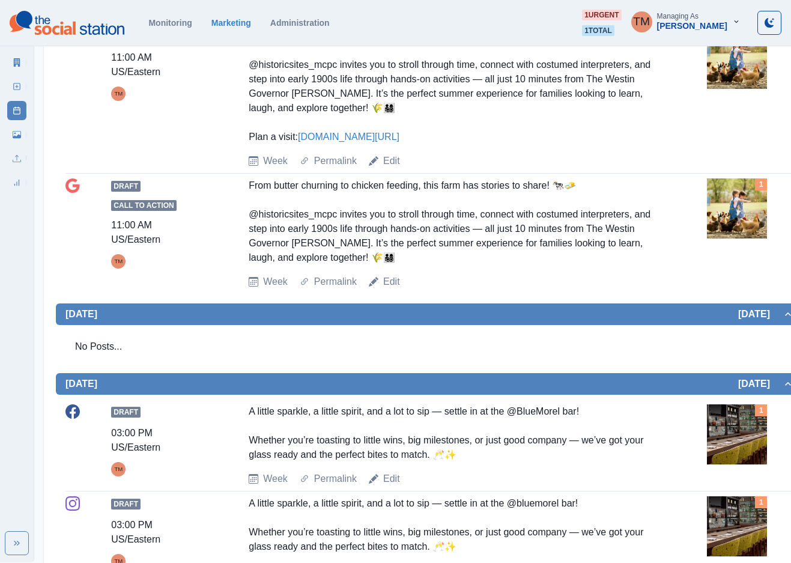
scroll to position [1262, 0]
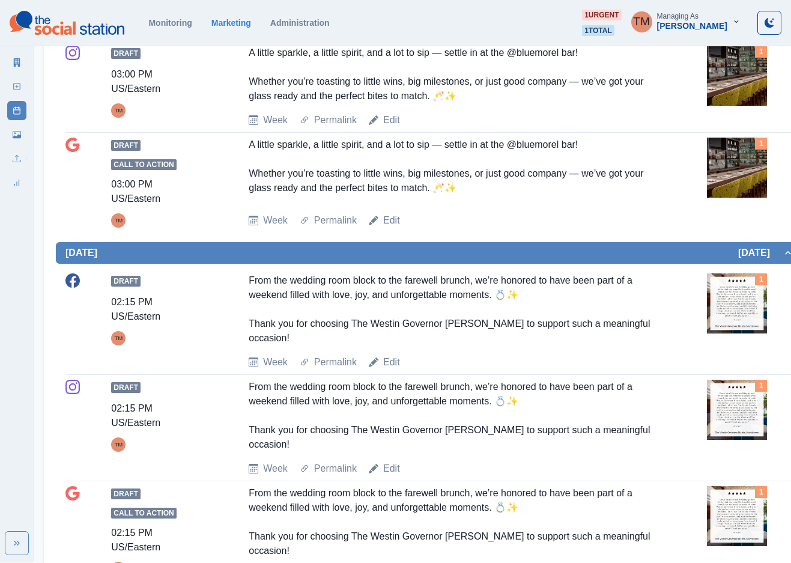
click at [645, 189] on div "A little sparkle, a little spirit, and a lot to sip — settle in at the @bluemor…" at bounding box center [453, 171] width 408 height 66
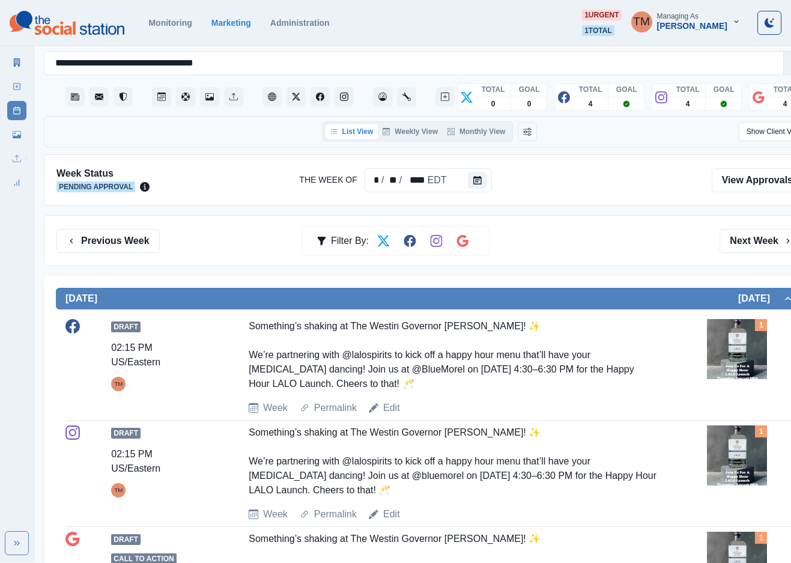
scroll to position [0, 0]
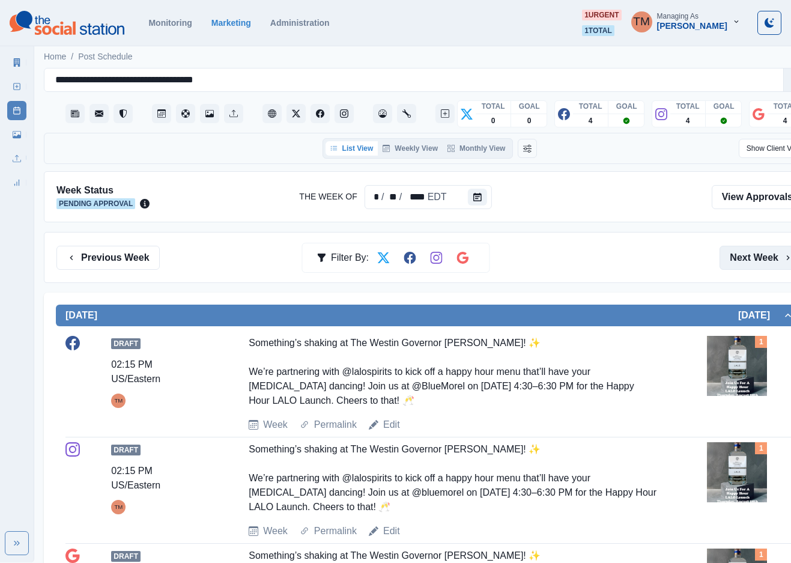
click at [757, 260] on button "Next Week" at bounding box center [762, 258] width 84 height 24
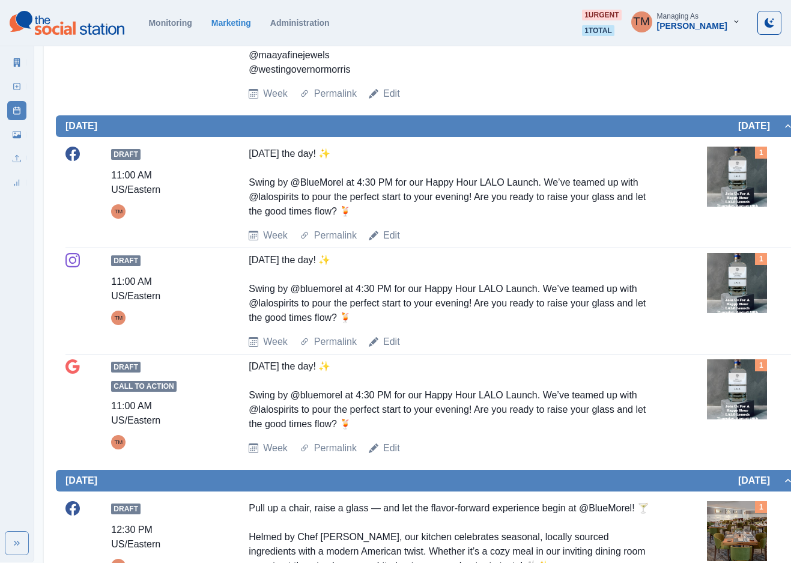
scroll to position [1532, 0]
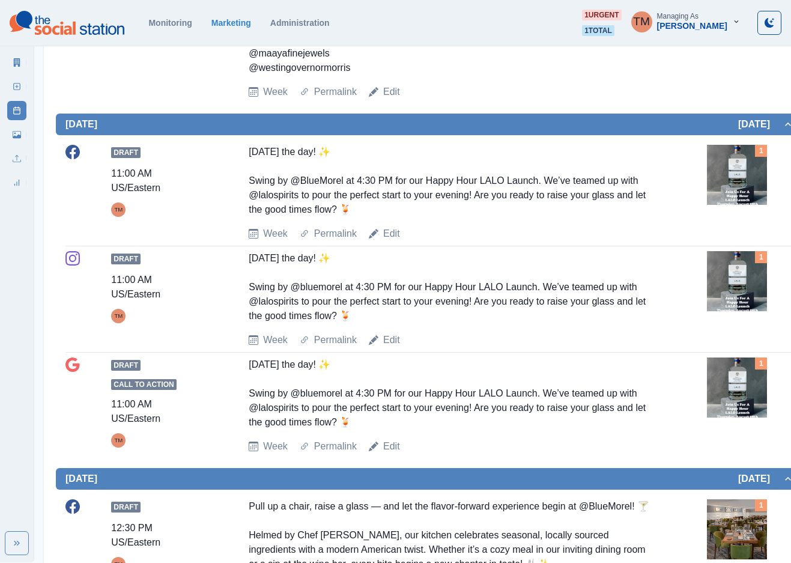
click at [642, 287] on div "Draft 11:00 AM US/Eastern TM Today’s the day! ✨ Swing by @bluemorel at 4:30 PM …" at bounding box center [429, 299] width 729 height 96
click at [386, 227] on link "Edit" at bounding box center [391, 234] width 17 height 14
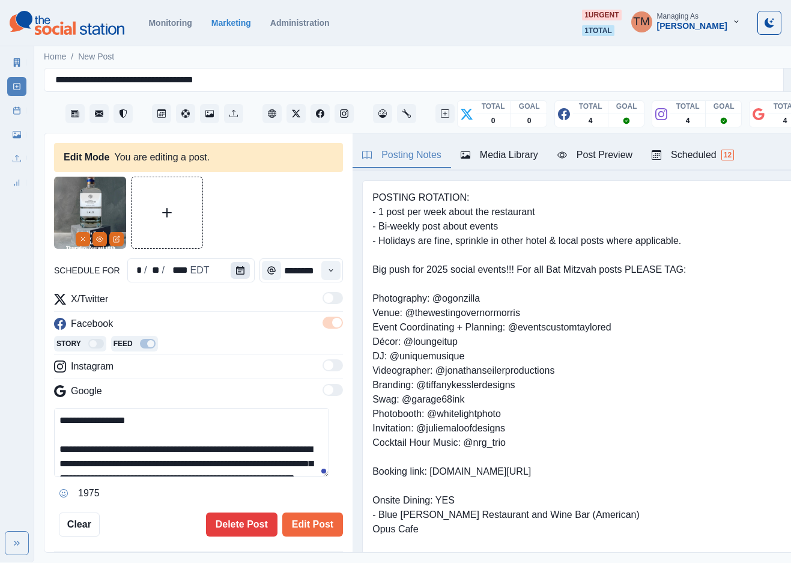
click at [236, 266] on icon "Calendar" at bounding box center [240, 270] width 8 height 8
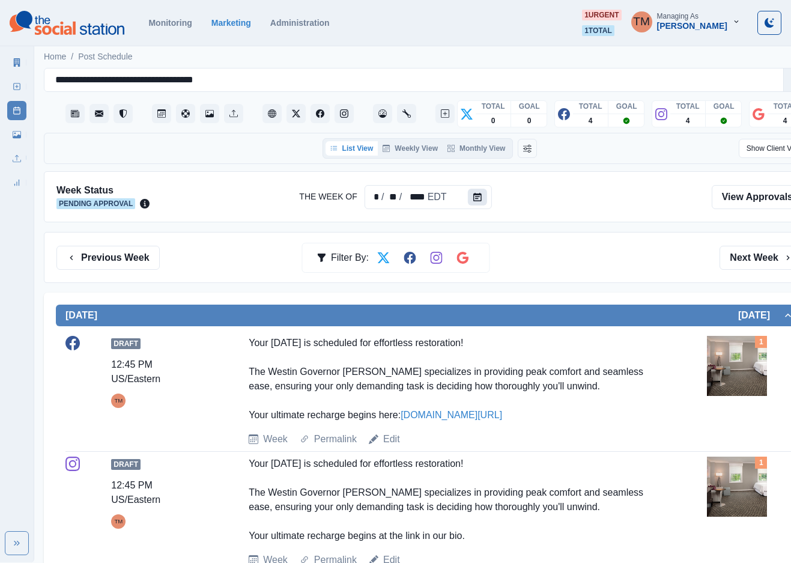
click at [478, 199] on icon "Calendar" at bounding box center [478, 197] width 8 height 8
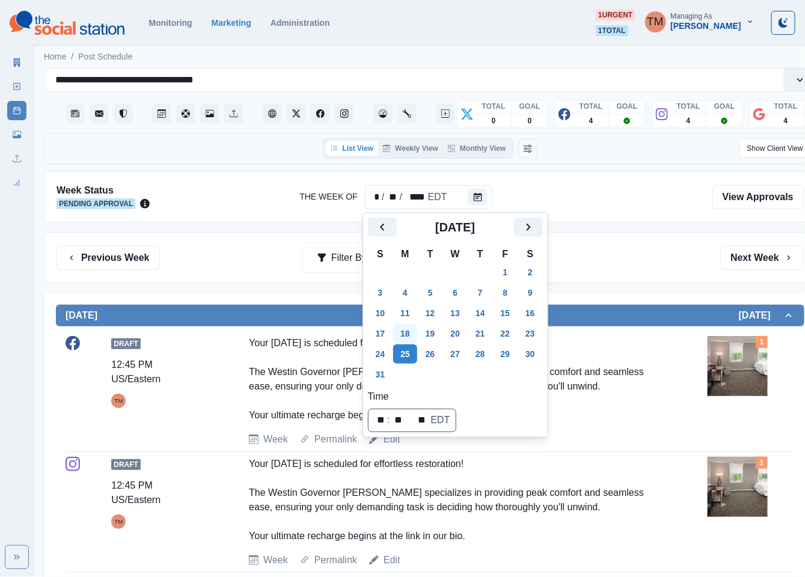
click at [409, 336] on button "18" at bounding box center [405, 333] width 24 height 19
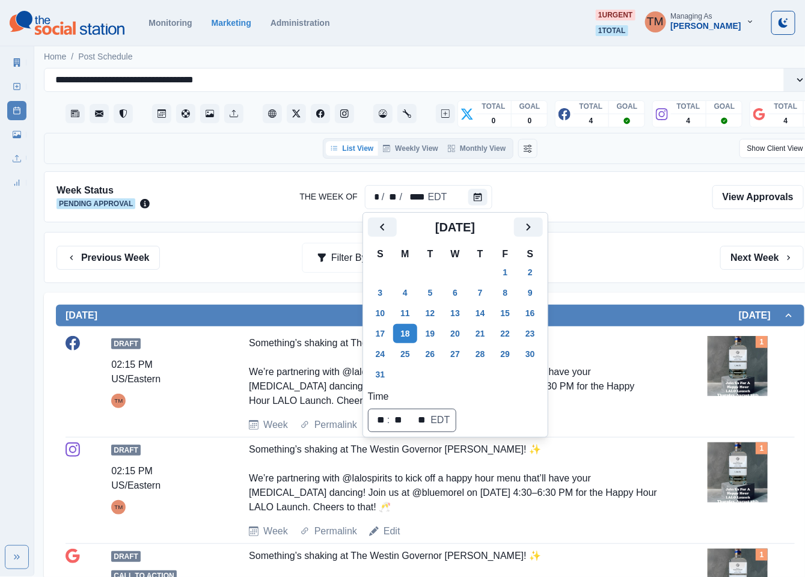
click at [621, 274] on div "Previous Week Filter By: Next Week" at bounding box center [430, 257] width 772 height 51
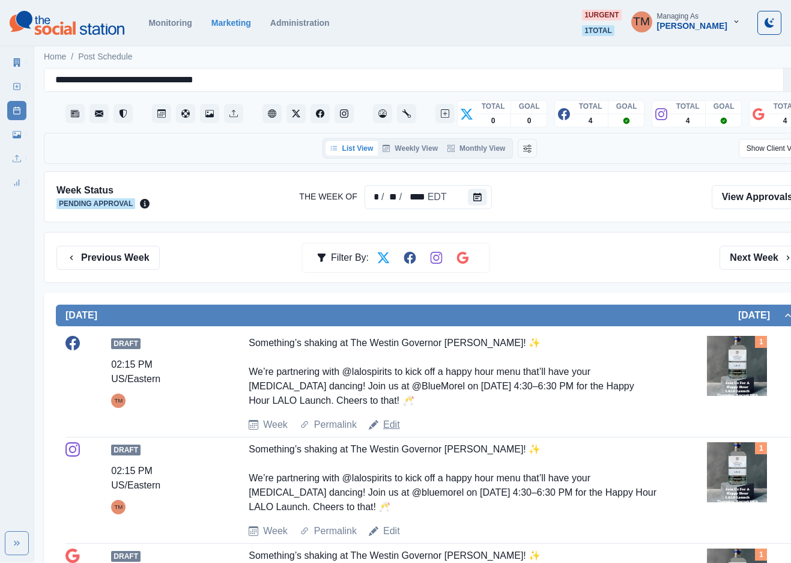
click at [388, 428] on link "Edit" at bounding box center [391, 425] width 17 height 14
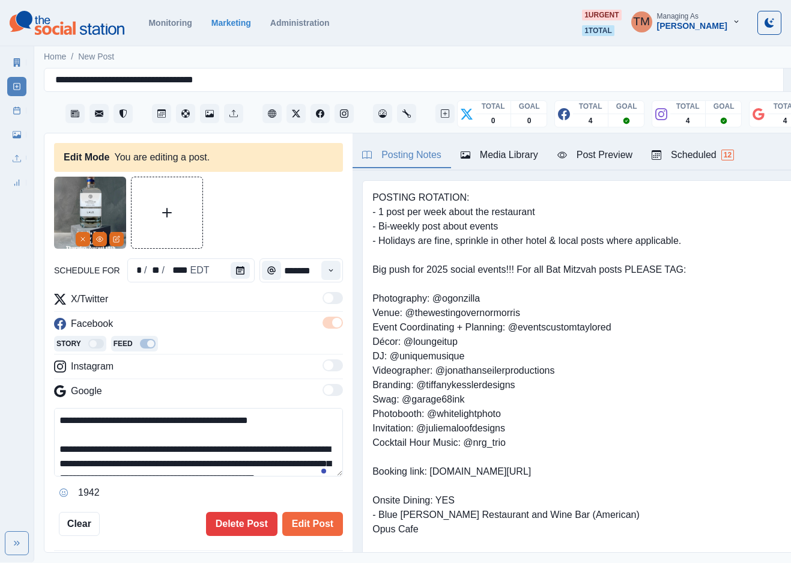
type input "*******"
type textarea "**********"
click at [236, 269] on icon "Calendar" at bounding box center [240, 270] width 8 height 8
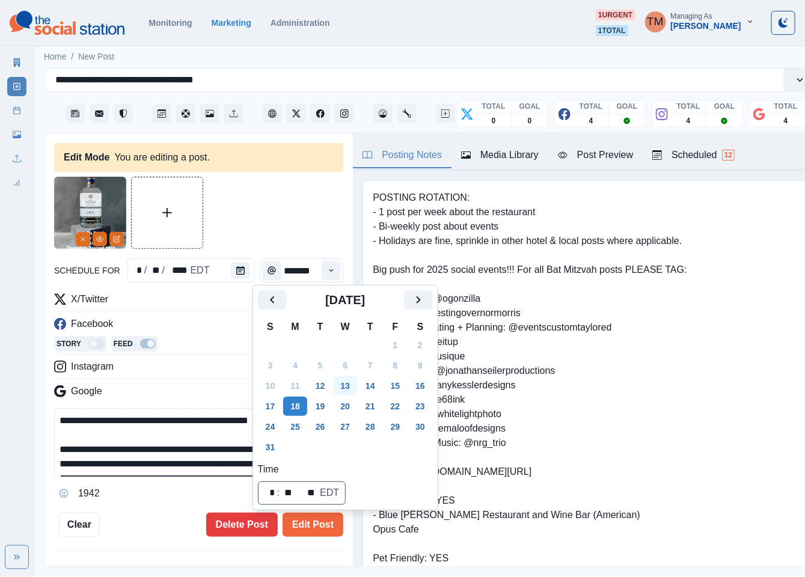
click at [347, 388] on button "13" at bounding box center [346, 385] width 24 height 19
click at [308, 528] on button "Edit Post" at bounding box center [312, 525] width 61 height 24
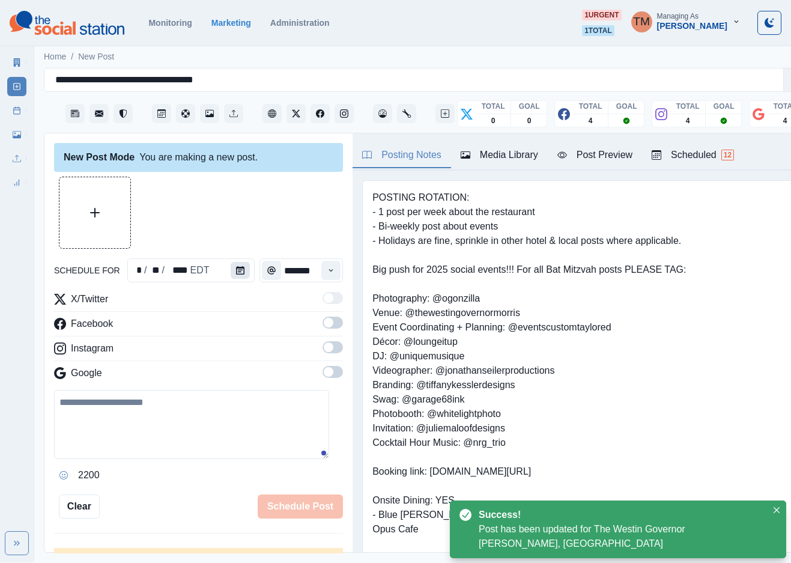
click at [231, 264] on button "Calendar" at bounding box center [240, 270] width 19 height 17
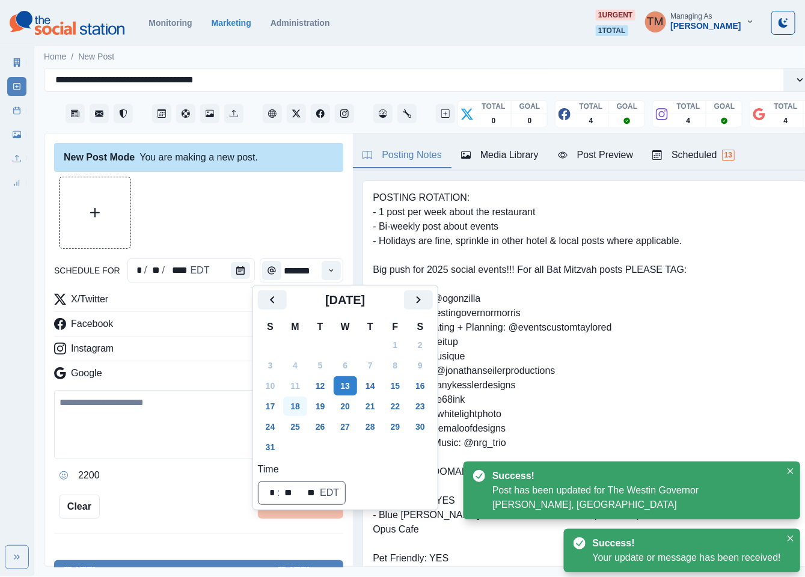
click at [299, 404] on button "18" at bounding box center [295, 406] width 24 height 19
click at [206, 210] on div at bounding box center [198, 213] width 289 height 72
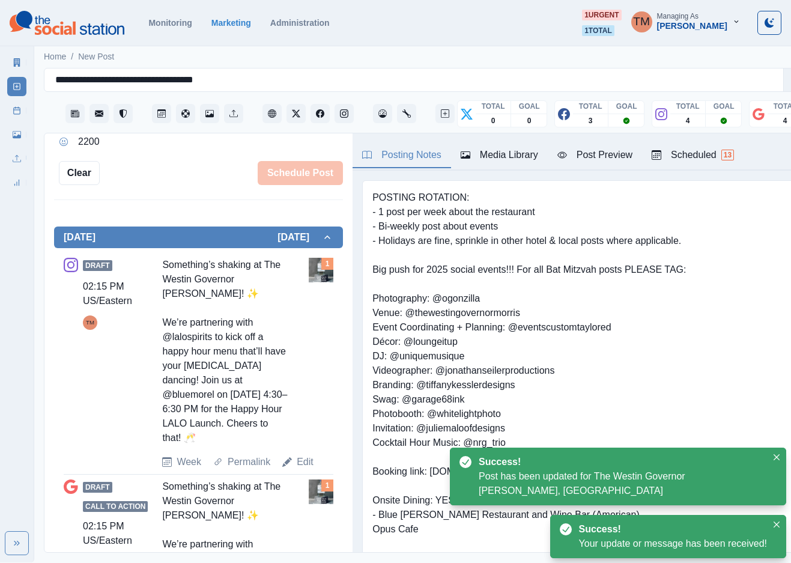
scroll to position [451, 0]
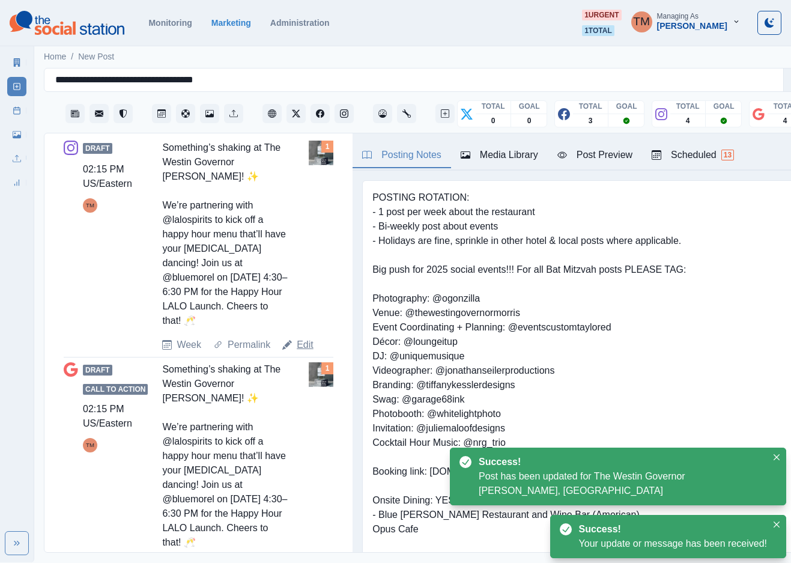
click at [305, 343] on link "Edit" at bounding box center [305, 345] width 17 height 14
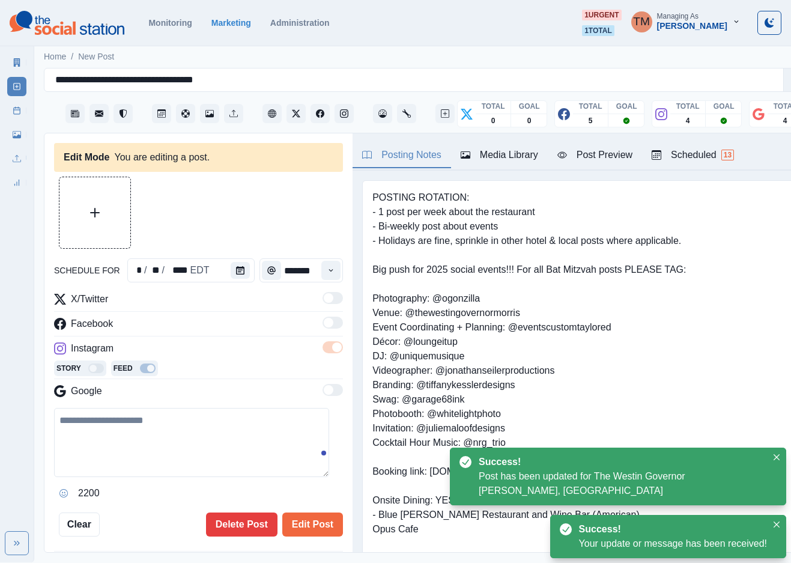
type textarea "**********"
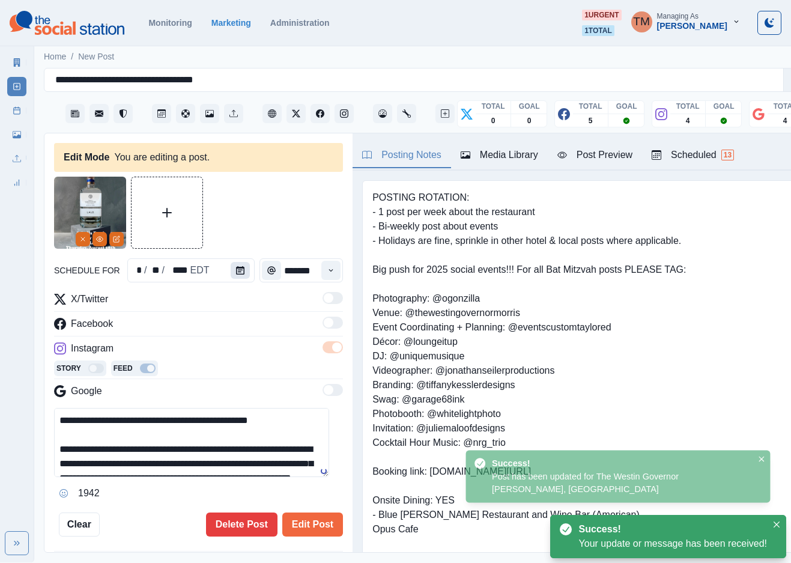
click at [236, 269] on icon "Calendar" at bounding box center [240, 270] width 8 height 8
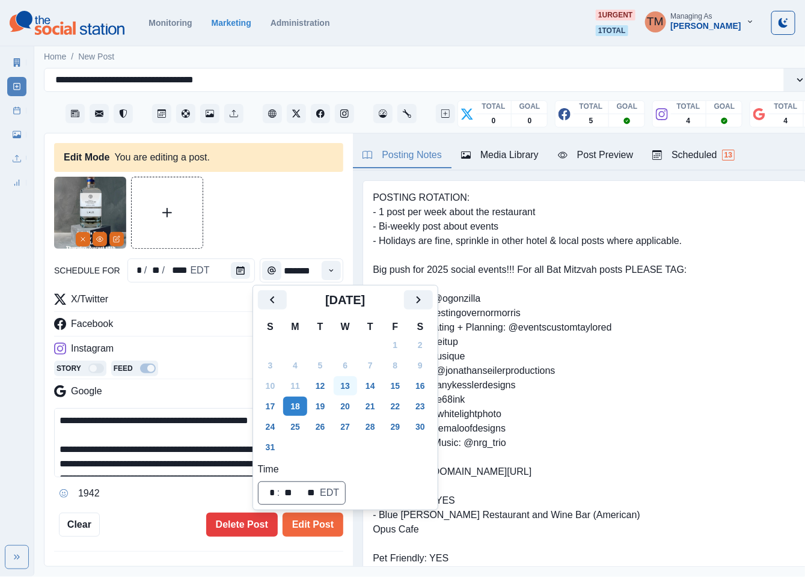
click at [341, 386] on button "13" at bounding box center [346, 385] width 24 height 19
click at [306, 530] on button "Edit Post" at bounding box center [312, 525] width 61 height 24
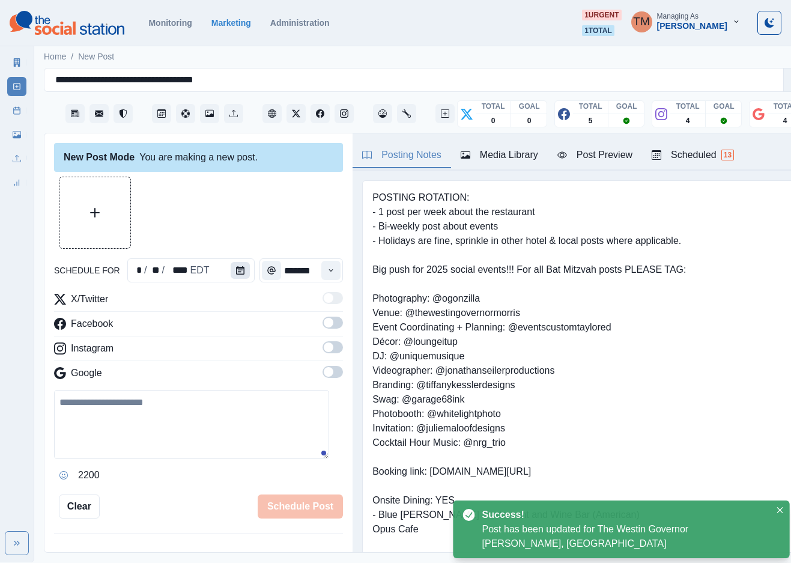
click at [236, 271] on icon "Calendar" at bounding box center [240, 270] width 8 height 8
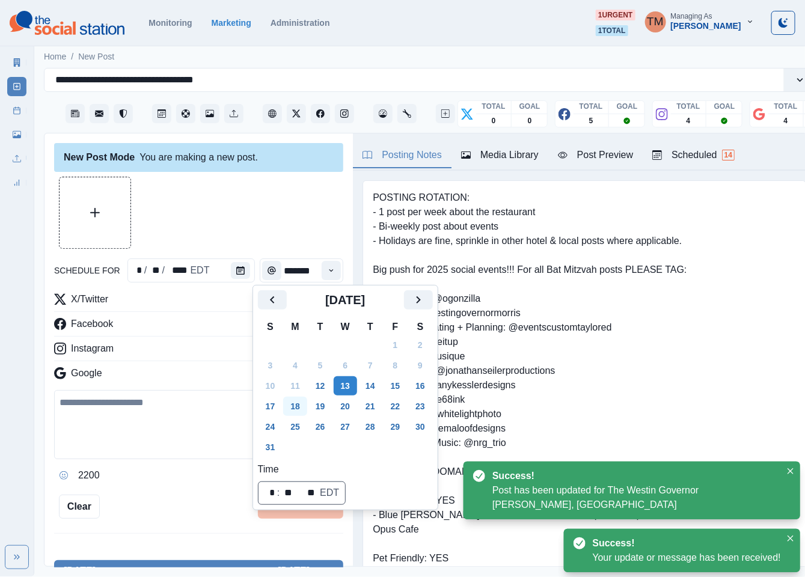
click at [298, 403] on button "18" at bounding box center [295, 406] width 24 height 19
click at [208, 218] on div at bounding box center [198, 213] width 289 height 72
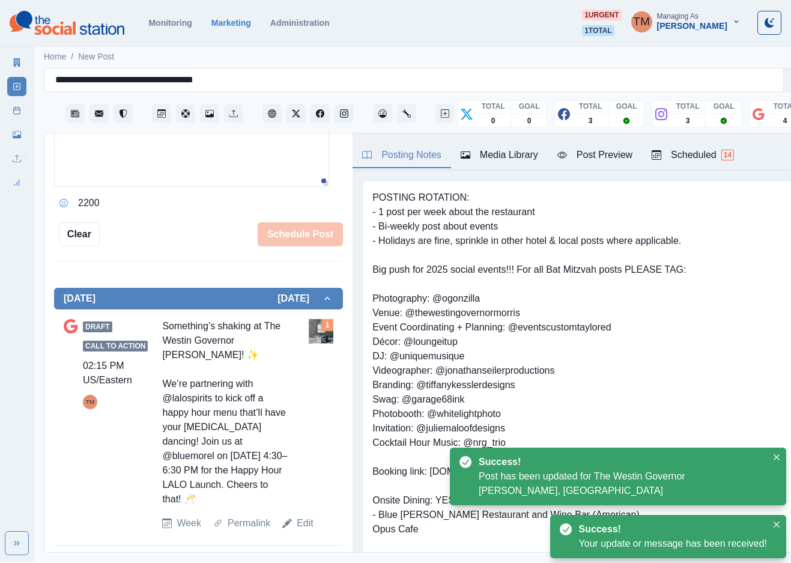
scroll to position [13, 0]
click at [302, 516] on link "Edit" at bounding box center [305, 523] width 17 height 14
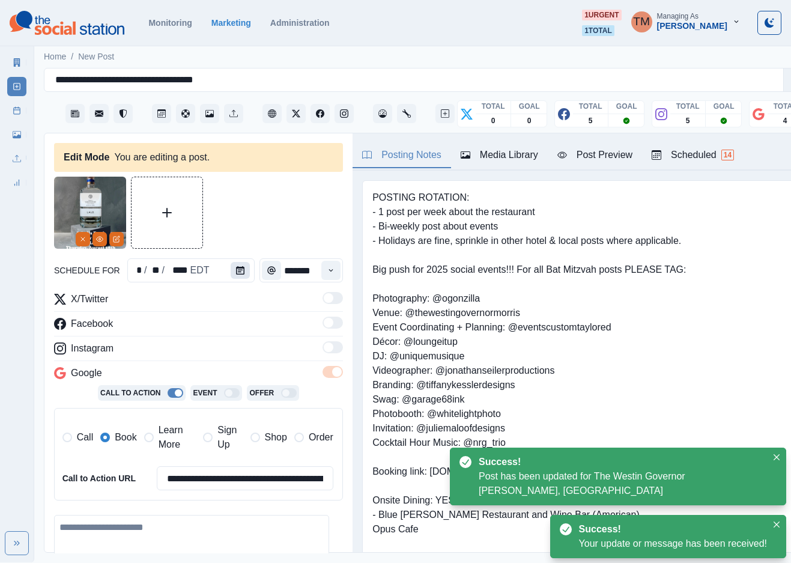
type textarea "**********"
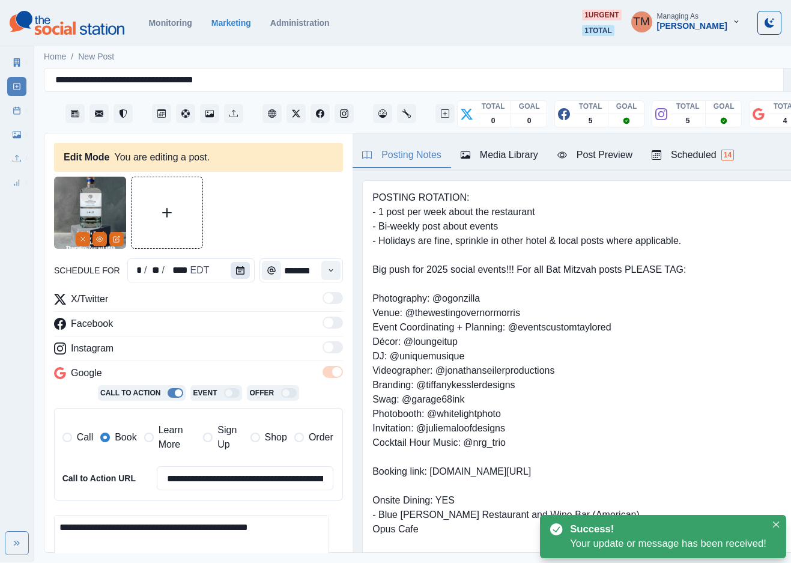
click at [236, 267] on icon "Calendar" at bounding box center [240, 270] width 8 height 8
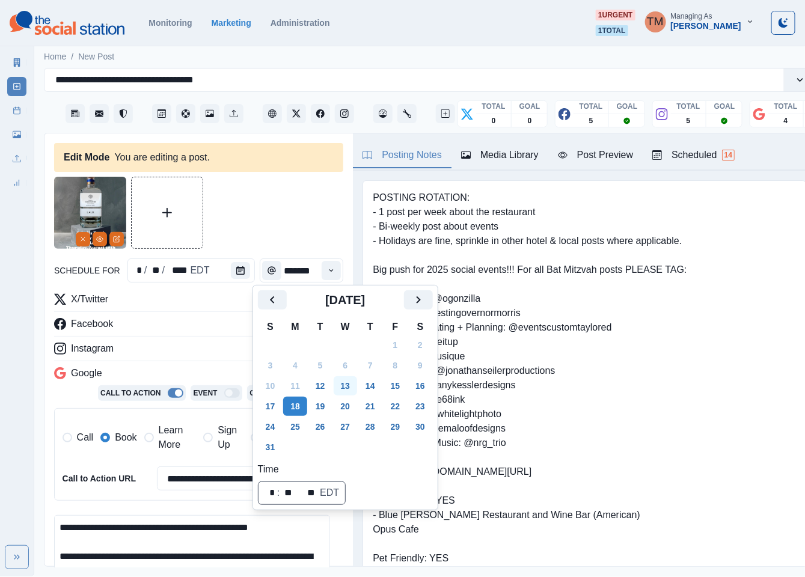
click at [348, 386] on button "13" at bounding box center [346, 385] width 24 height 19
click at [251, 221] on div at bounding box center [198, 213] width 289 height 72
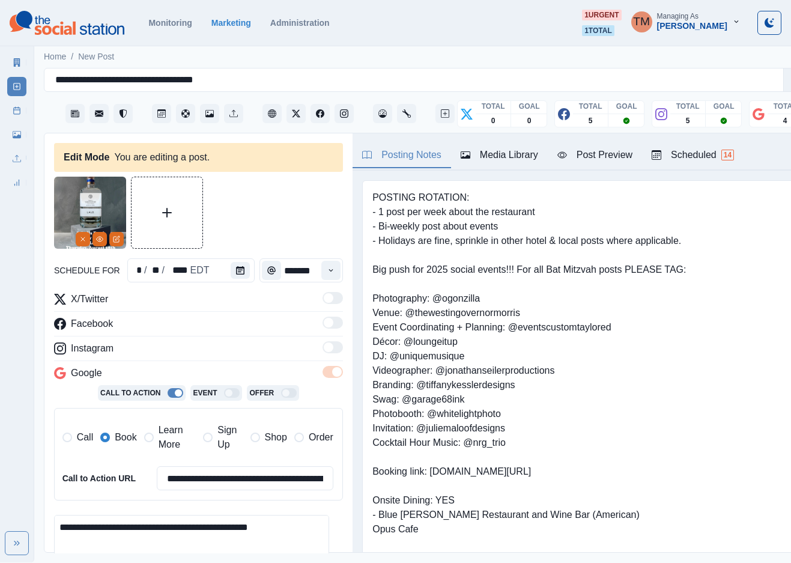
drag, startPoint x: 170, startPoint y: 442, endPoint x: 134, endPoint y: 443, distance: 36.1
click at [169, 442] on span "Learn More" at bounding box center [178, 437] width 38 height 29
click at [124, 442] on span "Book" at bounding box center [126, 437] width 22 height 14
click at [249, 222] on div at bounding box center [198, 213] width 289 height 72
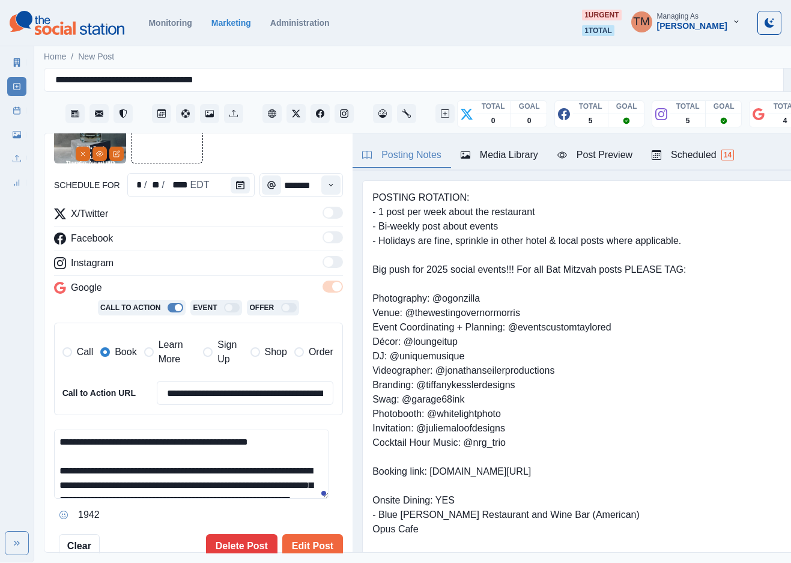
scroll to position [361, 0]
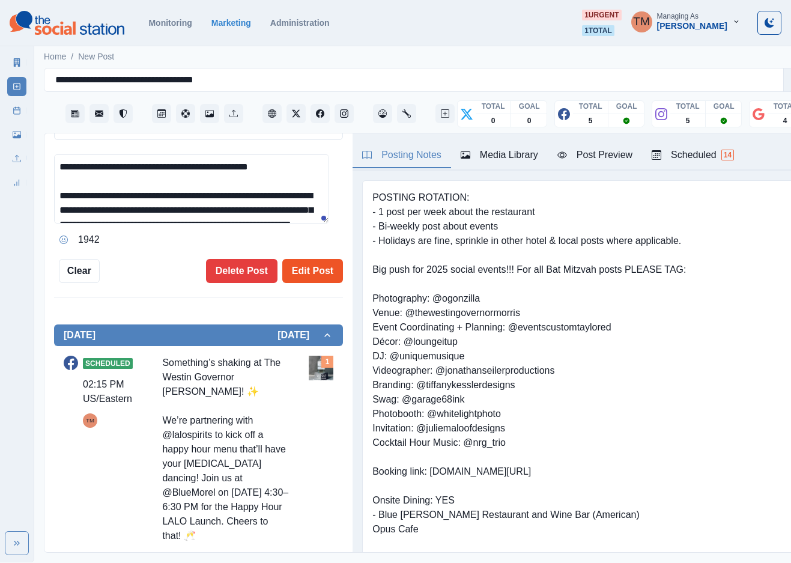
click at [305, 270] on button "Edit Post" at bounding box center [312, 271] width 61 height 24
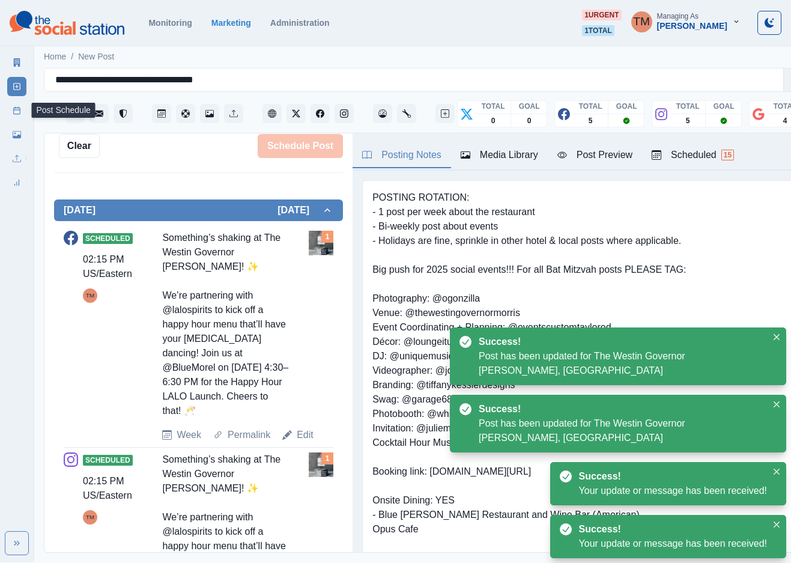
click at [11, 109] on link "Post Schedule" at bounding box center [16, 110] width 19 height 19
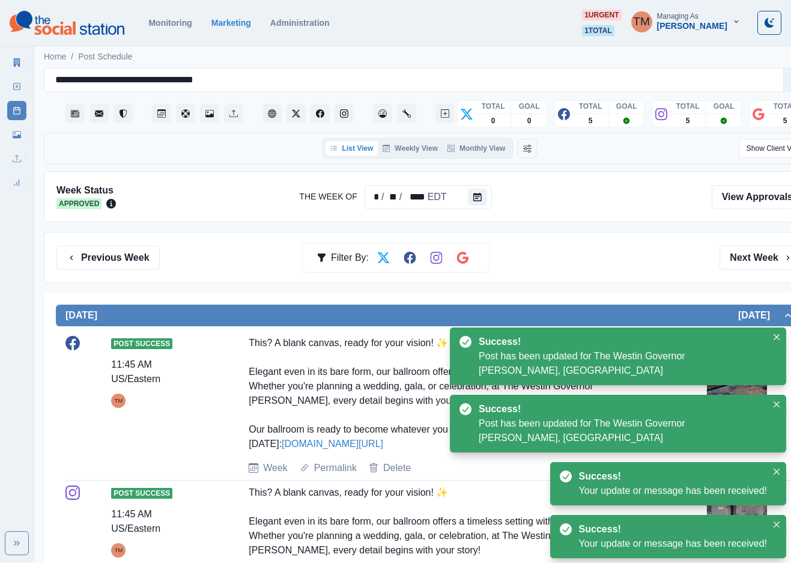
drag, startPoint x: 577, startPoint y: 254, endPoint x: 568, endPoint y: 258, distance: 9.9
click at [577, 255] on div "Previous Week Filter By: Next Week" at bounding box center [429, 258] width 747 height 24
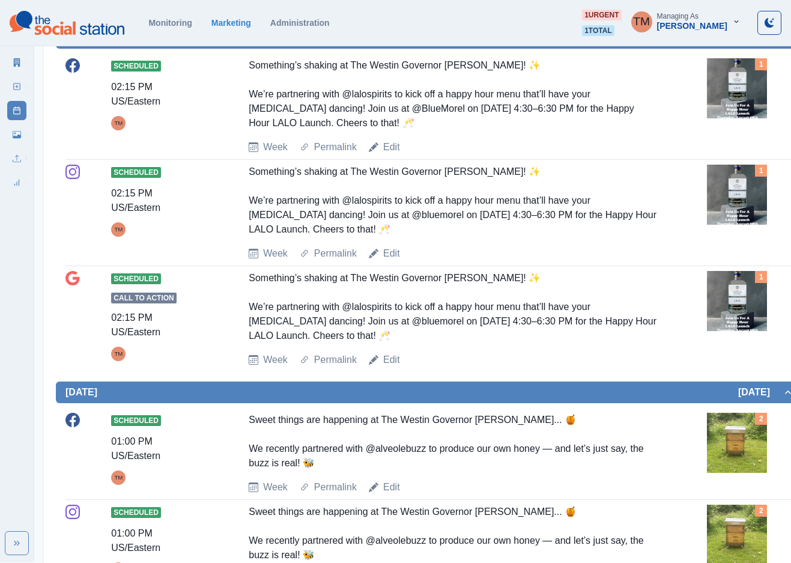
scroll to position [1172, 0]
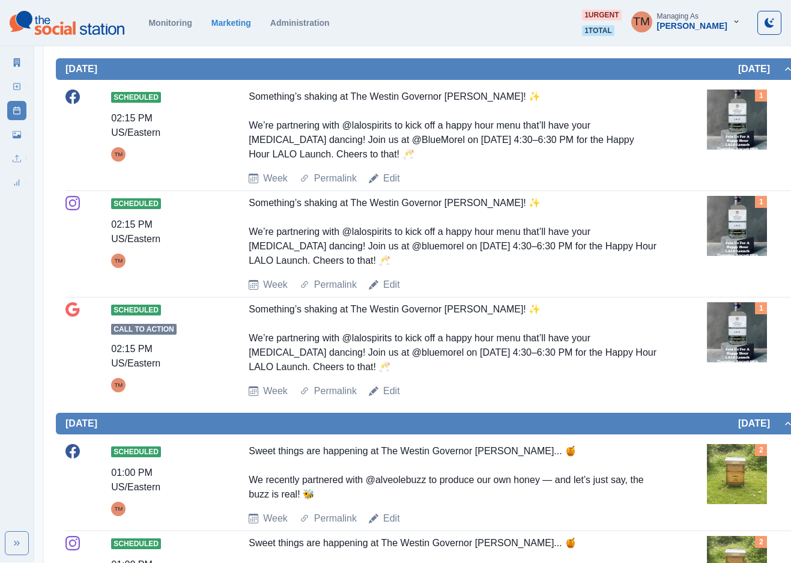
click at [599, 44] on div "Week Permalink Edit" at bounding box center [476, 36] width 454 height 14
click at [614, 25] on span "1 total" at bounding box center [598, 30] width 32 height 11
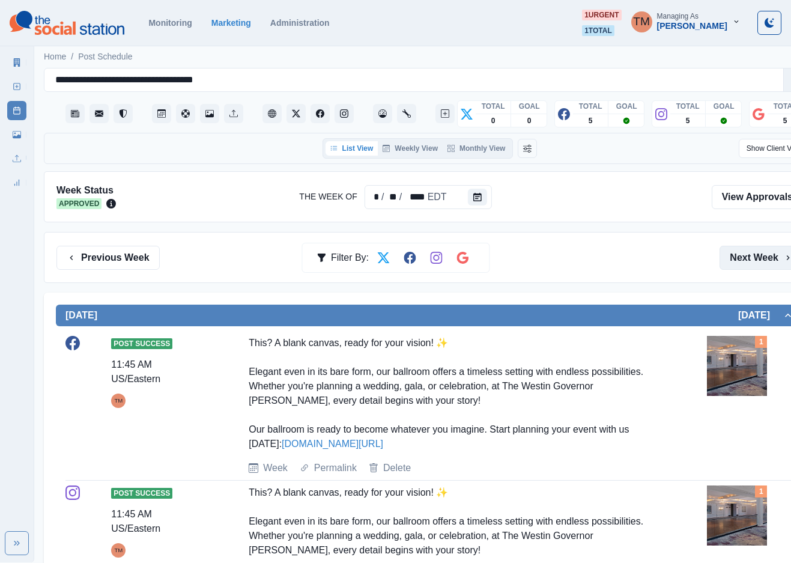
click at [752, 257] on button "Next Week" at bounding box center [762, 258] width 84 height 24
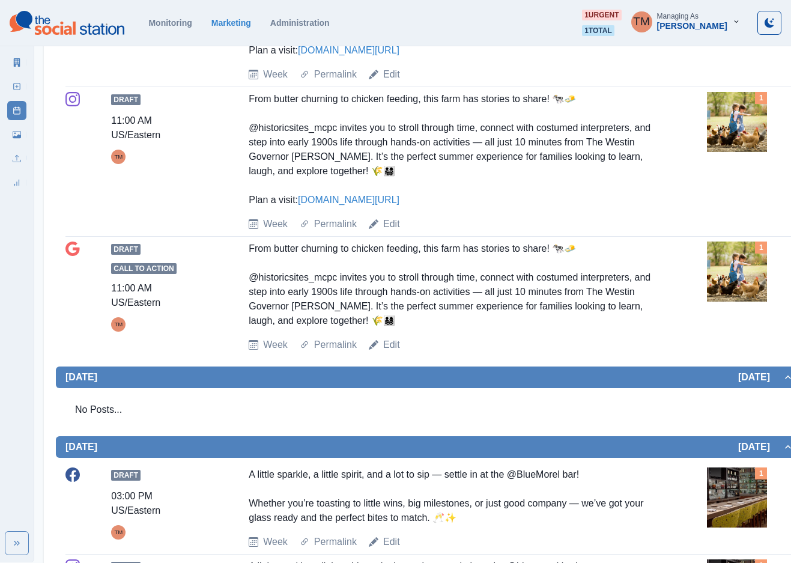
scroll to position [419, 0]
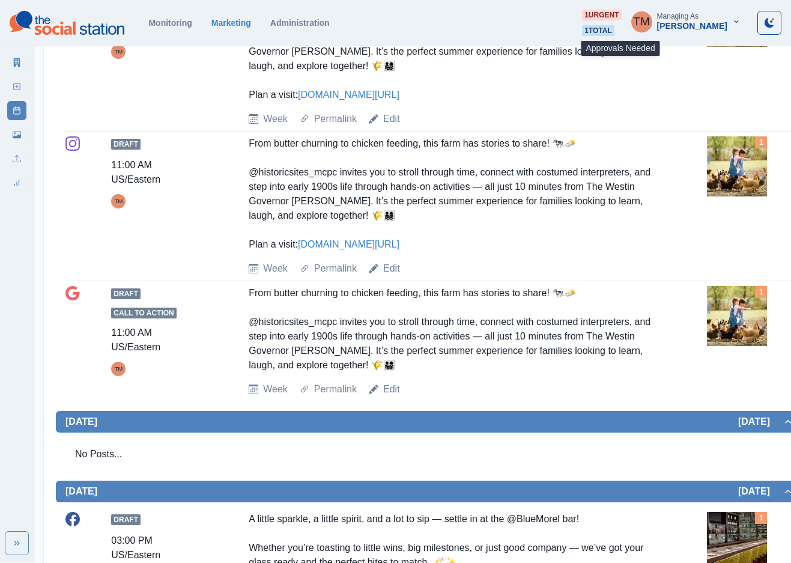
click at [621, 17] on span "1 urgent" at bounding box center [601, 15] width 39 height 11
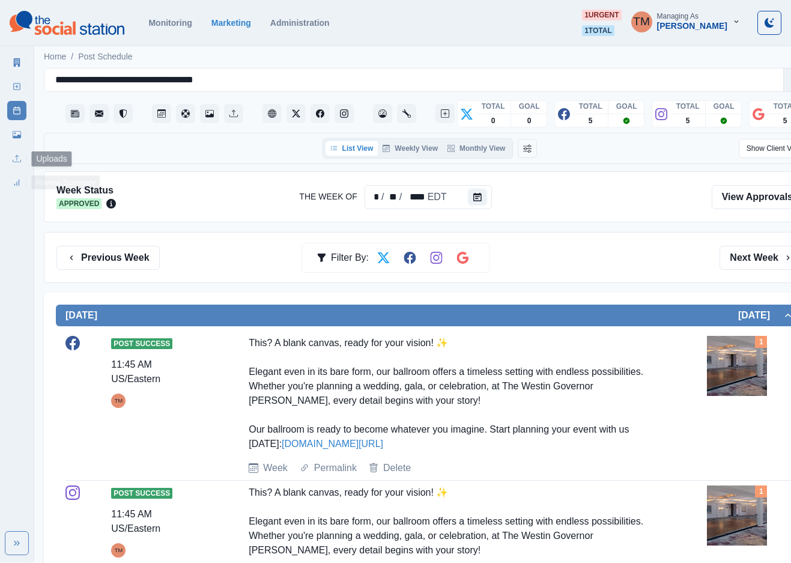
click at [19, 155] on icon at bounding box center [17, 158] width 8 height 8
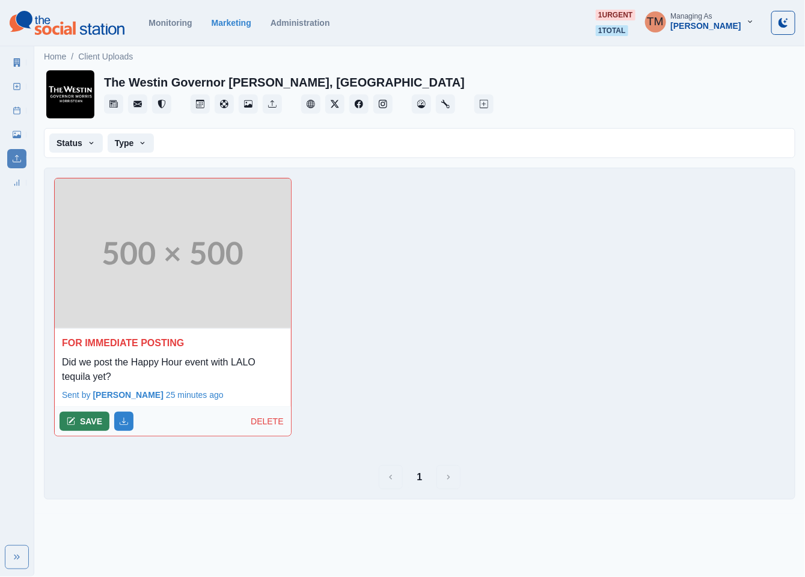
click at [91, 424] on button "SAVE" at bounding box center [84, 421] width 50 height 19
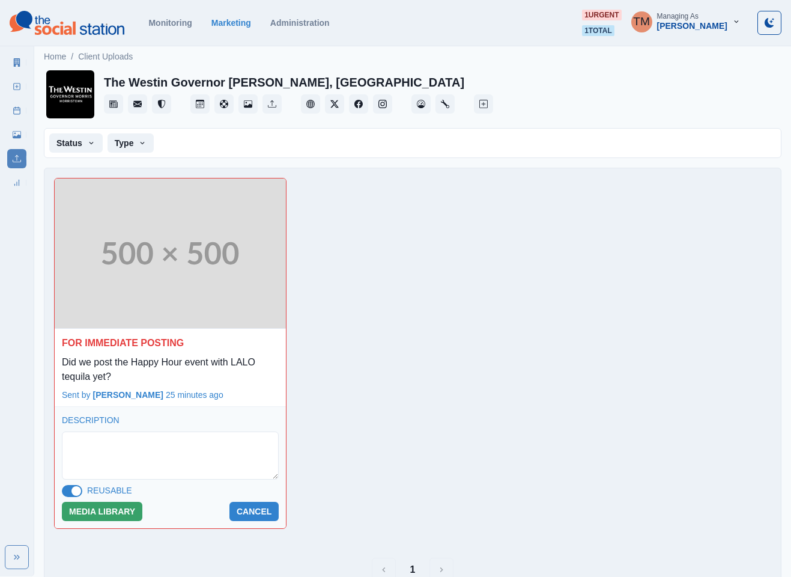
click at [67, 489] on span at bounding box center [72, 491] width 20 height 12
click at [96, 514] on button "MEDIA LIBRARY" at bounding box center [102, 511] width 81 height 19
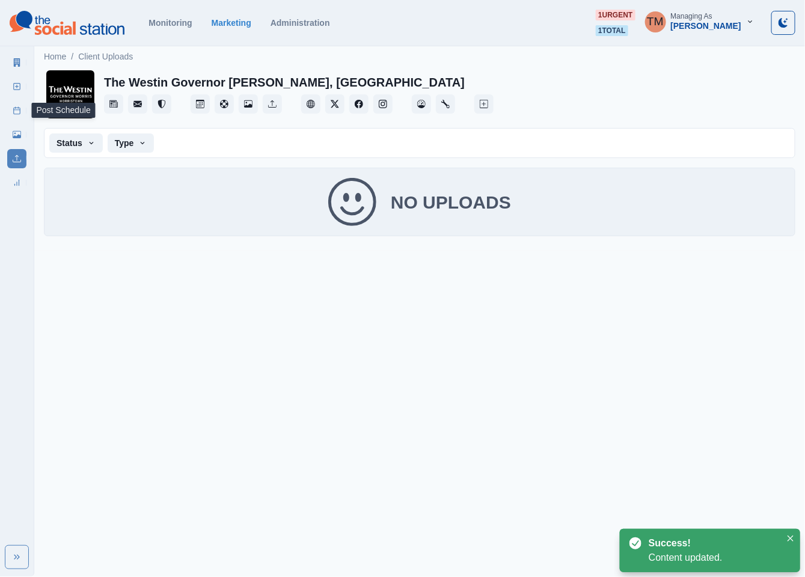
click at [19, 114] on icon at bounding box center [17, 110] width 8 height 8
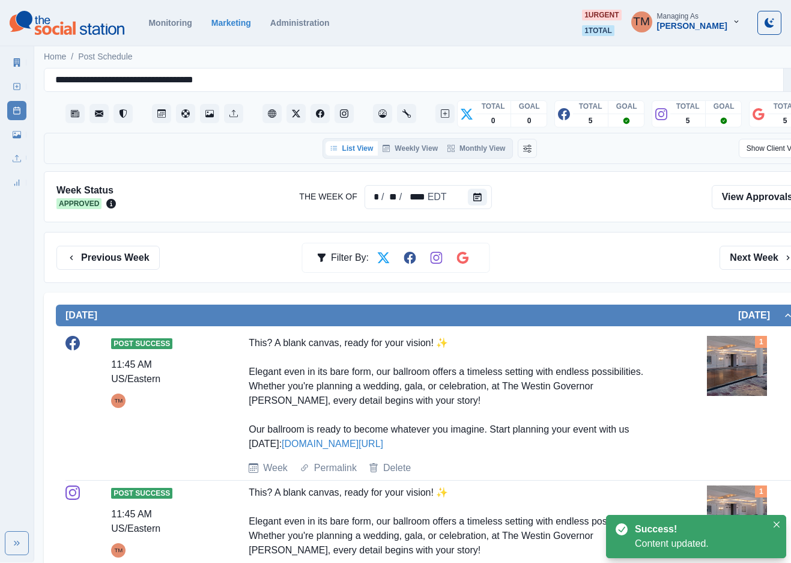
drag, startPoint x: 570, startPoint y: 253, endPoint x: 602, endPoint y: 260, distance: 32.7
click at [571, 253] on div "Previous Week Filter By: Next Week" at bounding box center [429, 258] width 747 height 24
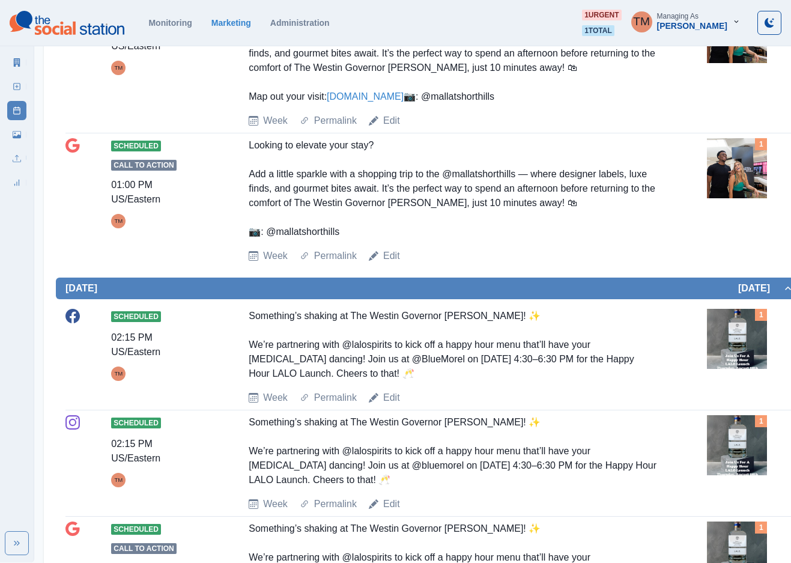
scroll to position [1172, 0]
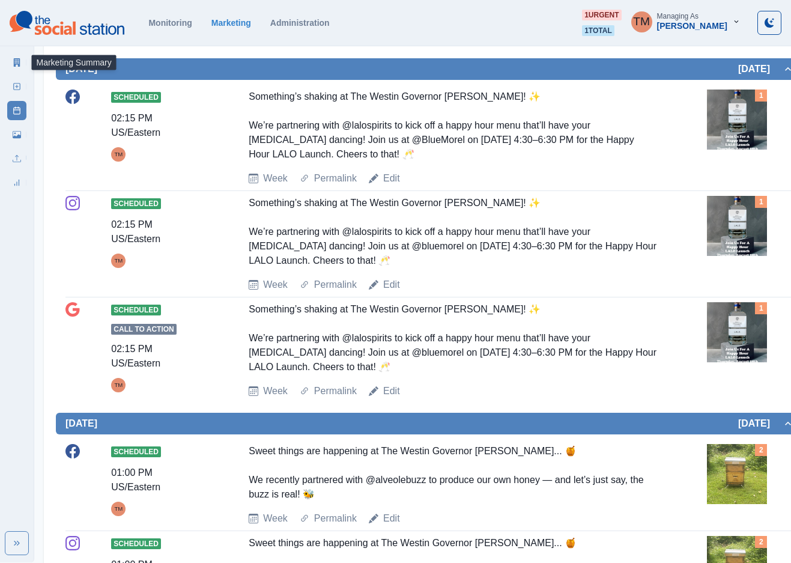
click at [16, 67] on link "Marketing Summary" at bounding box center [16, 62] width 19 height 19
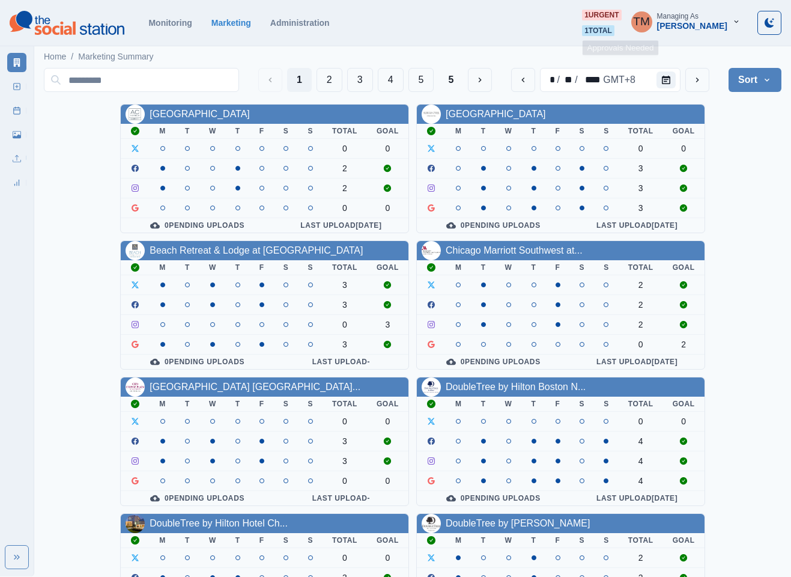
click at [615, 20] on span "1 urgent" at bounding box center [601, 15] width 39 height 11
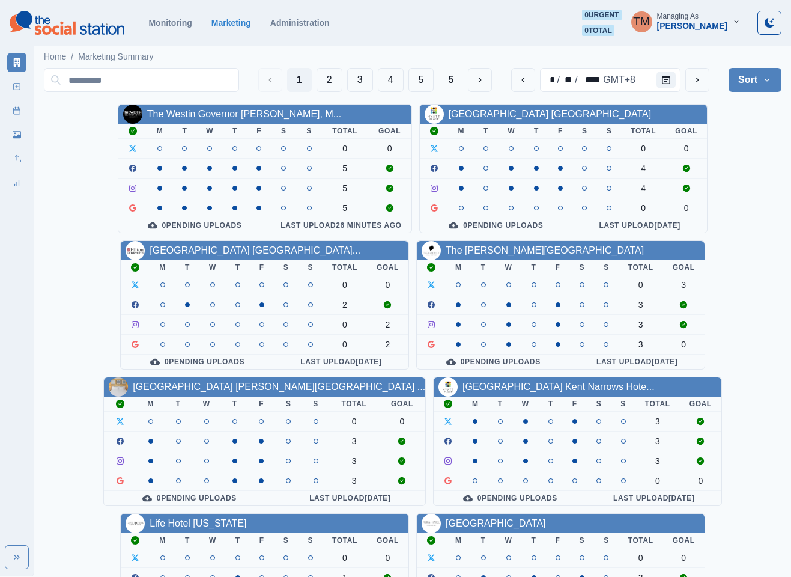
click at [765, 193] on div "The Westin Governor [PERSON_NAME], M... M T W T F S S Total Goal 0 0 5 5 5 0 Pe…" at bounding box center [413, 509] width 738 height 811
click at [231, 112] on link "The Westin Governor [PERSON_NAME], M..." at bounding box center [244, 114] width 194 height 10
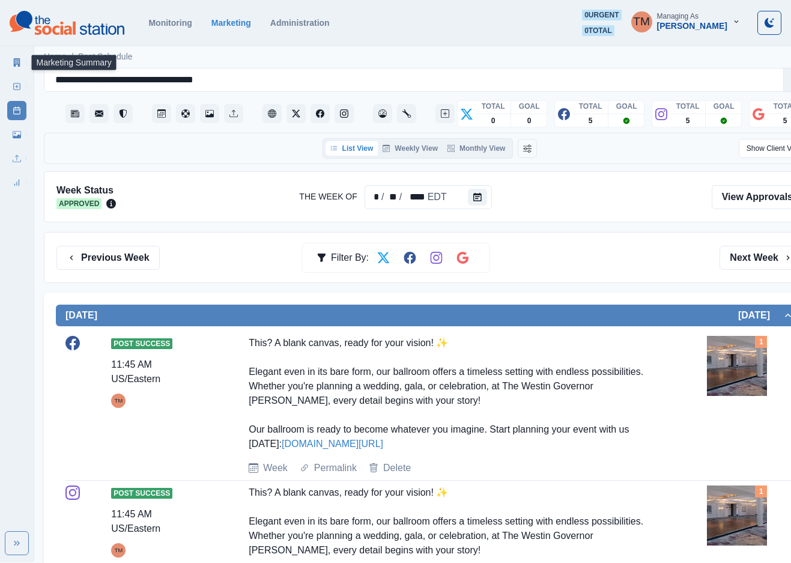
click at [16, 65] on icon at bounding box center [17, 62] width 8 height 8
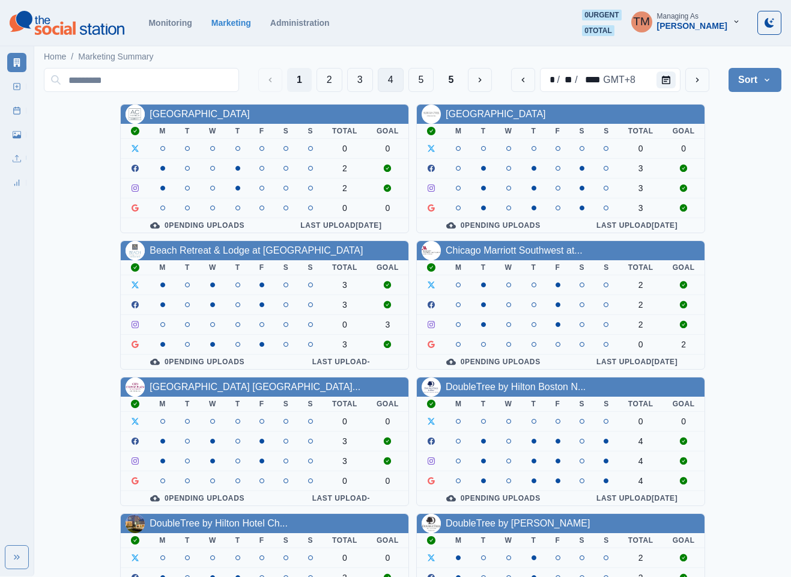
click at [390, 84] on button "4" at bounding box center [391, 80] width 26 height 24
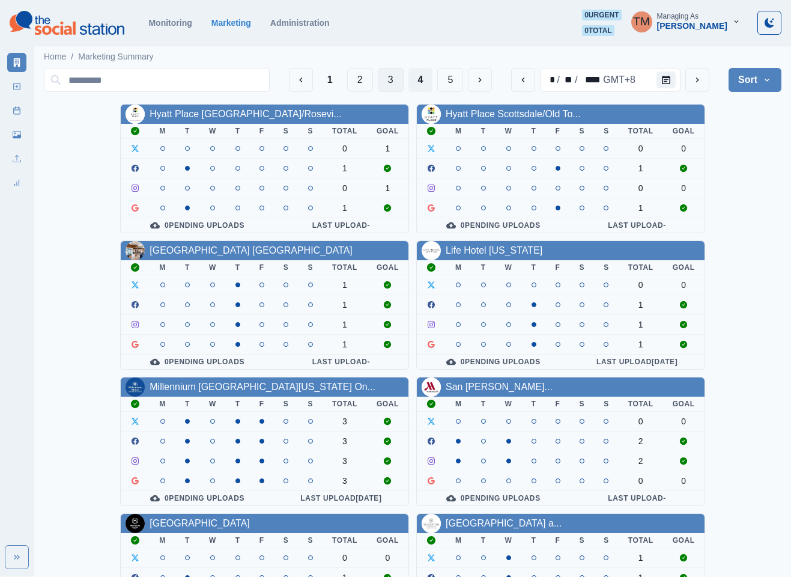
click at [391, 78] on button "3" at bounding box center [391, 80] width 26 height 24
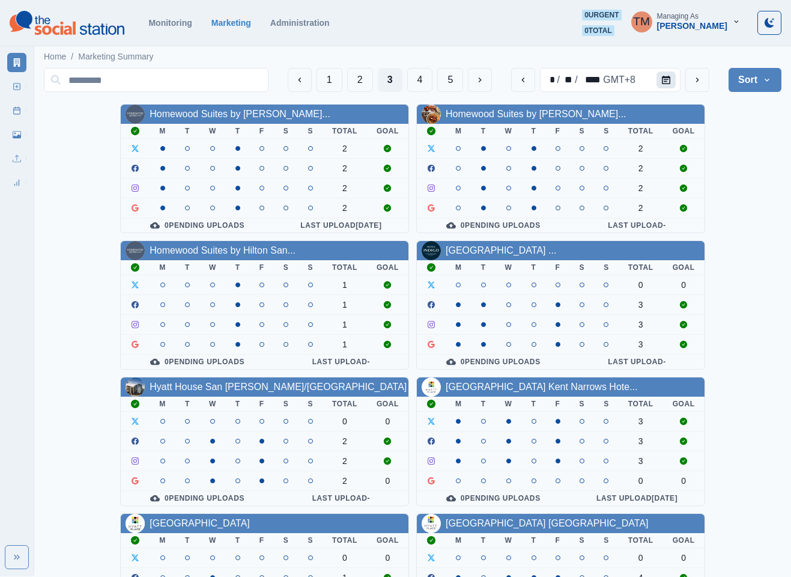
click at [668, 82] on icon "Calendar" at bounding box center [666, 80] width 8 height 8
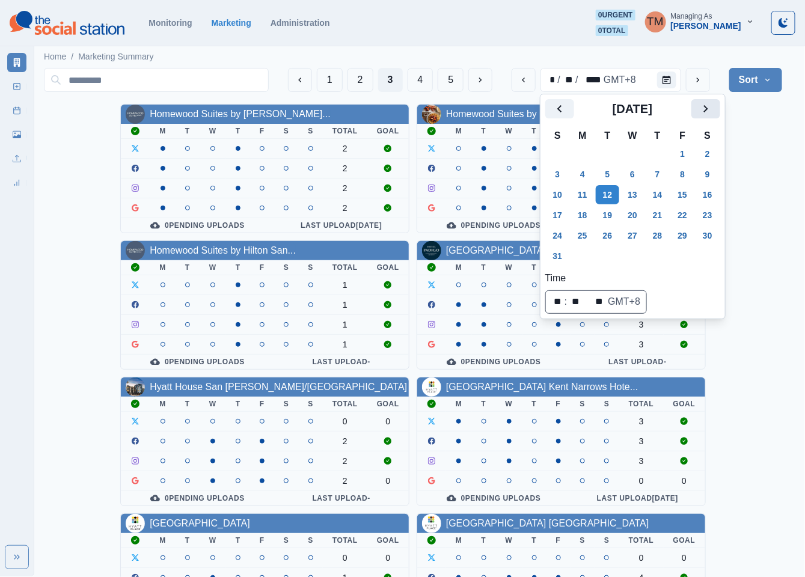
click at [703, 110] on icon "Next" at bounding box center [705, 109] width 14 height 14
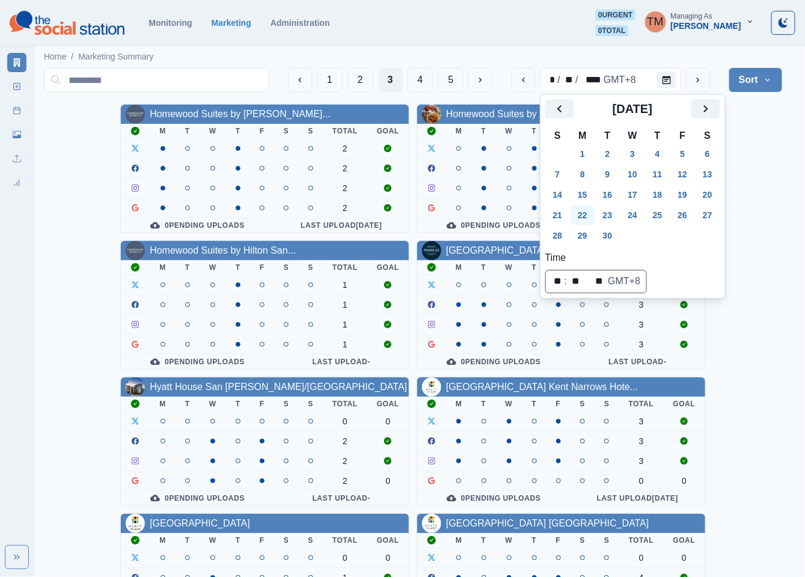
click at [581, 221] on button "22" at bounding box center [582, 215] width 24 height 19
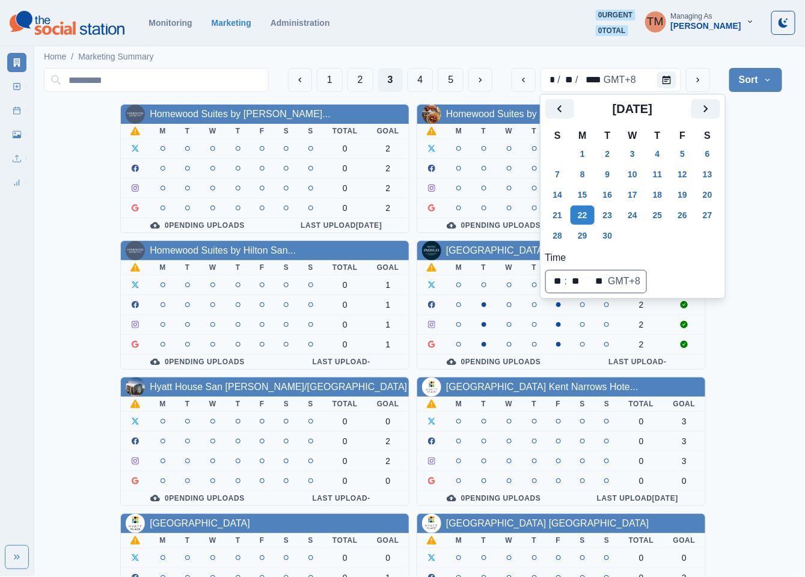
click at [759, 177] on div "Homewood Suites by [PERSON_NAME]... M T W T F S S Total Goal 0 2 0 2 0 2 0 2 0 …" at bounding box center [413, 509] width 738 height 811
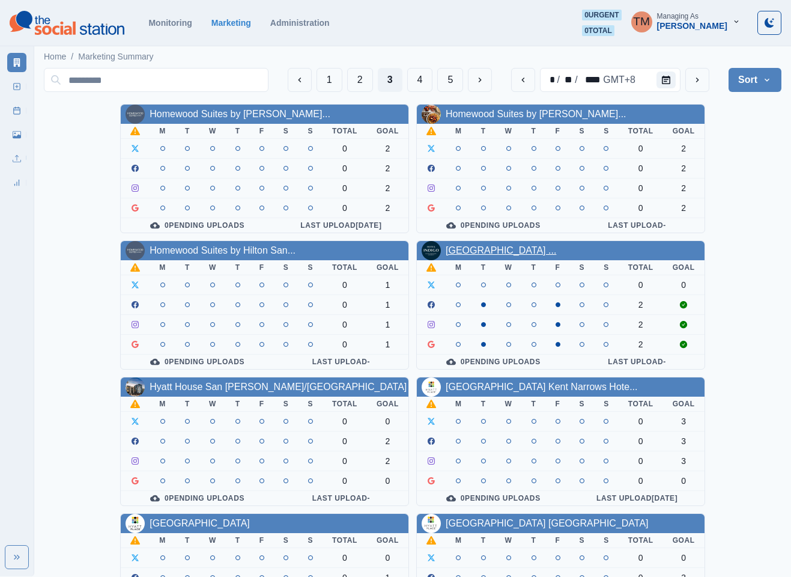
click at [536, 255] on link "[GEOGRAPHIC_DATA] ..." at bounding box center [501, 250] width 111 height 10
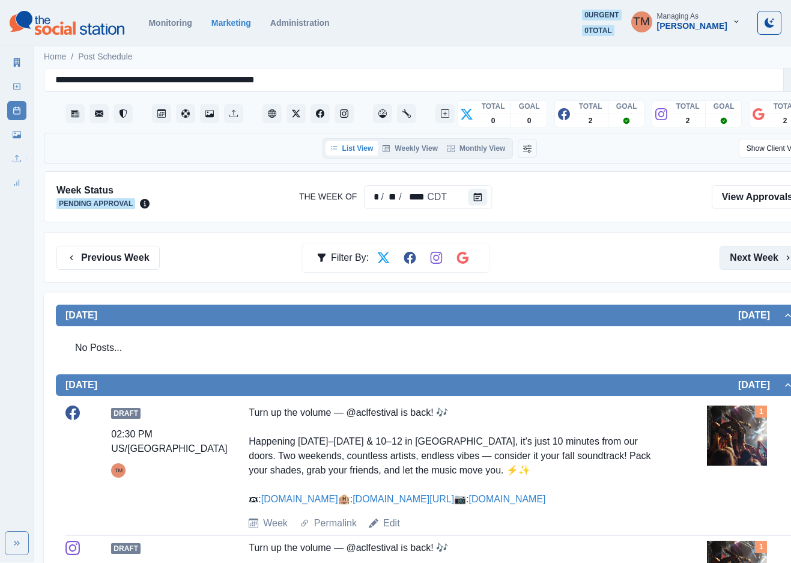
click at [767, 260] on button "Next Week" at bounding box center [762, 258] width 84 height 24
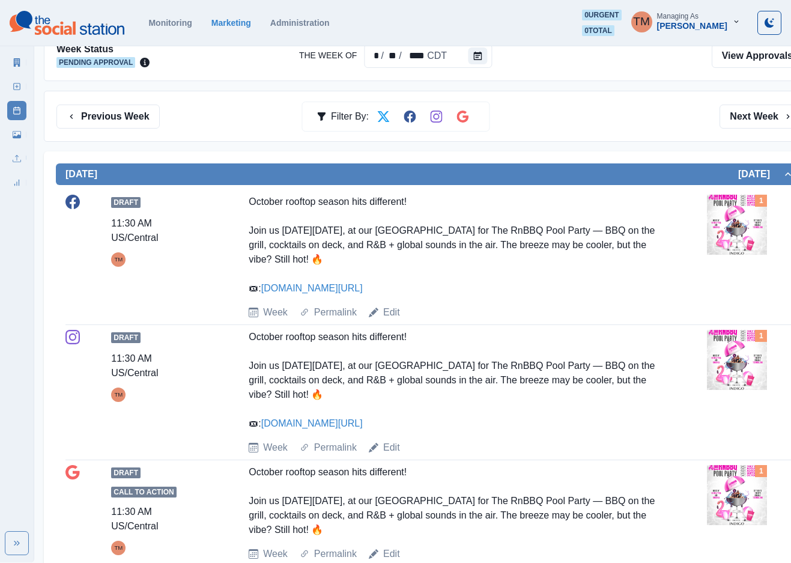
scroll to position [42, 0]
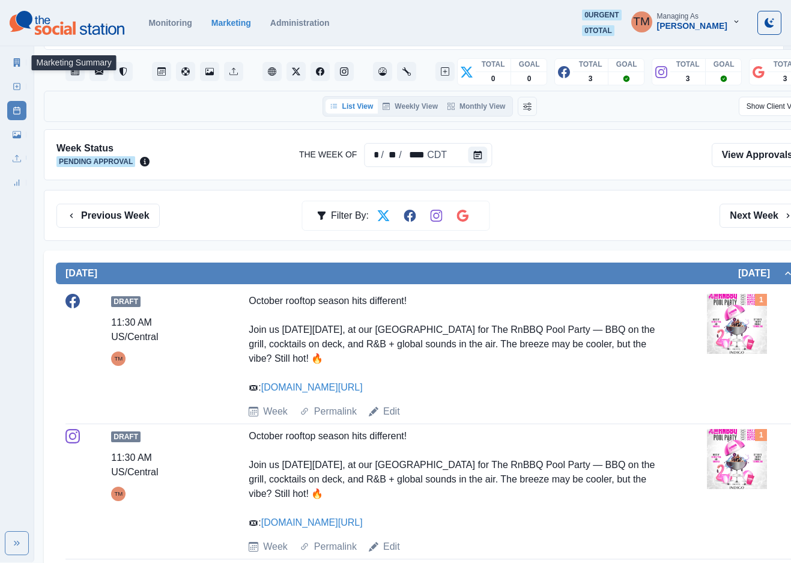
click at [14, 65] on icon at bounding box center [17, 62] width 7 height 8
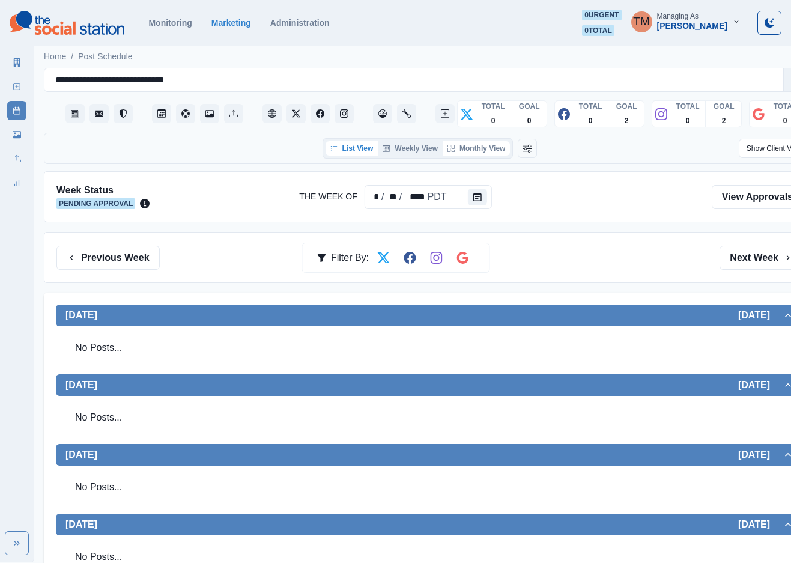
click at [489, 147] on button "Monthly View" at bounding box center [476, 148] width 67 height 14
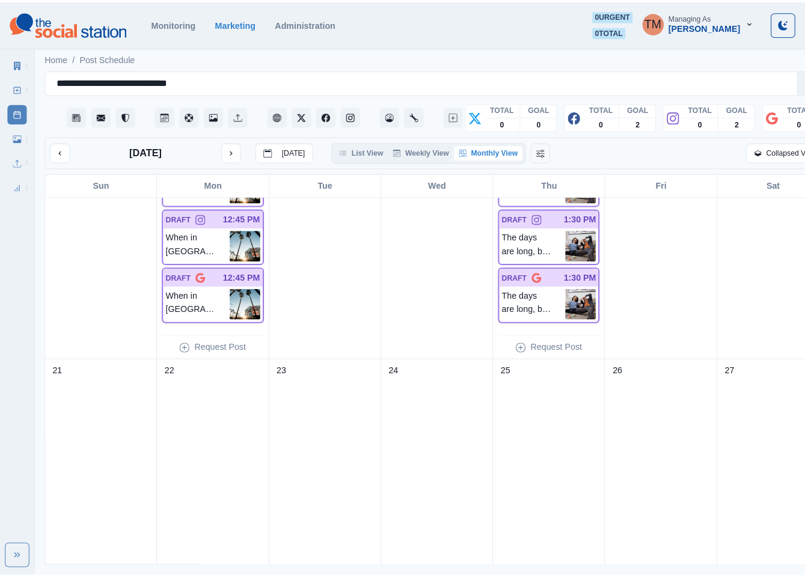
scroll to position [579, 0]
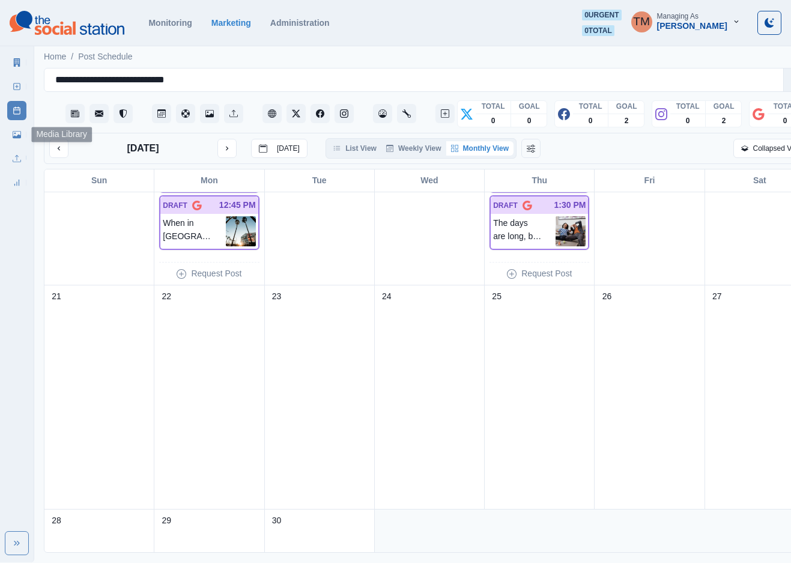
click at [13, 138] on icon at bounding box center [17, 134] width 8 height 7
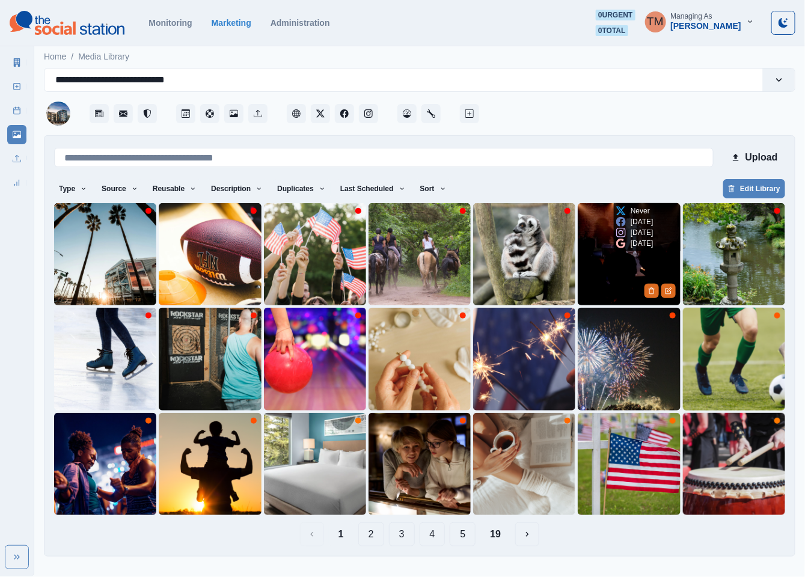
click at [615, 252] on img at bounding box center [628, 254] width 102 height 102
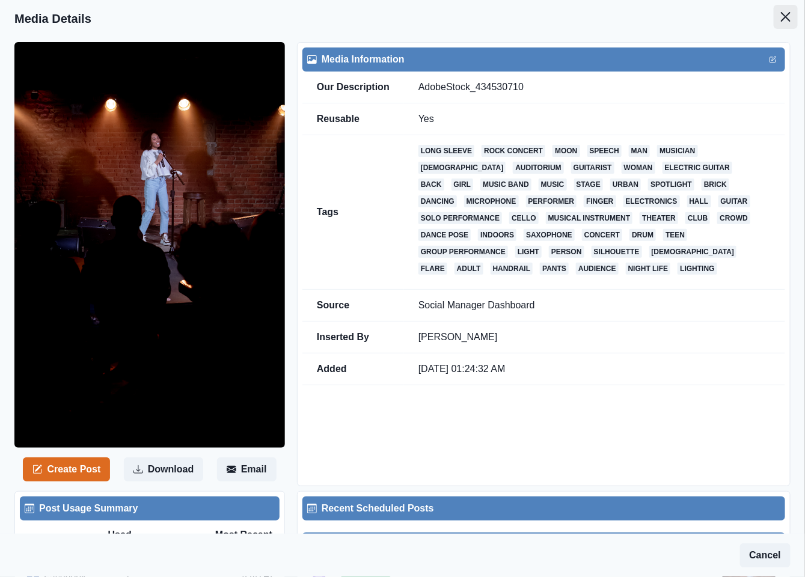
click at [773, 22] on button "Close" at bounding box center [785, 17] width 24 height 24
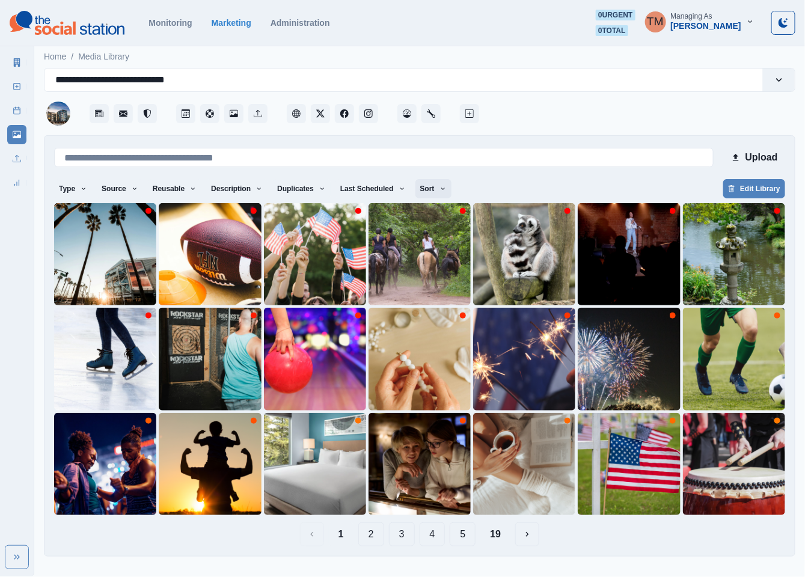
click at [418, 186] on button "Sort" at bounding box center [433, 188] width 36 height 19
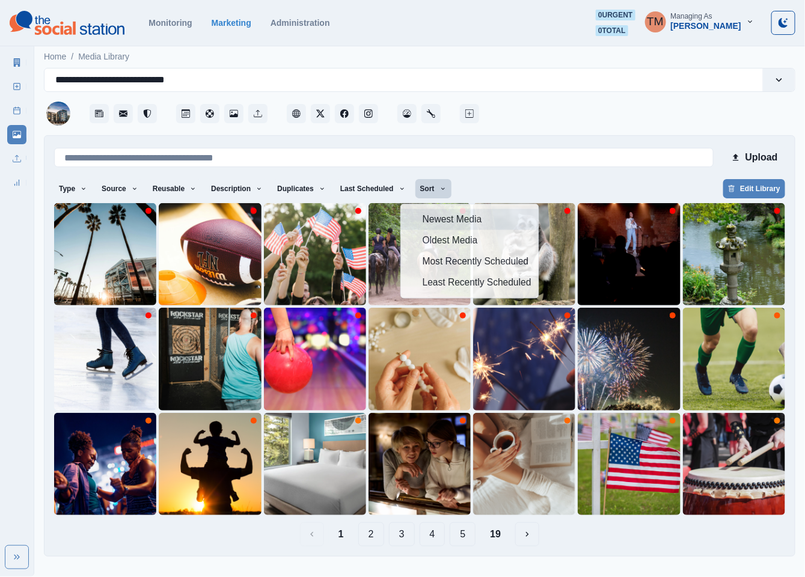
click at [418, 186] on button "Sort" at bounding box center [433, 188] width 36 height 19
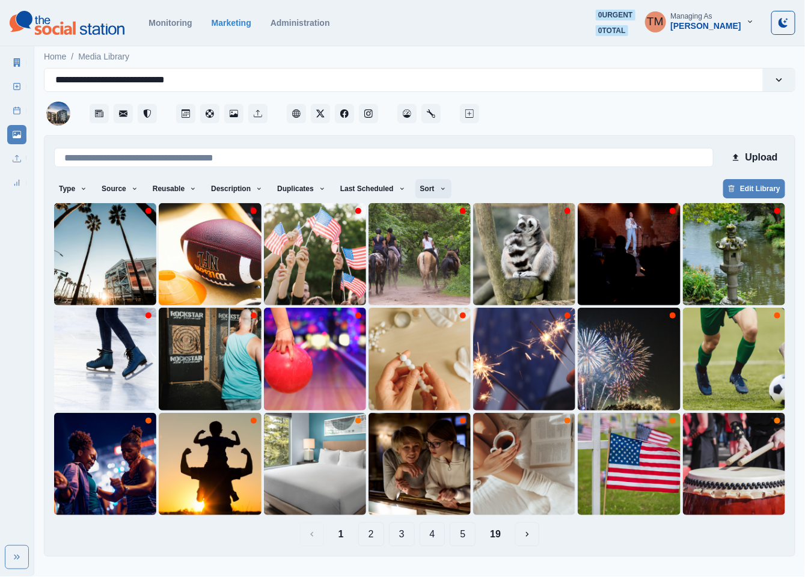
click at [418, 186] on button "Sort" at bounding box center [433, 188] width 36 height 19
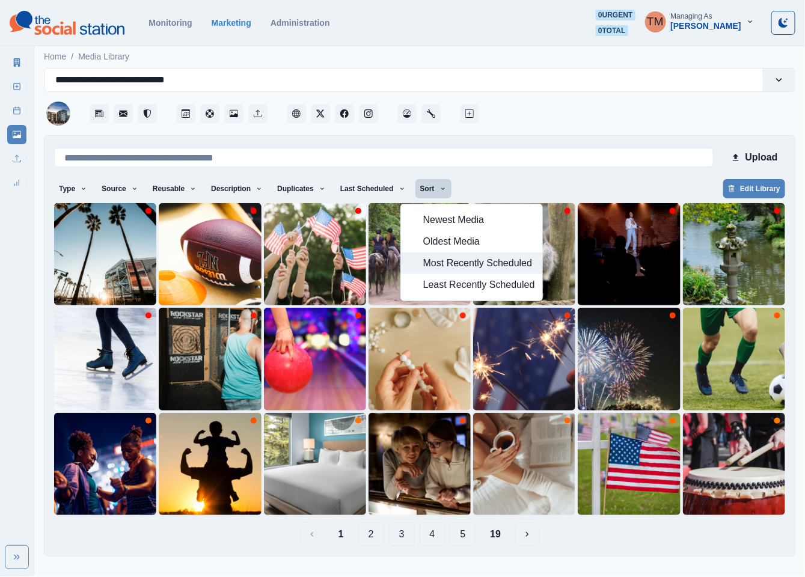
click at [460, 258] on span "Most Recently Scheduled" at bounding box center [479, 263] width 112 height 14
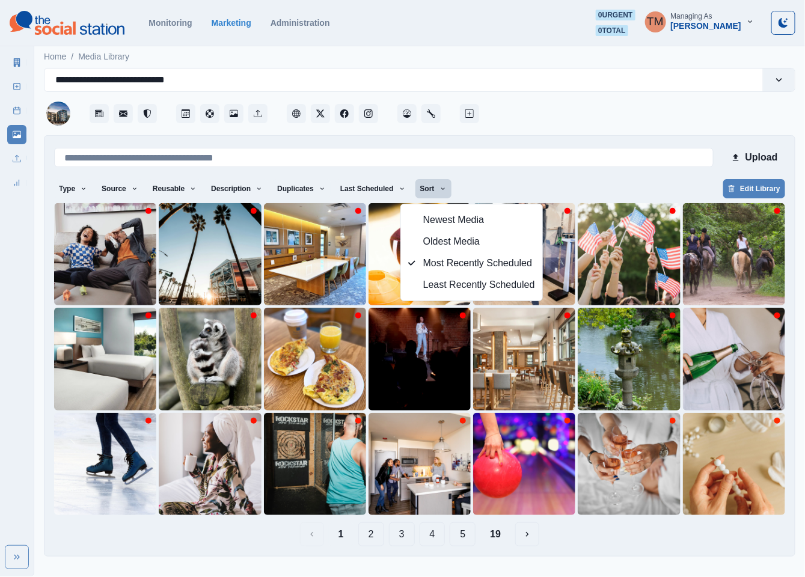
click at [603, 180] on div "Type Any Image Video Source Any Upload Social Manager Found: Instagram Found: G…" at bounding box center [419, 190] width 731 height 22
